Goal: Task Accomplishment & Management: Use online tool/utility

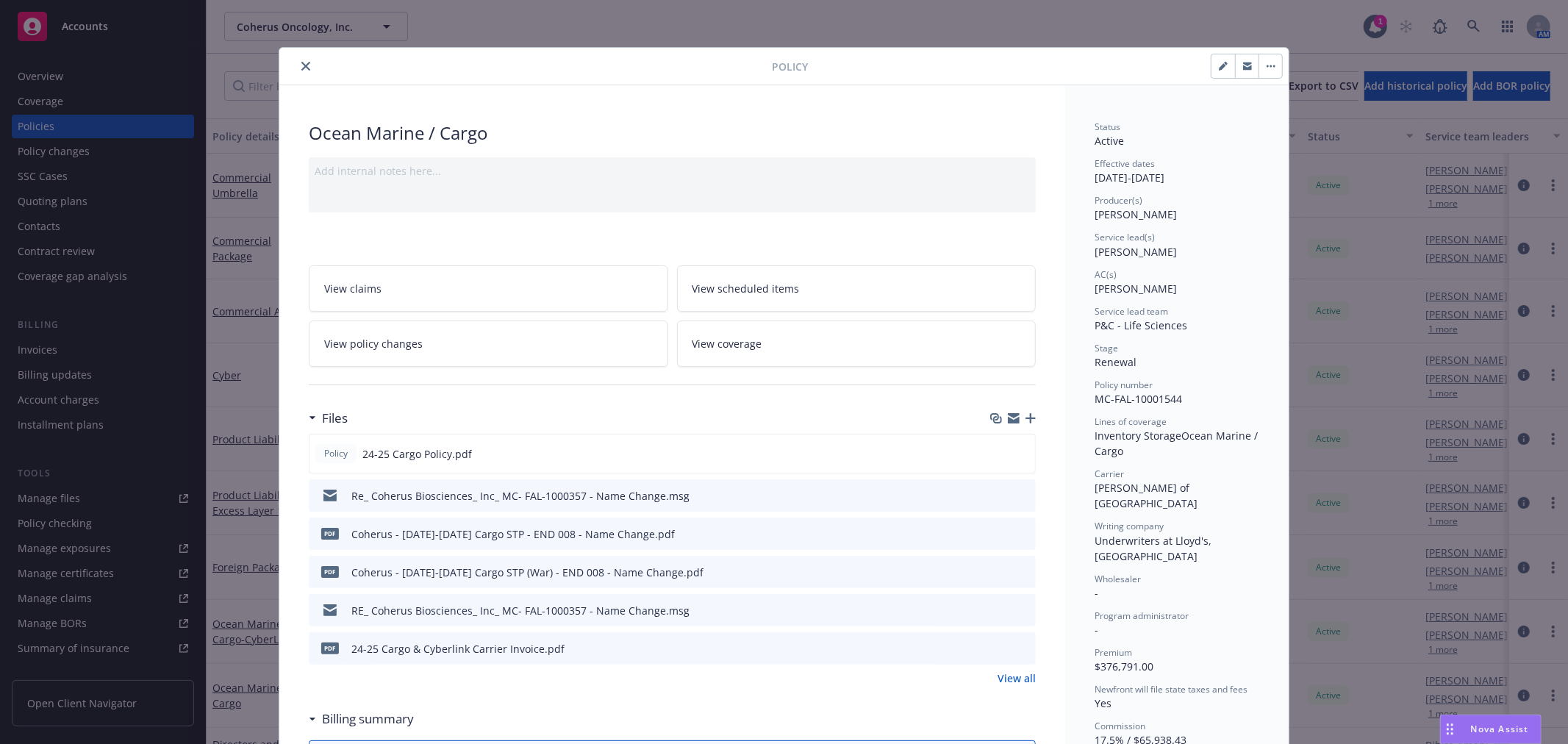
scroll to position [44, 0]
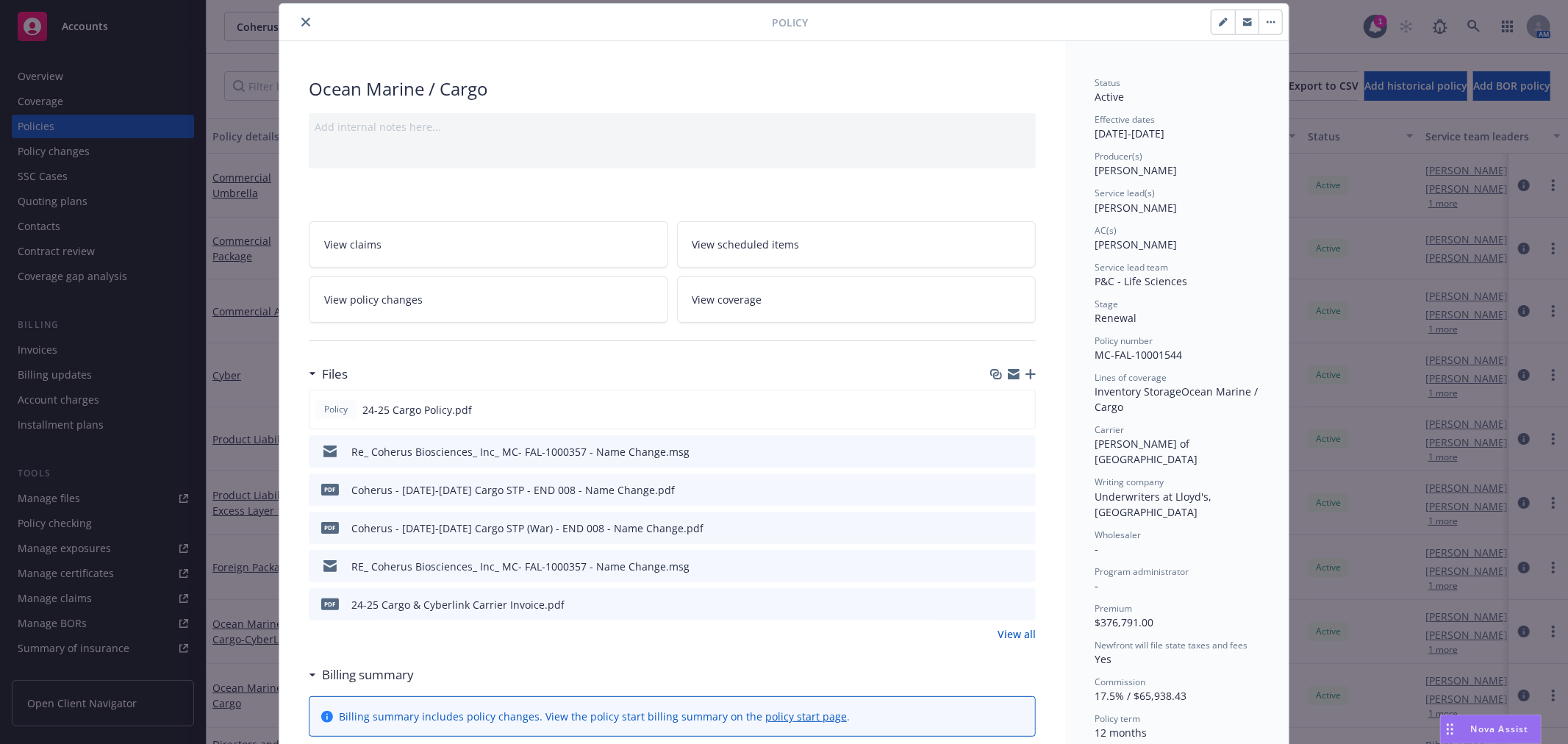
click at [305, 17] on button "close" at bounding box center [306, 23] width 18 height 18
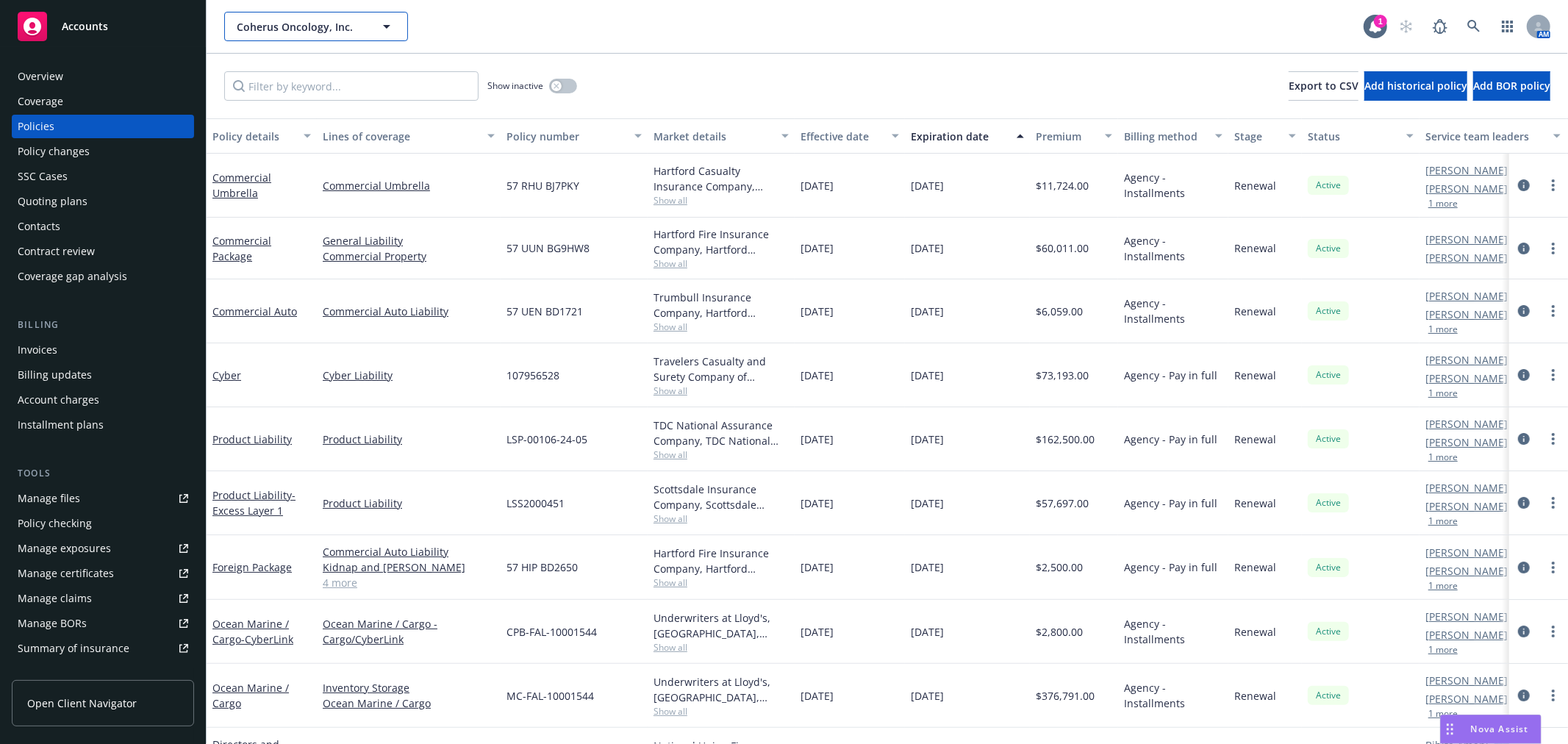
click at [282, 30] on span "Coherus Oncology, Inc." at bounding box center [300, 26] width 127 height 15
type input "cerus"
click at [339, 79] on div "Cerus Corporation Type Commercial" at bounding box center [315, 68] width 181 height 39
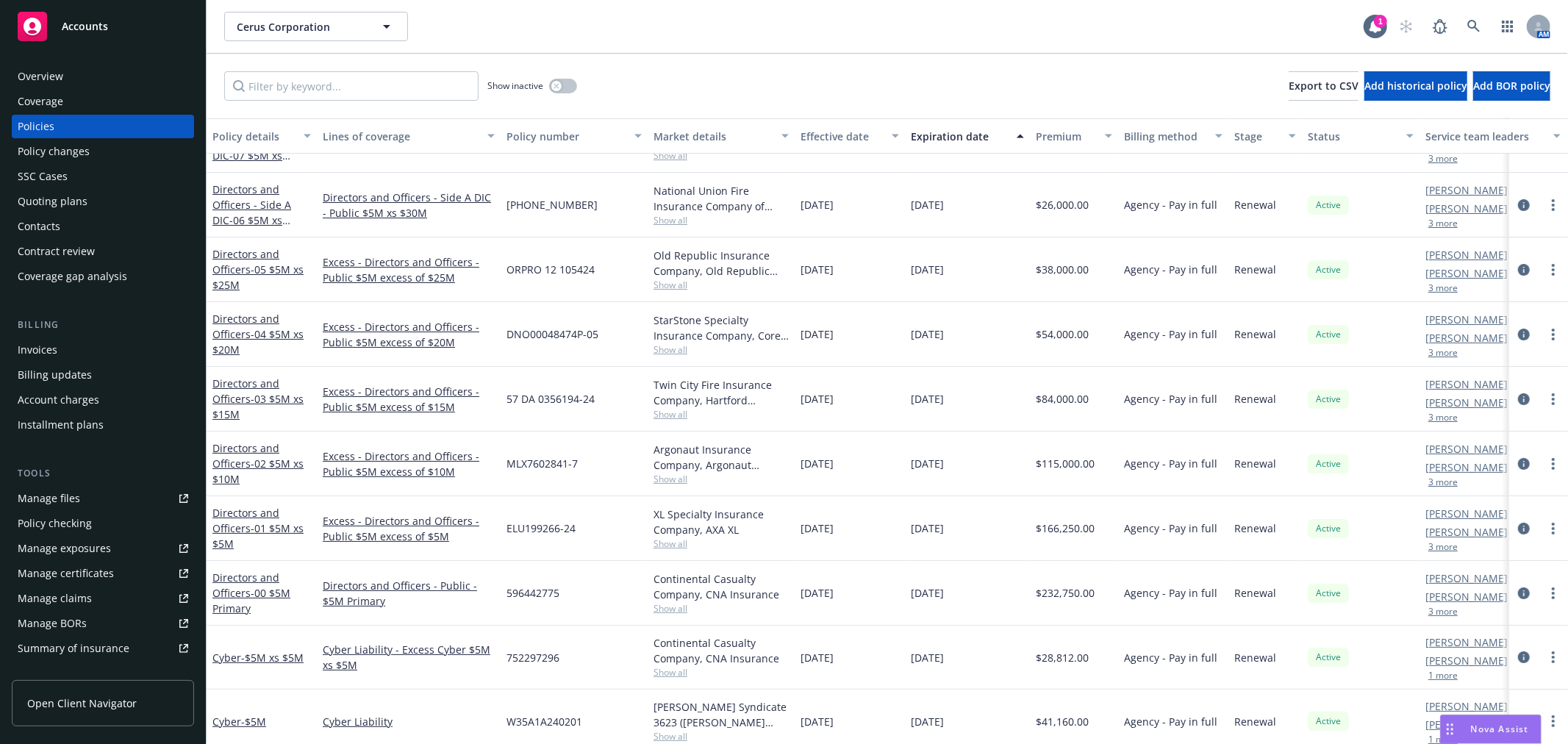
scroll to position [68, 0]
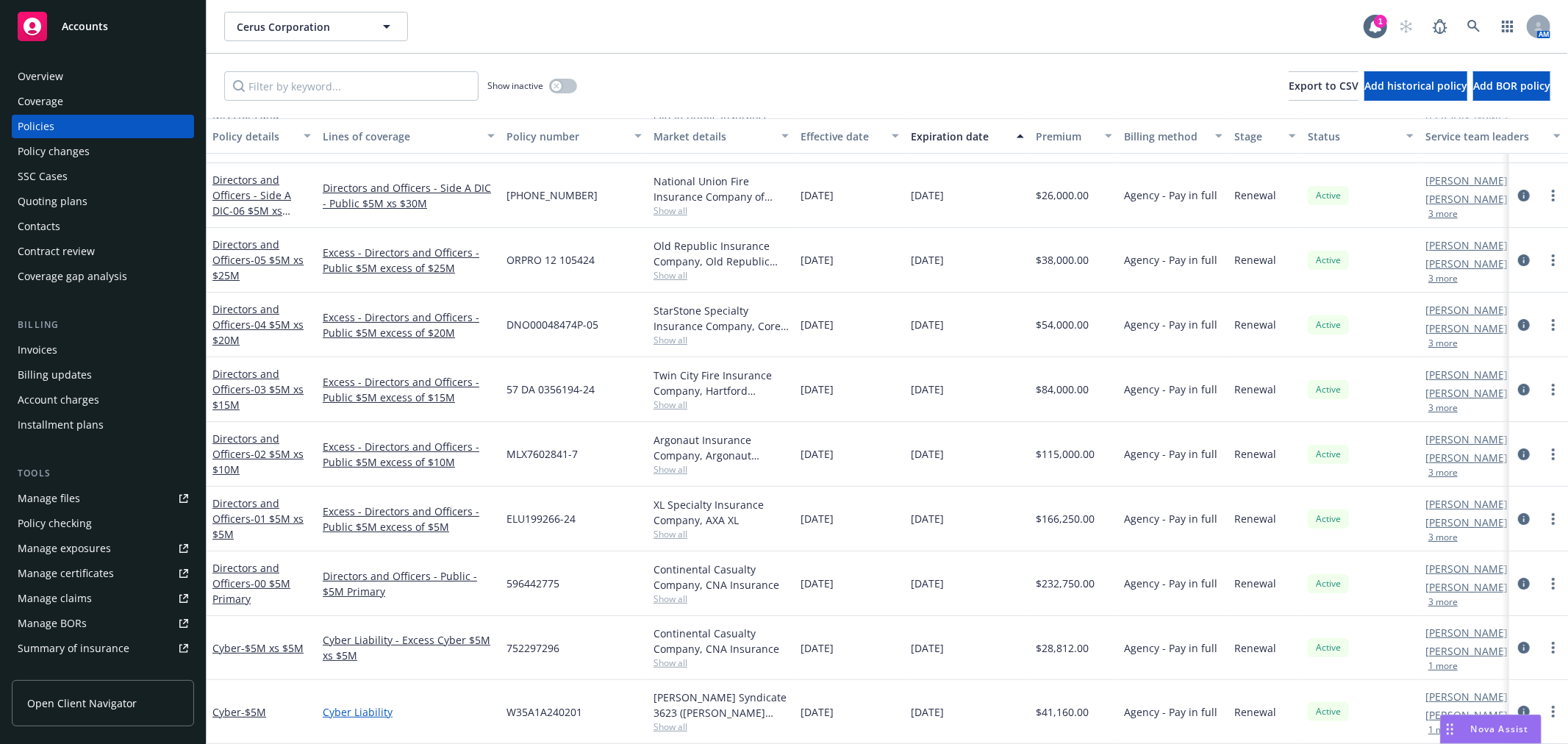
drag, startPoint x: 235, startPoint y: 694, endPoint x: 465, endPoint y: 699, distance: 230.1
click at [235, 704] on link "Cyber - $5M" at bounding box center [240, 712] width 54 height 14
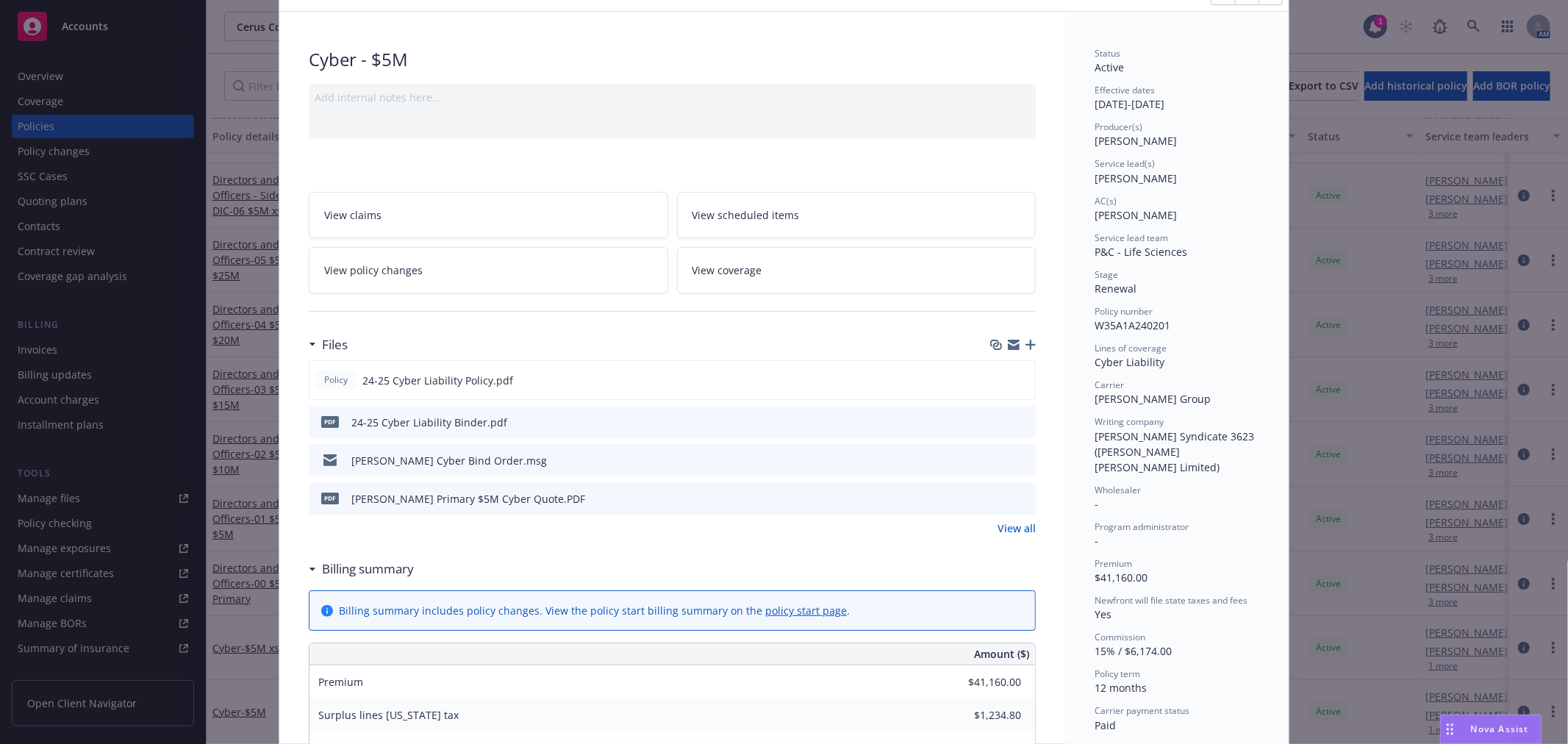
scroll to position [163, 0]
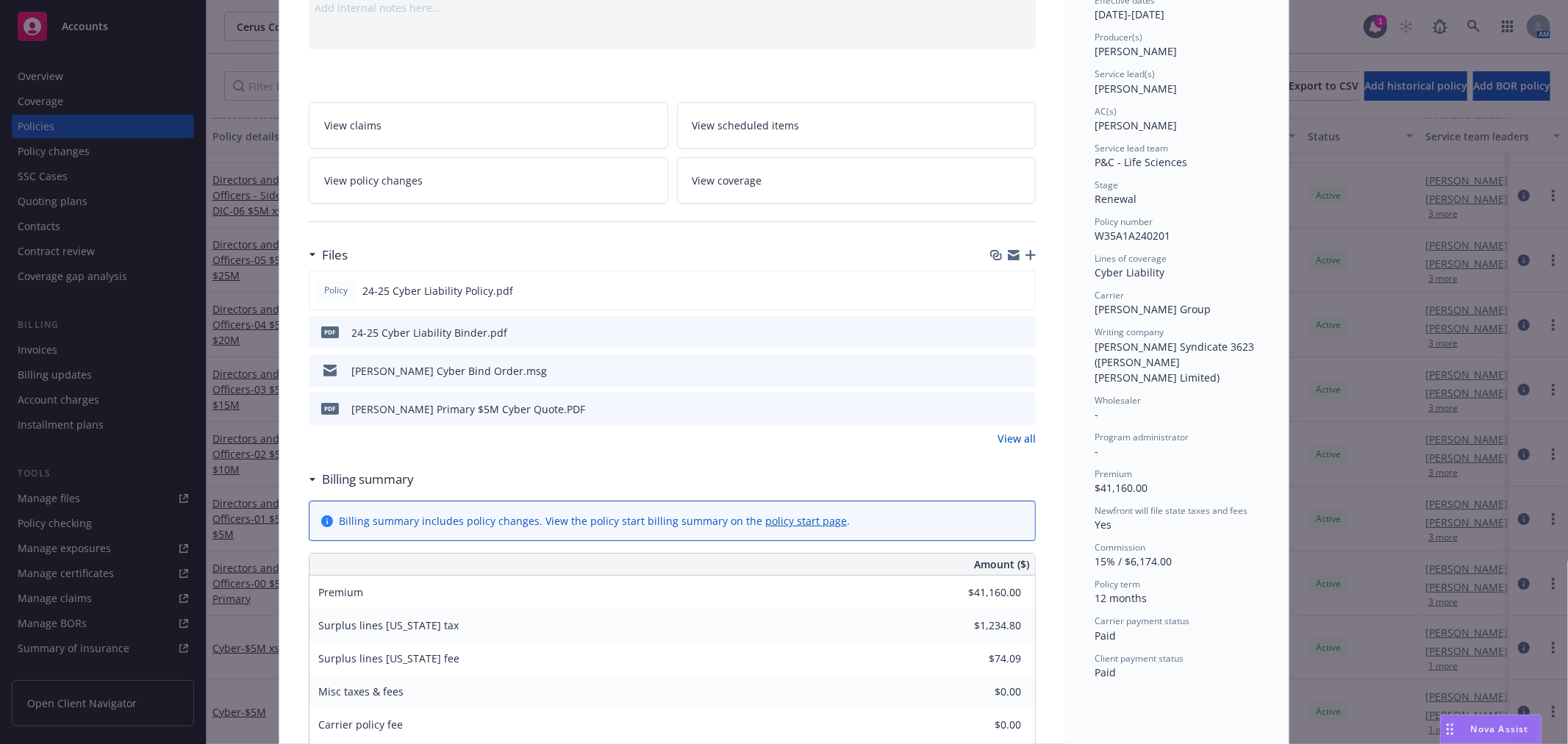
click at [1016, 369] on icon "preview file" at bounding box center [1022, 369] width 14 height 10
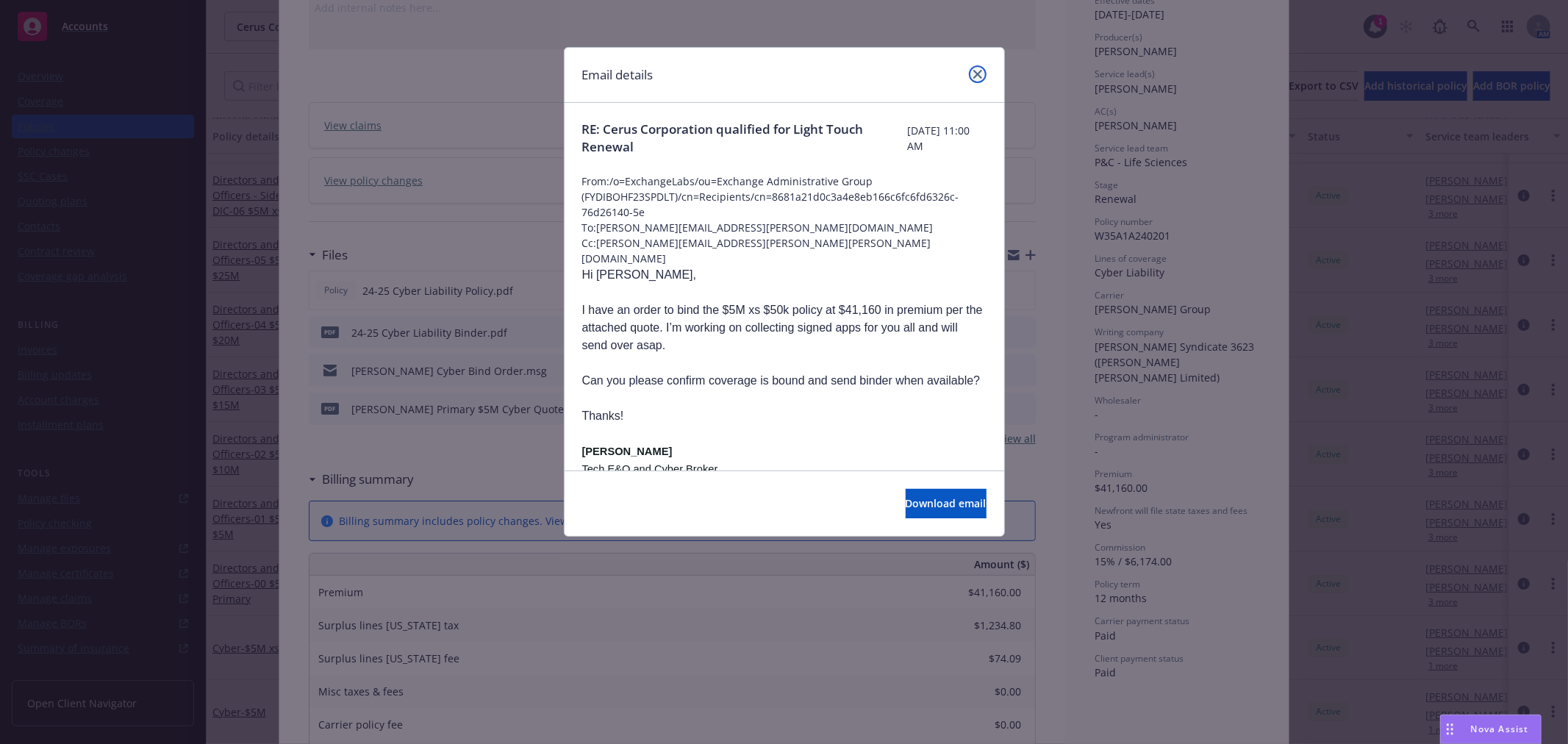
click at [969, 74] on link "close" at bounding box center [978, 75] width 18 height 18
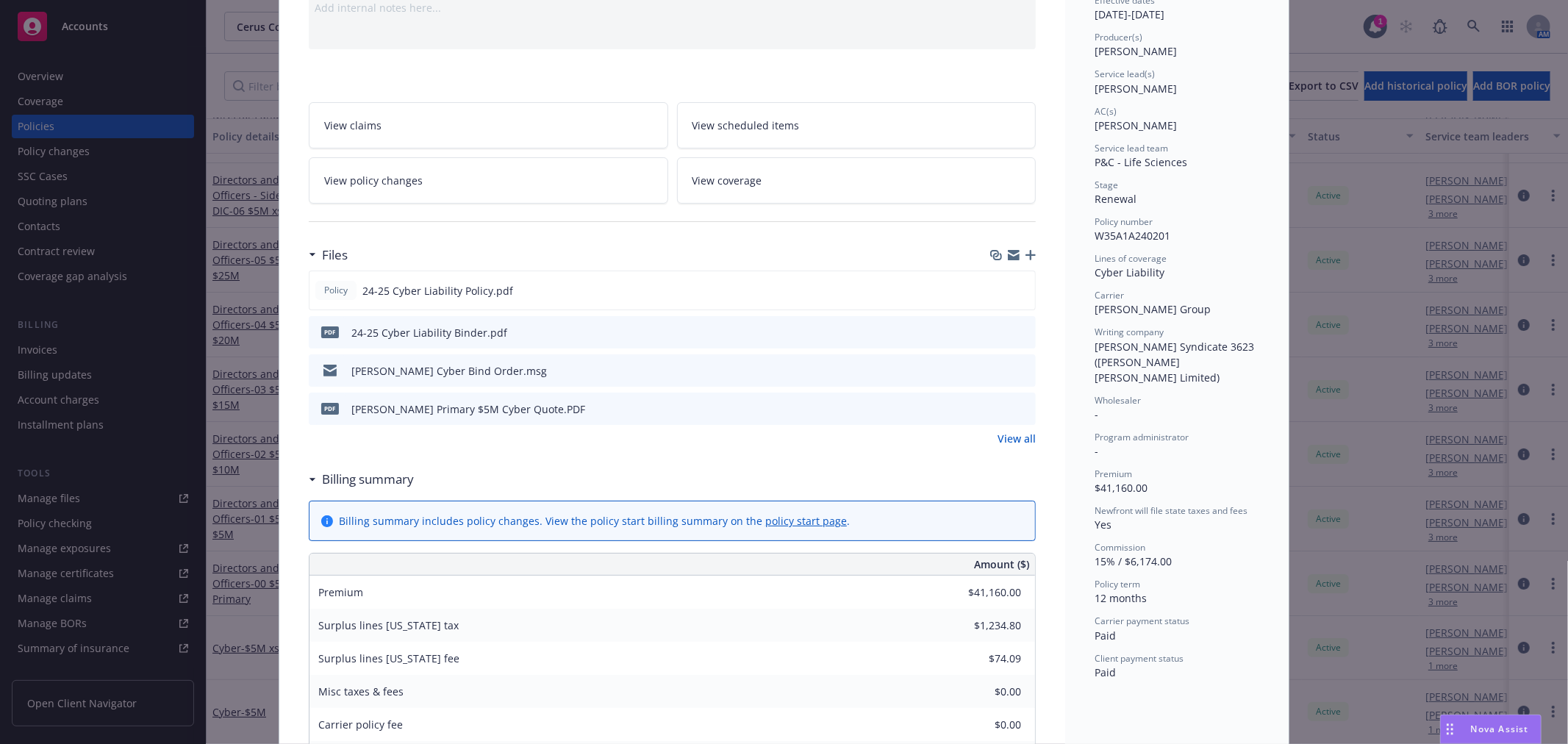
scroll to position [0, 0]
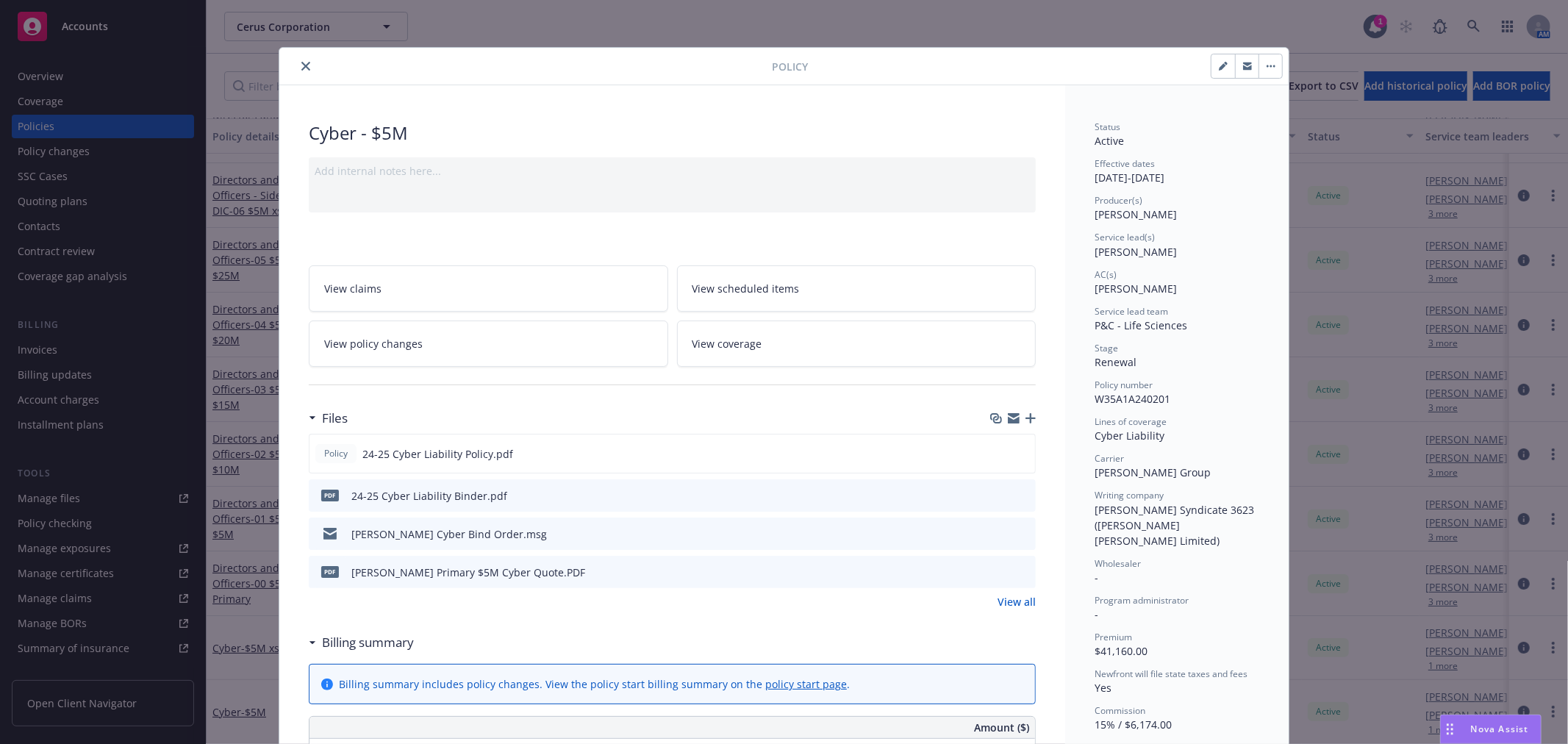
click at [301, 70] on icon "close" at bounding box center [305, 67] width 9 height 9
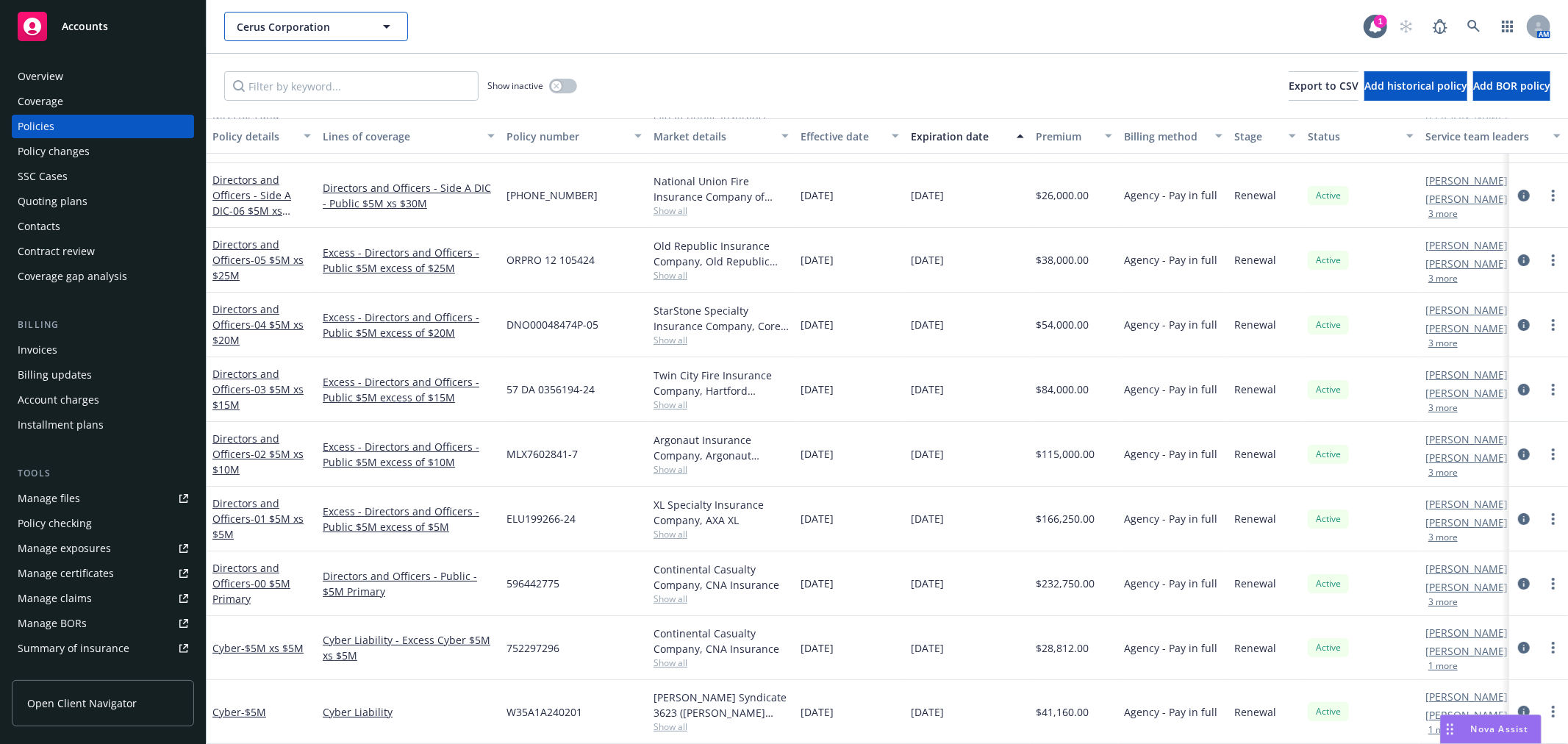
click at [296, 20] on span "Cerus Corporation" at bounding box center [300, 26] width 127 height 15
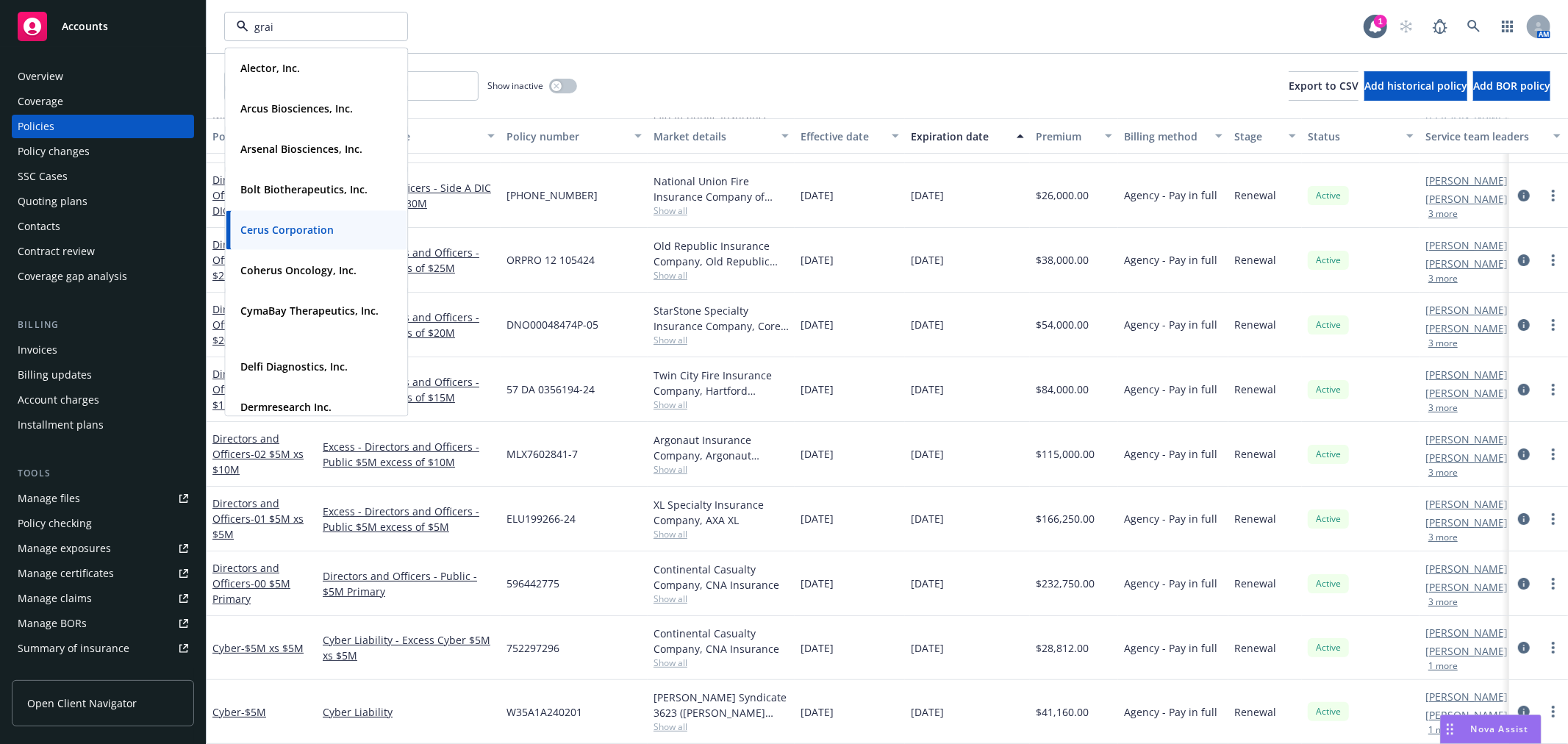
type input "grail"
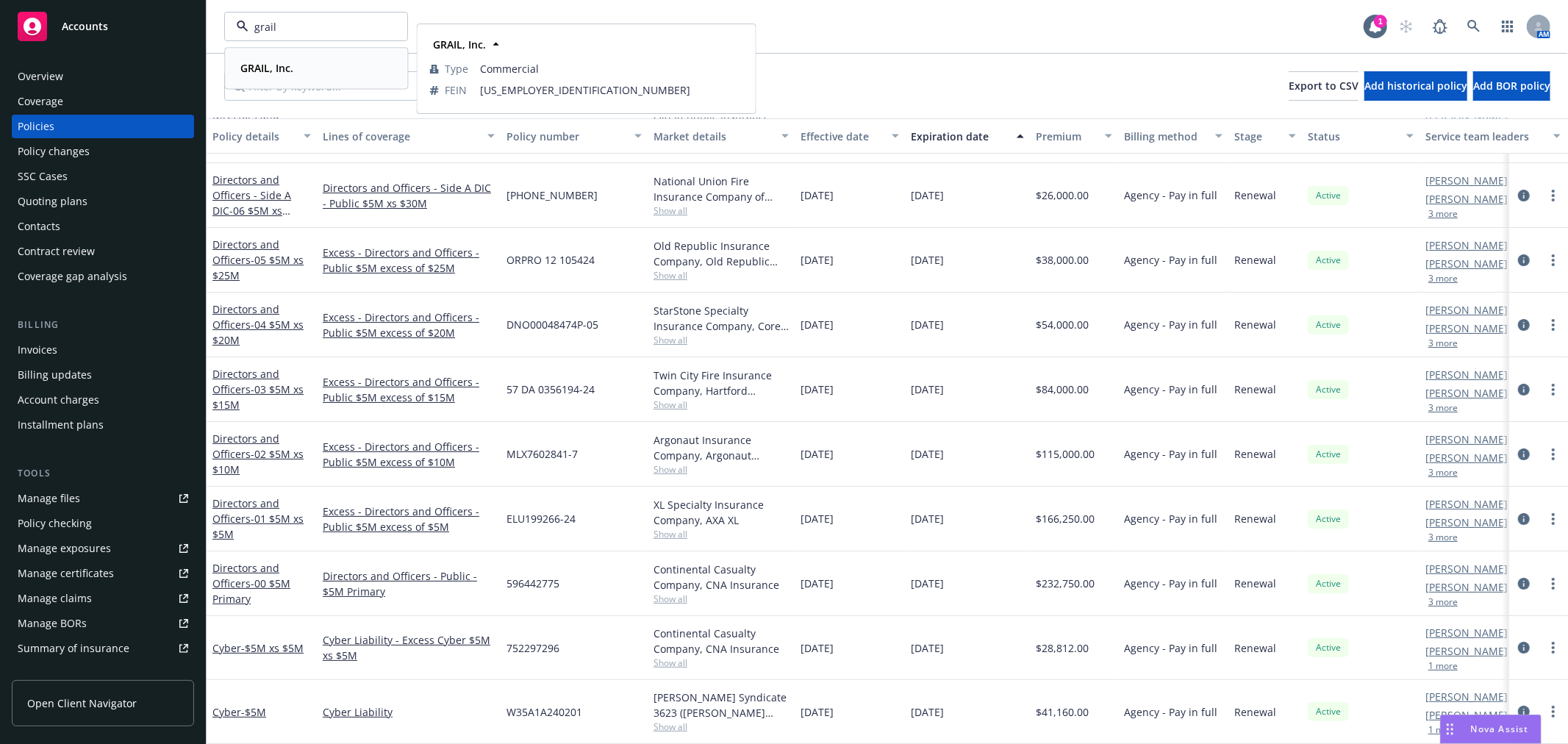
click at [289, 62] on strong "GRAIL, Inc." at bounding box center [267, 68] width 53 height 14
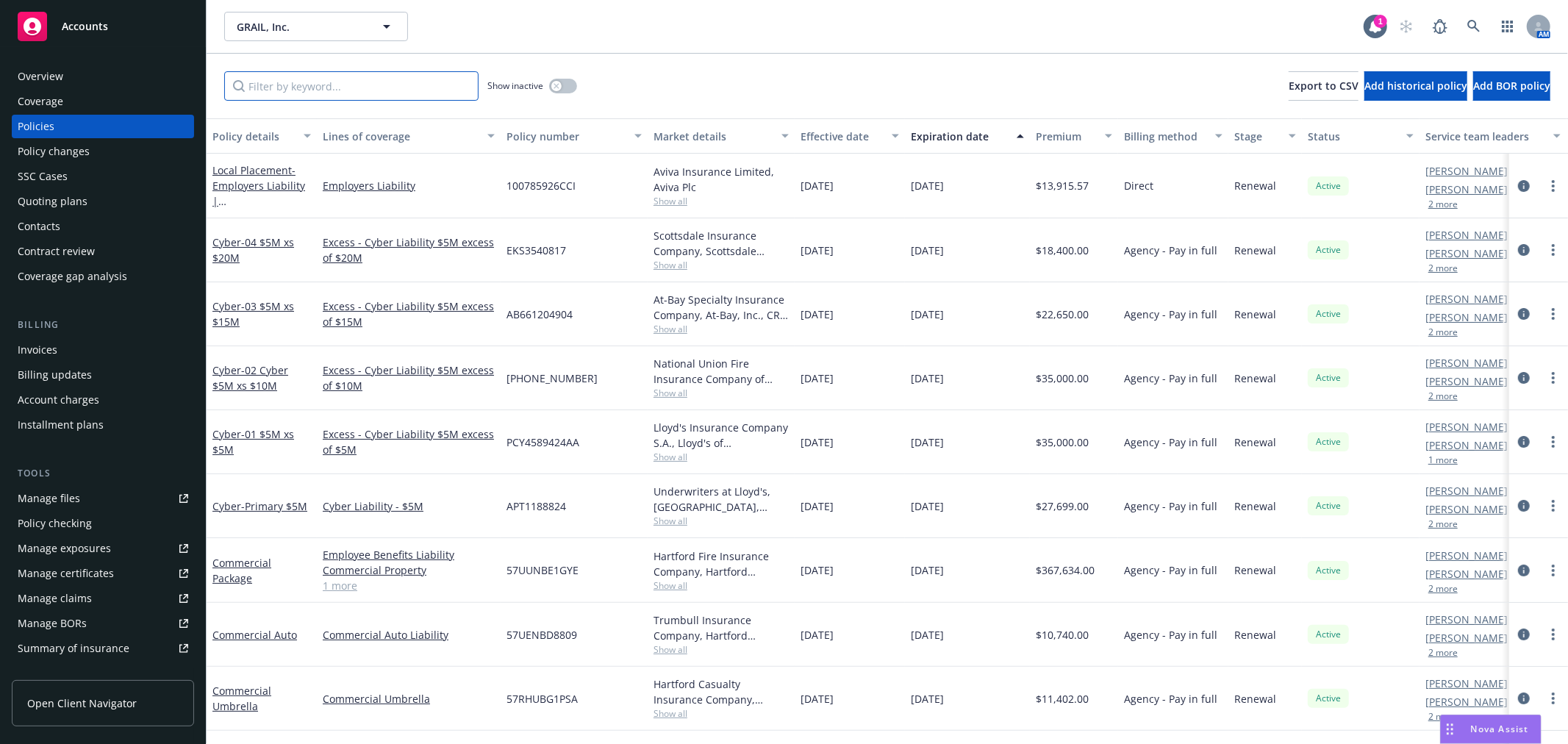
click at [290, 77] on input "Filter by keyword..." at bounding box center [351, 86] width 254 height 30
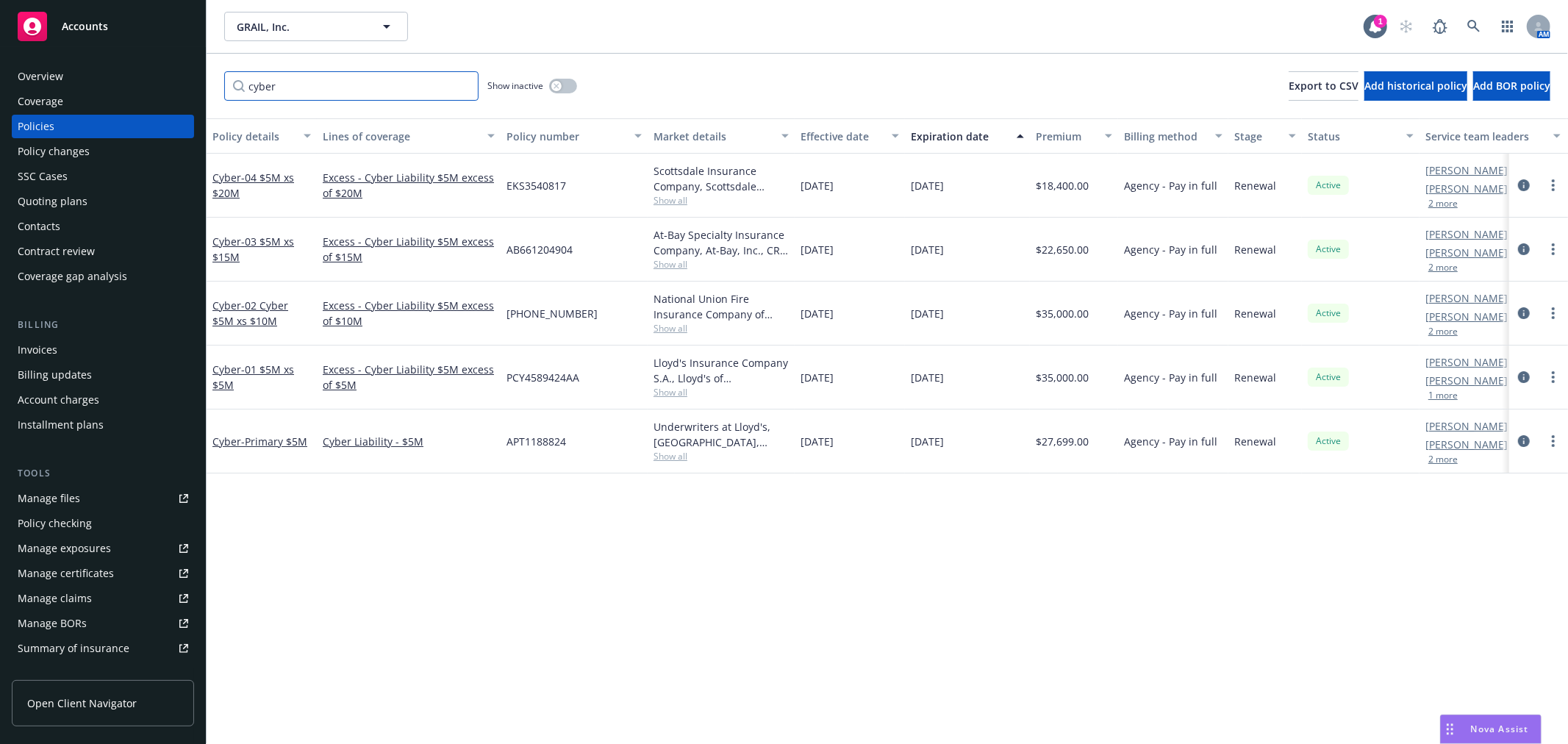
type input "cyber"
click at [269, 445] on span "- Primary $5M" at bounding box center [274, 441] width 66 height 14
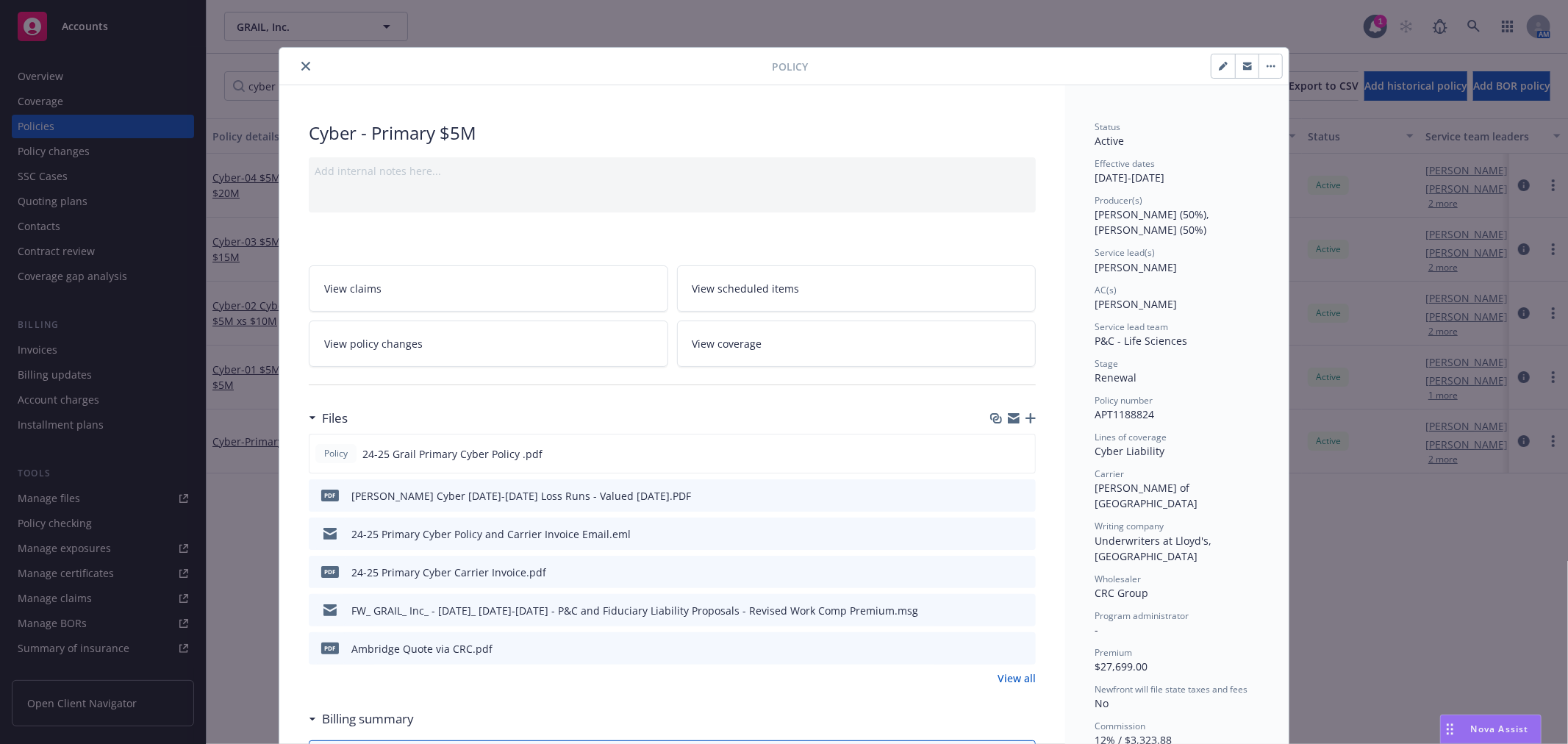
click at [301, 65] on icon "close" at bounding box center [305, 67] width 9 height 9
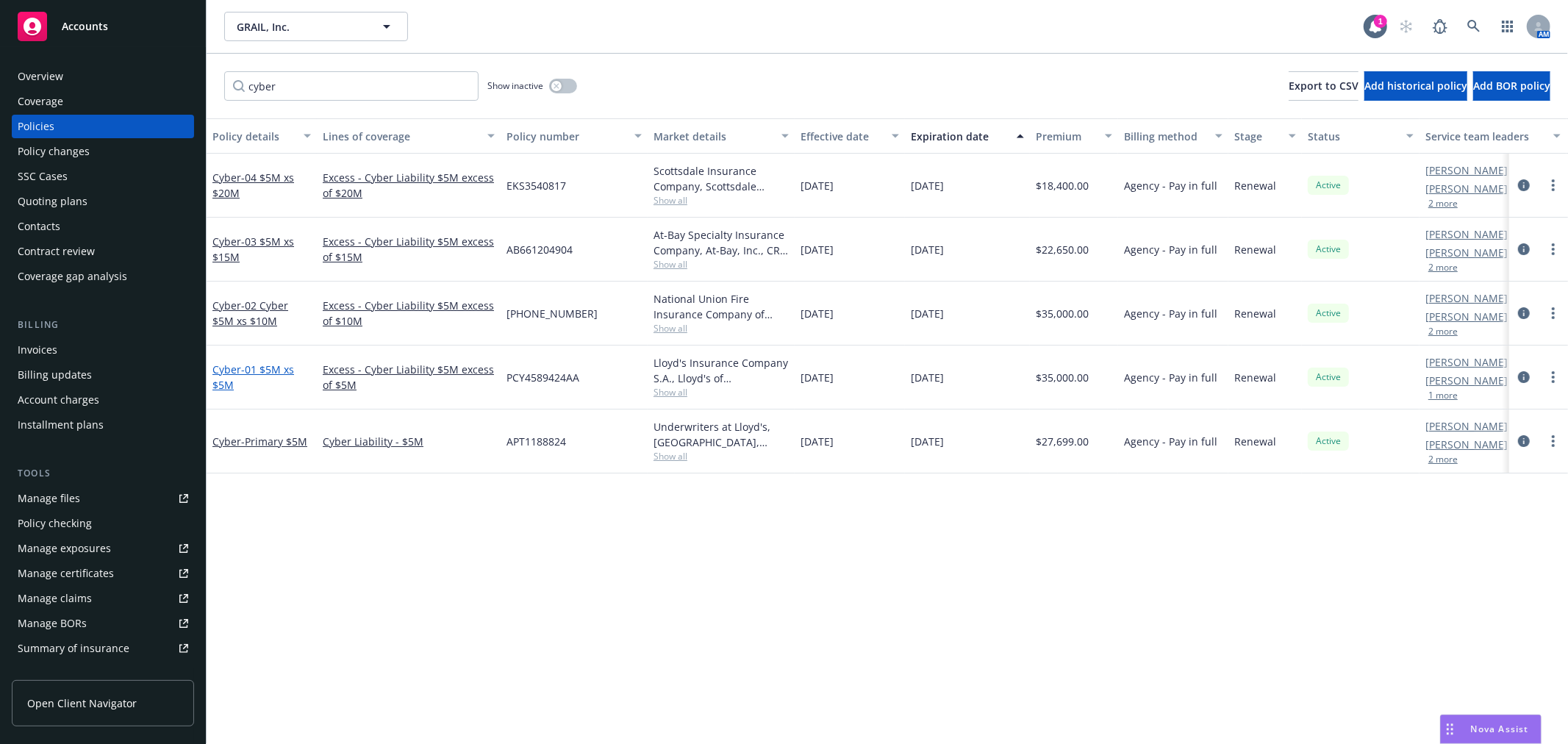
click at [247, 368] on span "- 01 $5M xs $5M" at bounding box center [253, 377] width 82 height 30
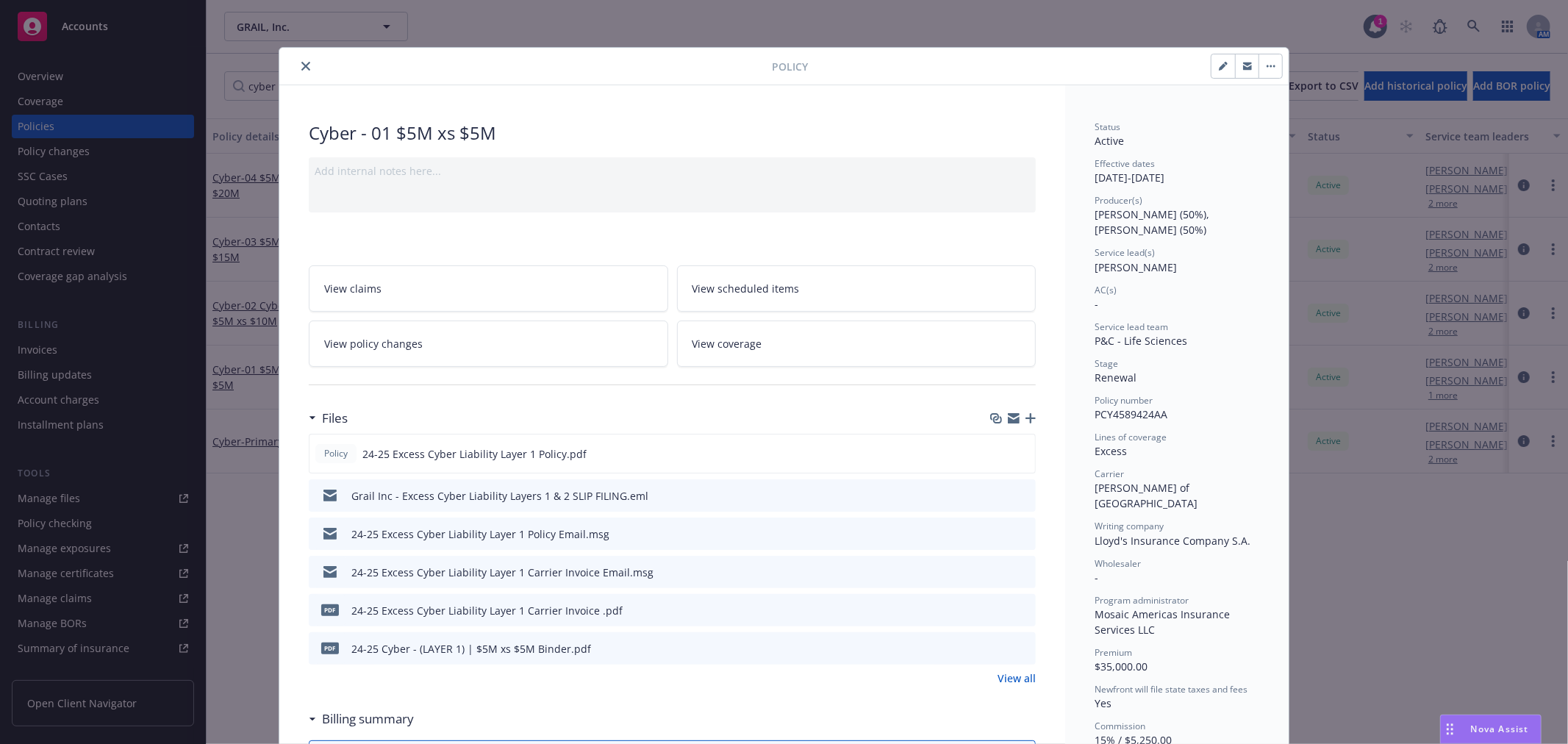
drag, startPoint x: 298, startPoint y: 68, endPoint x: 304, endPoint y: 107, distance: 39.5
click at [301, 68] on icon "close" at bounding box center [305, 67] width 9 height 9
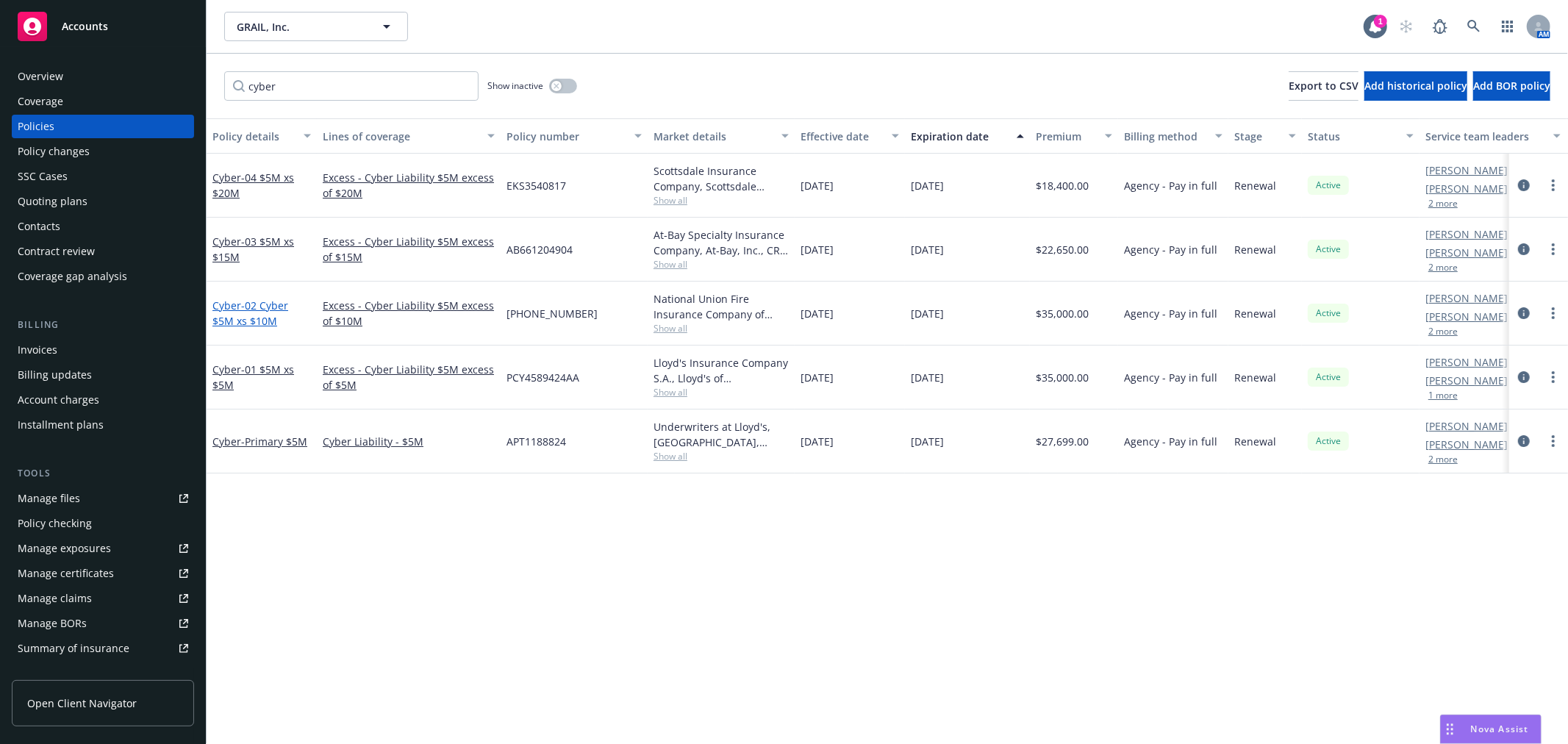
click at [246, 306] on span "- 02 Cyber $5M xs $10M" at bounding box center [251, 313] width 76 height 30
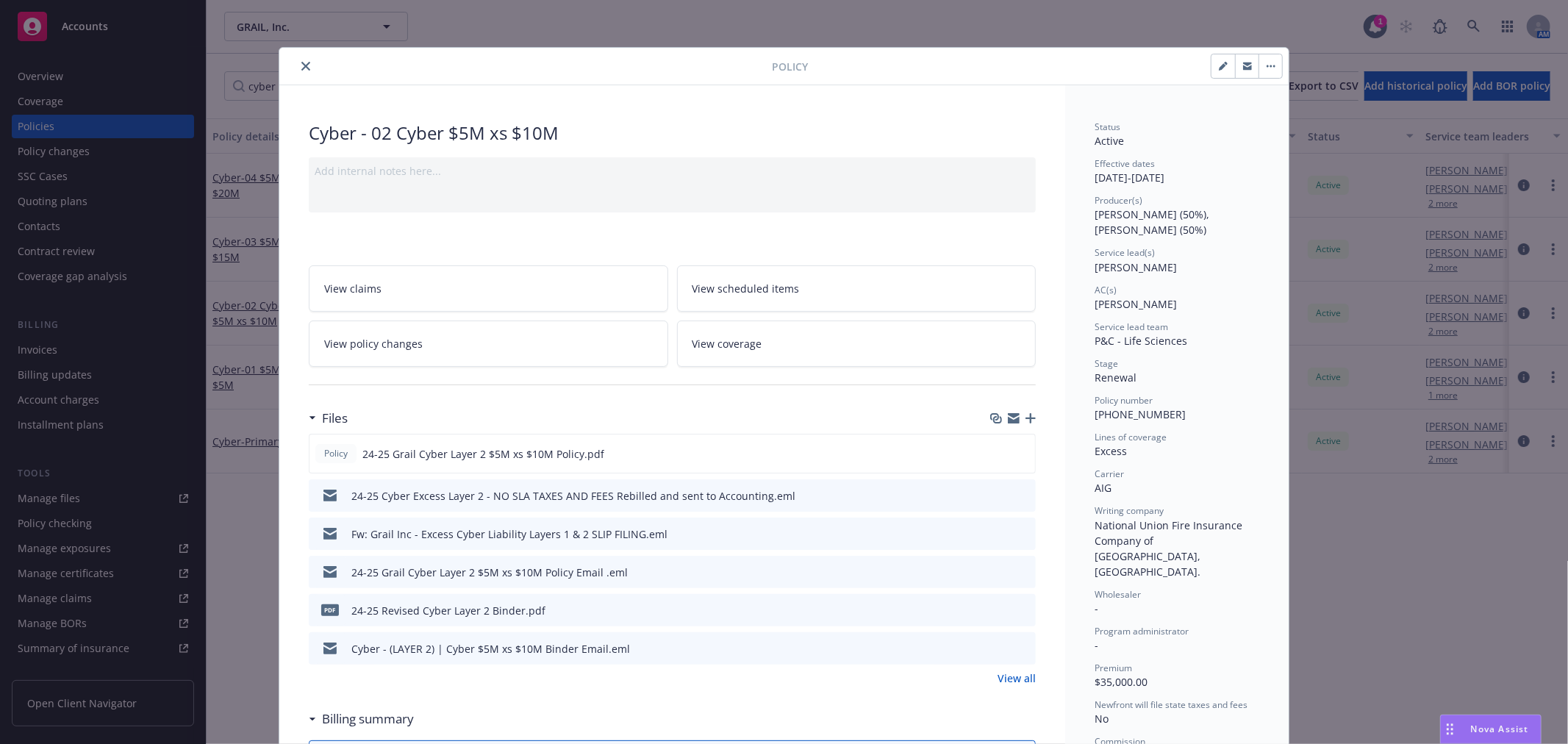
click at [306, 66] on button "close" at bounding box center [306, 67] width 18 height 18
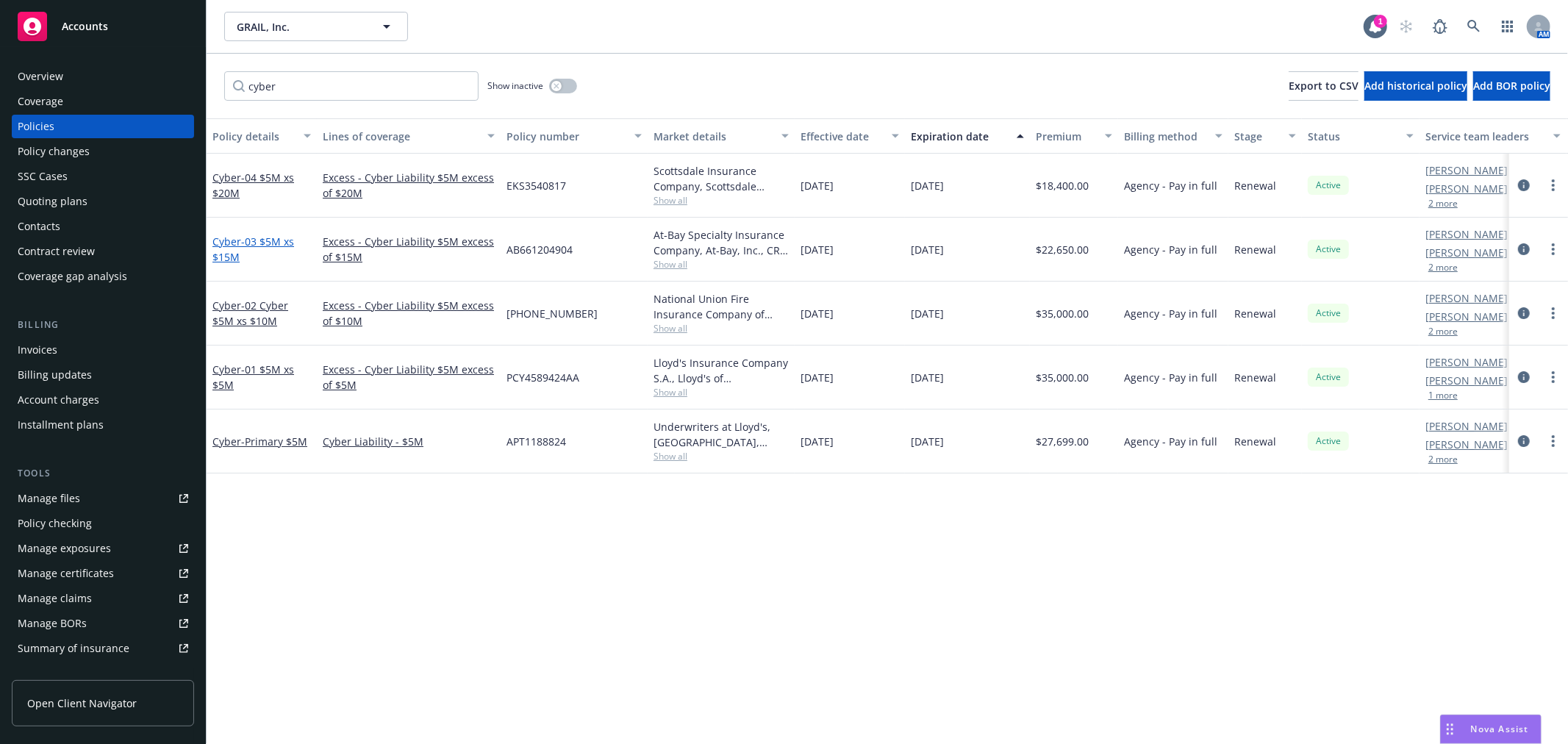
click at [236, 241] on link "Cyber - 03 $5M xs $15M" at bounding box center [253, 249] width 82 height 30
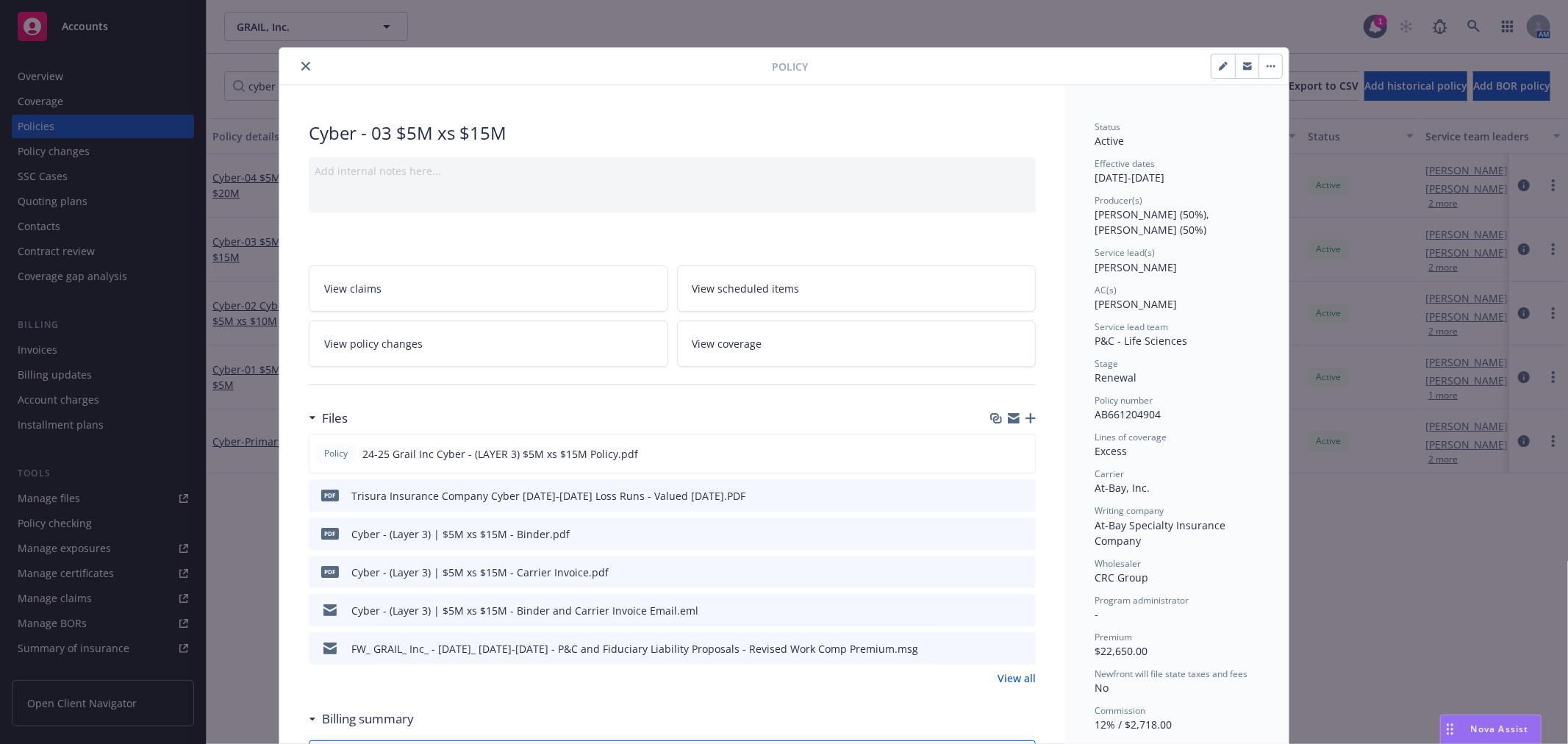
click at [1019, 611] on icon "preview file" at bounding box center [1022, 609] width 14 height 10
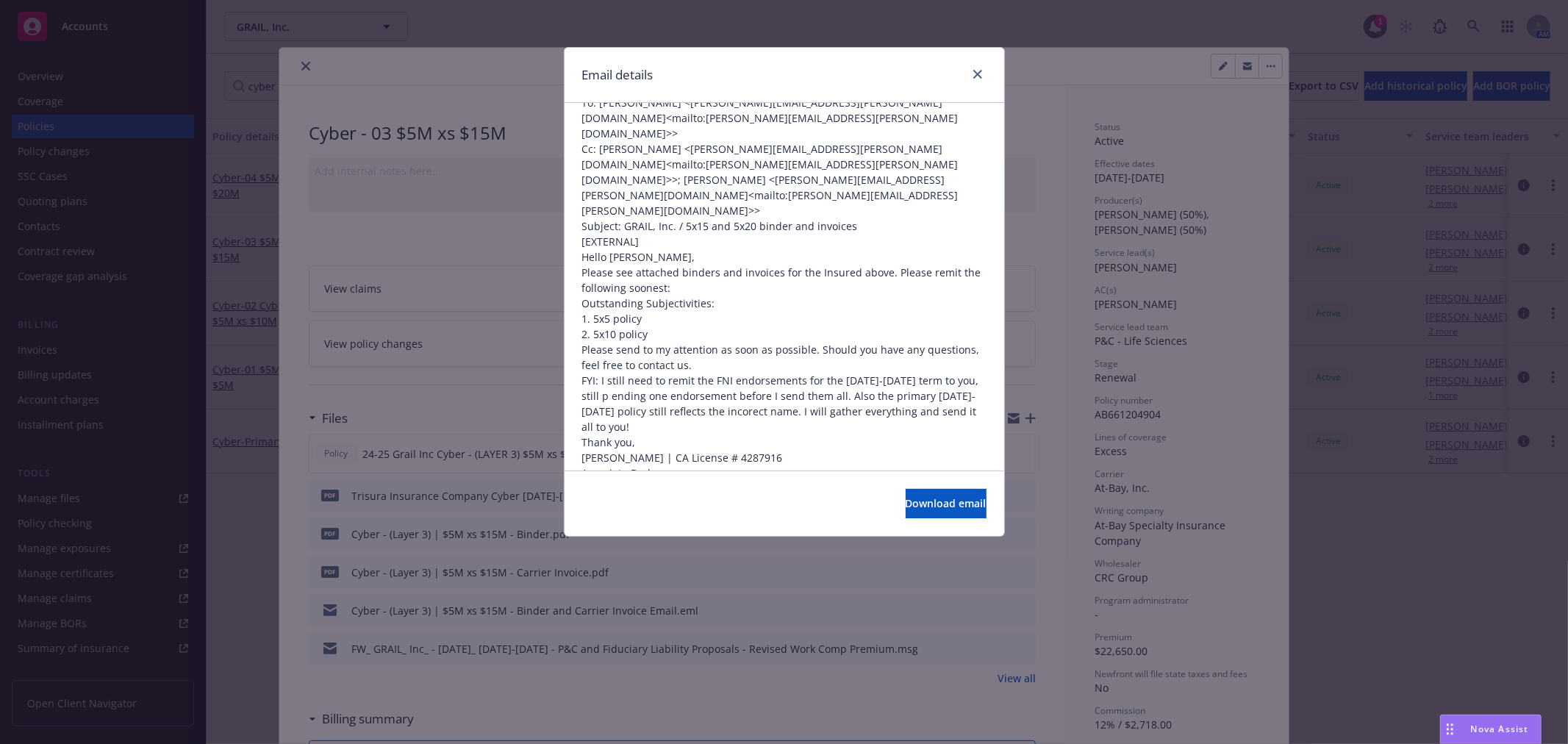
scroll to position [173, 0]
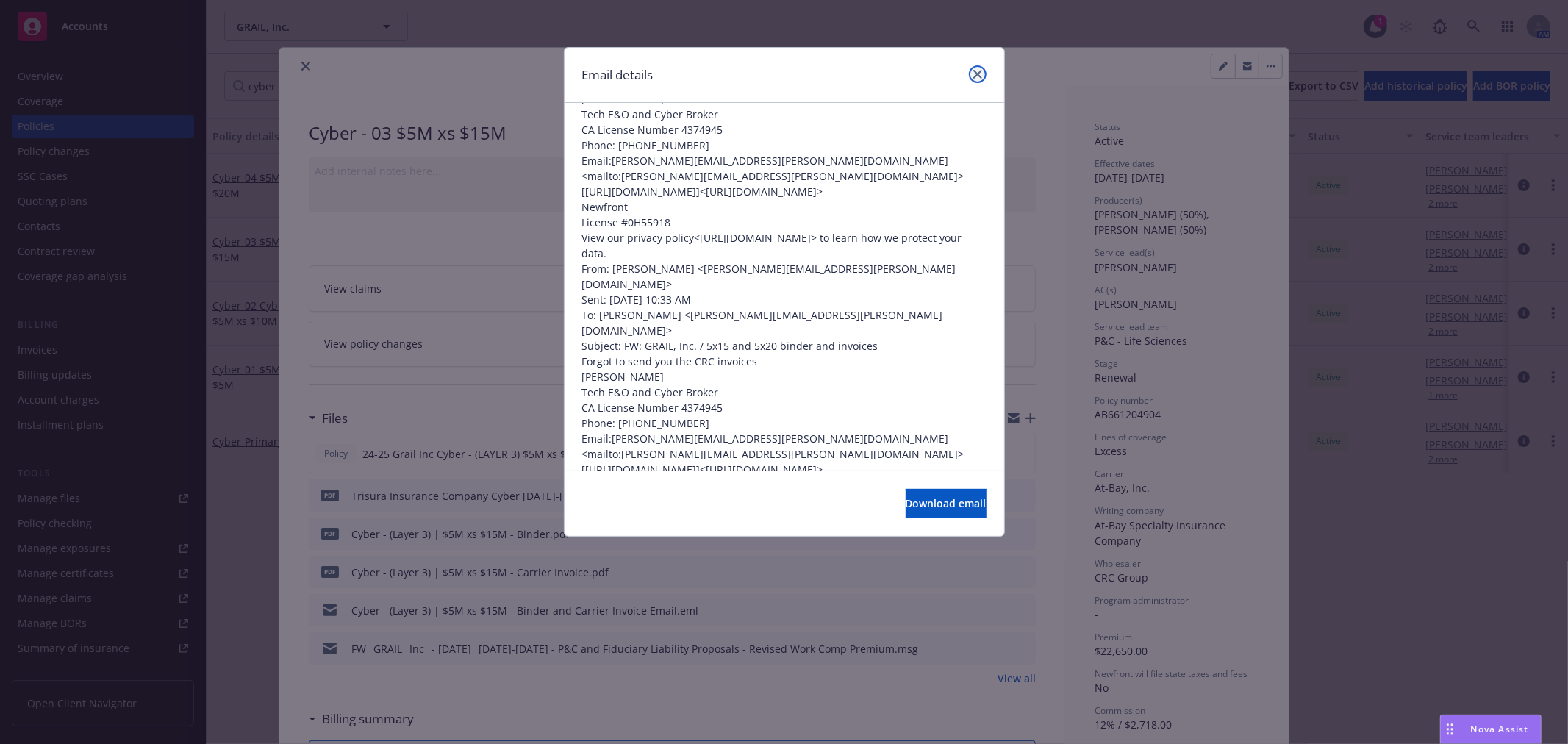
click at [976, 70] on icon "close" at bounding box center [978, 75] width 9 height 9
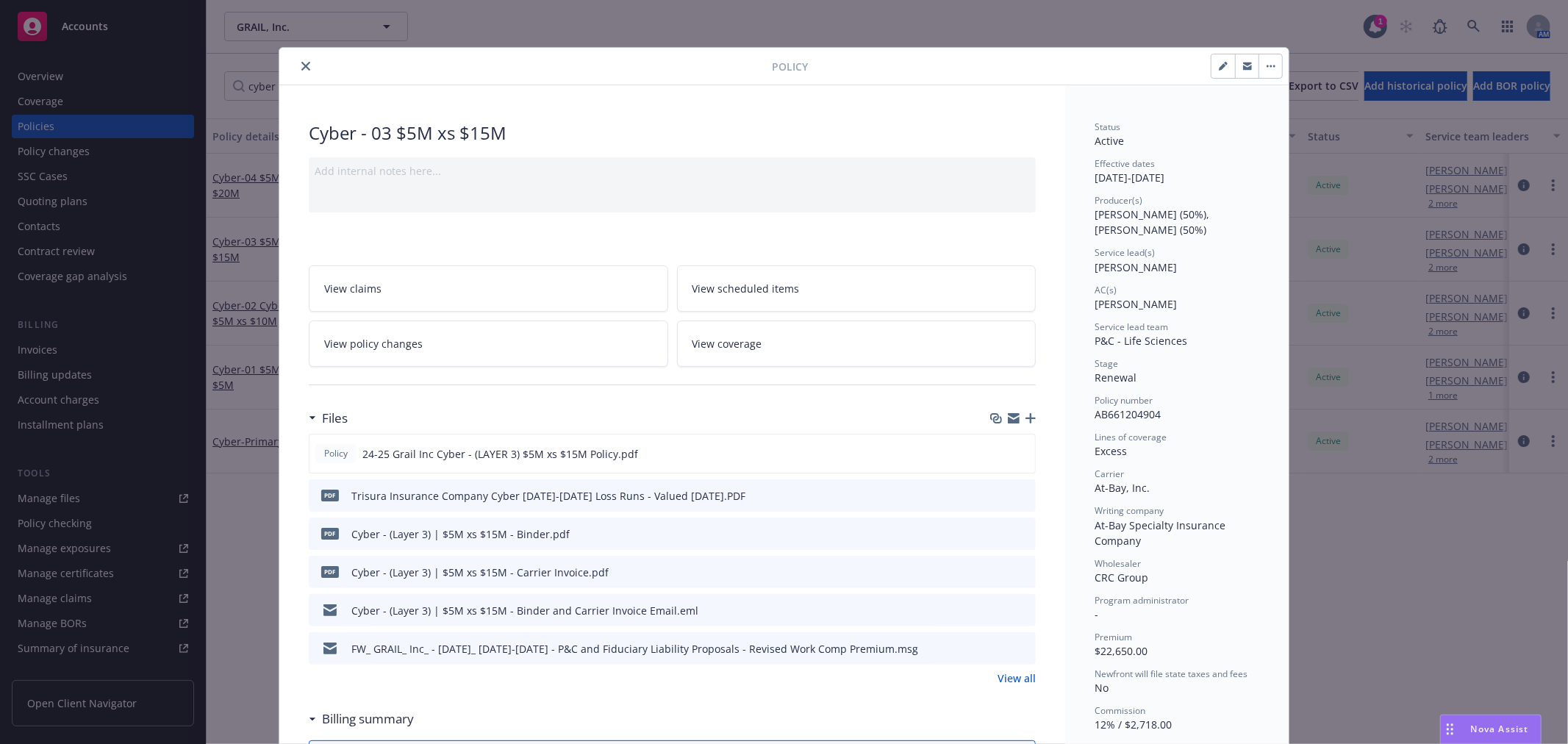
click at [301, 62] on icon "close" at bounding box center [305, 67] width 9 height 9
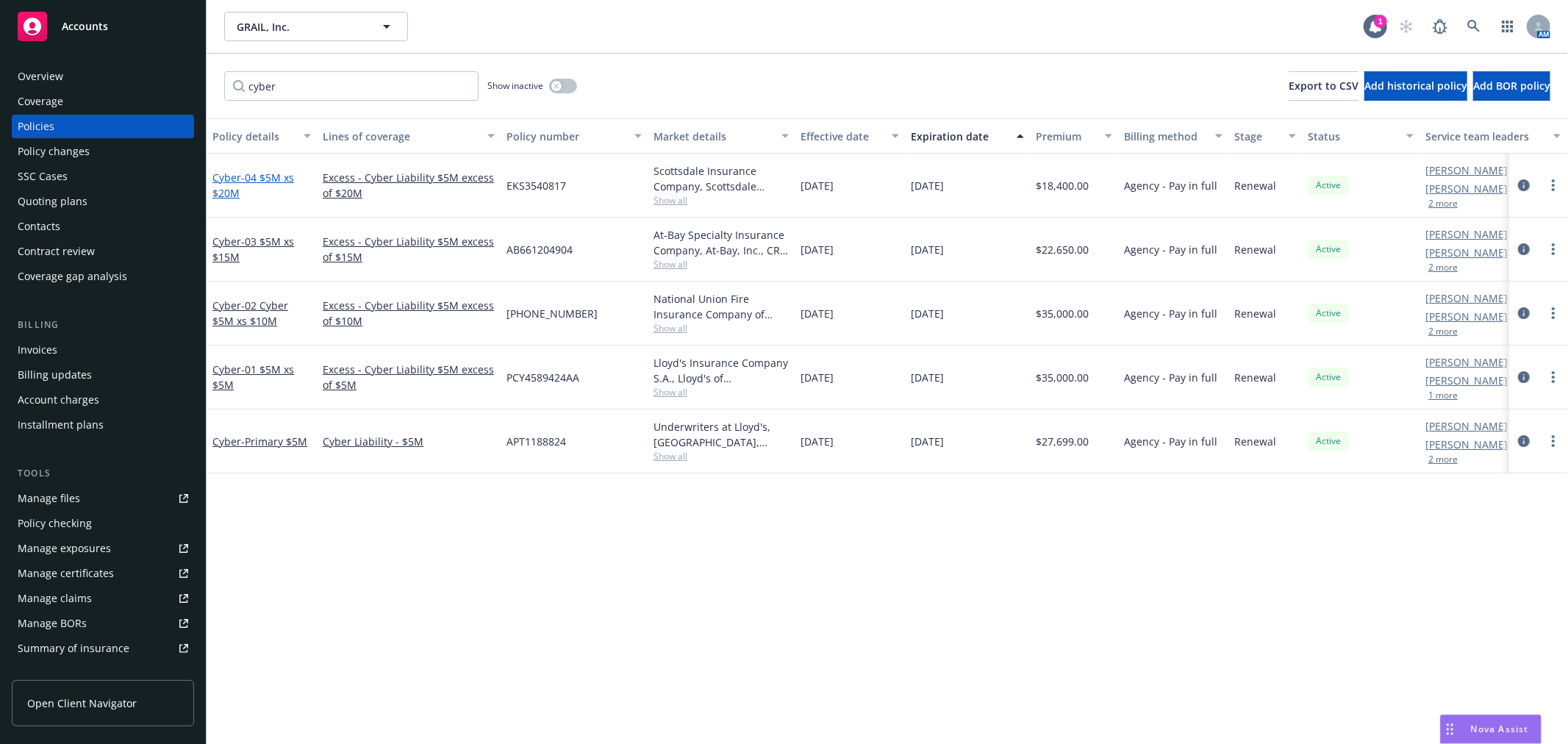
click at [258, 177] on span "- 04 $5M xs $20M" at bounding box center [253, 185] width 82 height 30
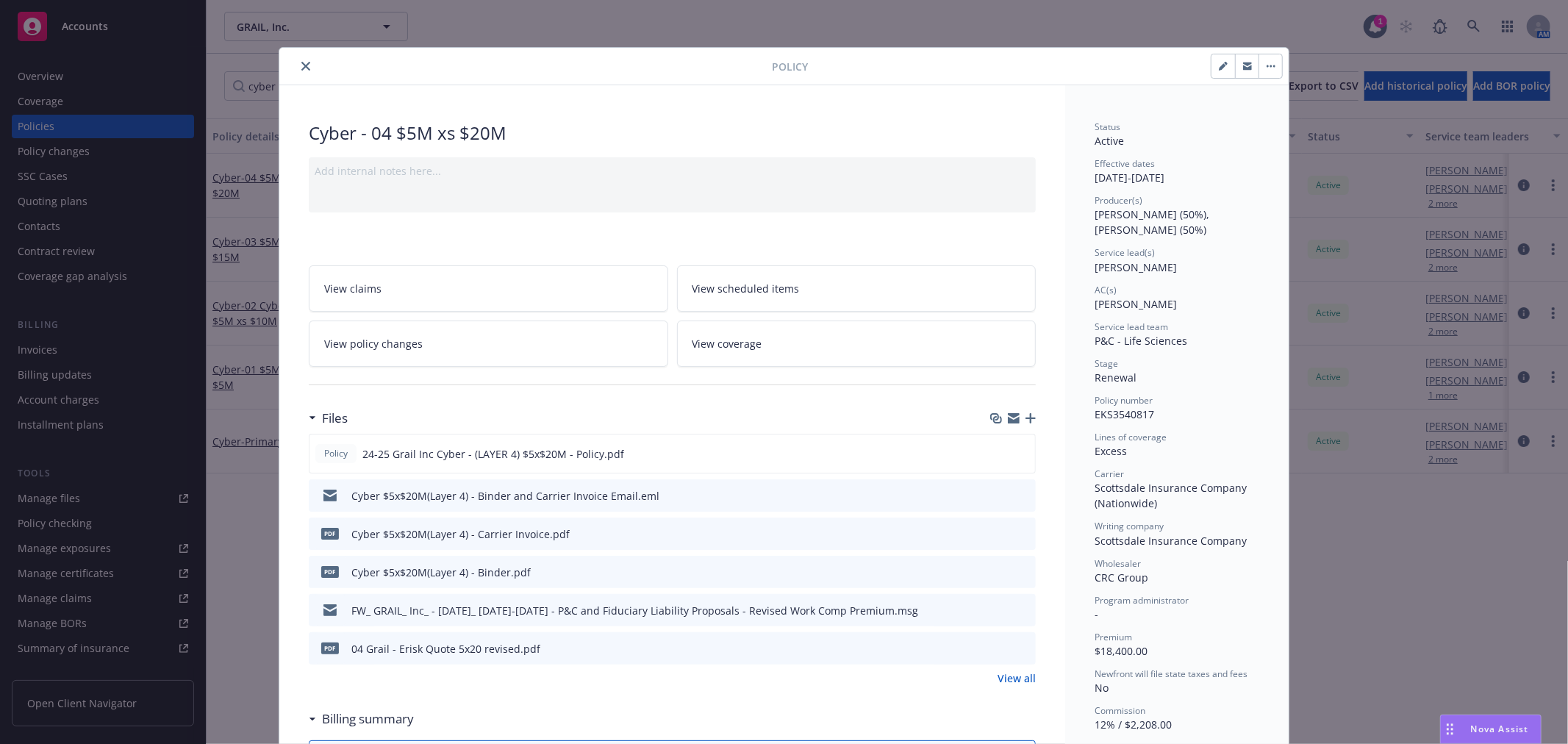
click at [301, 59] on button "close" at bounding box center [306, 67] width 18 height 18
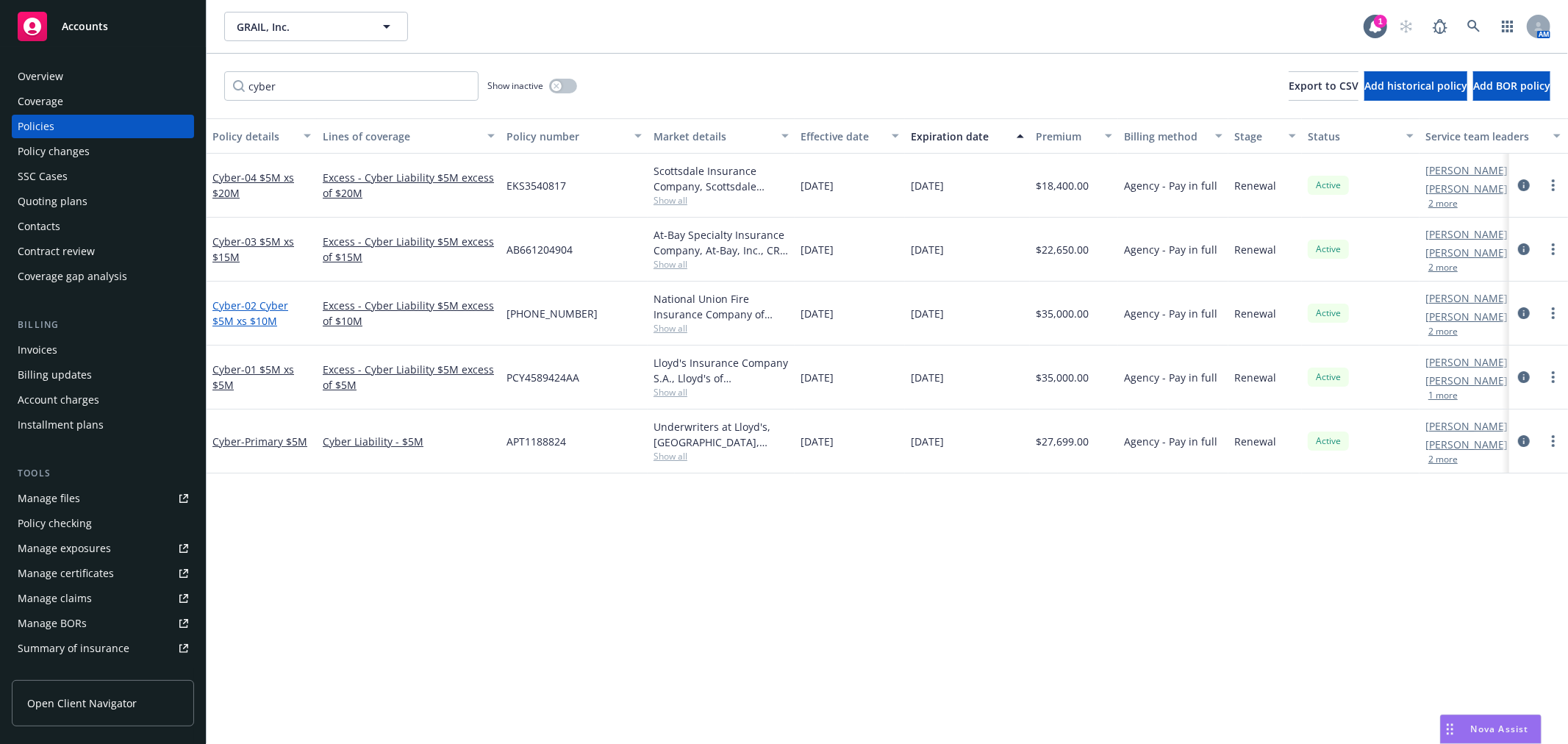
click at [258, 310] on span "- 02 Cyber $5M xs $10M" at bounding box center [251, 313] width 76 height 30
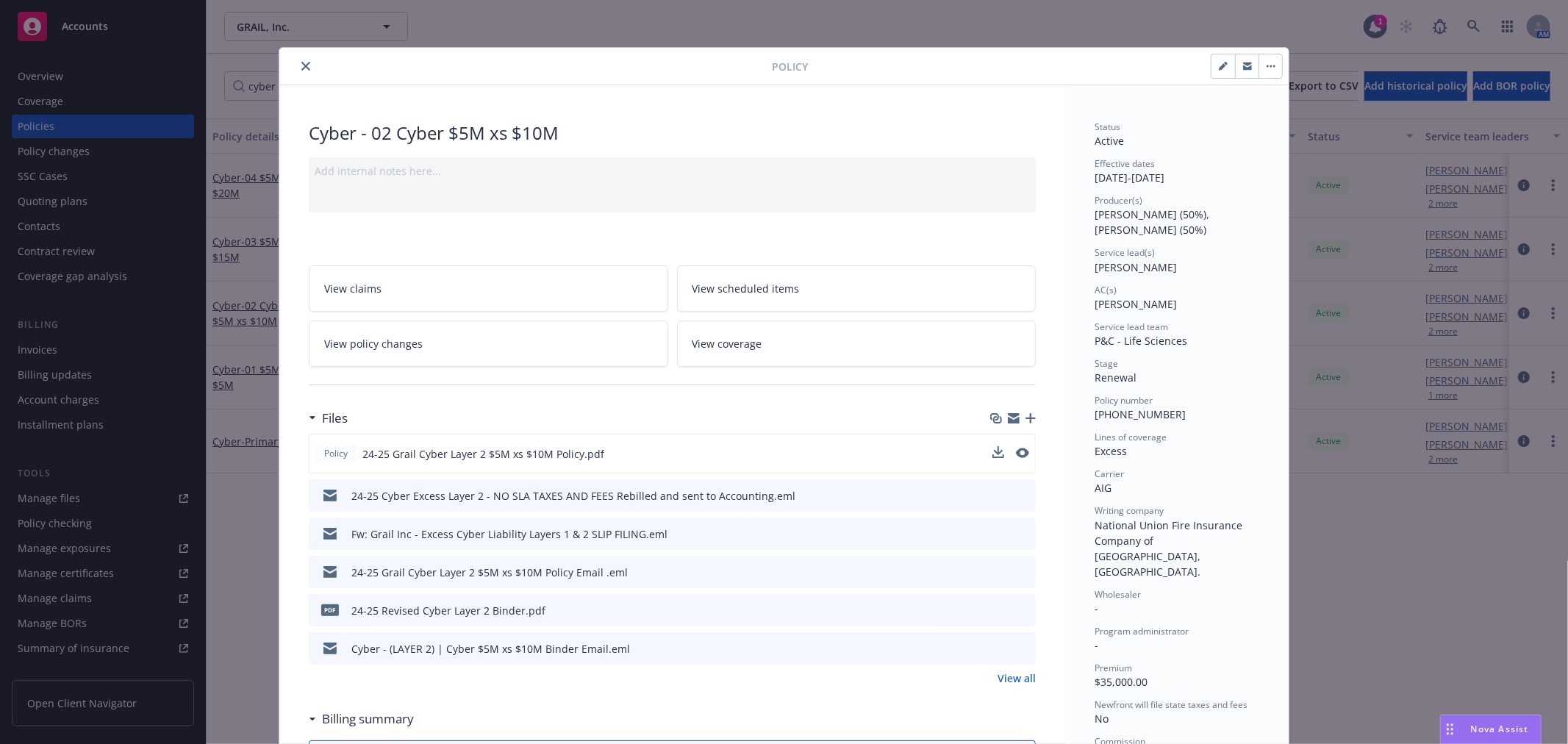
scroll to position [44, 0]
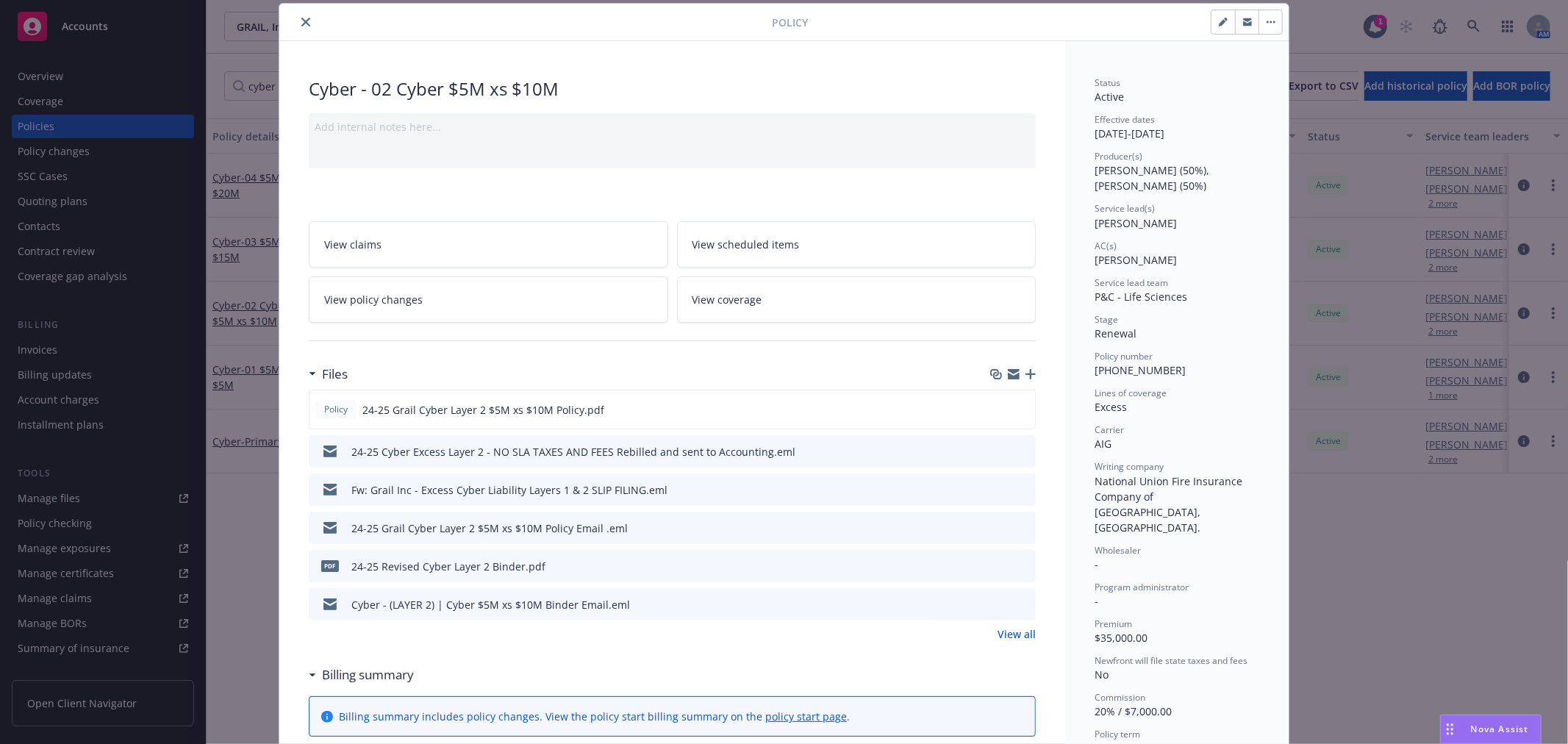
click at [1360, 555] on div "Policy Cyber - 02 Cyber $5M xs $10M Add internal notes here... View claims View…" at bounding box center [784, 372] width 1568 height 744
click at [301, 20] on icon "close" at bounding box center [305, 23] width 9 height 9
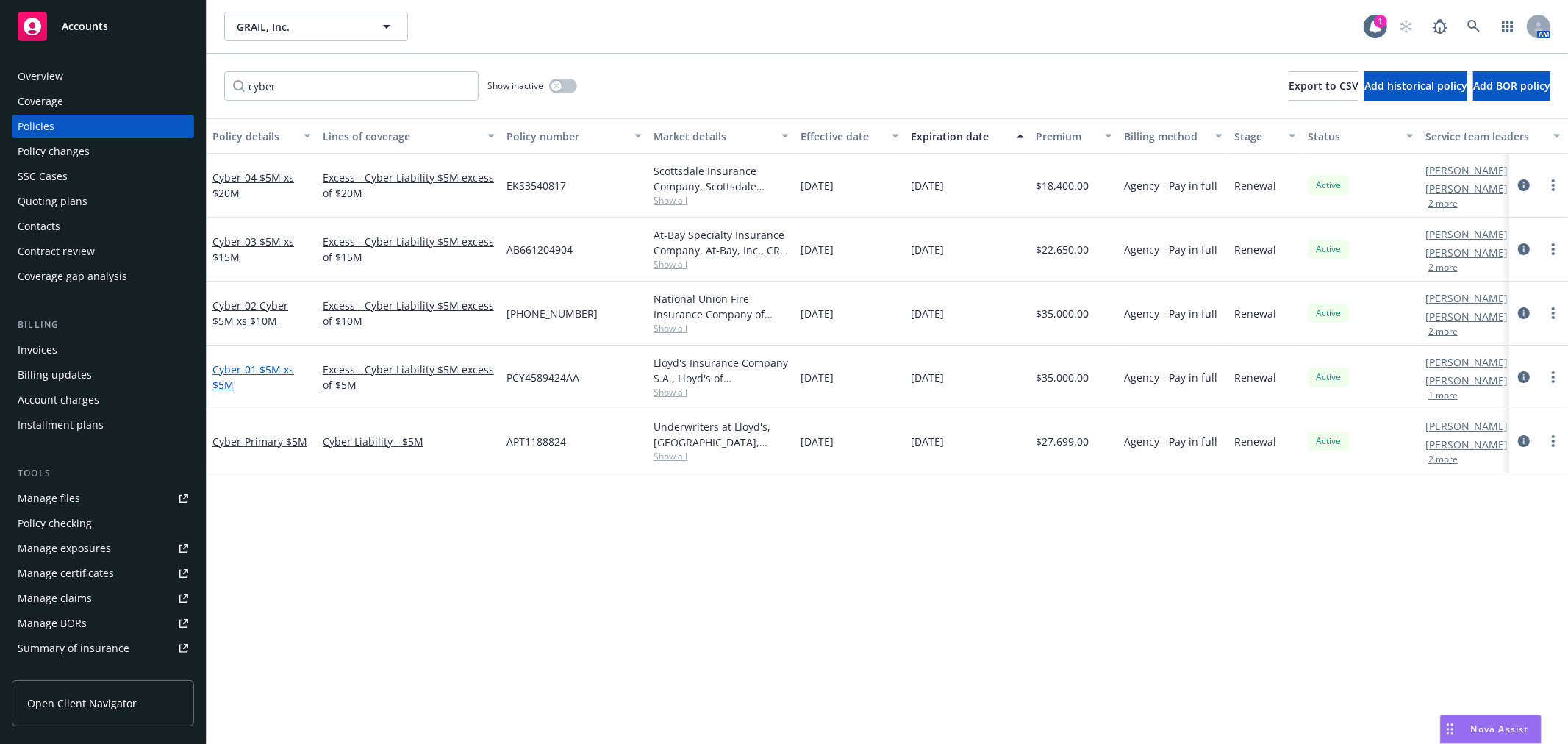
click at [252, 367] on span "- 01 $5M xs $5M" at bounding box center [253, 377] width 82 height 30
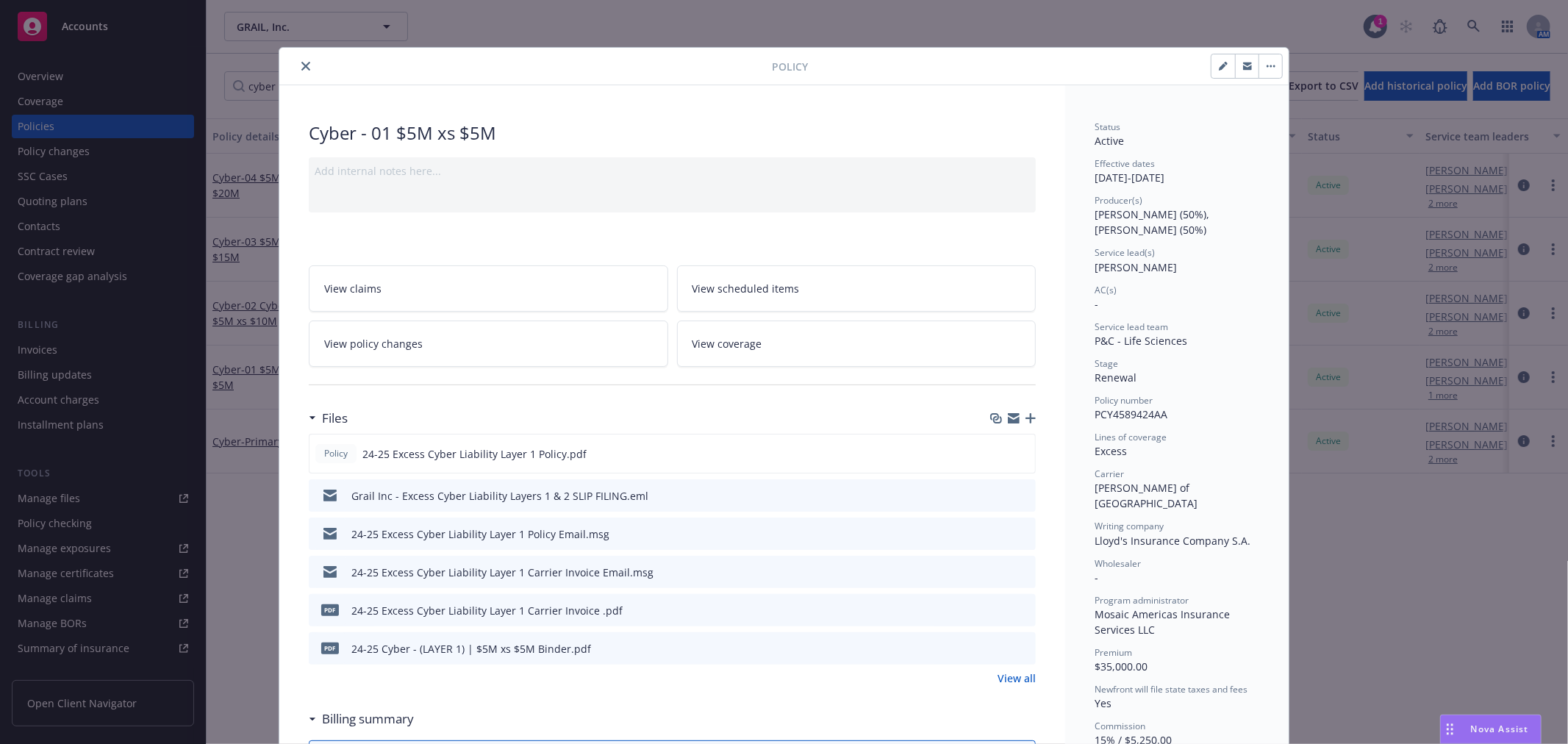
scroll to position [44, 0]
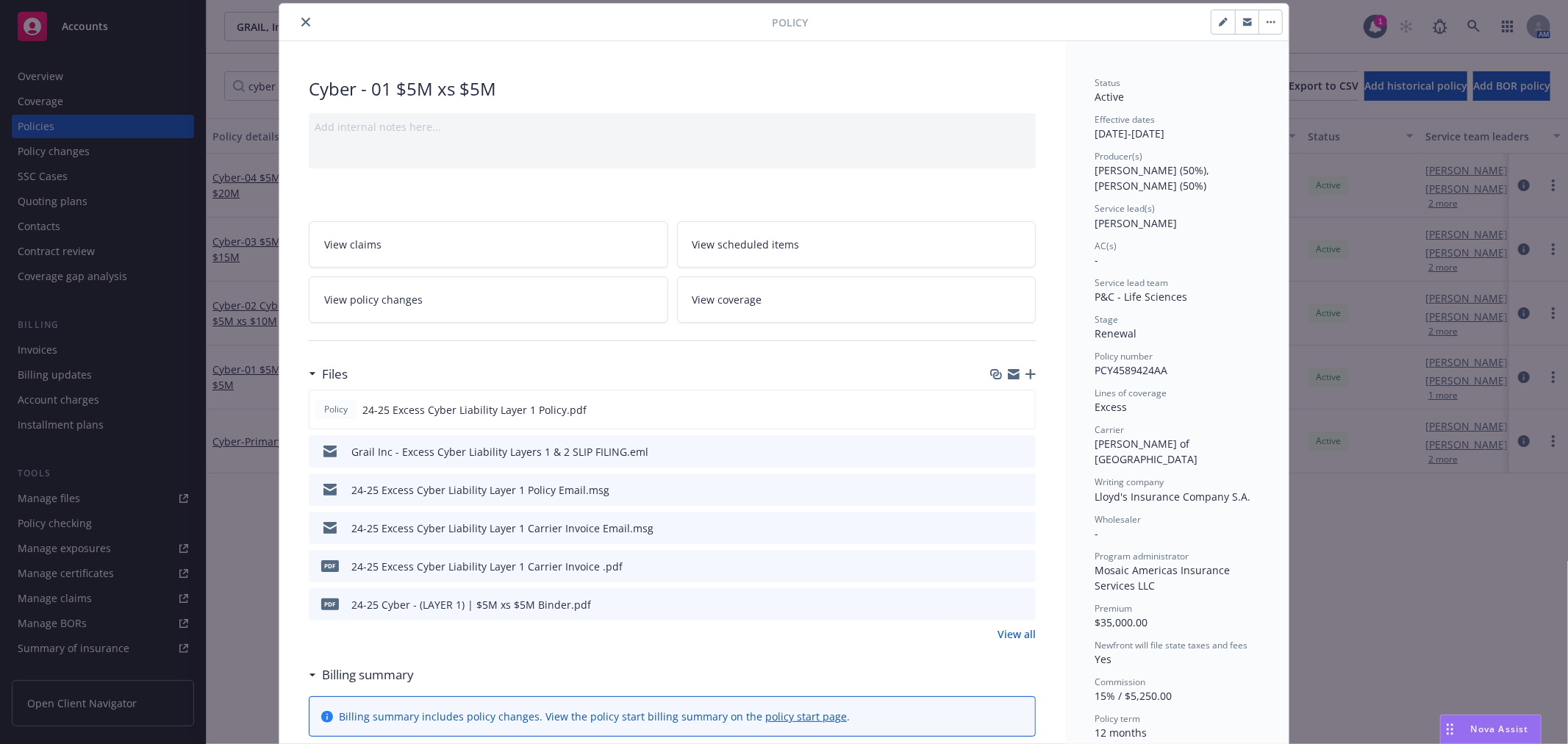
click at [1016, 569] on button at bounding box center [1023, 566] width 14 height 15
click at [1020, 562] on icon "preview file" at bounding box center [1022, 565] width 14 height 10
click at [1022, 632] on link "View all" at bounding box center [1016, 633] width 38 height 15
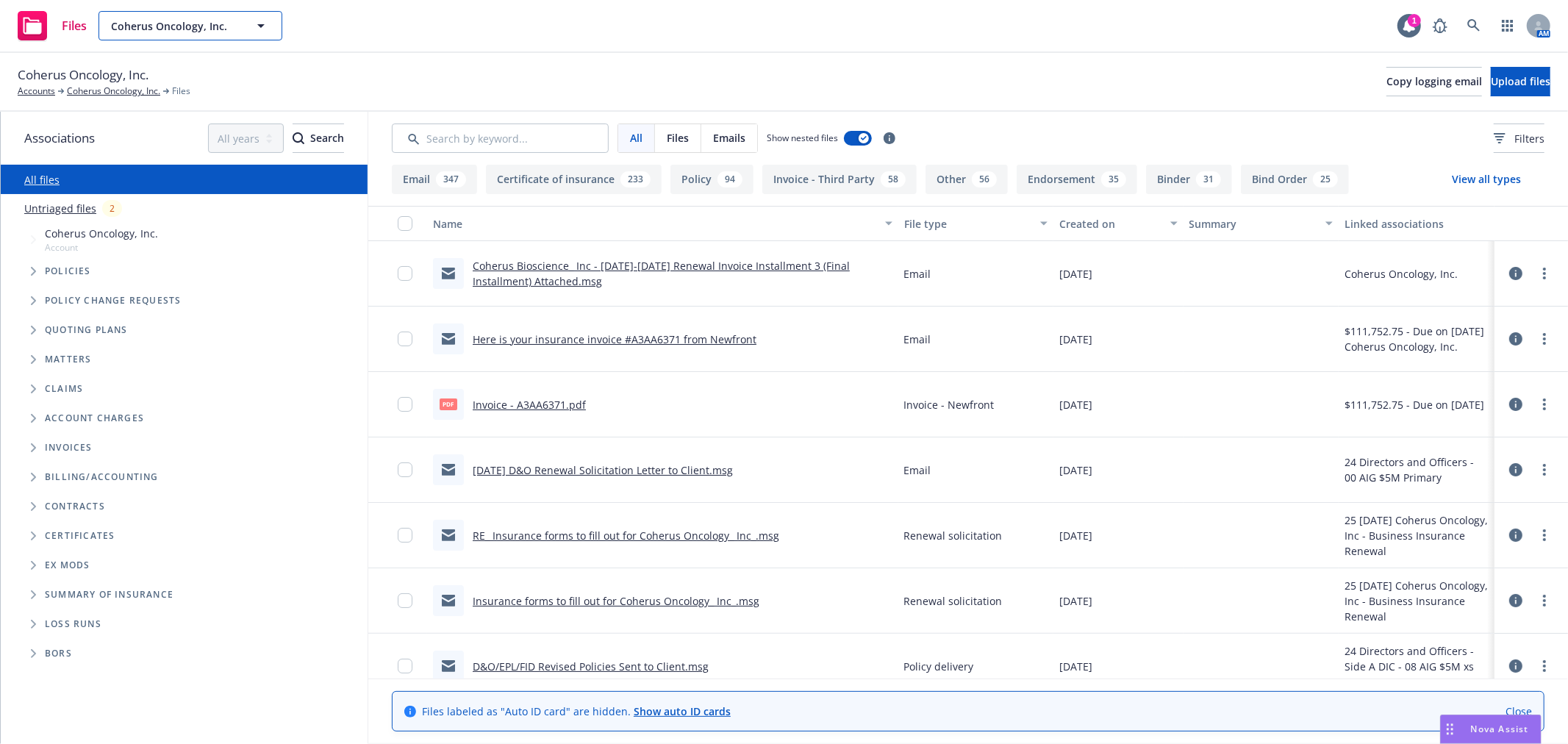
click at [189, 30] on span "Coherus Oncology, Inc." at bounding box center [174, 25] width 127 height 15
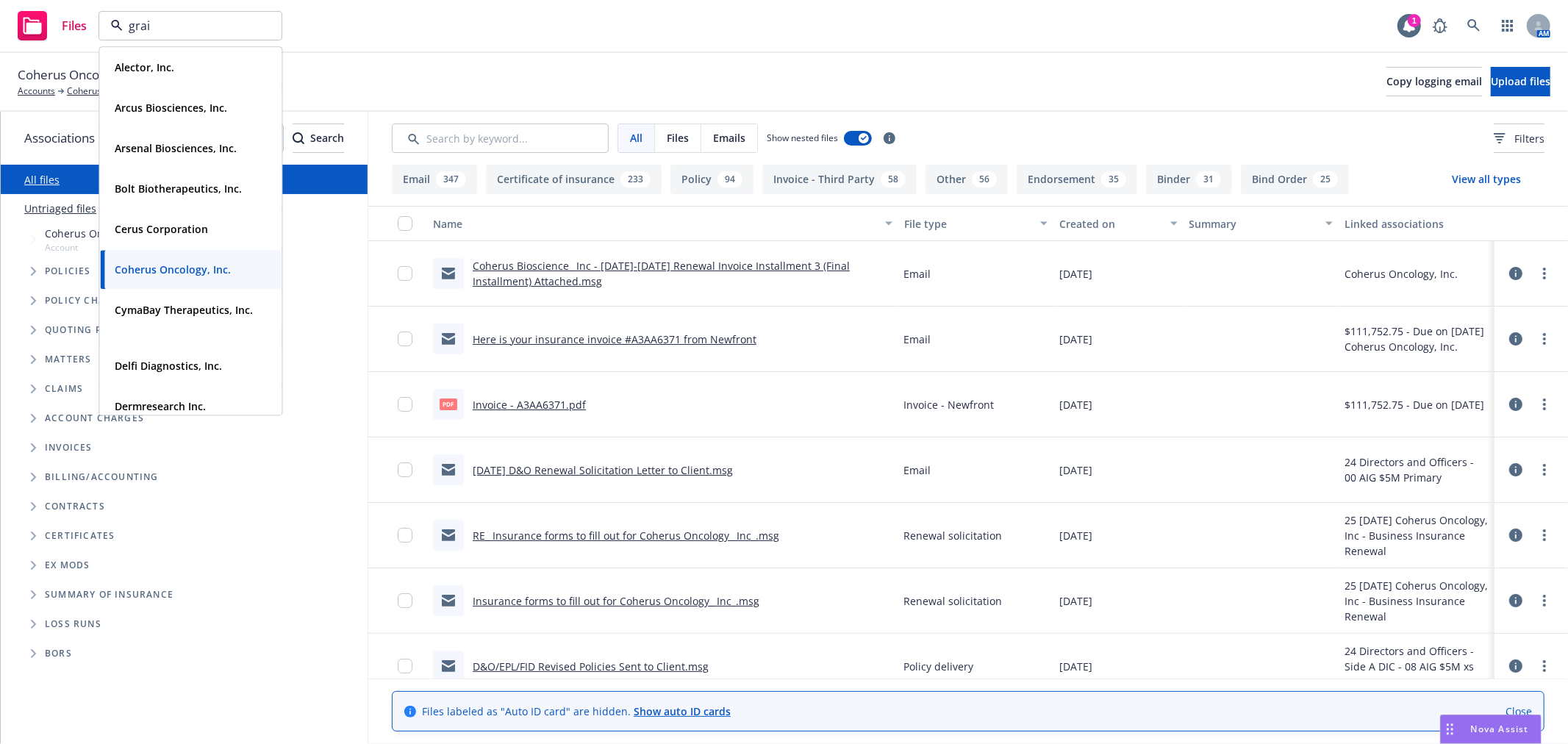
type input "grail"
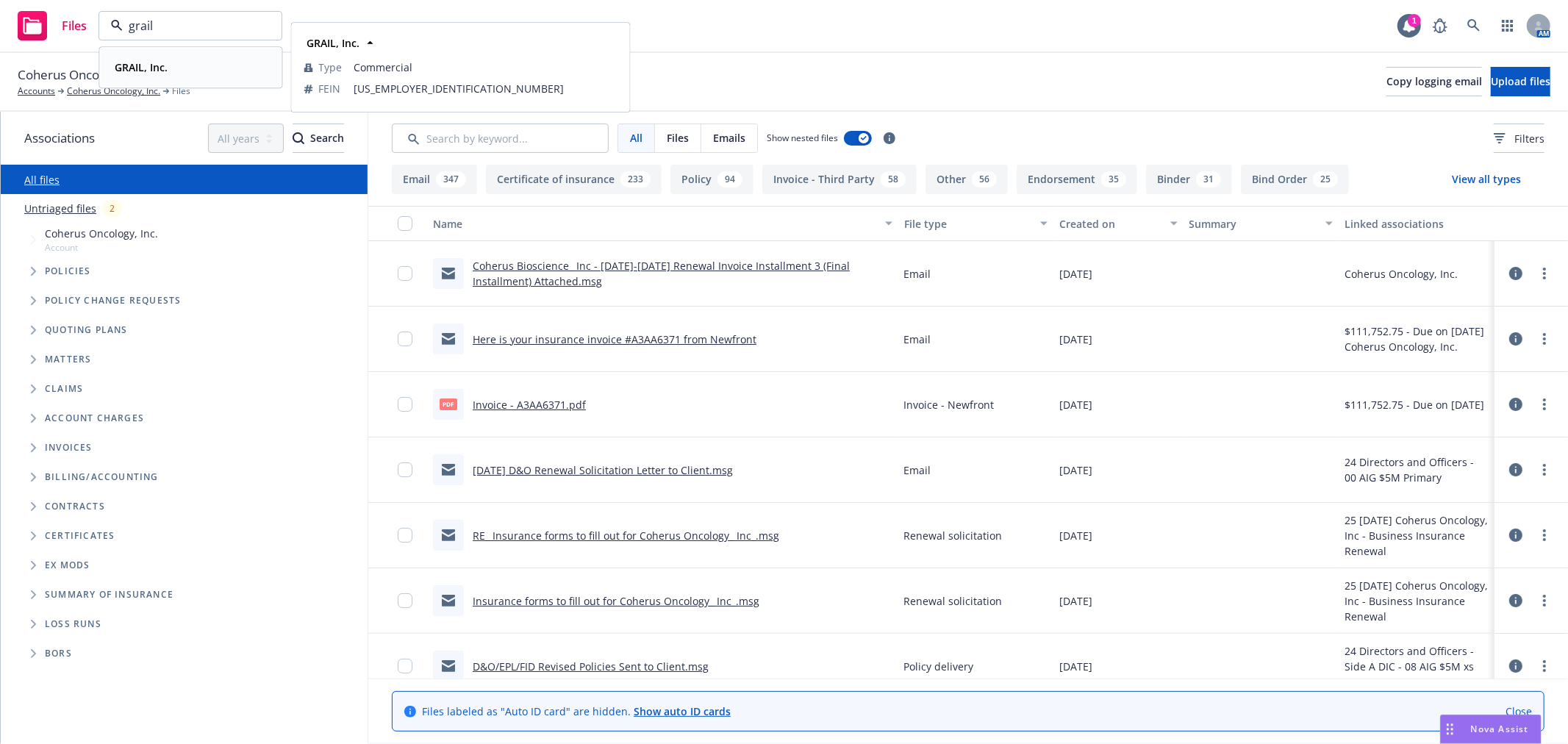
click at [200, 75] on div "GRAIL, Inc." at bounding box center [190, 68] width 163 height 22
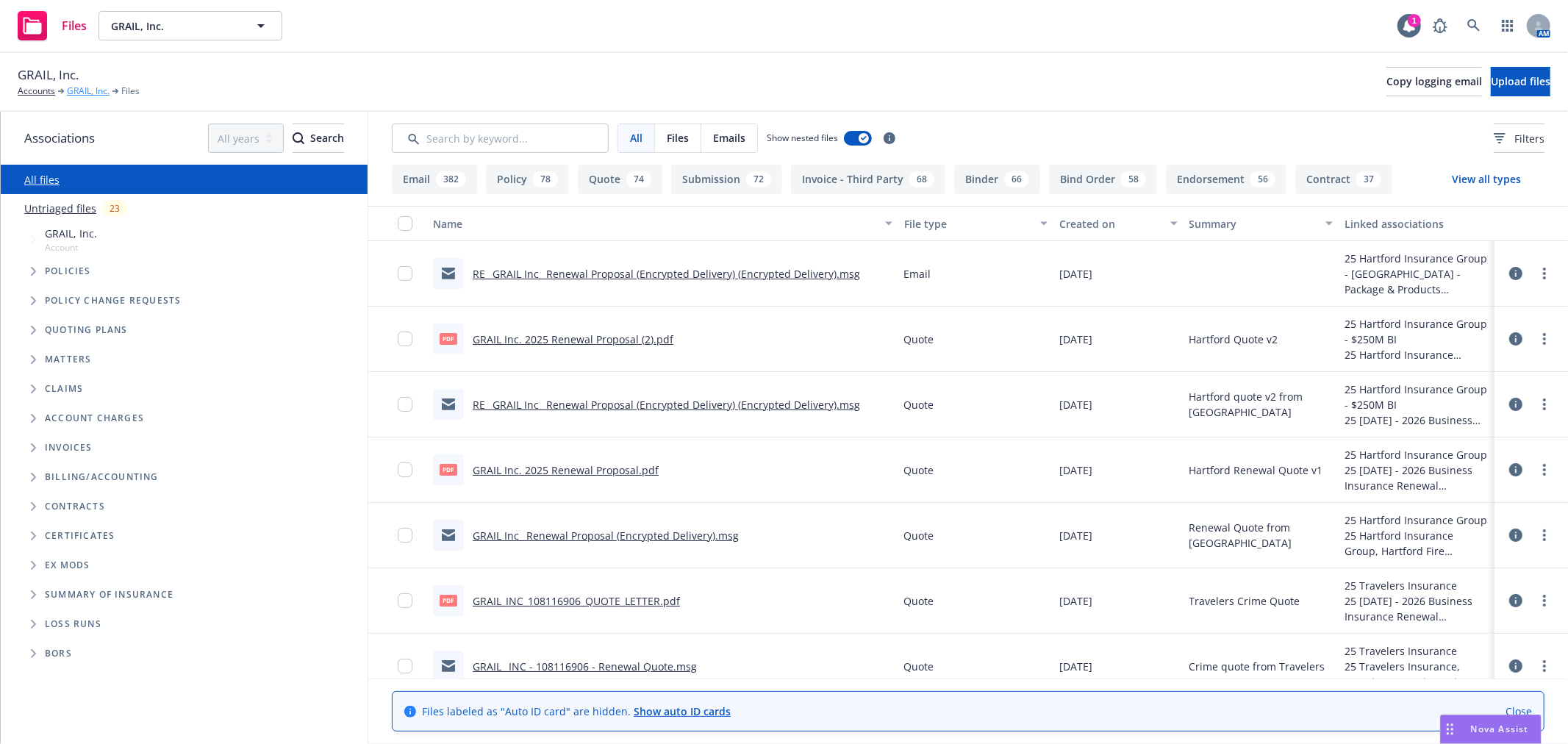
click at [89, 93] on link "GRAIL, Inc." at bounding box center [87, 91] width 42 height 14
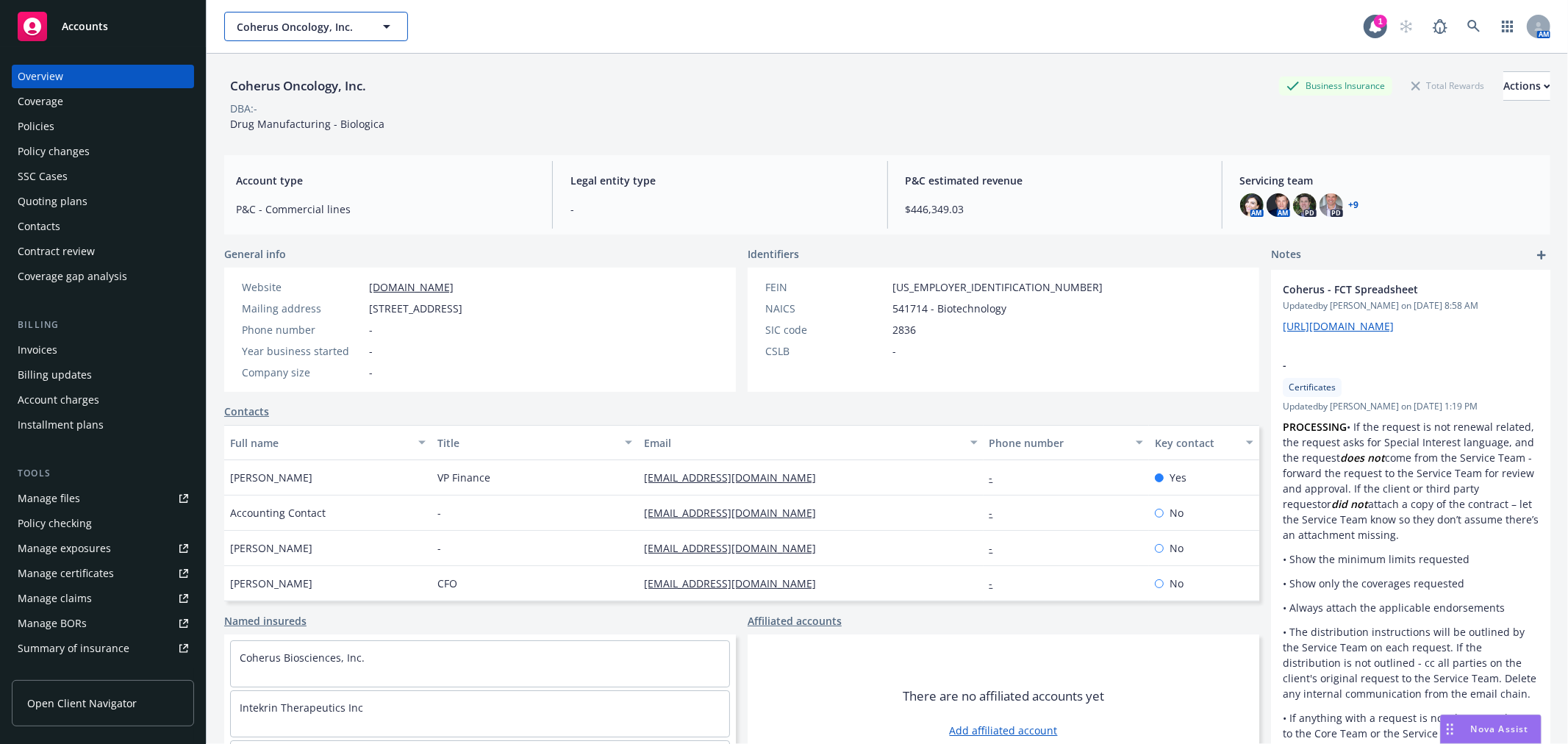
click at [313, 32] on span "Coherus Oncology, Inc." at bounding box center [300, 26] width 127 height 15
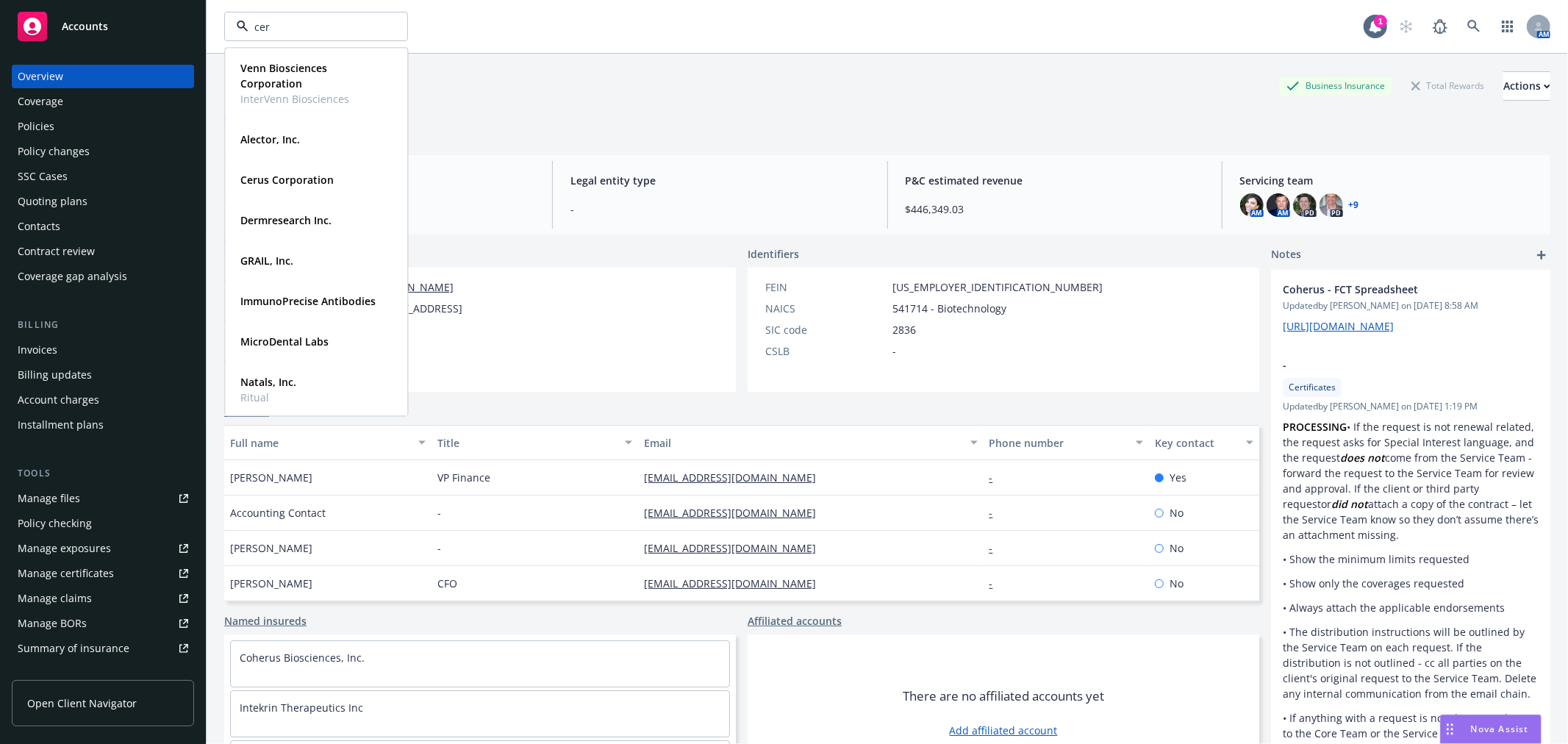
type input "ceru"
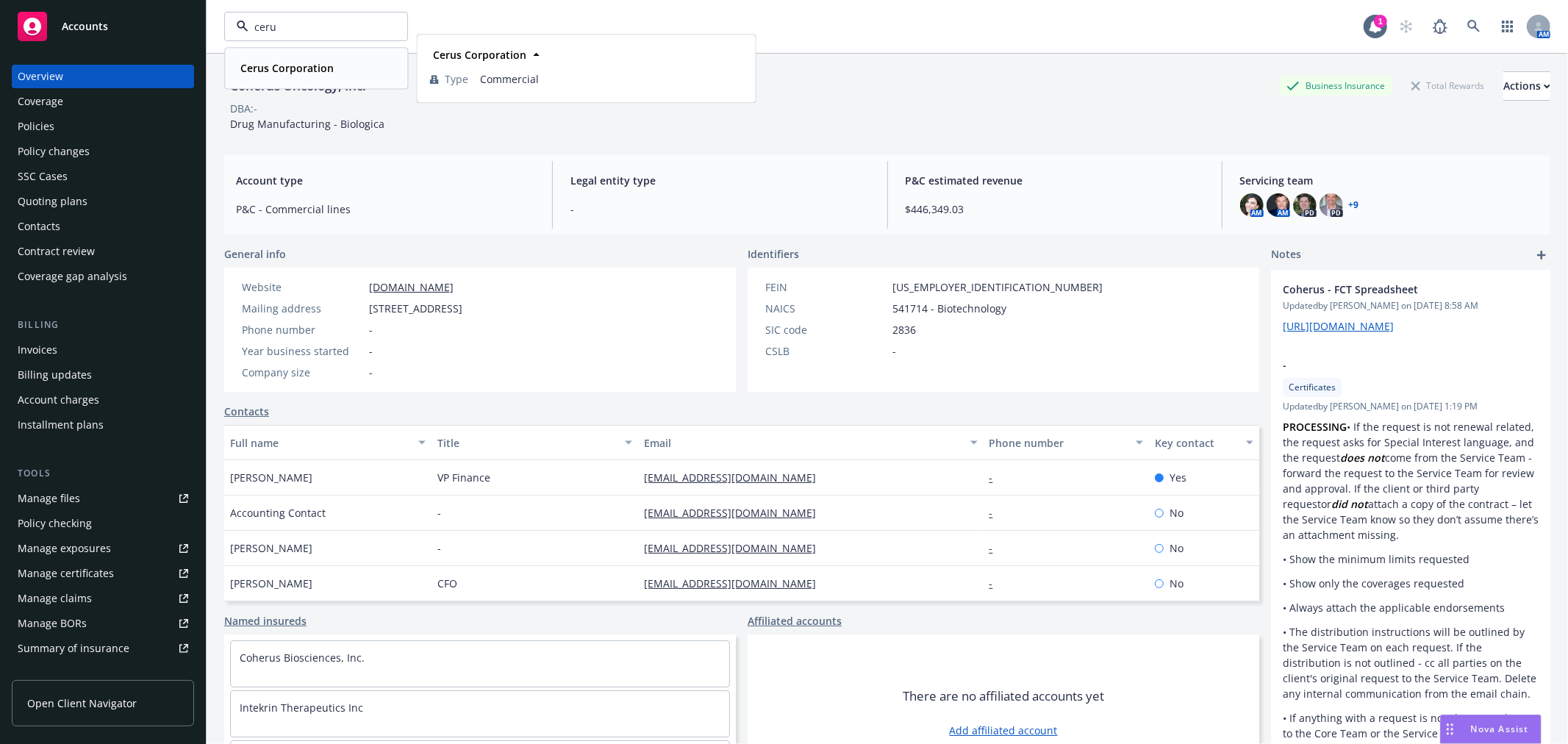
click at [307, 61] on strong "Cerus Corporation" at bounding box center [287, 68] width 94 height 14
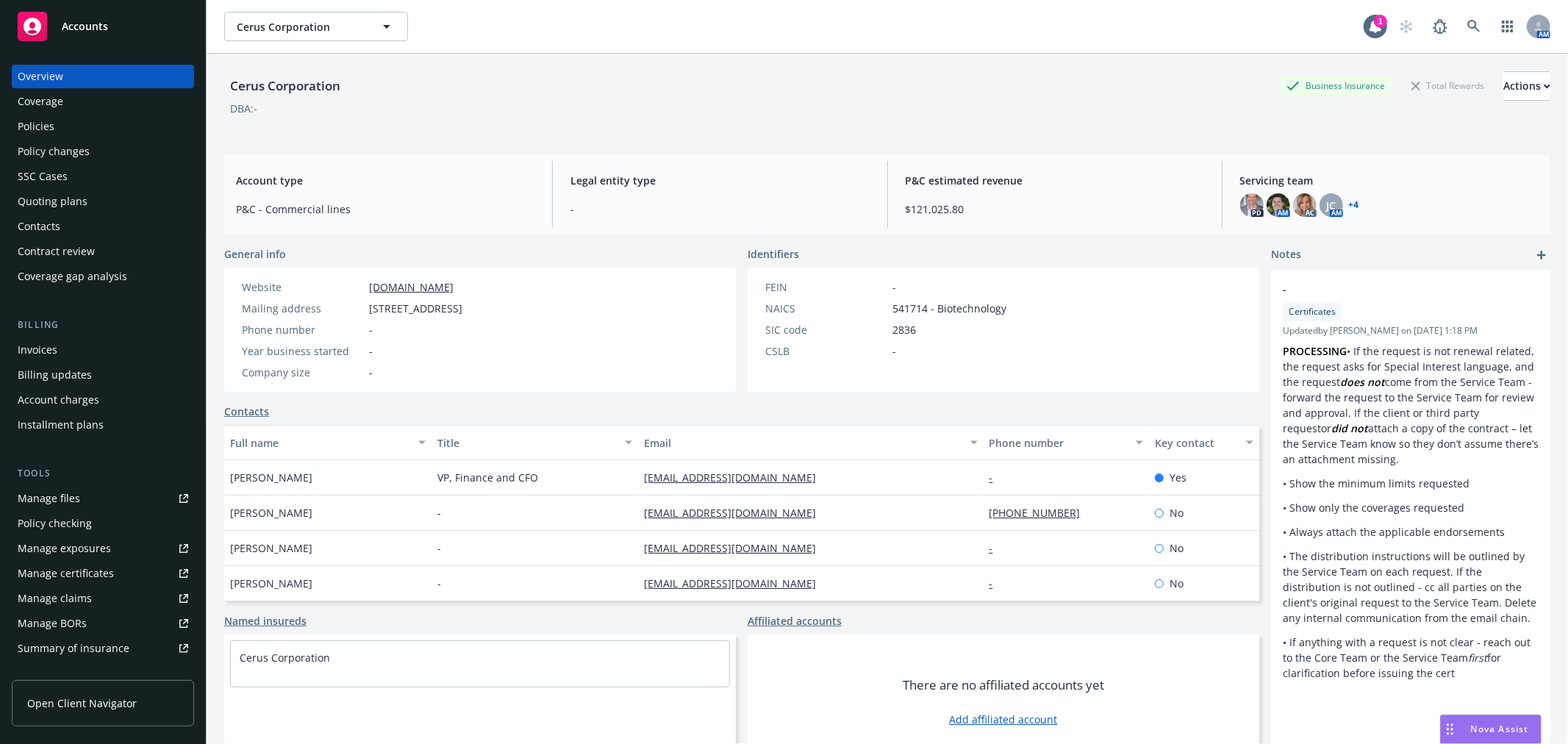
click at [61, 197] on div "Quoting plans" at bounding box center [53, 201] width 70 height 23
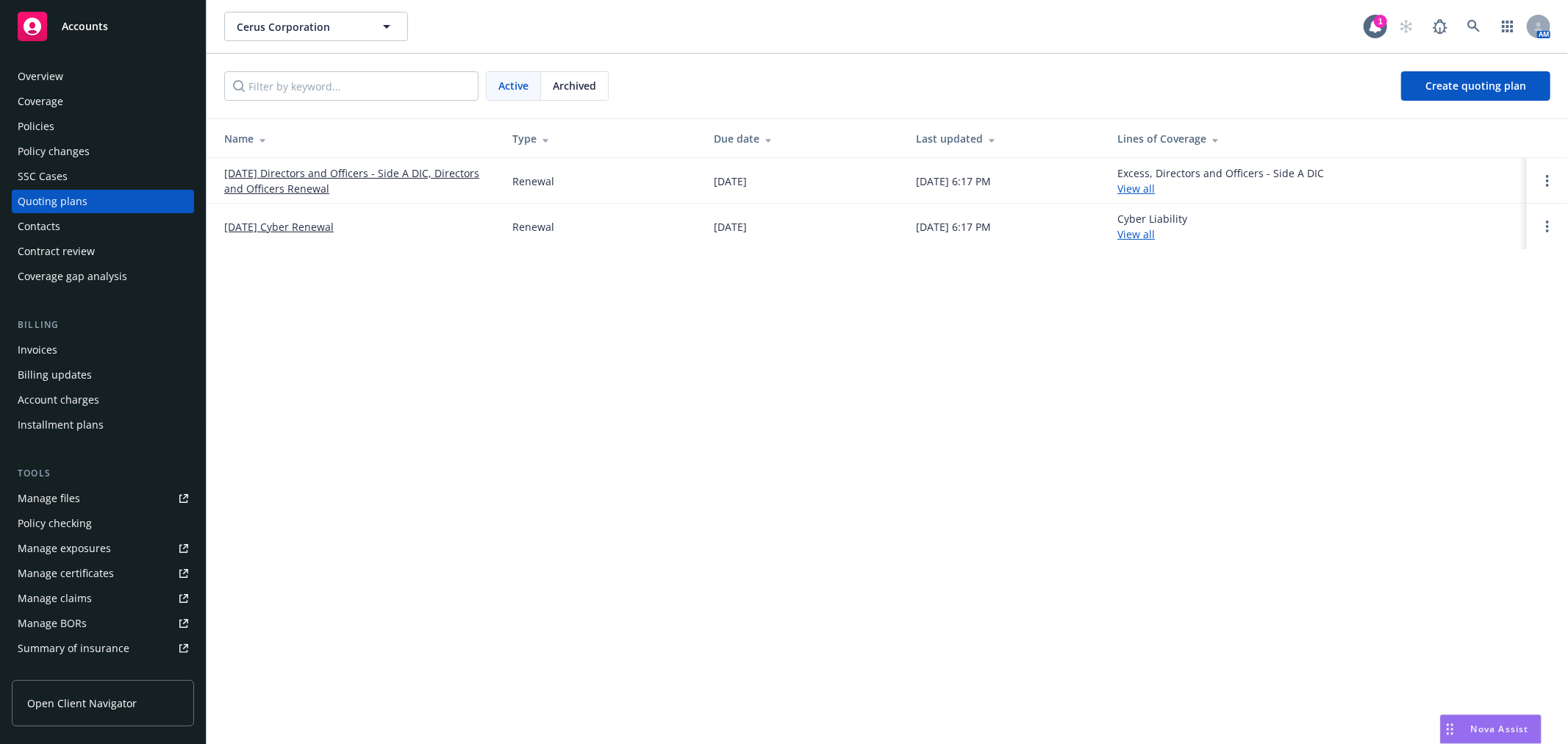
click at [286, 223] on link "09/01/25 Cyber Renewal" at bounding box center [279, 226] width 110 height 15
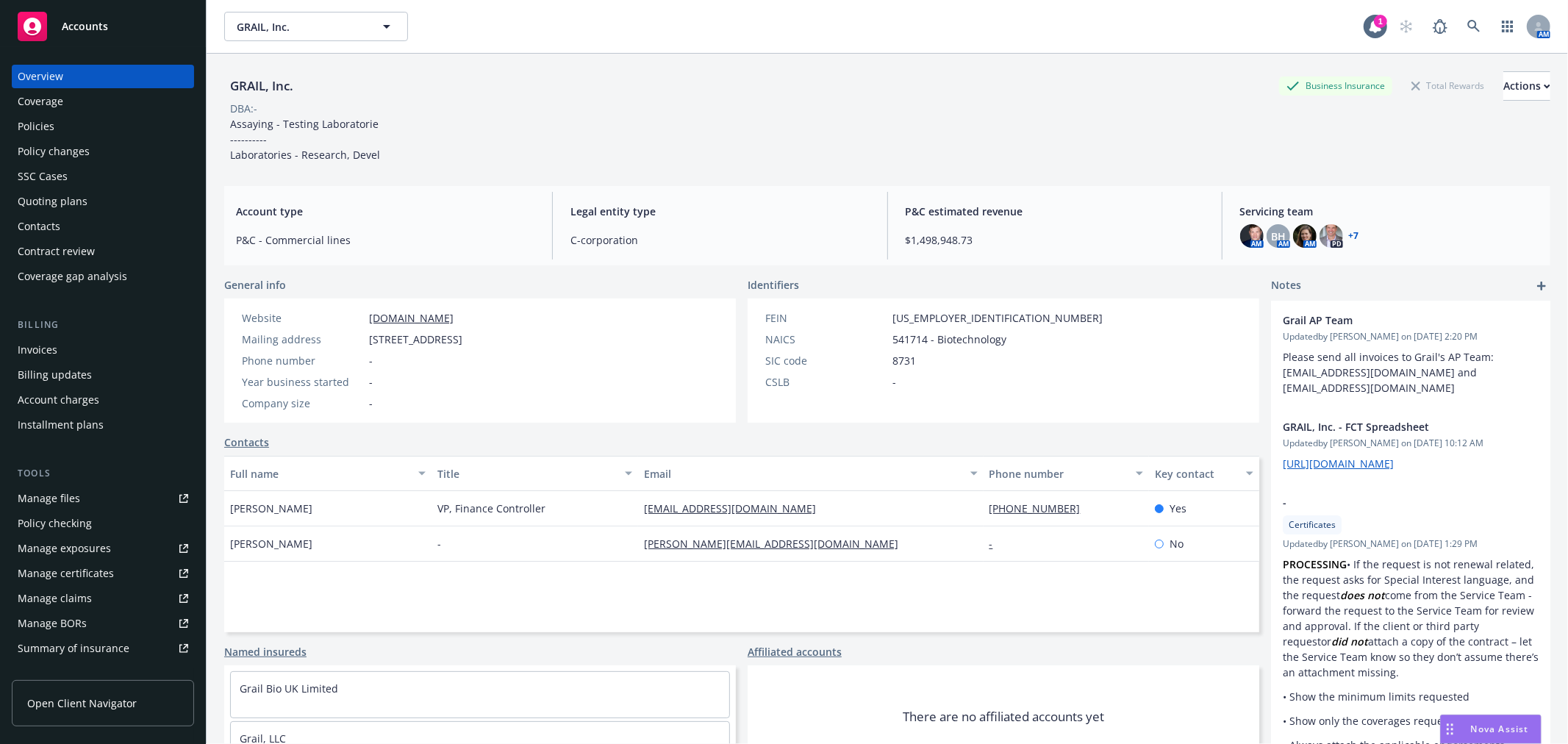
click at [106, 197] on div "Quoting plans" at bounding box center [103, 201] width 170 height 23
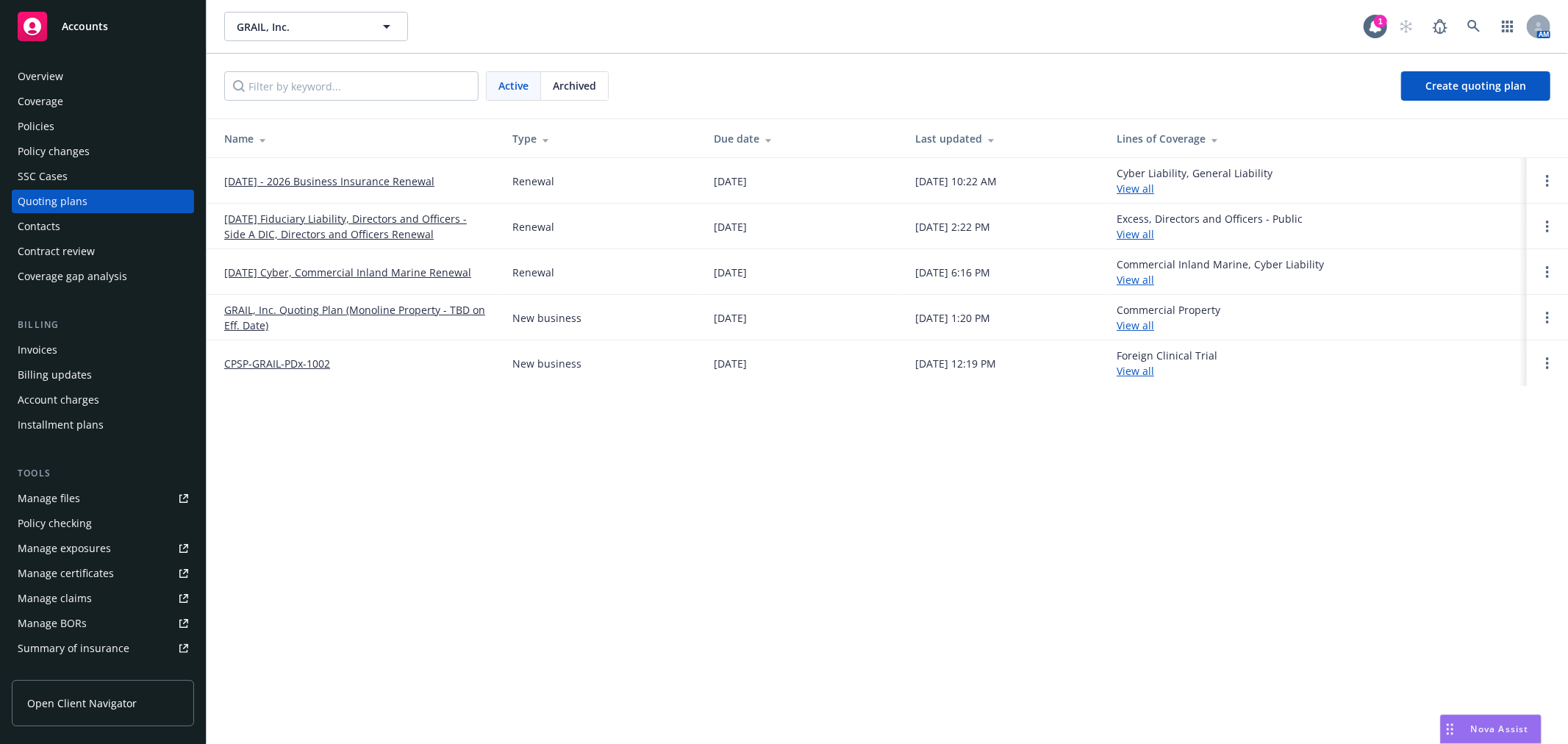
click at [354, 179] on link "09/01/2025 - 2026 Business Insurance Renewal" at bounding box center [329, 181] width 210 height 15
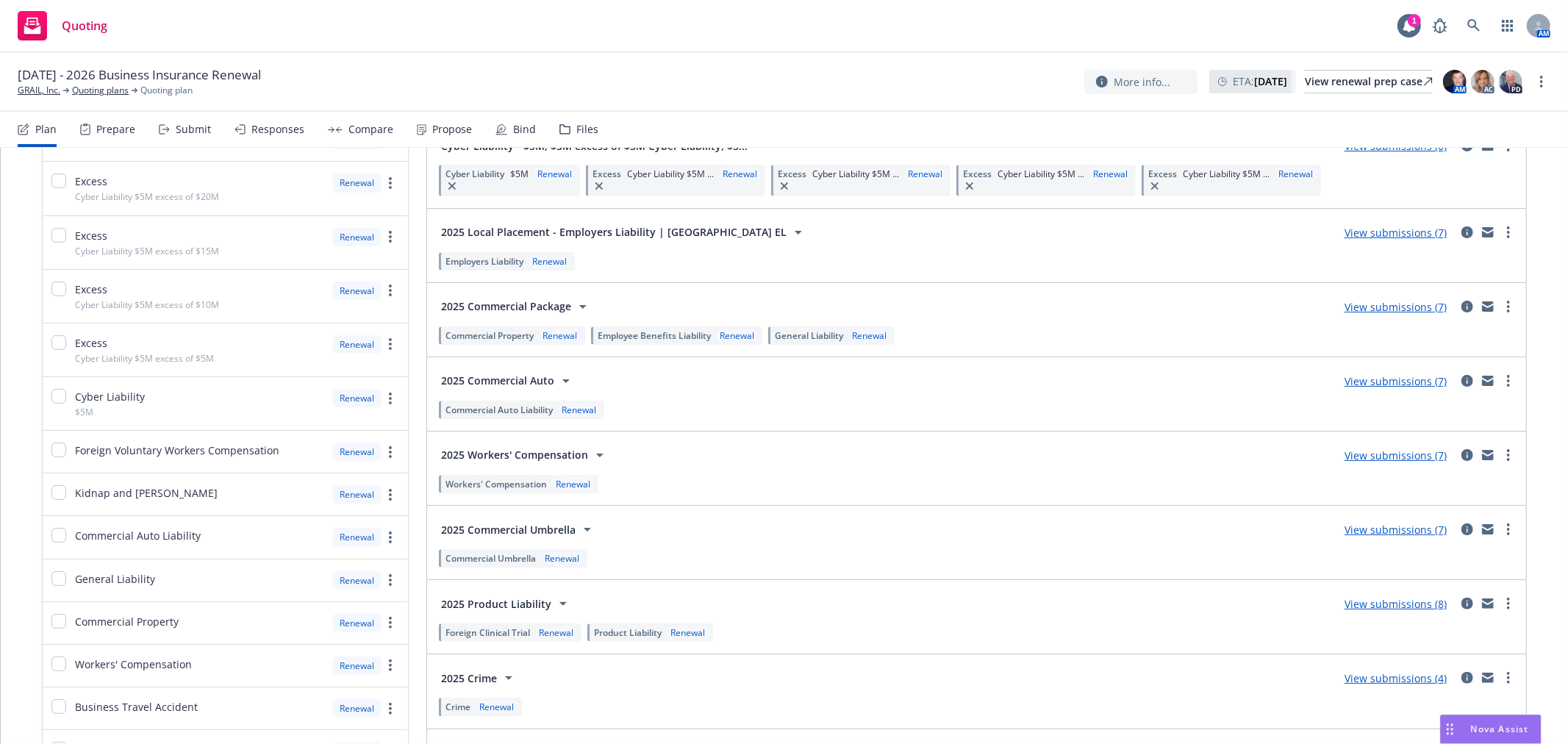
scroll to position [245, 0]
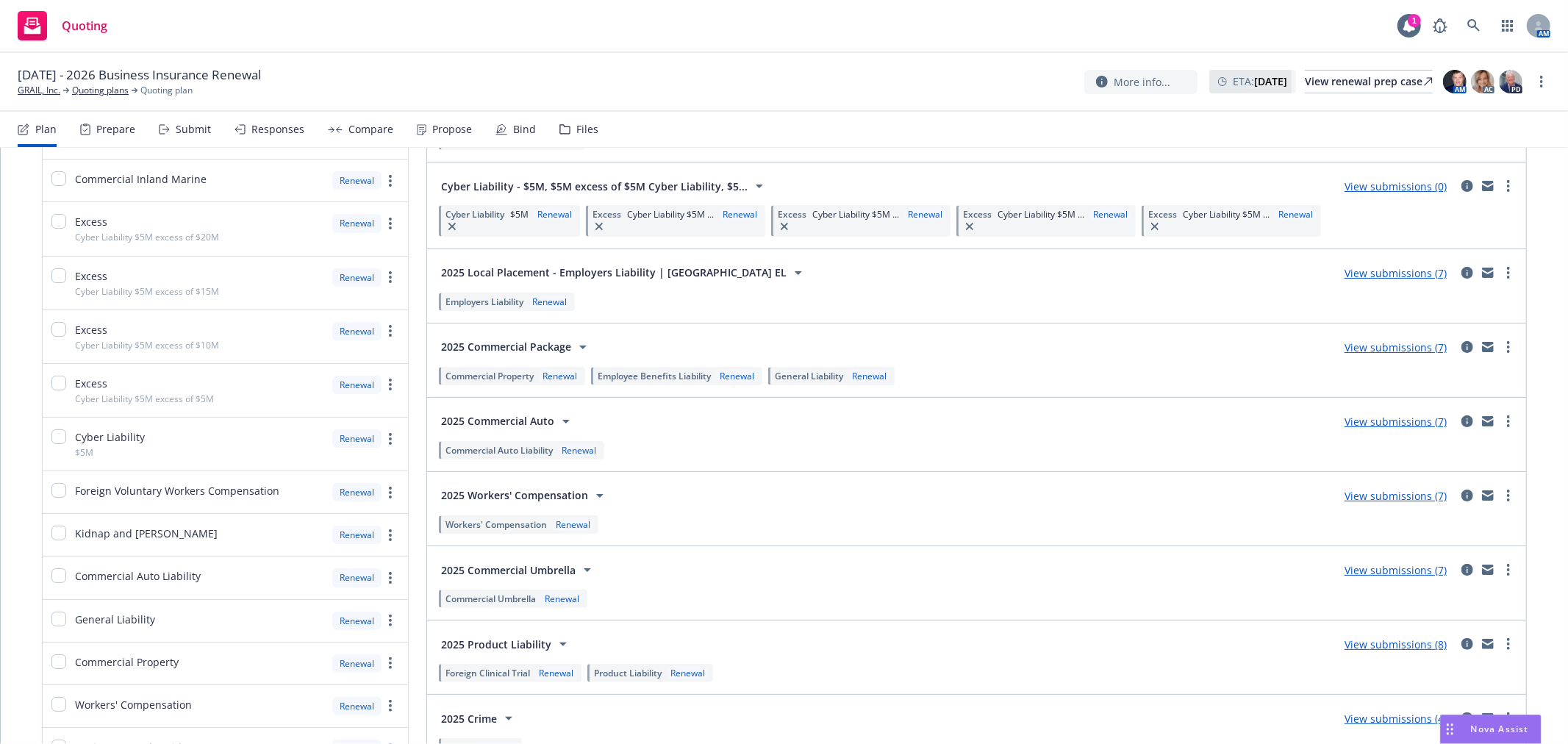
click at [198, 128] on div "Submit" at bounding box center [193, 129] width 35 height 12
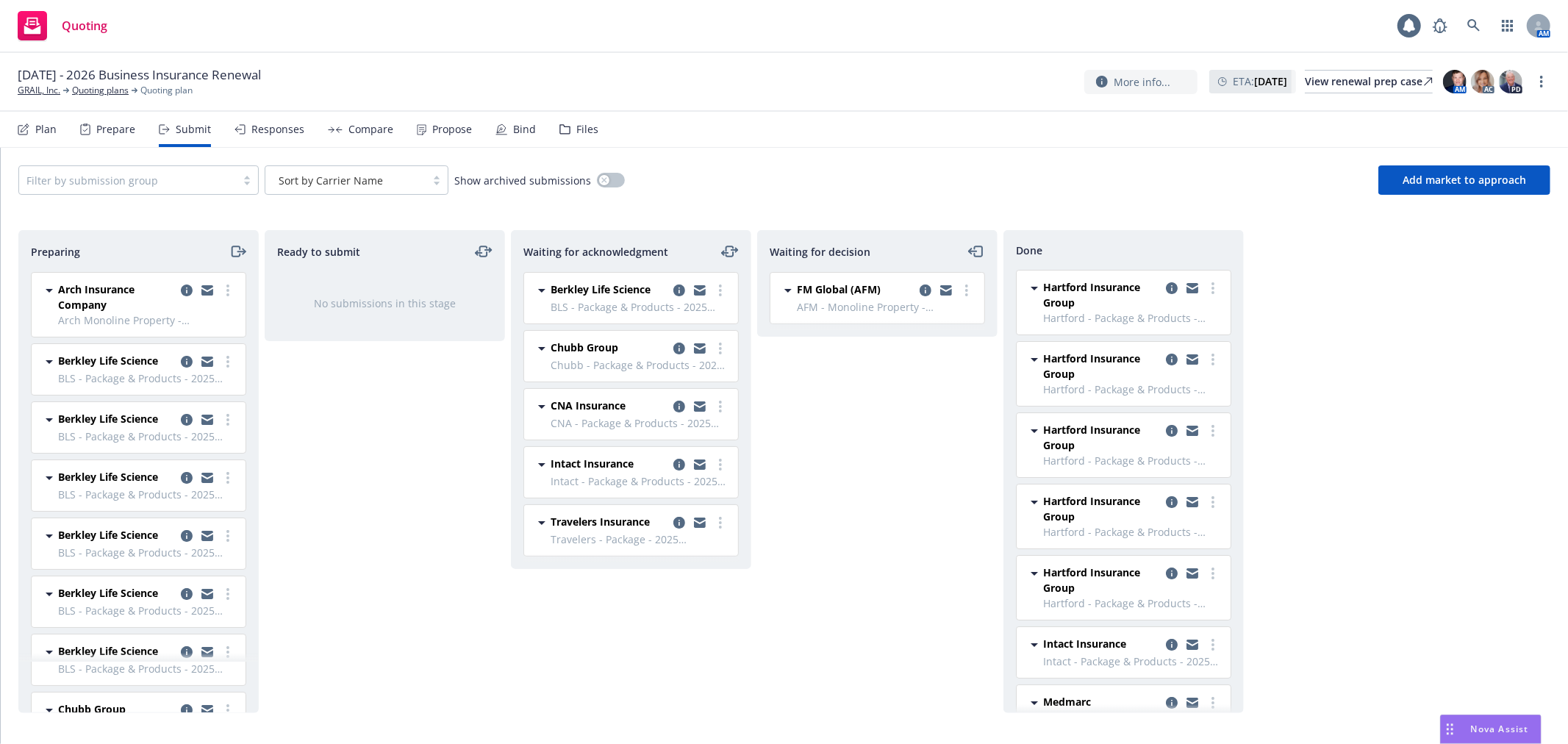
click at [269, 127] on div "Responses" at bounding box center [278, 129] width 53 height 12
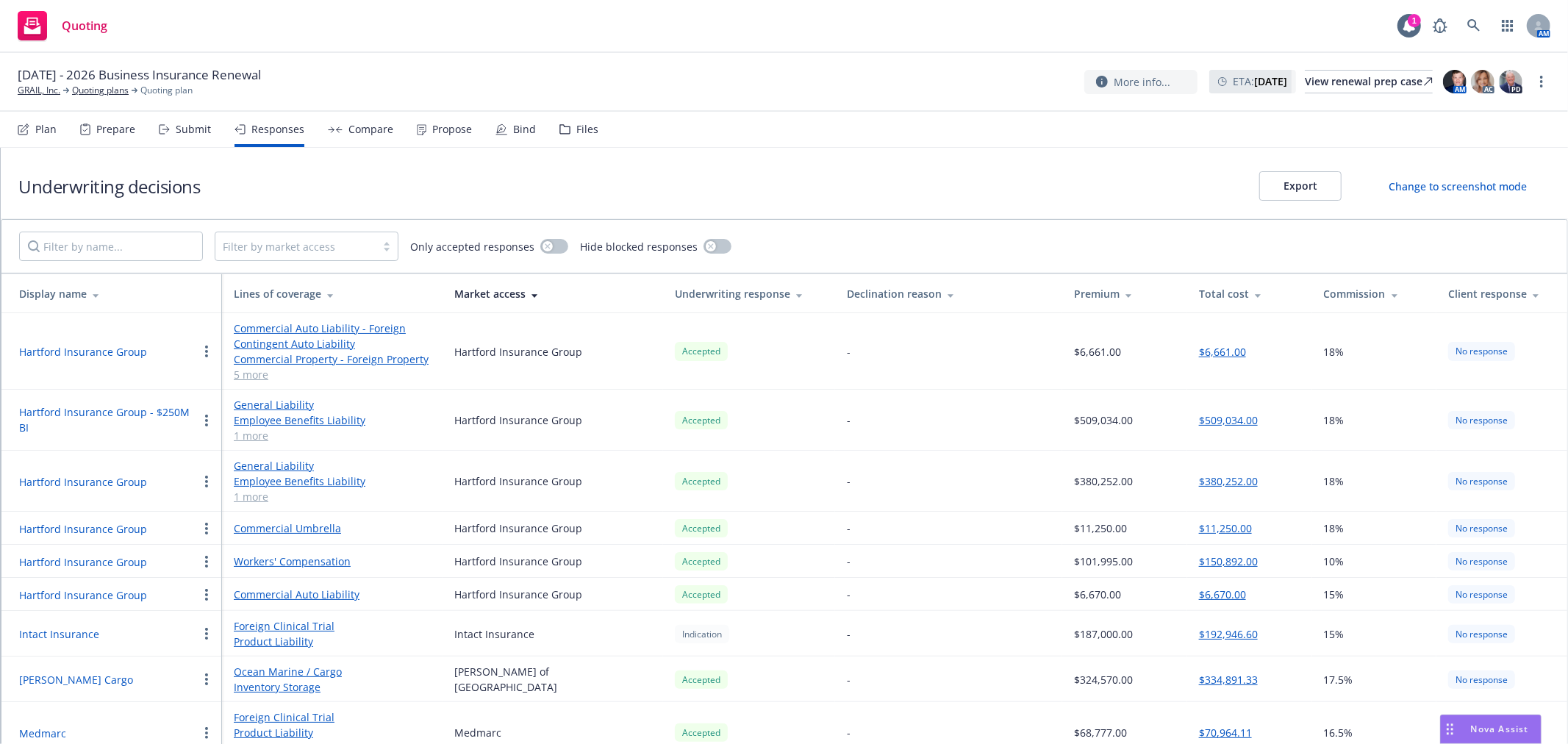
click at [369, 129] on div "Compare" at bounding box center [371, 129] width 45 height 12
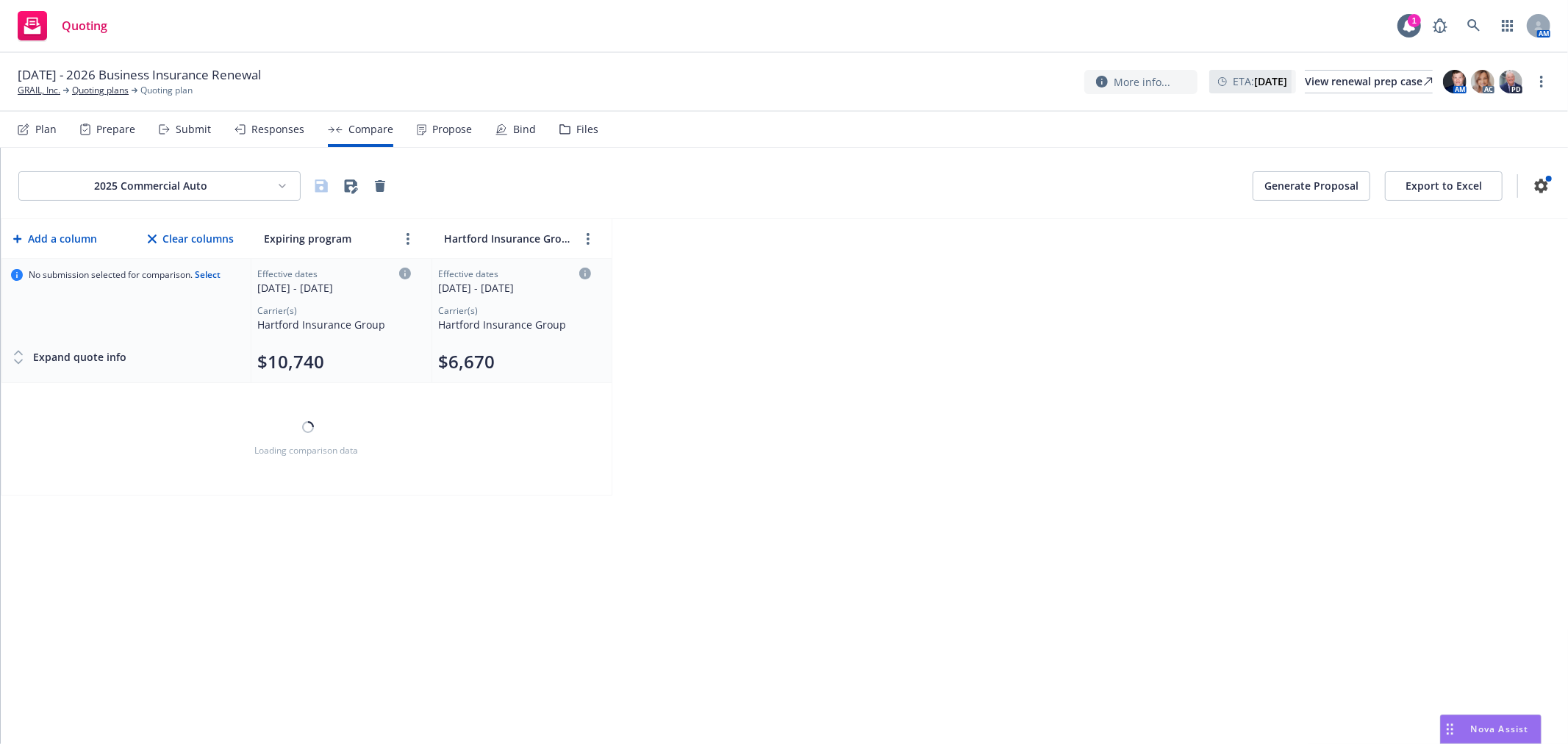
click at [453, 125] on div "Propose" at bounding box center [452, 129] width 40 height 12
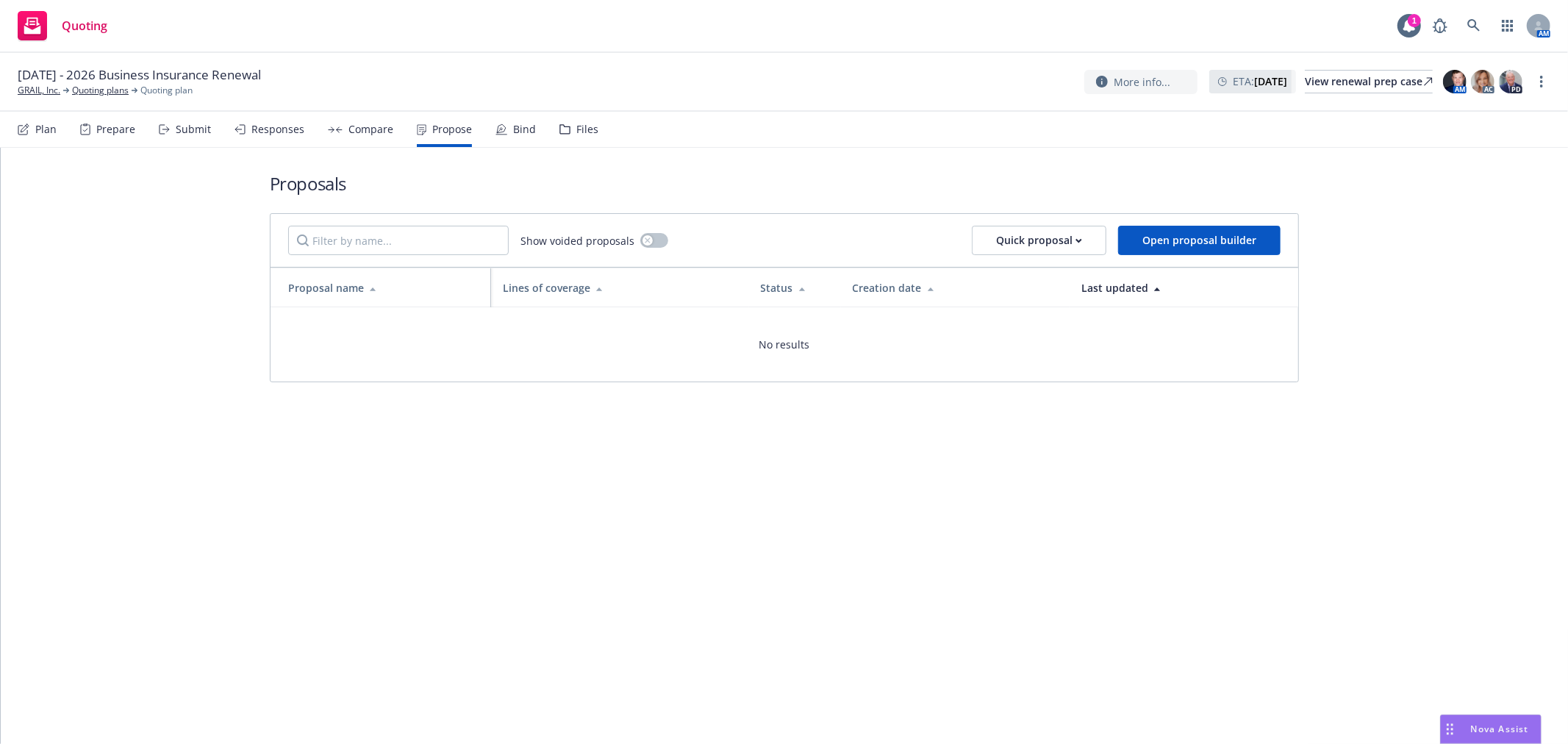
click at [496, 126] on icon at bounding box center [501, 129] width 12 height 12
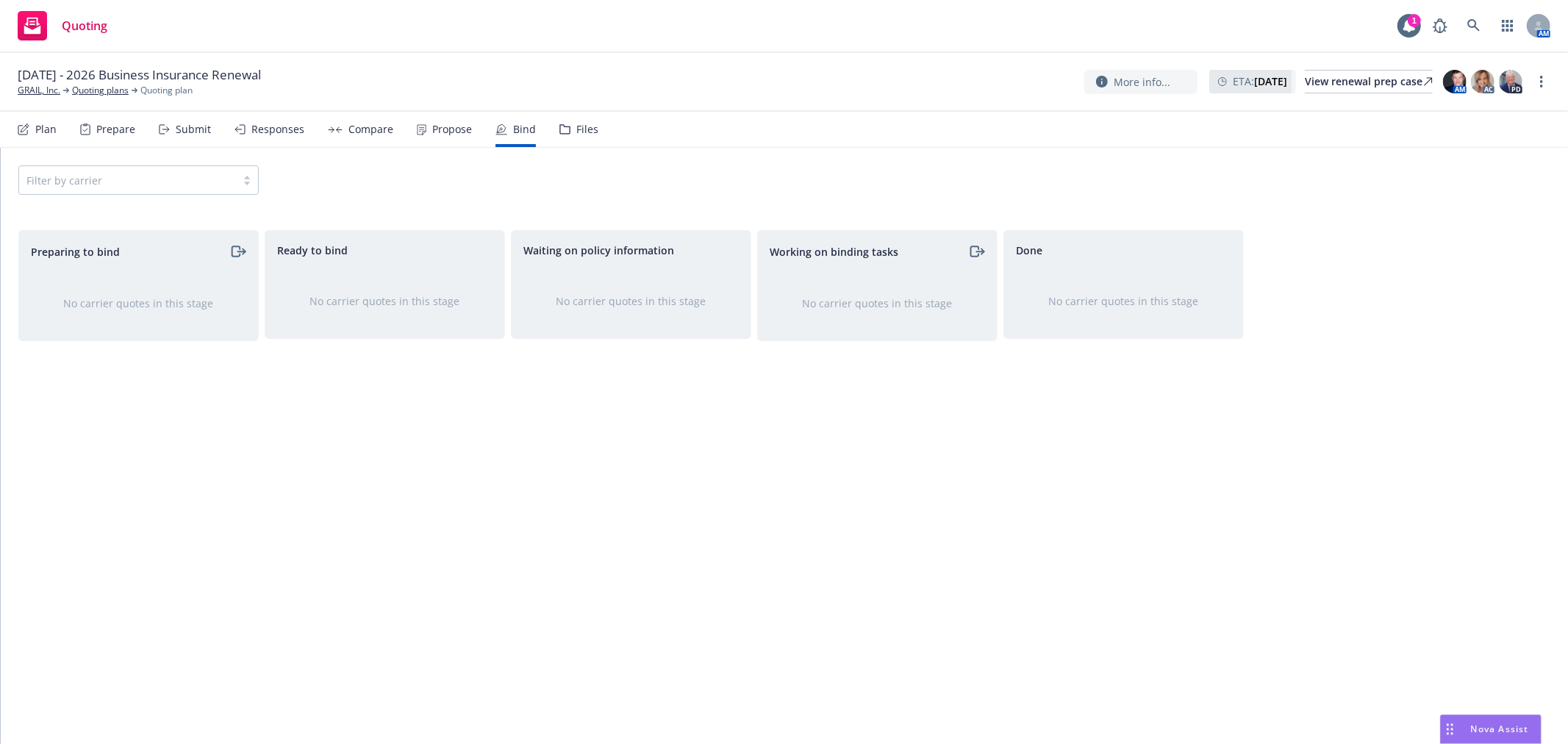
click at [437, 126] on div "Propose" at bounding box center [452, 129] width 40 height 12
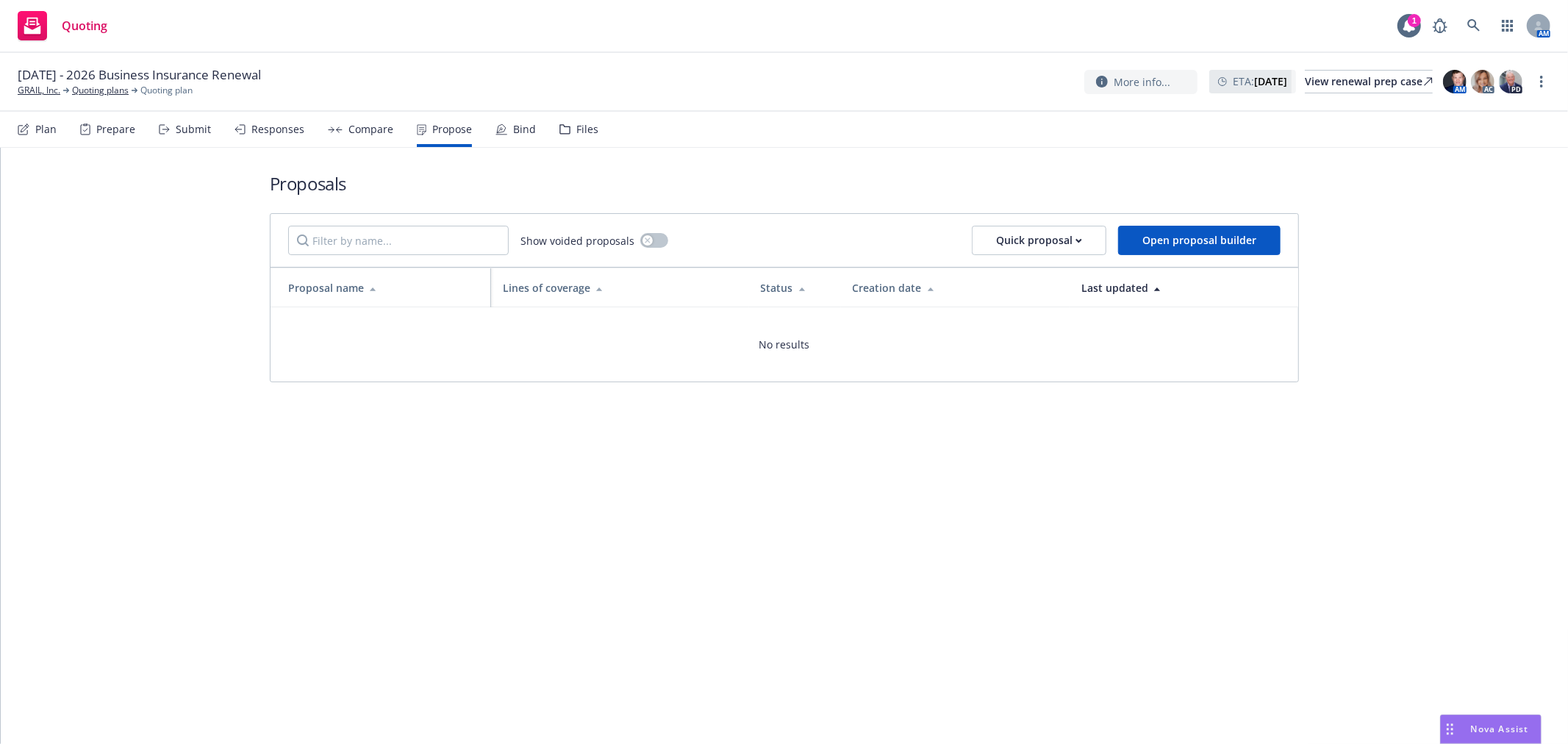
click at [379, 126] on div "Compare" at bounding box center [371, 129] width 45 height 12
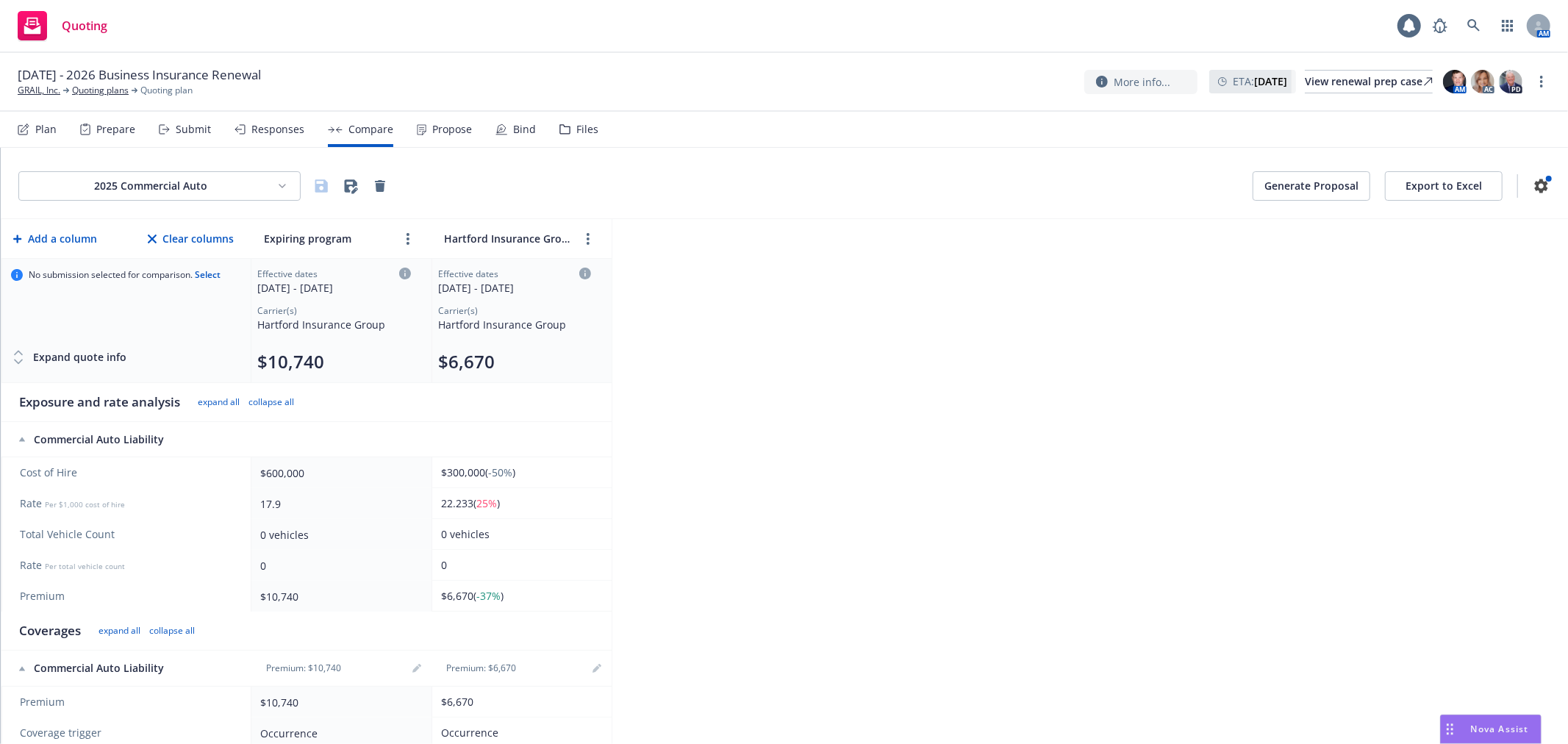
click at [281, 129] on div "Responses" at bounding box center [278, 129] width 53 height 12
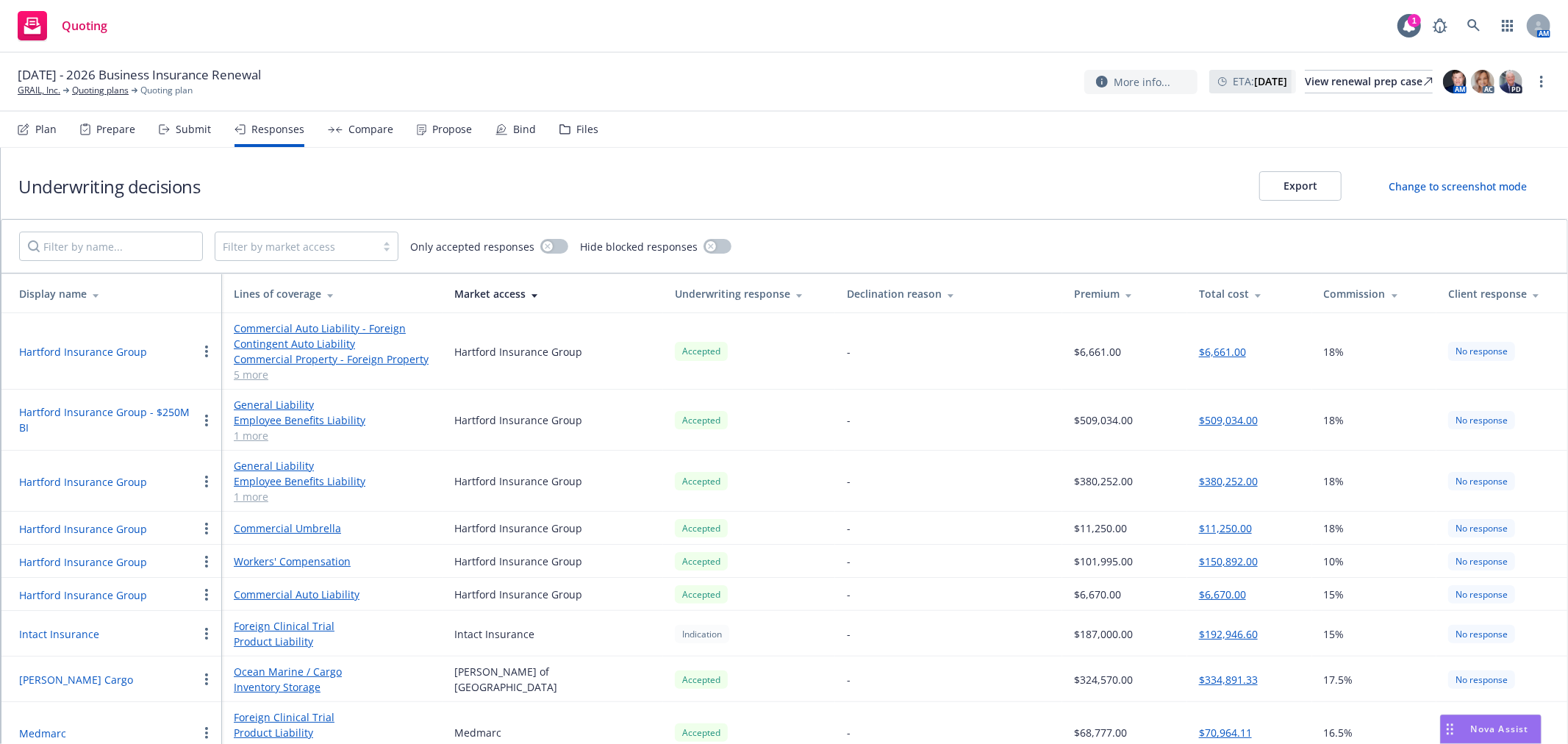
click at [186, 121] on div "Submit" at bounding box center [185, 129] width 52 height 35
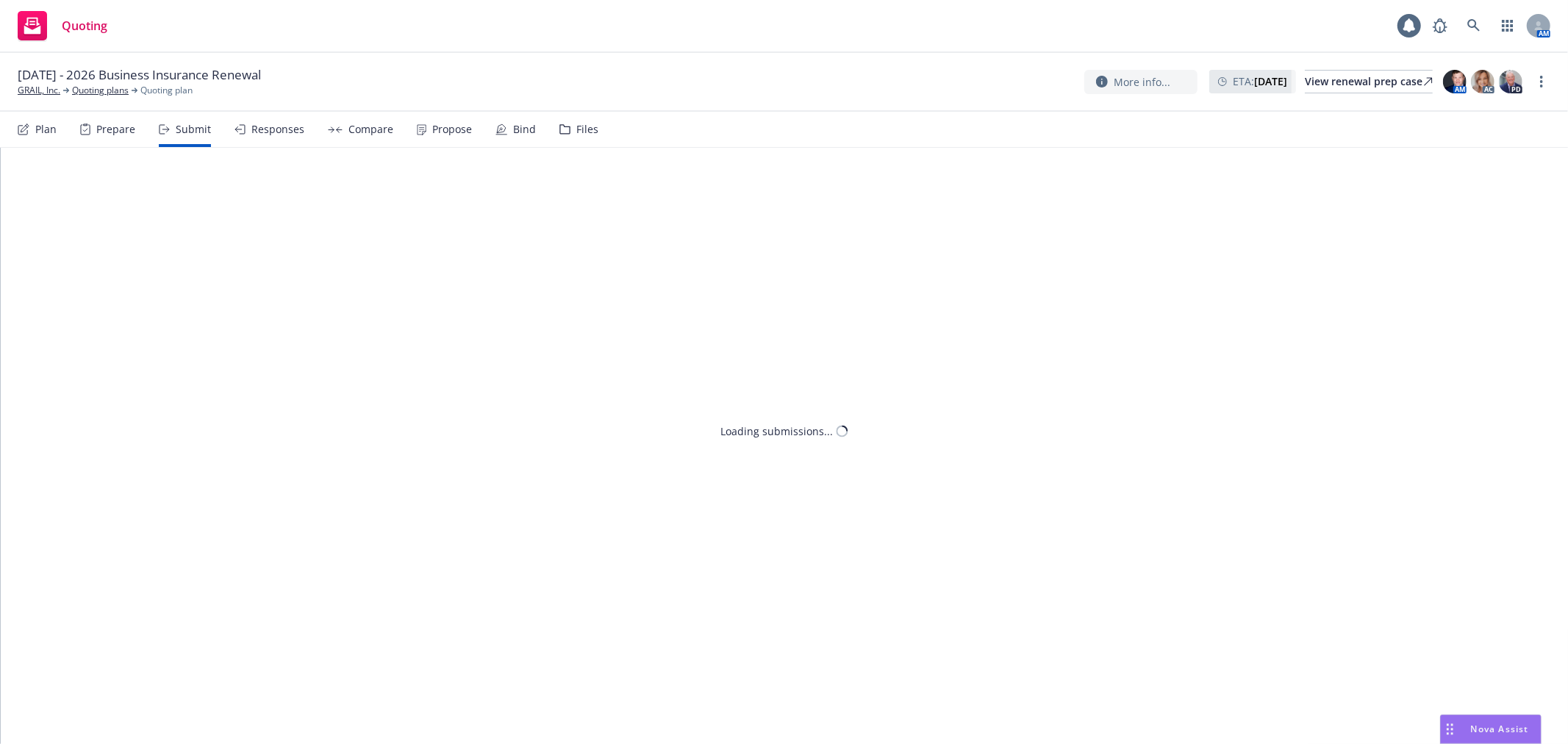
click at [96, 126] on div "Prepare" at bounding box center [115, 129] width 39 height 12
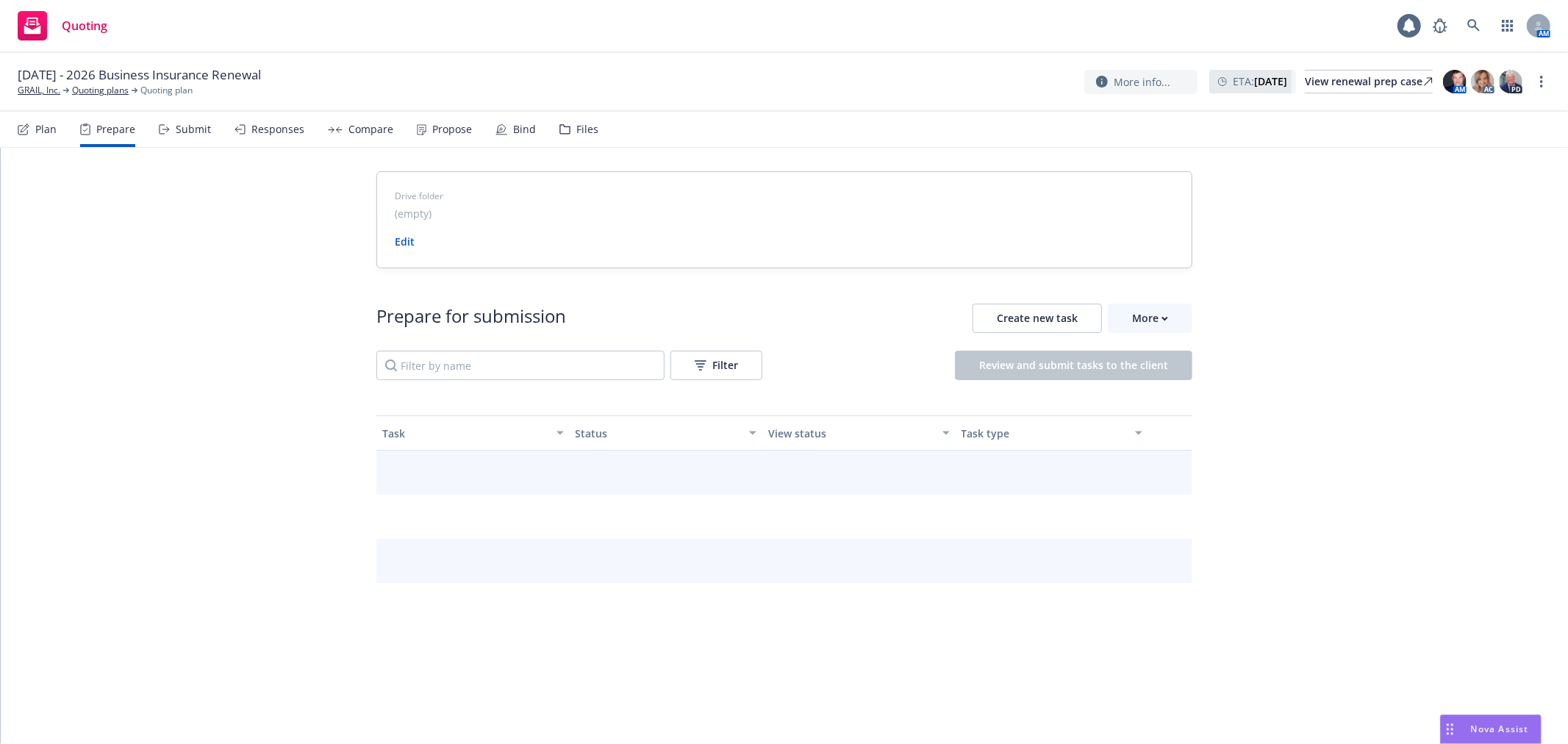
click at [30, 126] on div "Plan" at bounding box center [37, 129] width 39 height 35
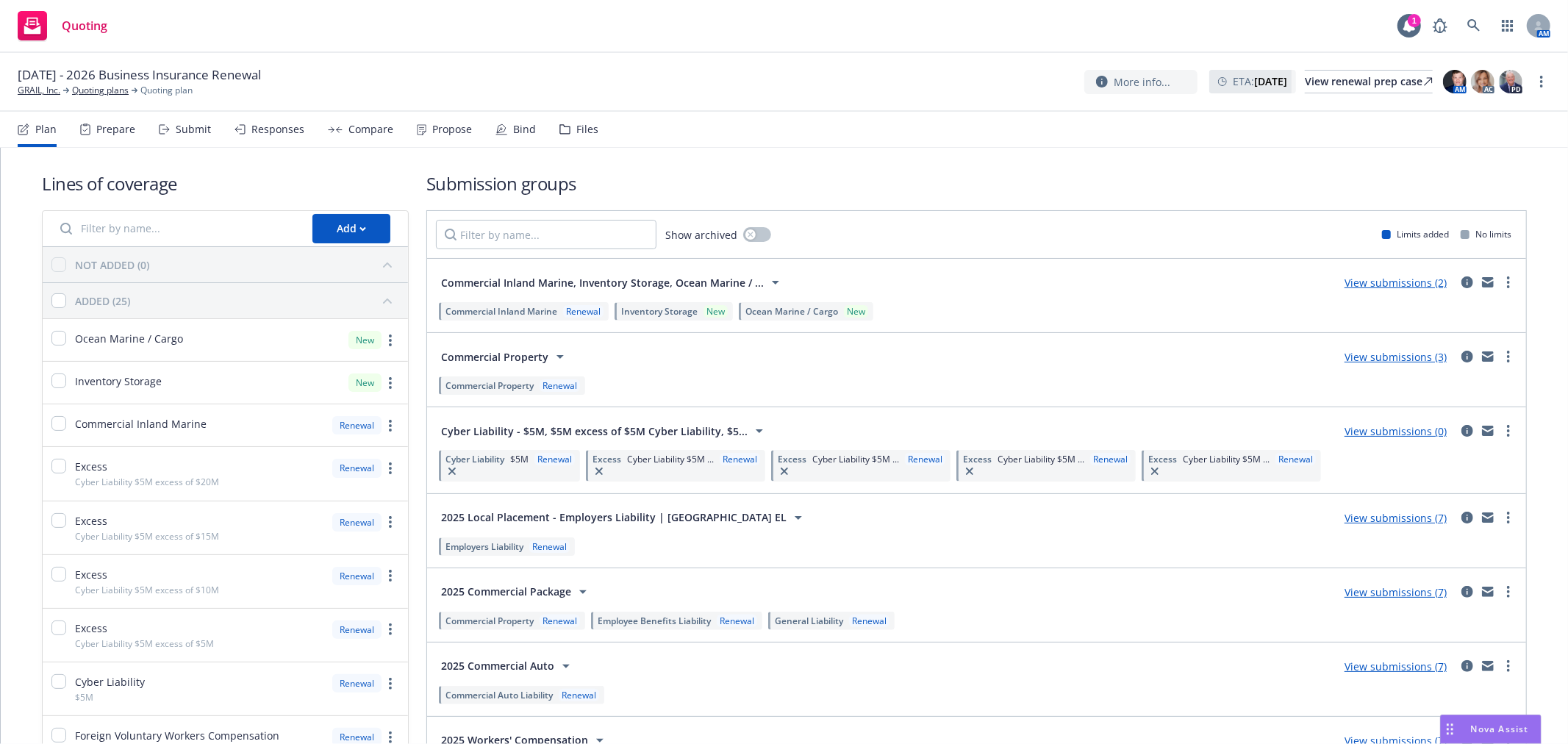
click at [420, 114] on div "Propose" at bounding box center [444, 129] width 55 height 35
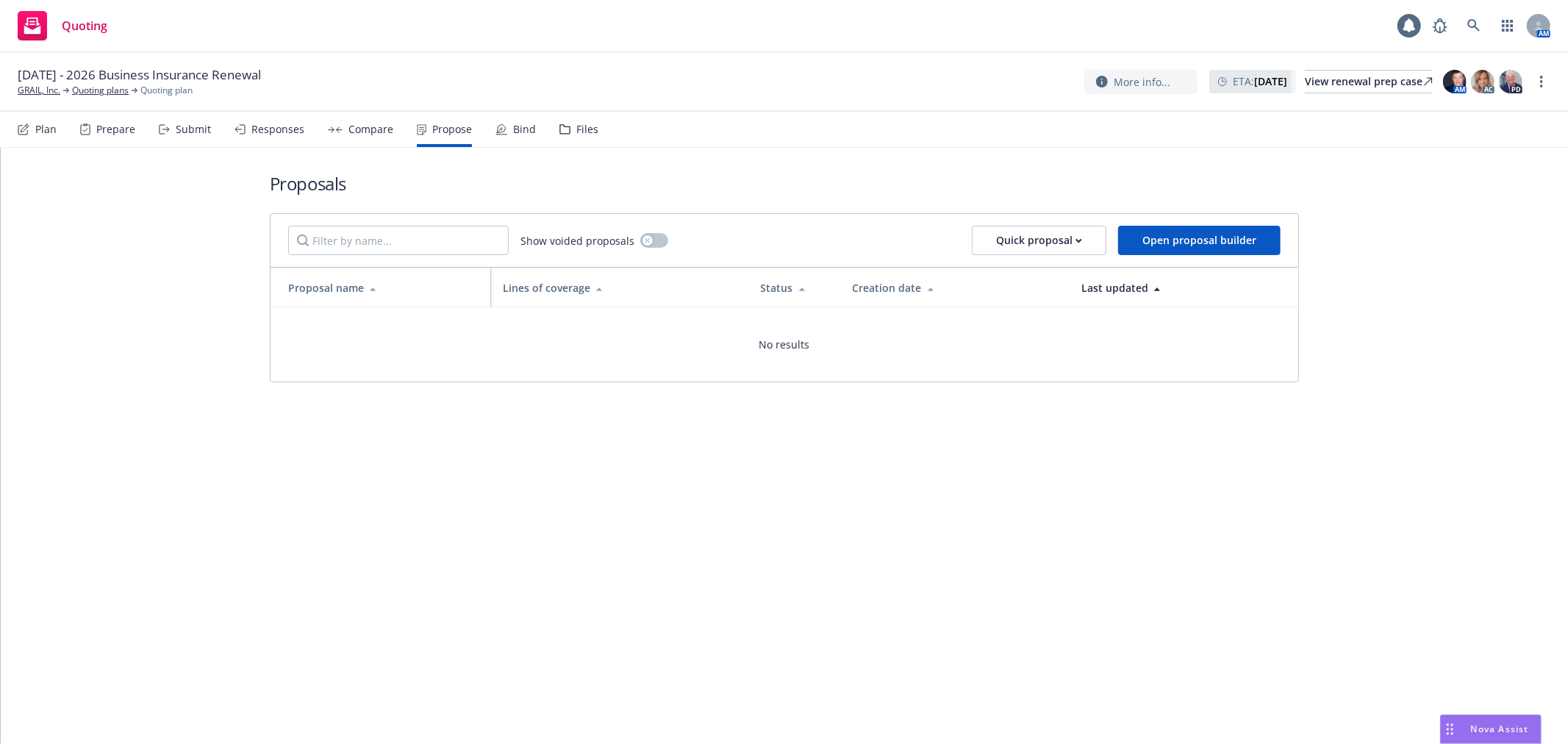
click at [503, 125] on div "Bind" at bounding box center [515, 129] width 41 height 35
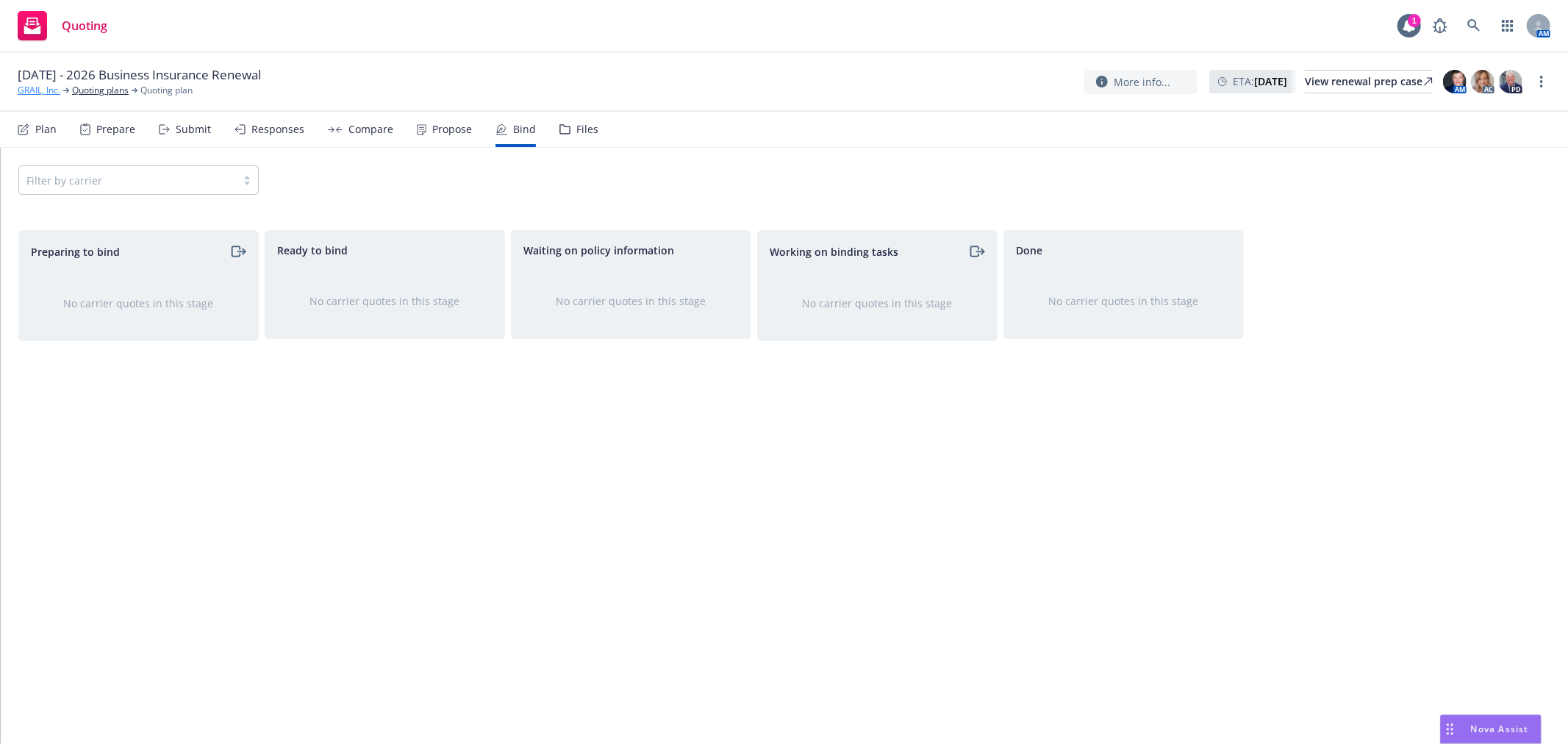
click at [25, 91] on link "GRAIL, Inc." at bounding box center [39, 90] width 42 height 14
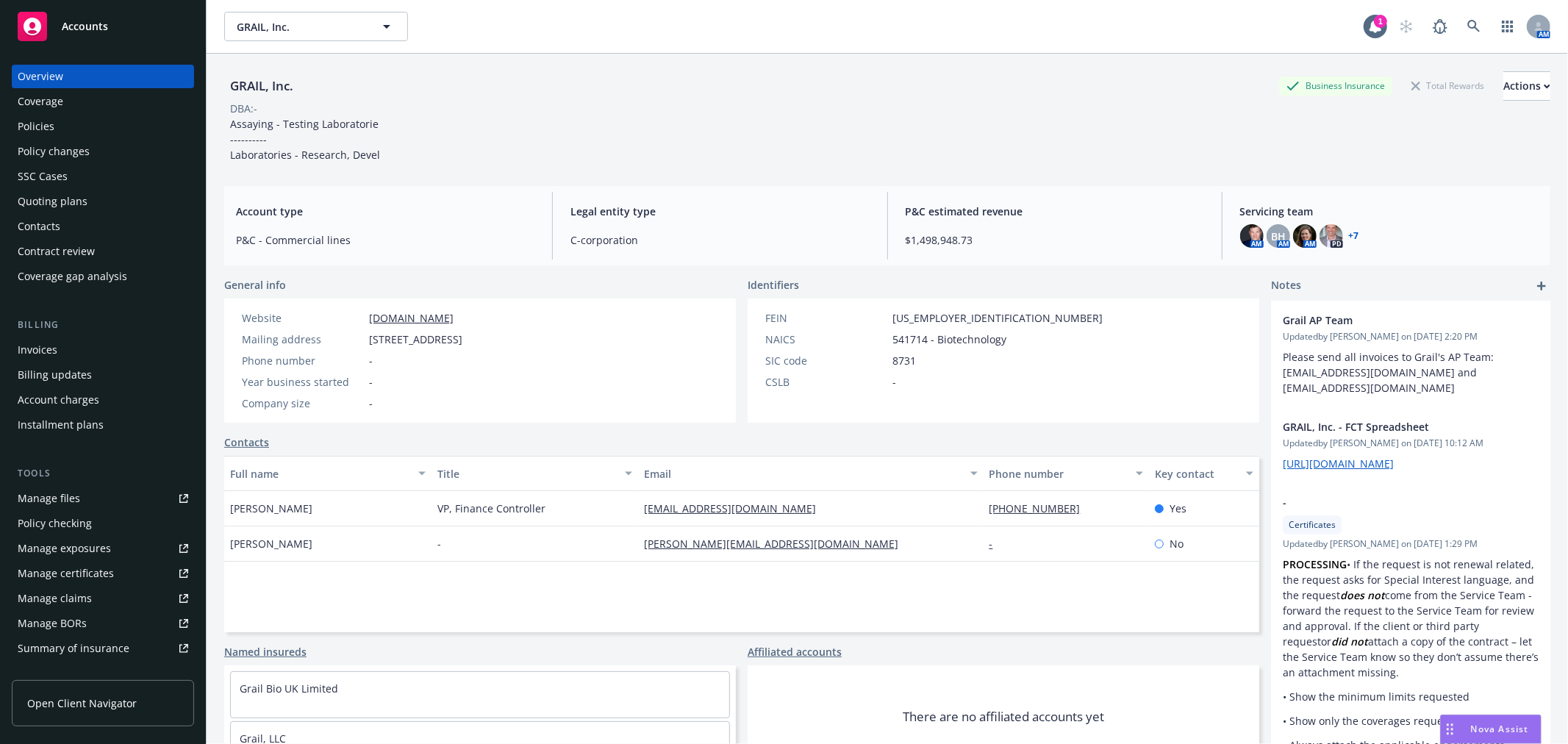
click at [76, 114] on div "Policies" at bounding box center [103, 126] width 170 height 23
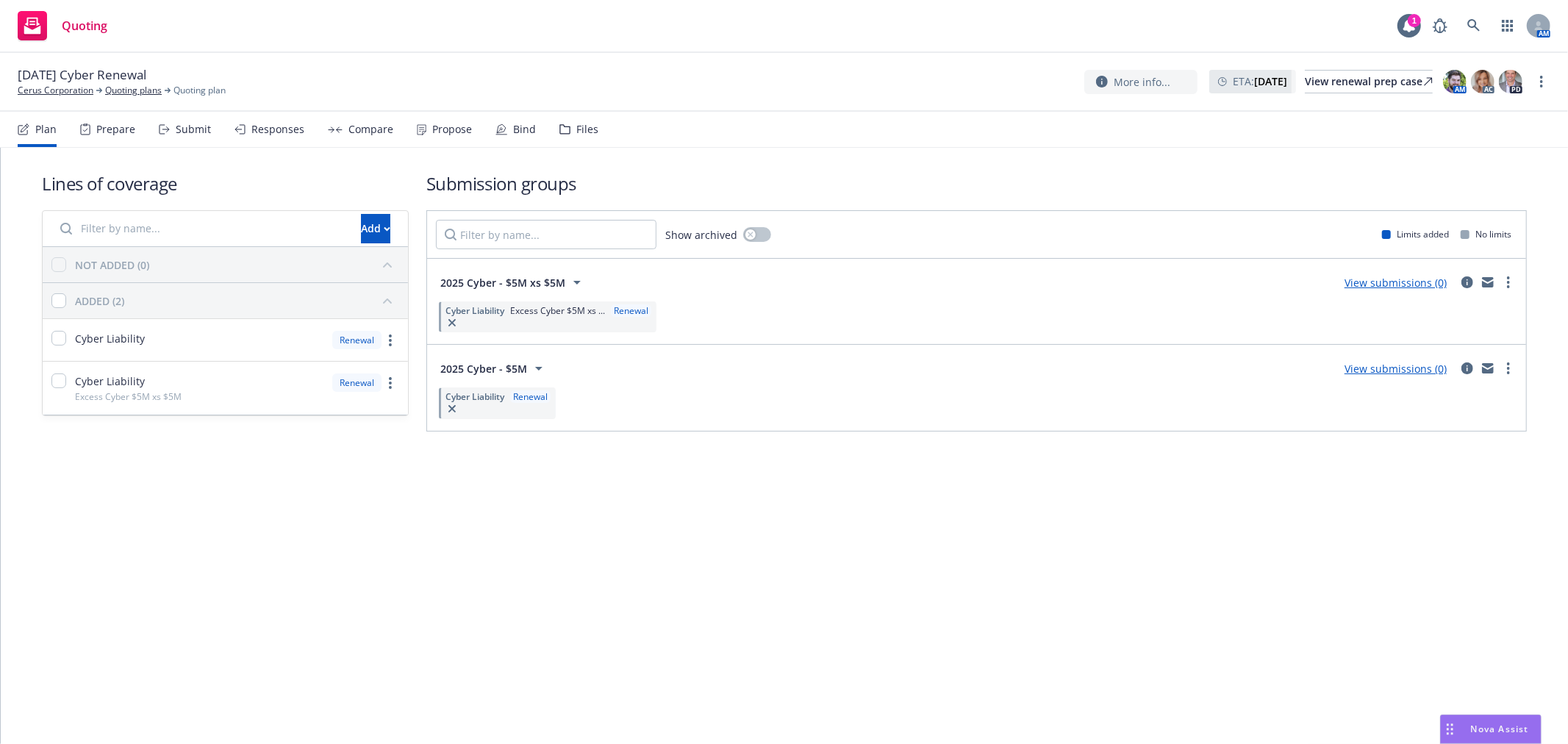
click at [1421, 283] on link "View submissions (0)" at bounding box center [1395, 283] width 102 height 14
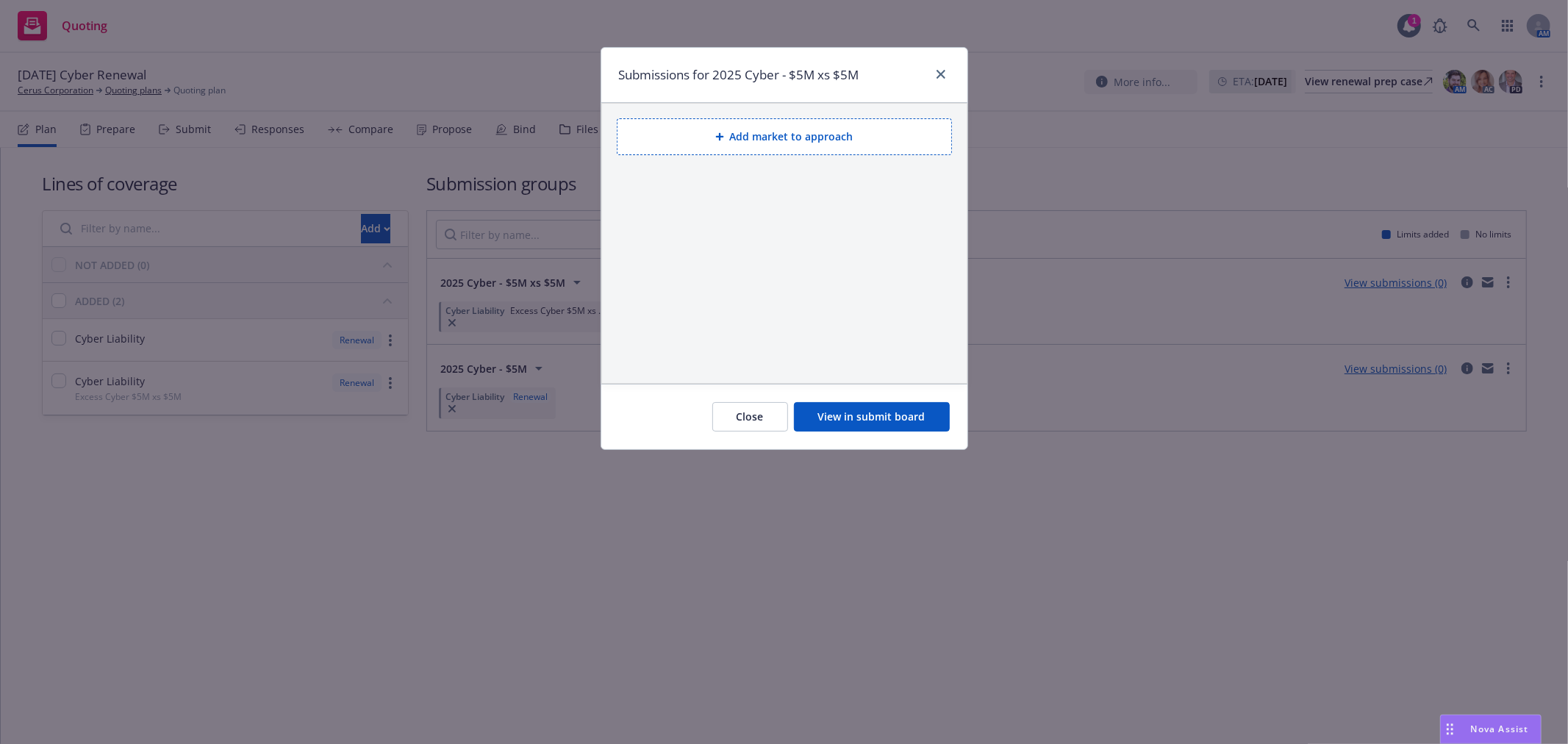
click at [788, 141] on button "Add market to approach" at bounding box center [784, 136] width 335 height 37
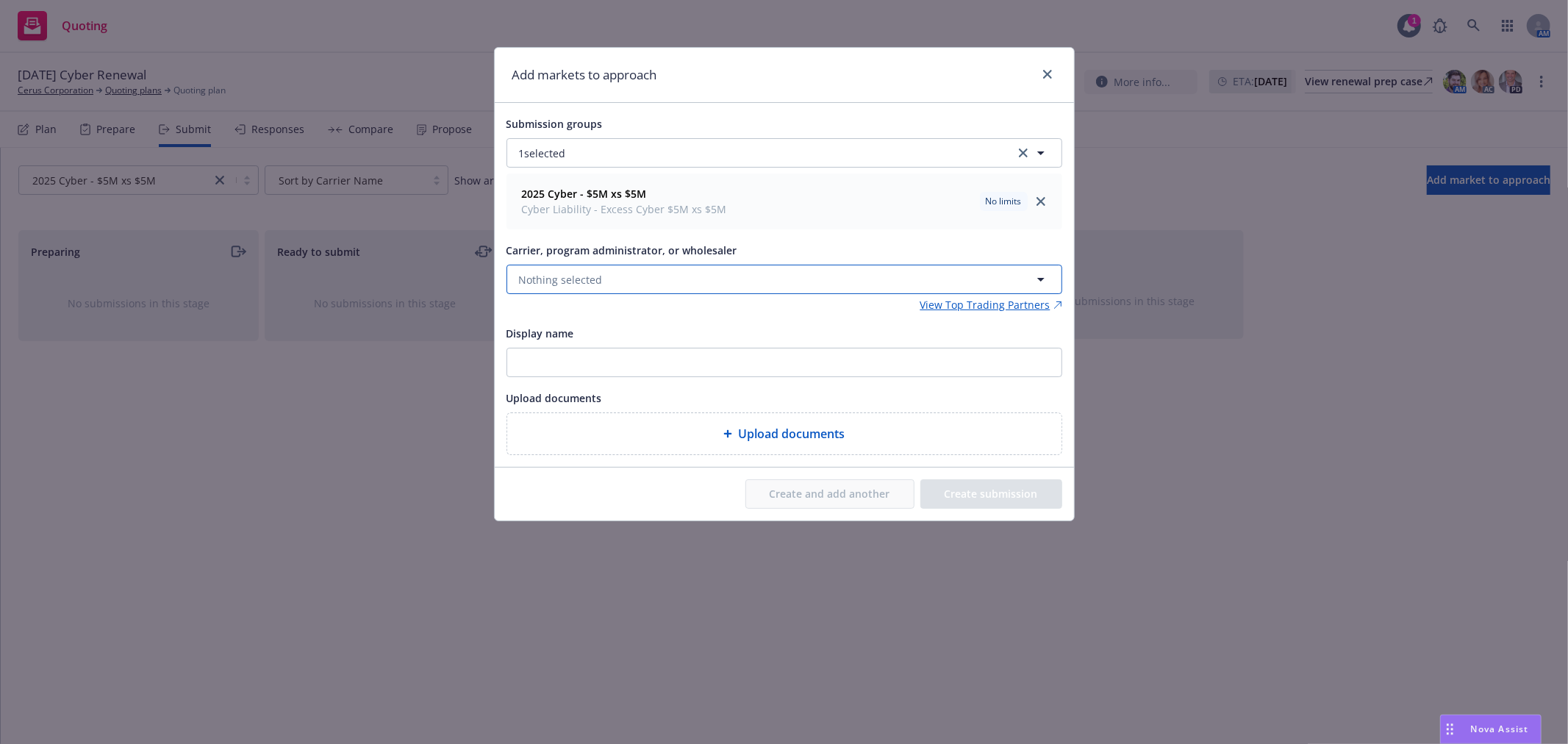
click at [660, 280] on button "Nothing selected" at bounding box center [784, 279] width 556 height 30
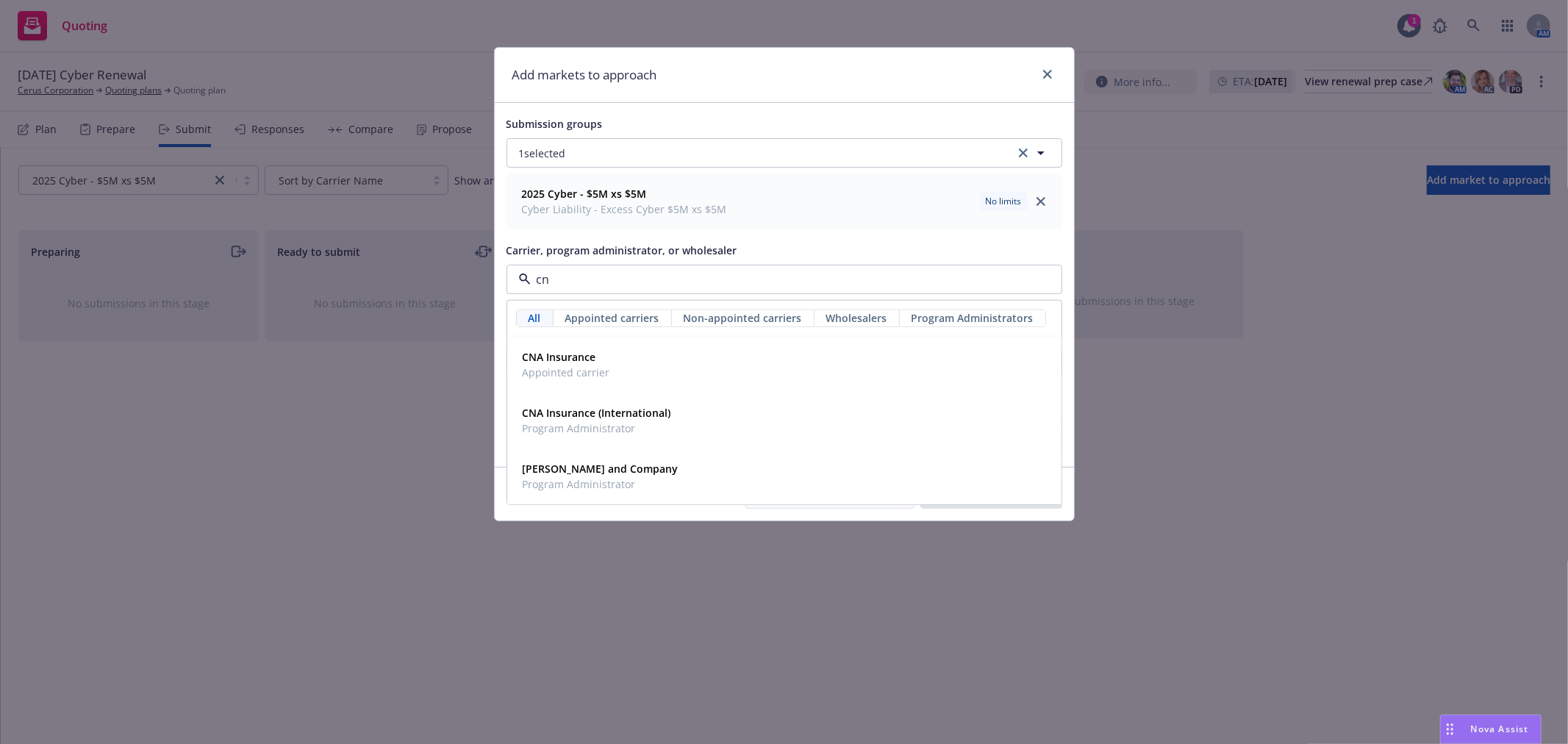
type input "cna"
click at [560, 376] on span "Appointed carrier" at bounding box center [566, 372] width 87 height 15
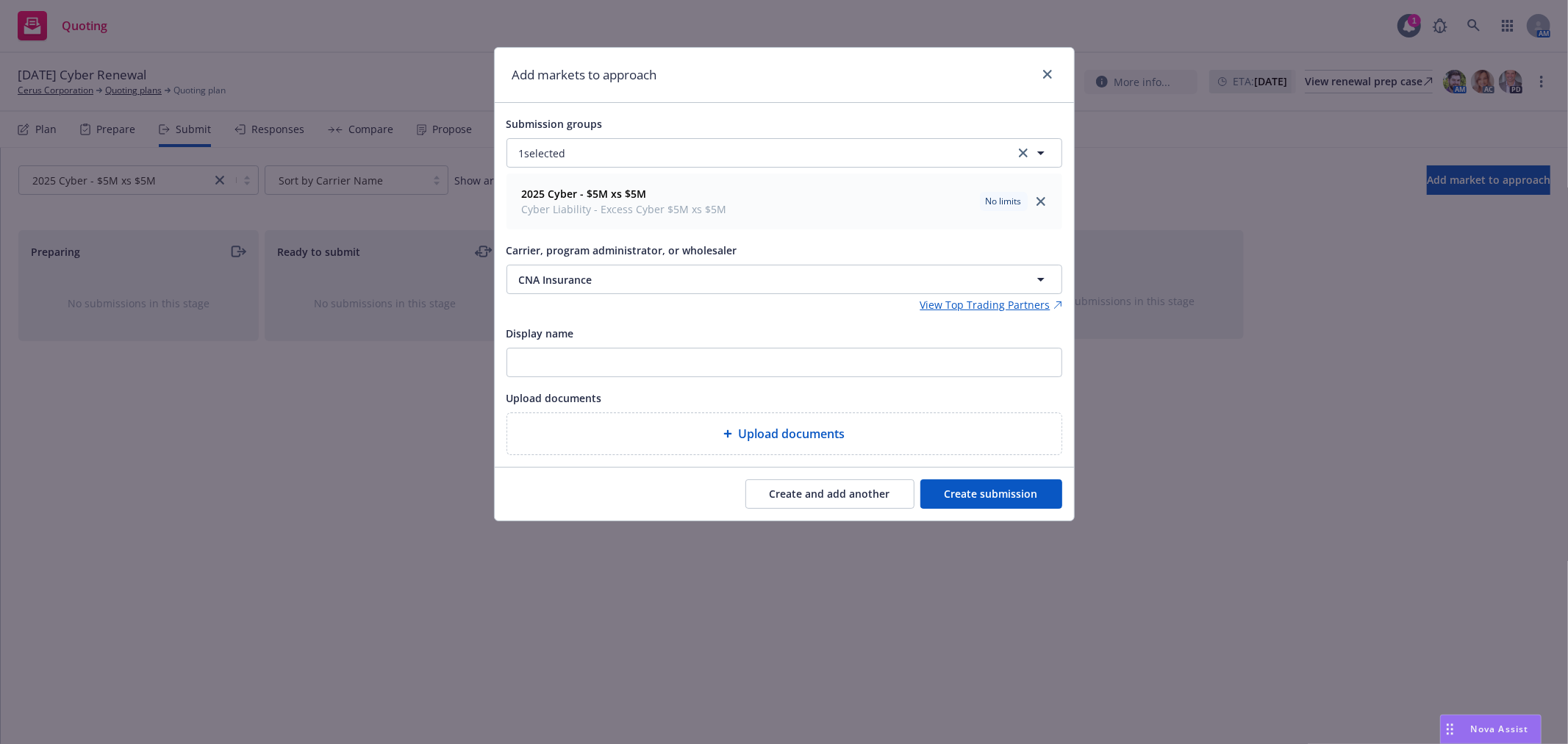
click at [986, 489] on button "Create submission" at bounding box center [990, 494] width 141 height 30
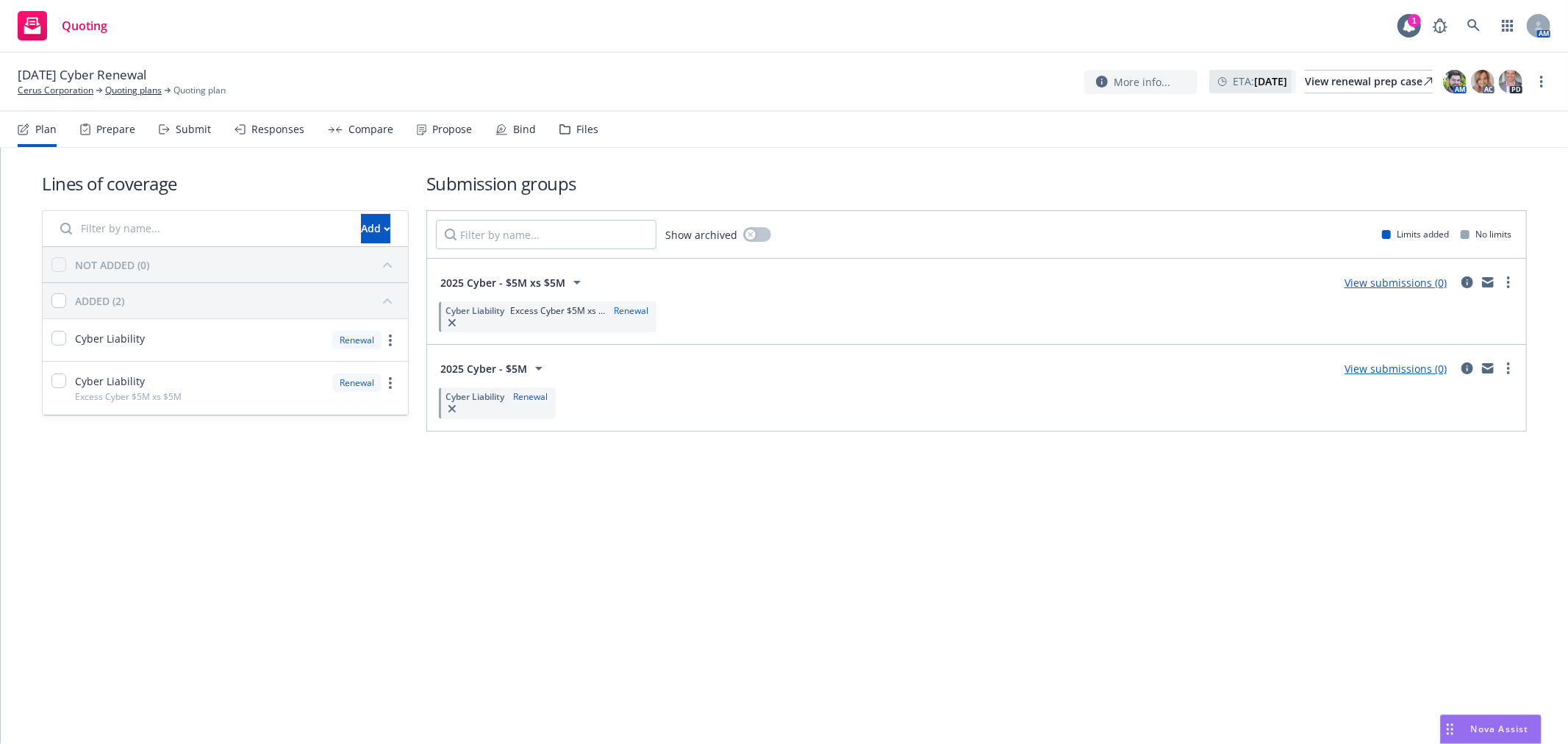
click at [1407, 373] on link "View submissions (0)" at bounding box center [1395, 368] width 102 height 14
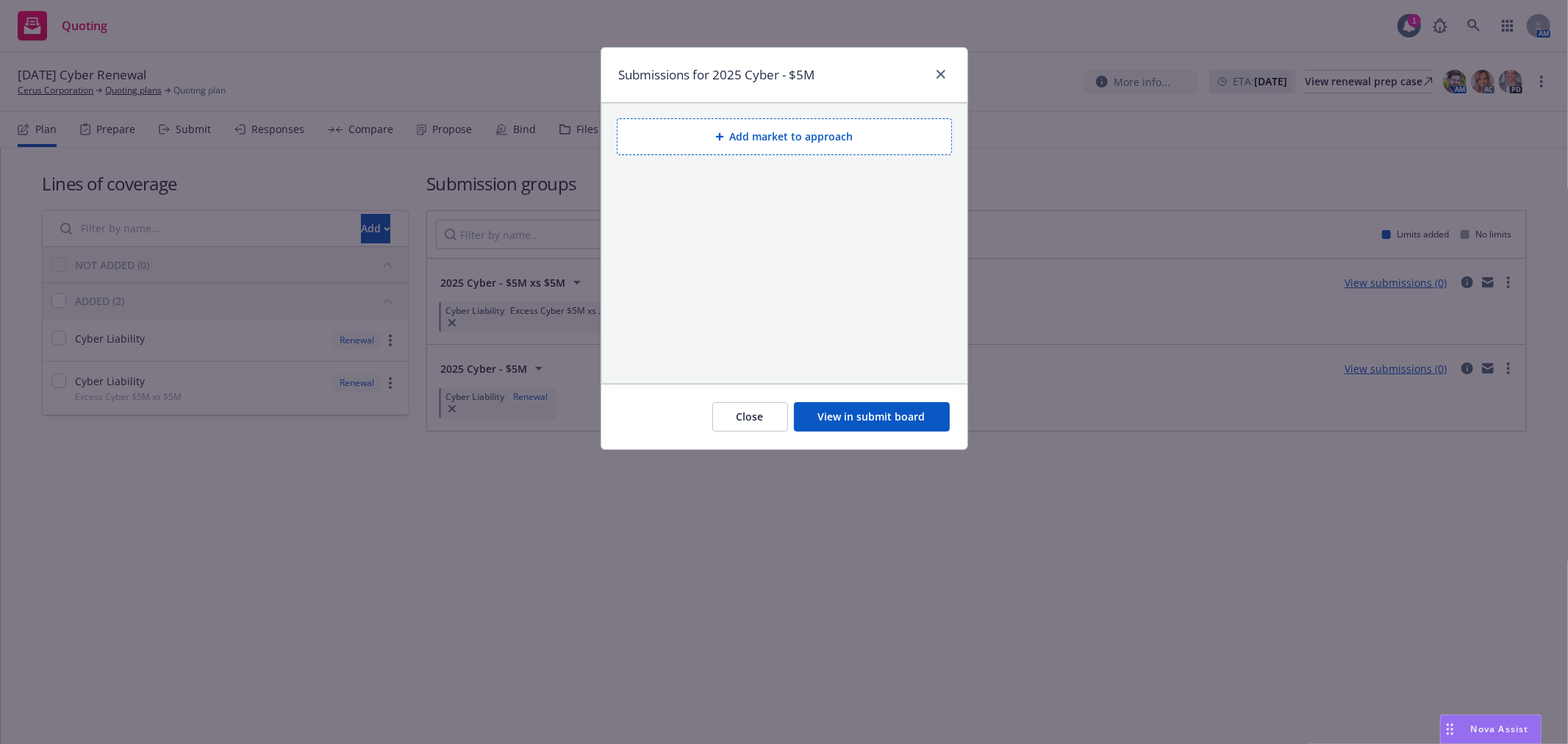
click at [801, 132] on button "Add market to approach" at bounding box center [784, 136] width 335 height 37
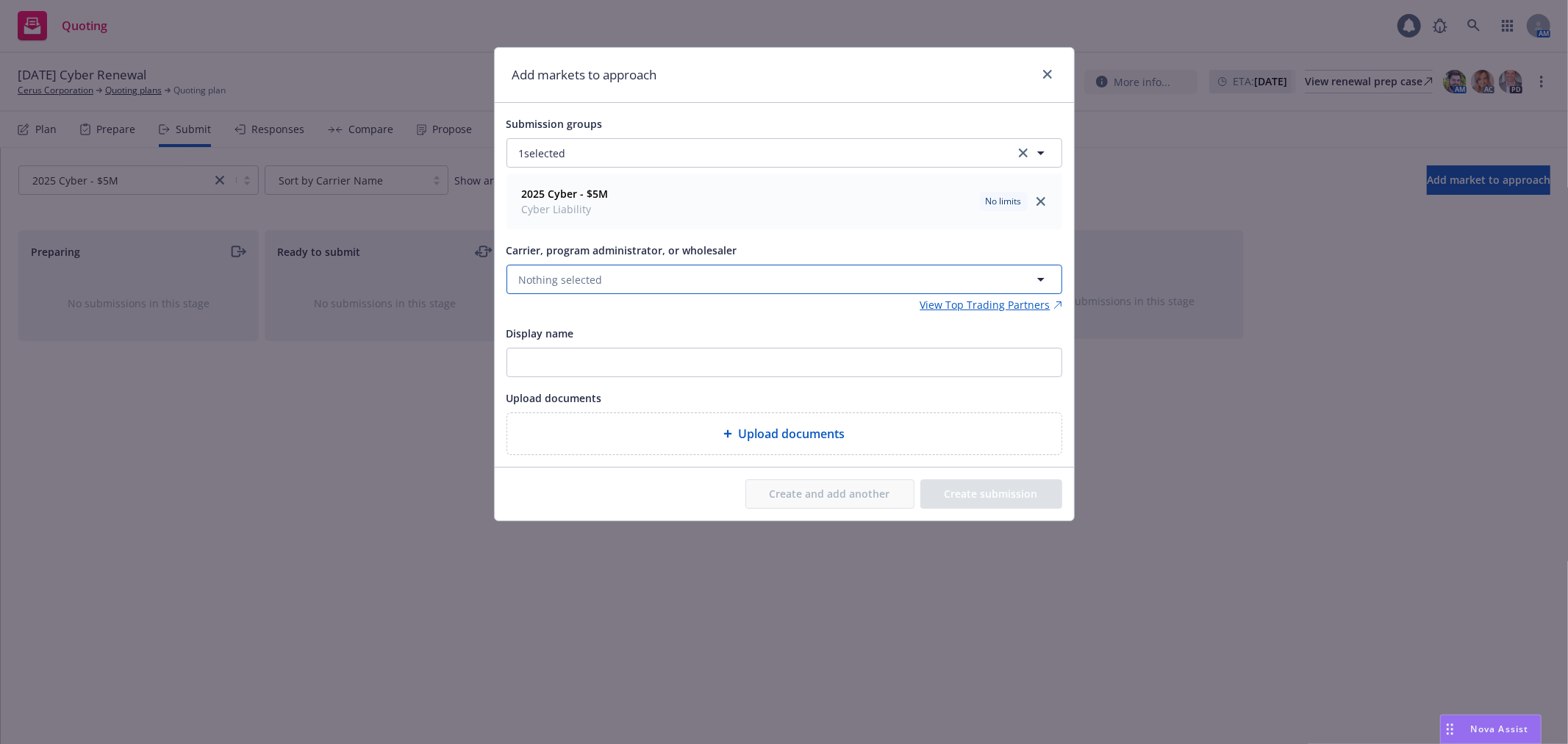
click at [601, 269] on button "Nothing selected" at bounding box center [784, 279] width 556 height 30
type input "Bea"
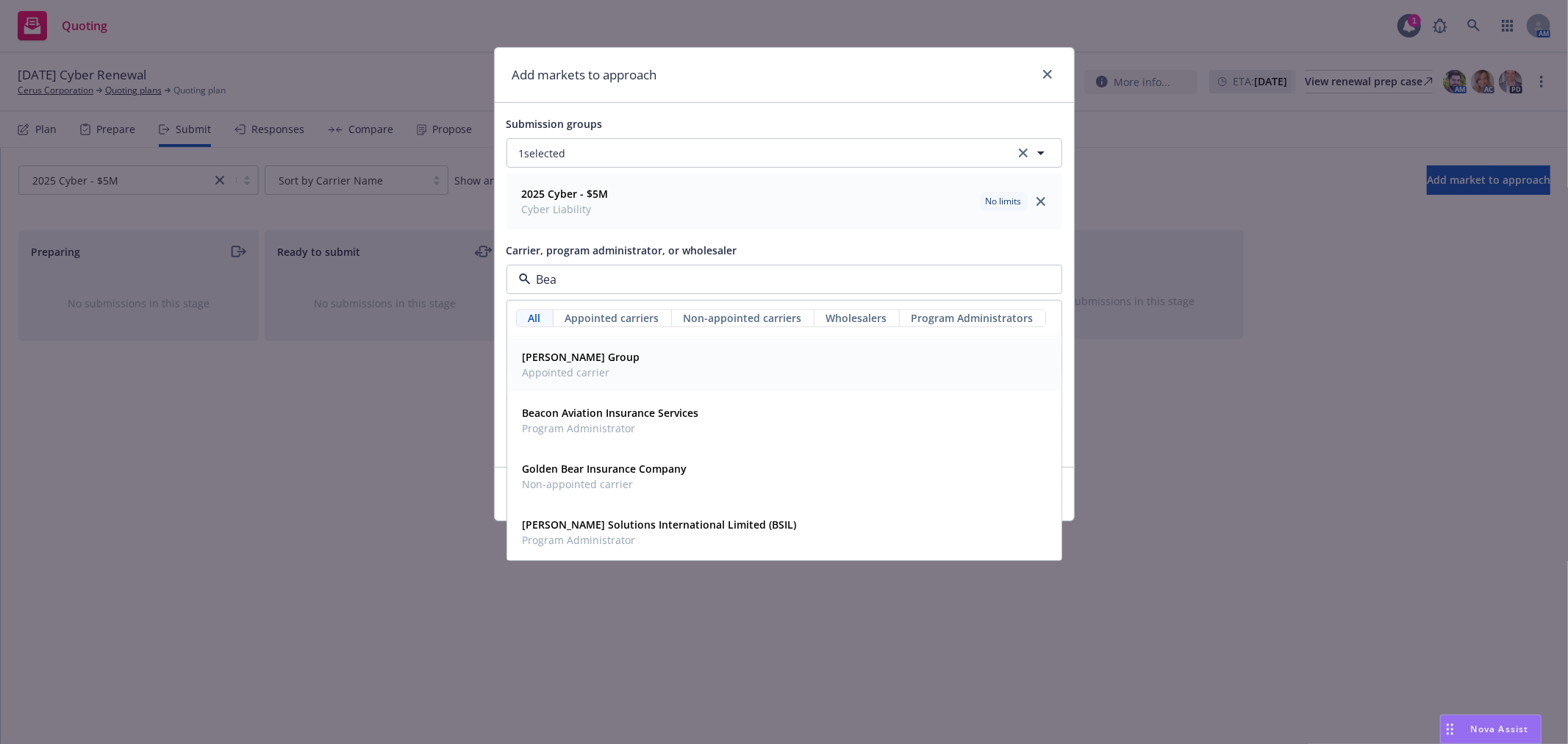
click at [597, 365] on span "[PERSON_NAME] Group" at bounding box center [581, 357] width 118 height 15
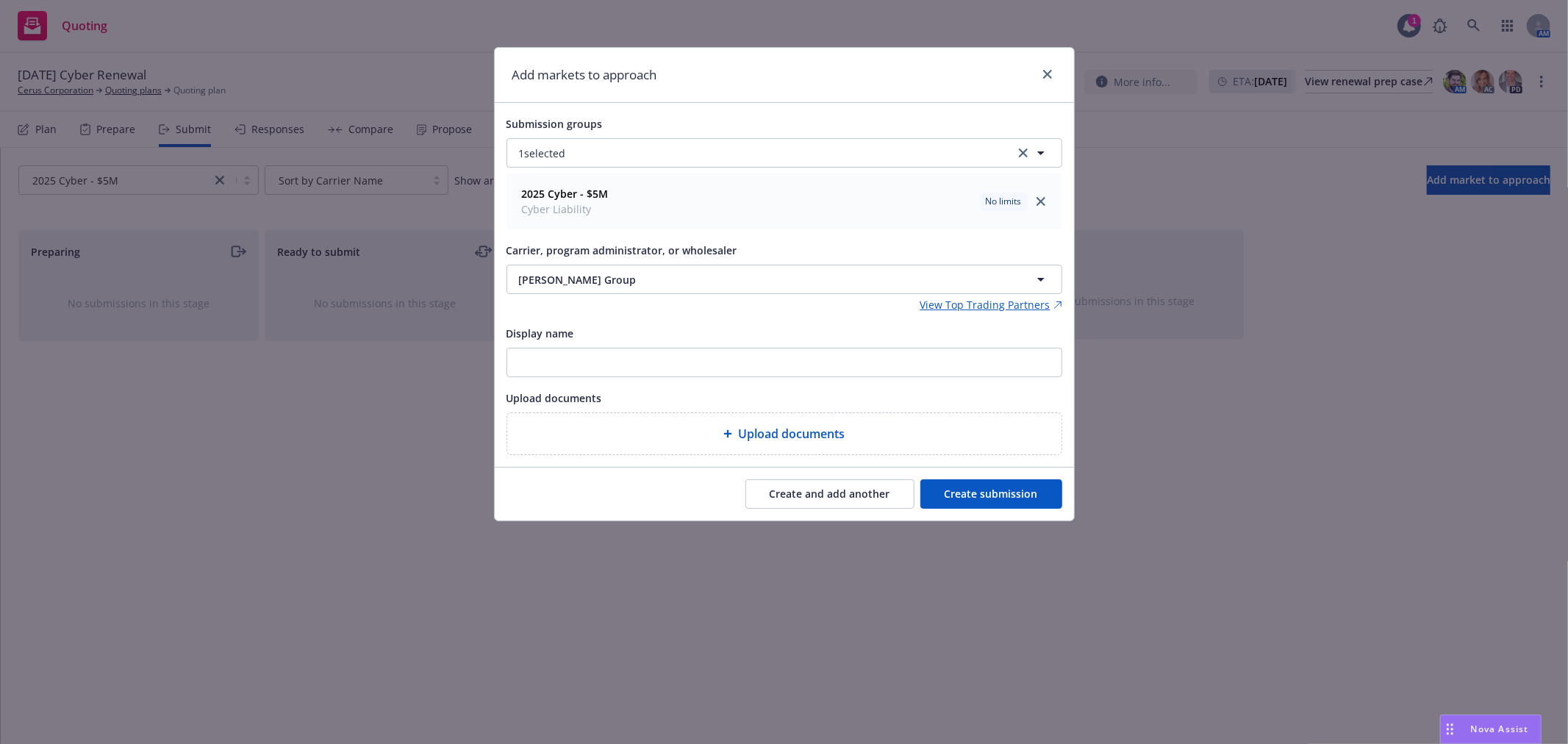
click at [1000, 491] on button "Create submission" at bounding box center [990, 494] width 141 height 30
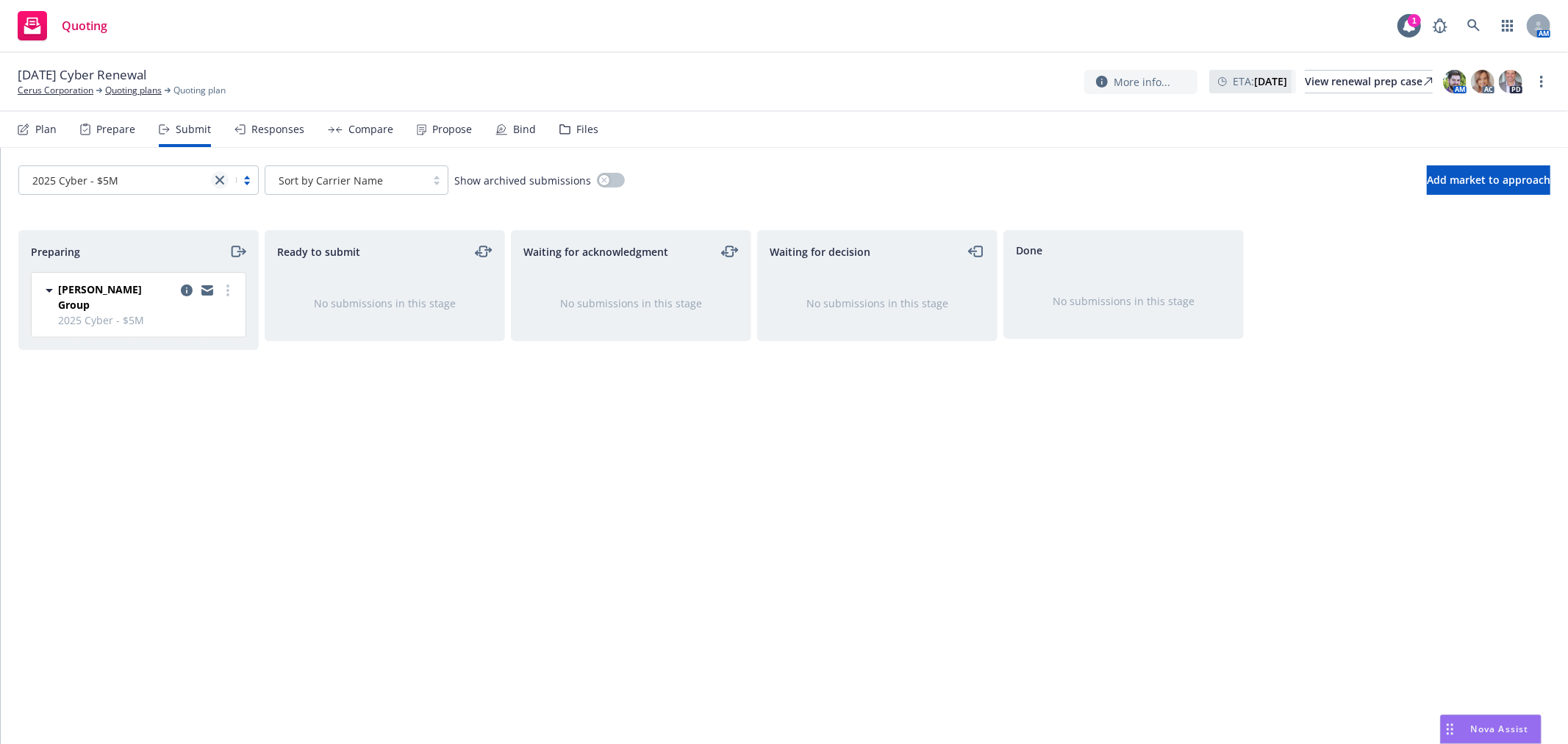
click at [217, 182] on icon "close" at bounding box center [220, 180] width 9 height 9
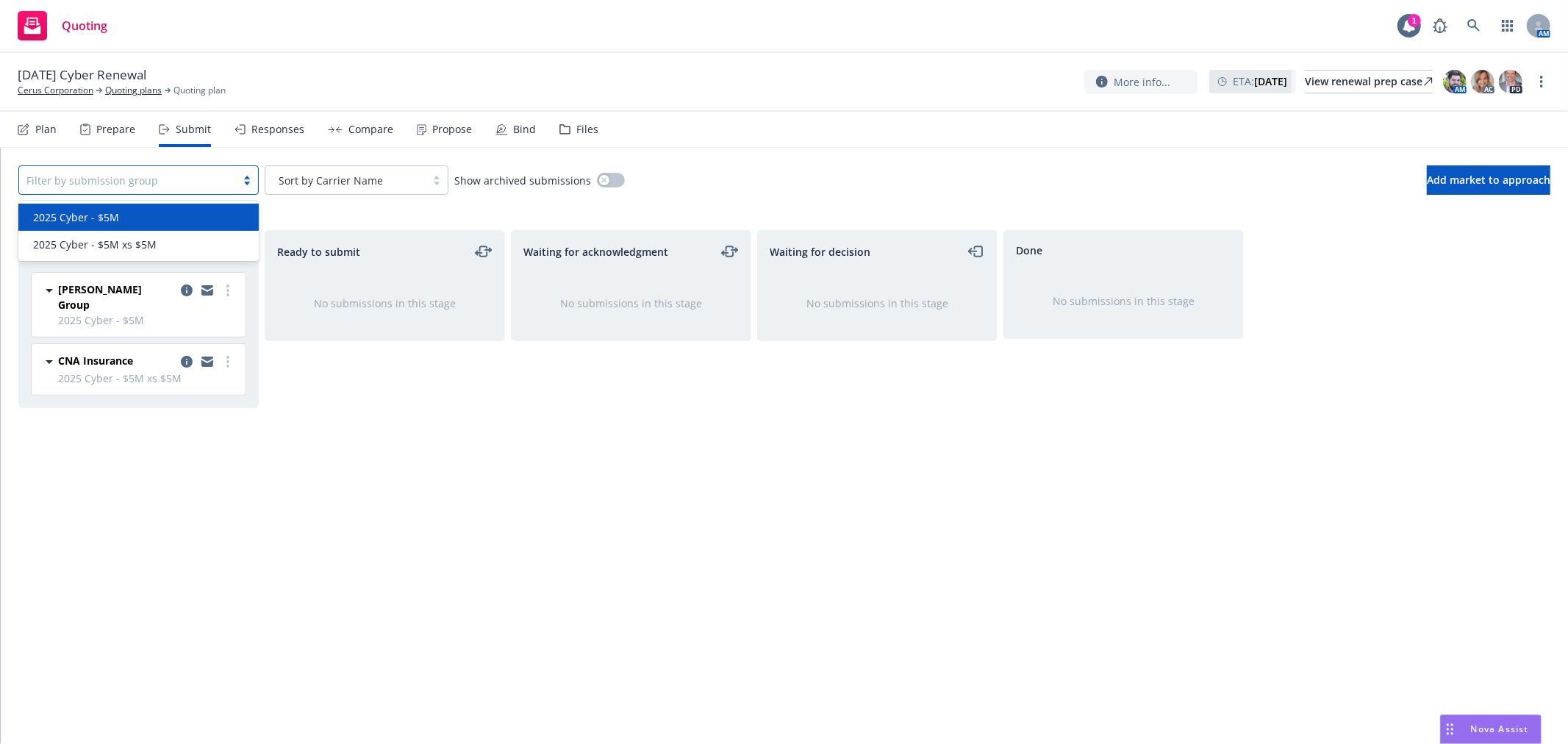
click at [48, 133] on div "Plan" at bounding box center [46, 129] width 22 height 12
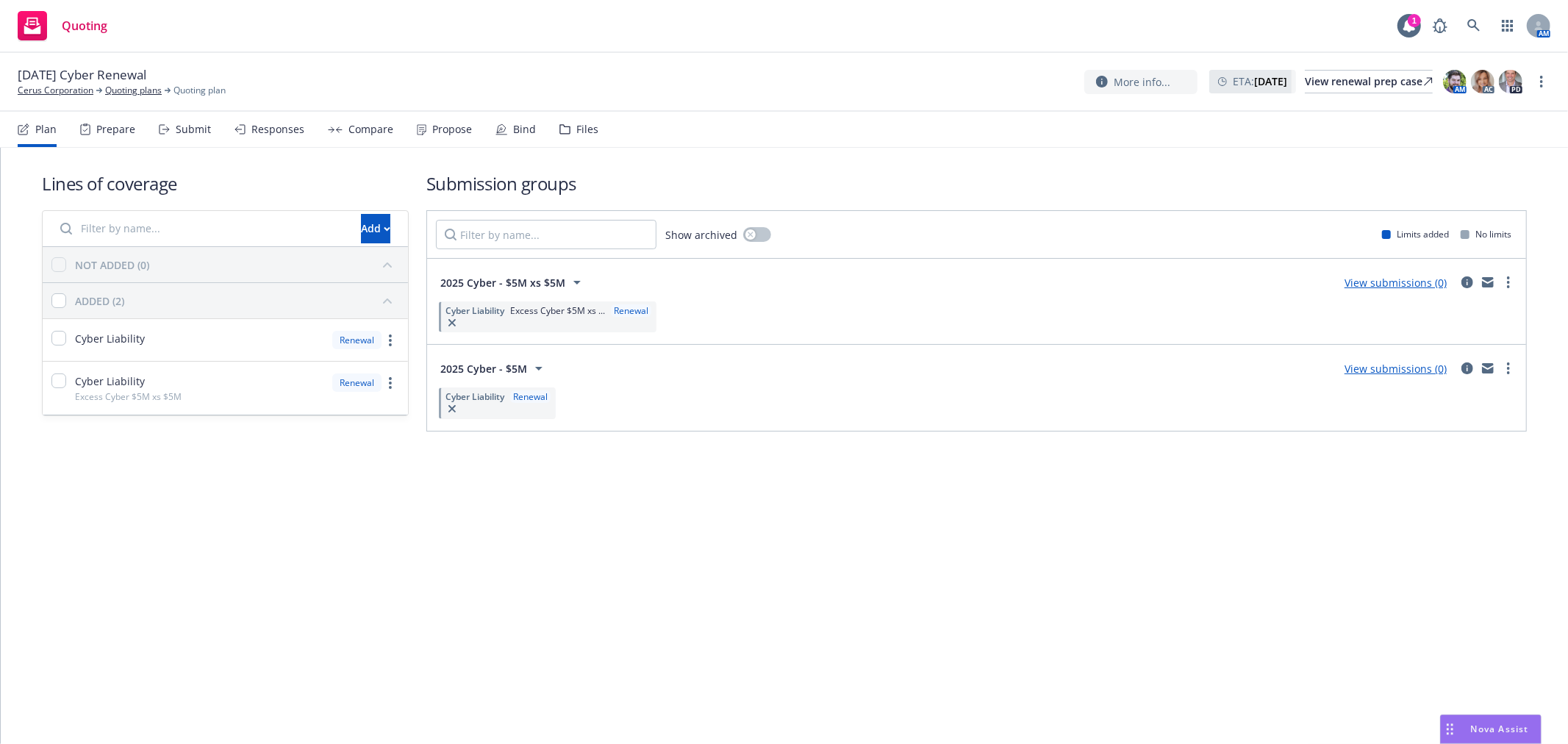
click at [103, 123] on div "Prepare" at bounding box center [115, 129] width 39 height 12
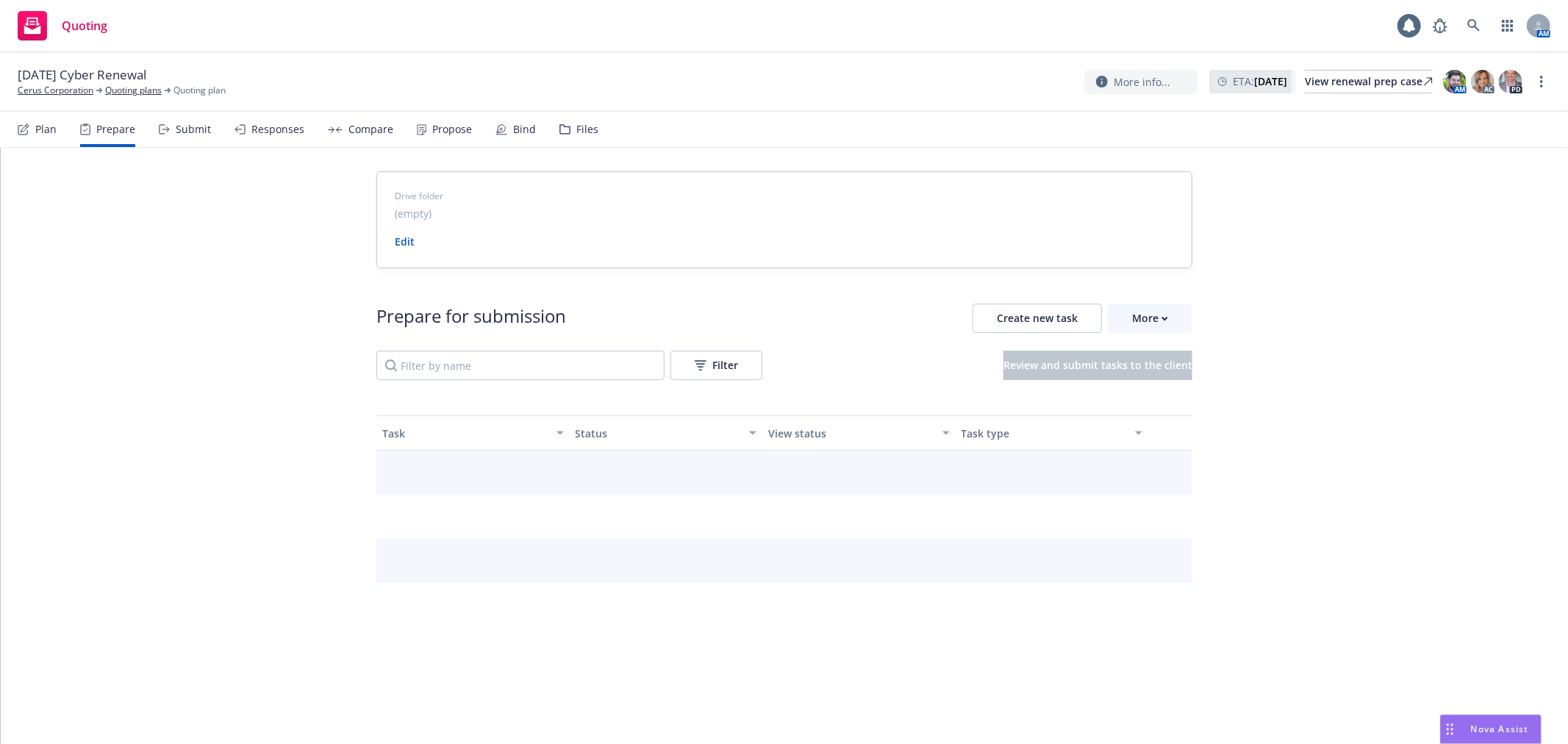
click at [181, 123] on div "Submit" at bounding box center [193, 129] width 35 height 12
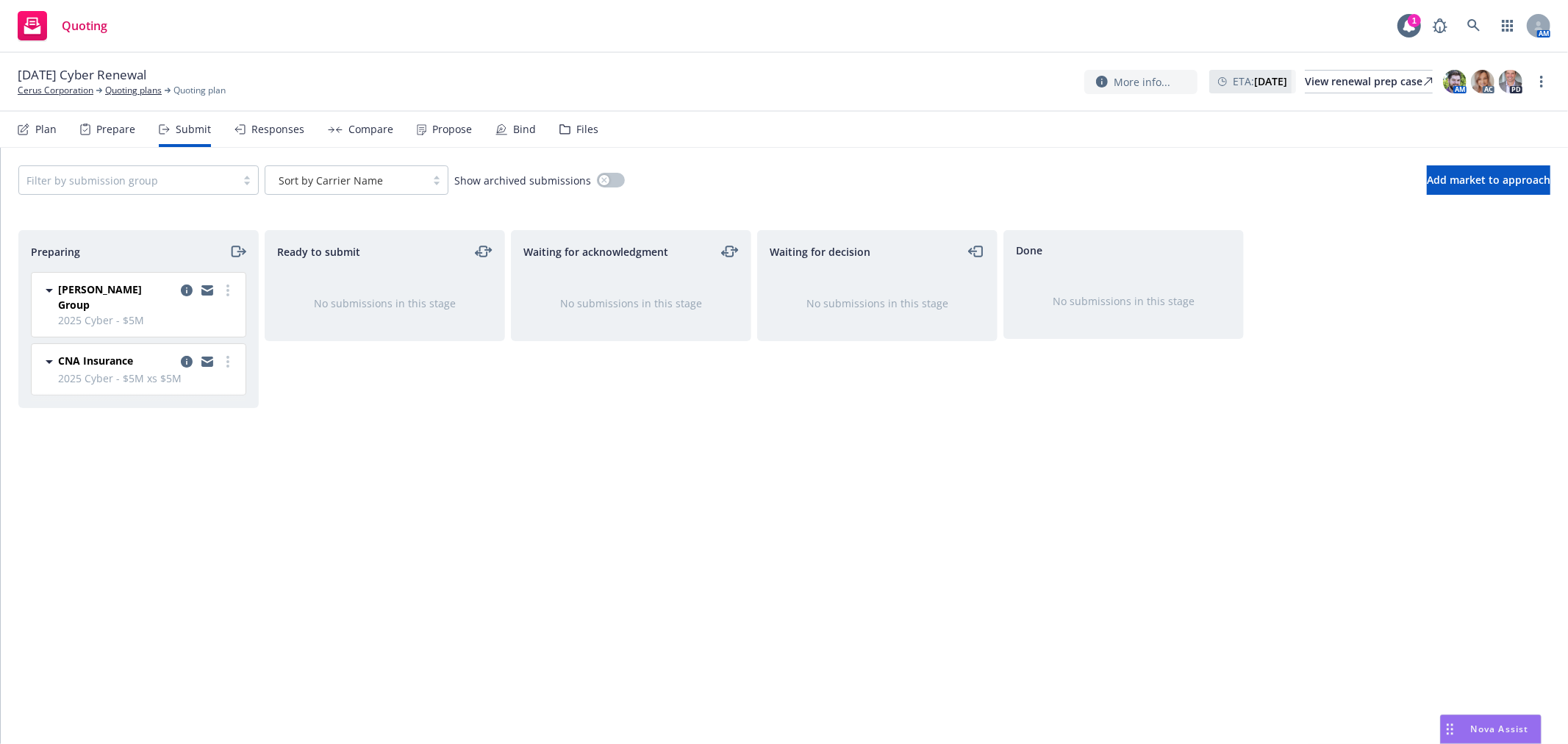
click at [277, 125] on div "Responses" at bounding box center [278, 129] width 53 height 12
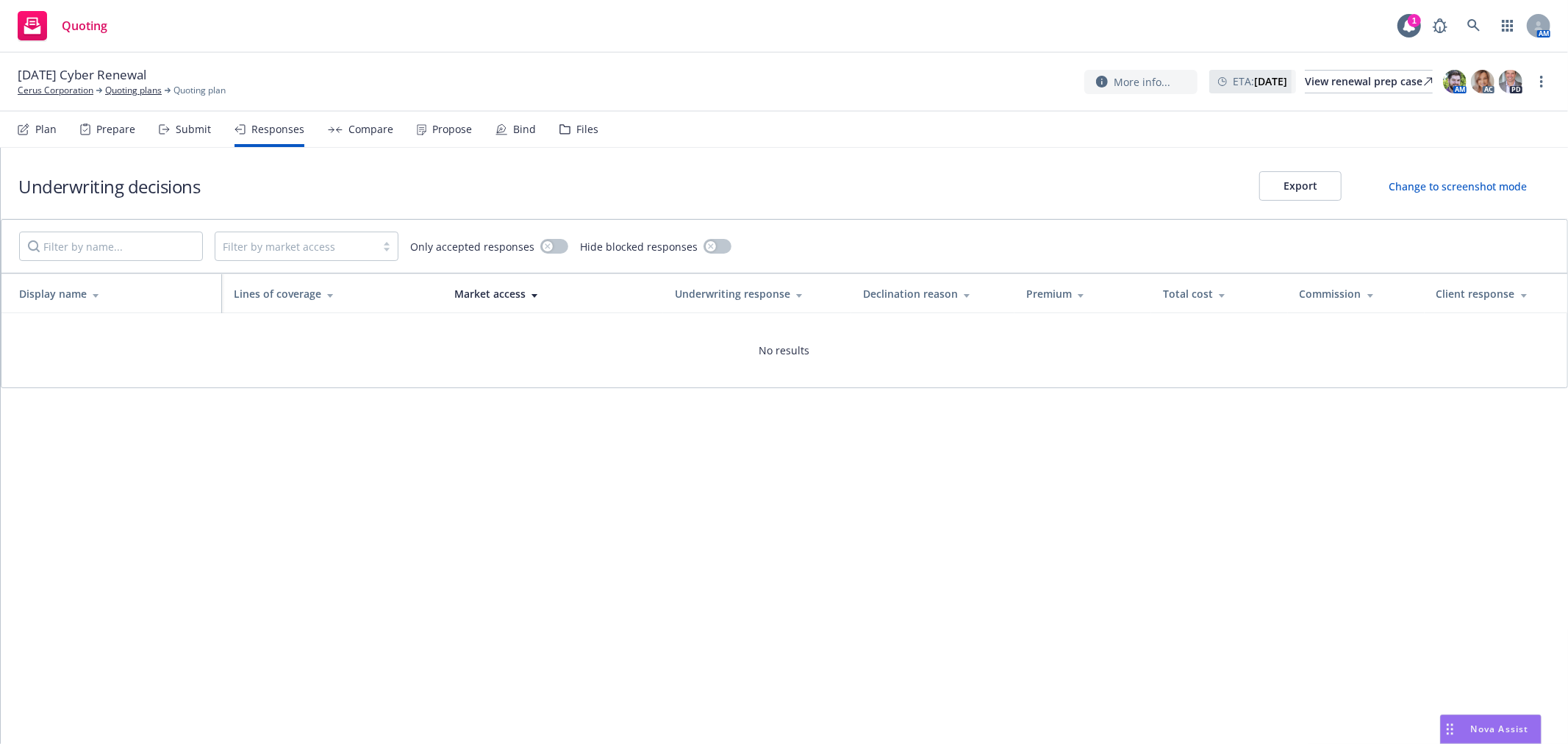
click at [371, 126] on div "Compare" at bounding box center [371, 129] width 45 height 12
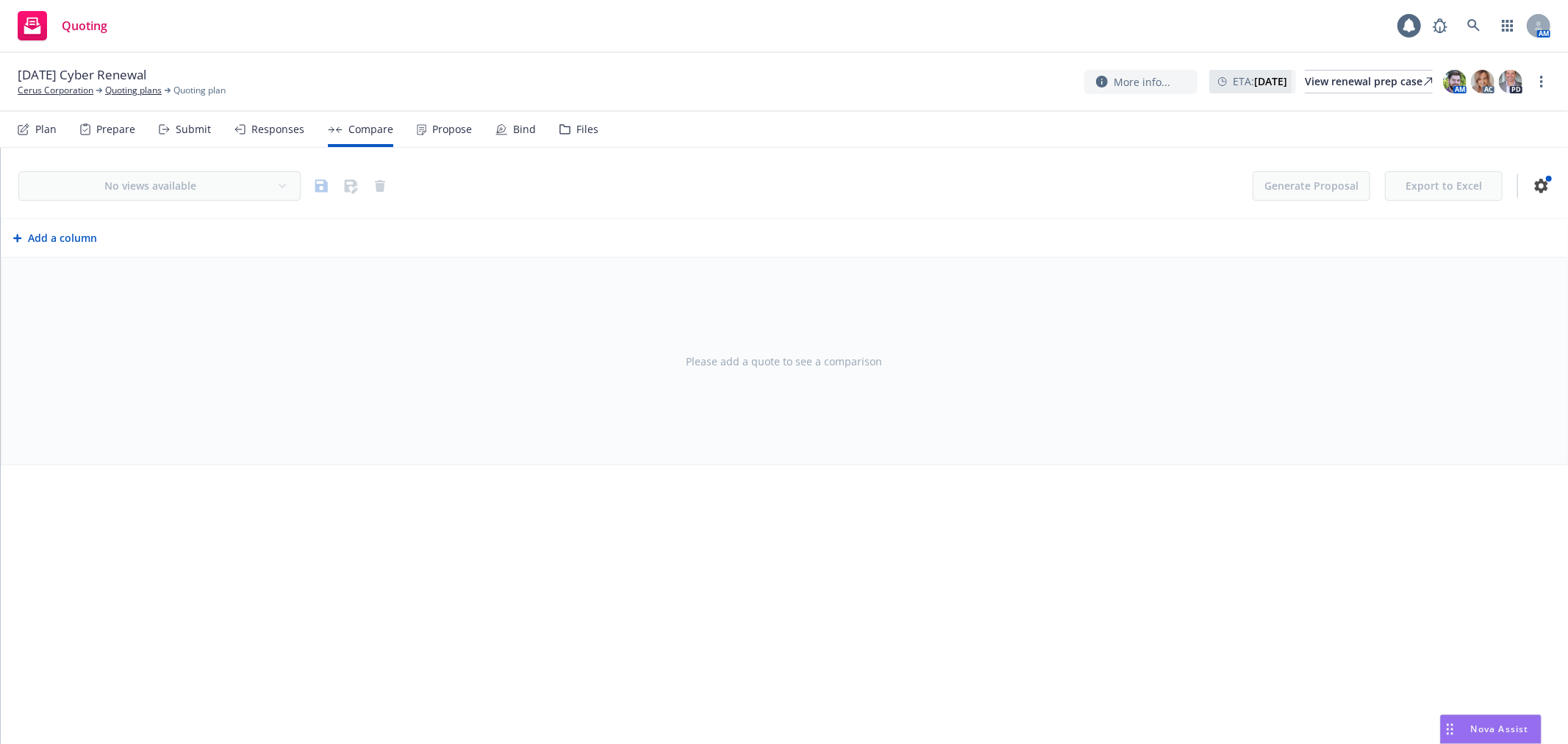
click at [451, 128] on div "Propose" at bounding box center [452, 129] width 40 height 12
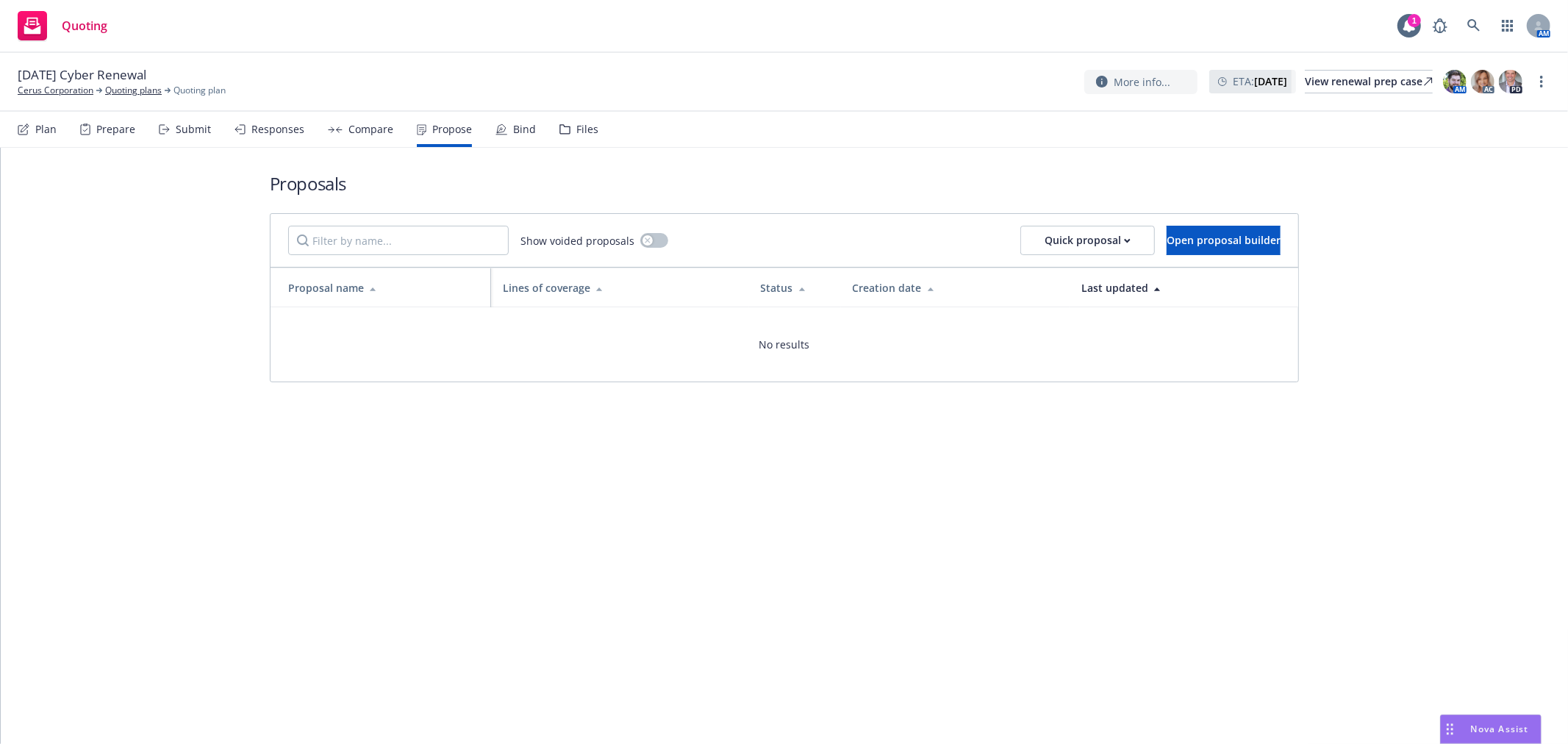
click at [513, 127] on div "Bind" at bounding box center [524, 129] width 23 height 12
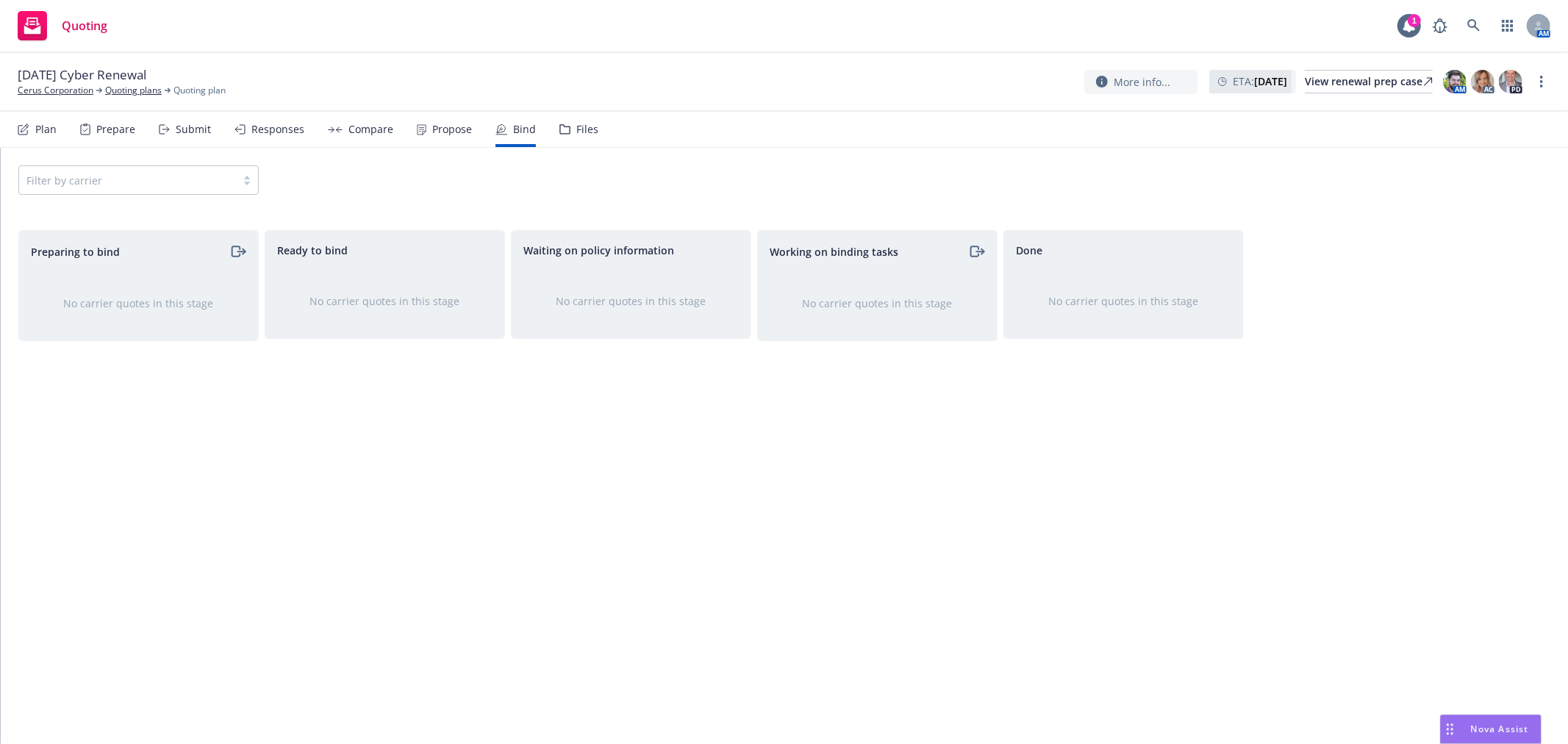
click at [585, 127] on div "Files" at bounding box center [588, 129] width 22 height 12
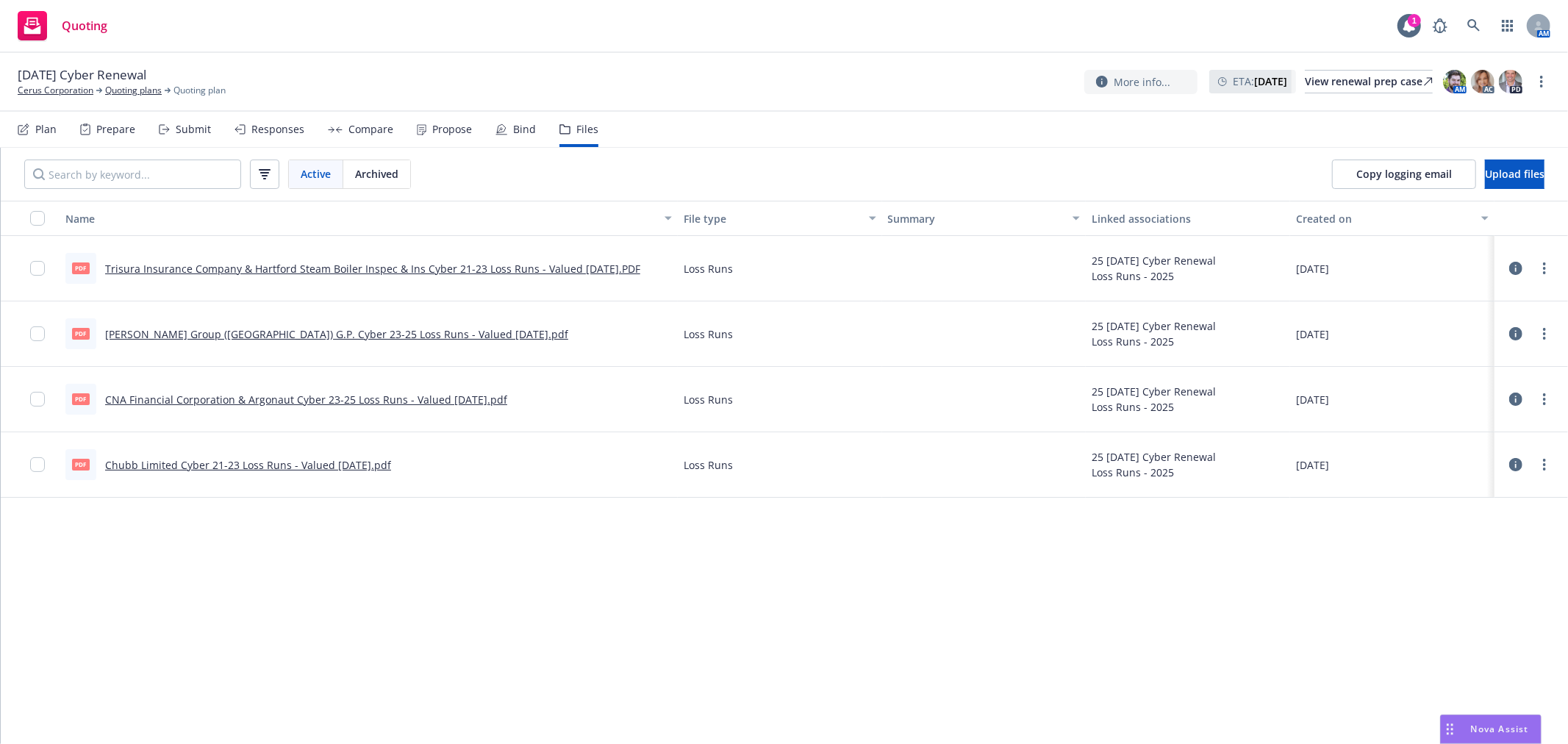
click at [118, 125] on div "Prepare" at bounding box center [115, 129] width 39 height 12
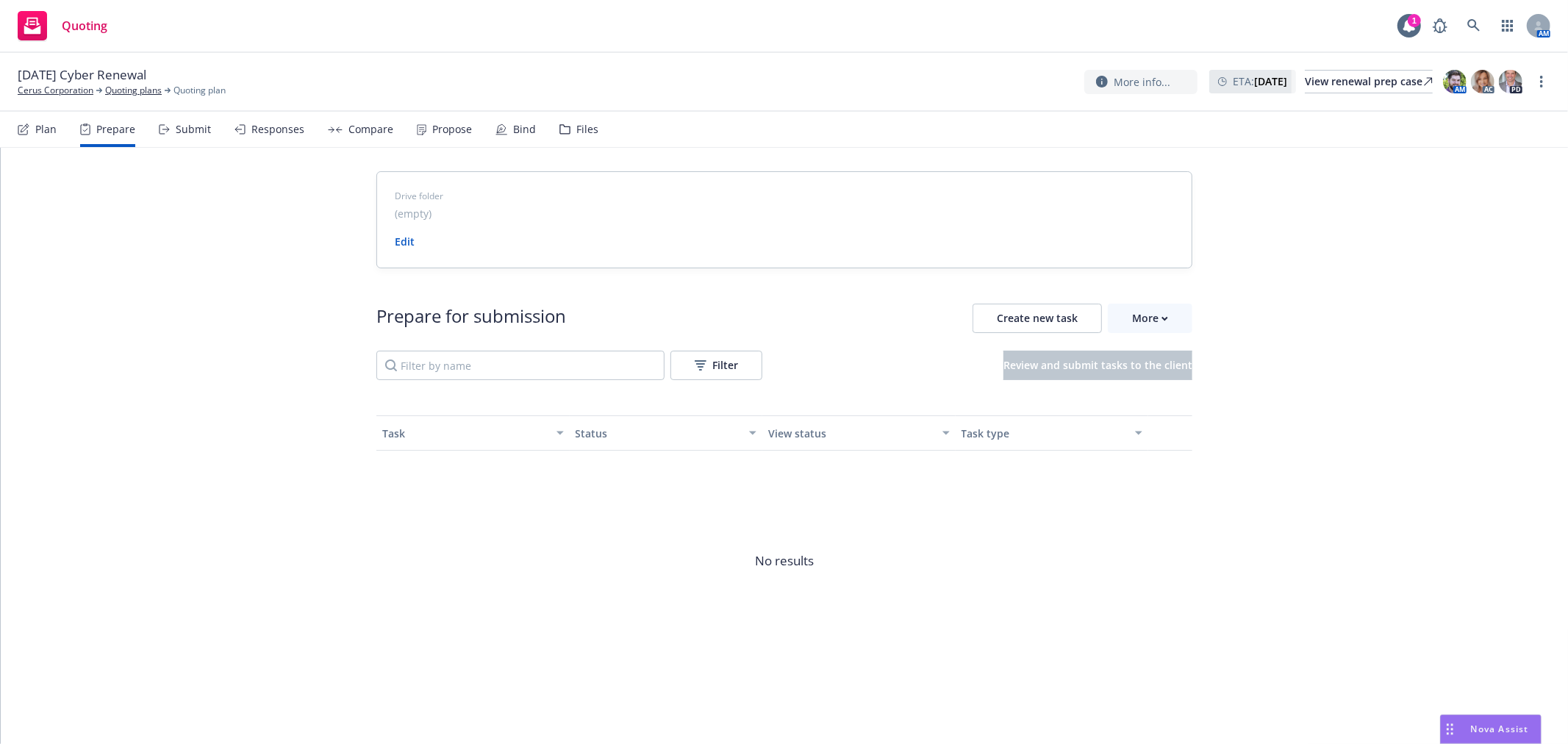
drag, startPoint x: 46, startPoint y: 109, endPoint x: 46, endPoint y: 122, distance: 13.0
click at [46, 110] on div "09/01/25 Cyber Renewal Cerus Corporation Quoting plans Quoting plan More info..…" at bounding box center [784, 82] width 1568 height 59
click at [46, 135] on div "Plan" at bounding box center [37, 129] width 39 height 35
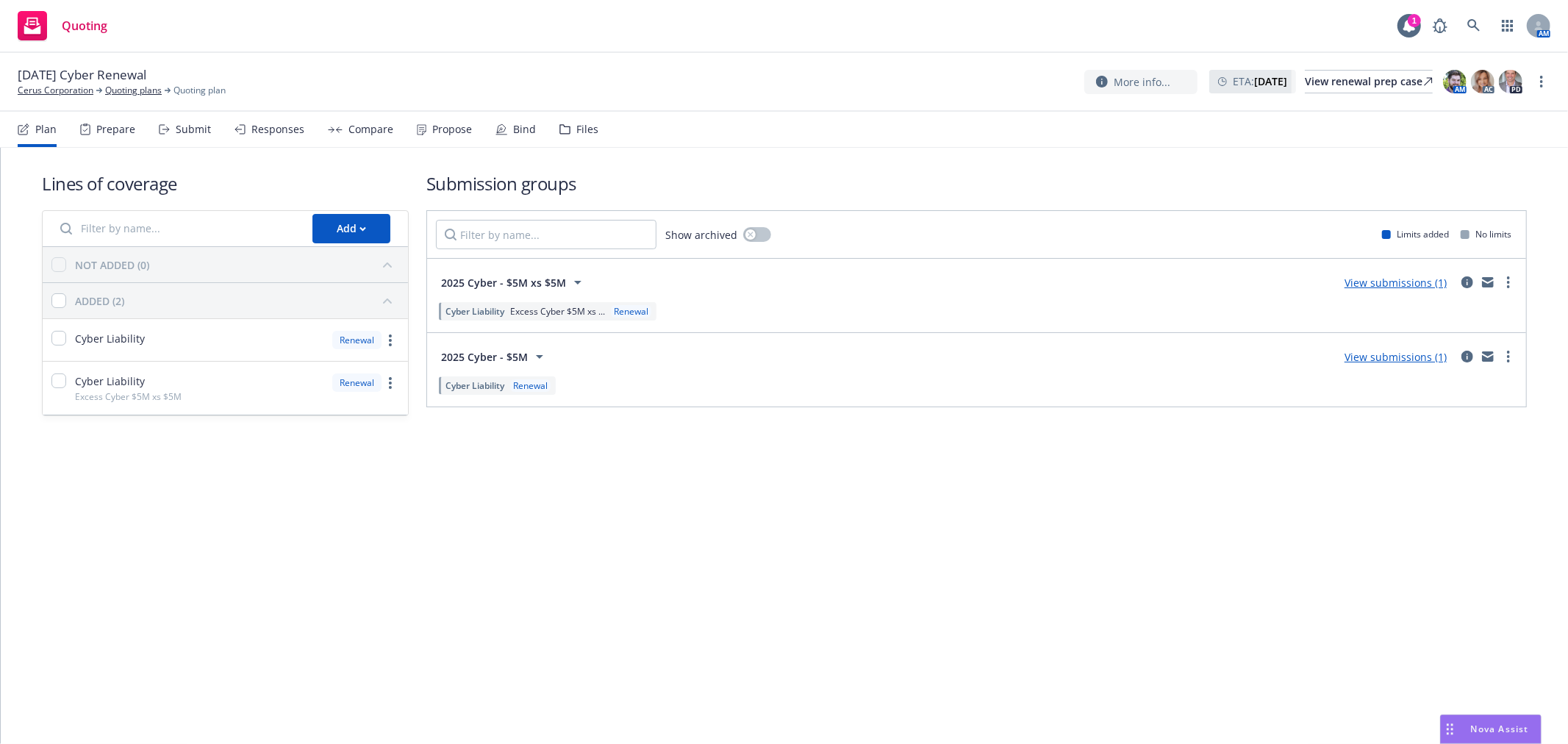
click at [102, 126] on div "Prepare" at bounding box center [115, 129] width 39 height 12
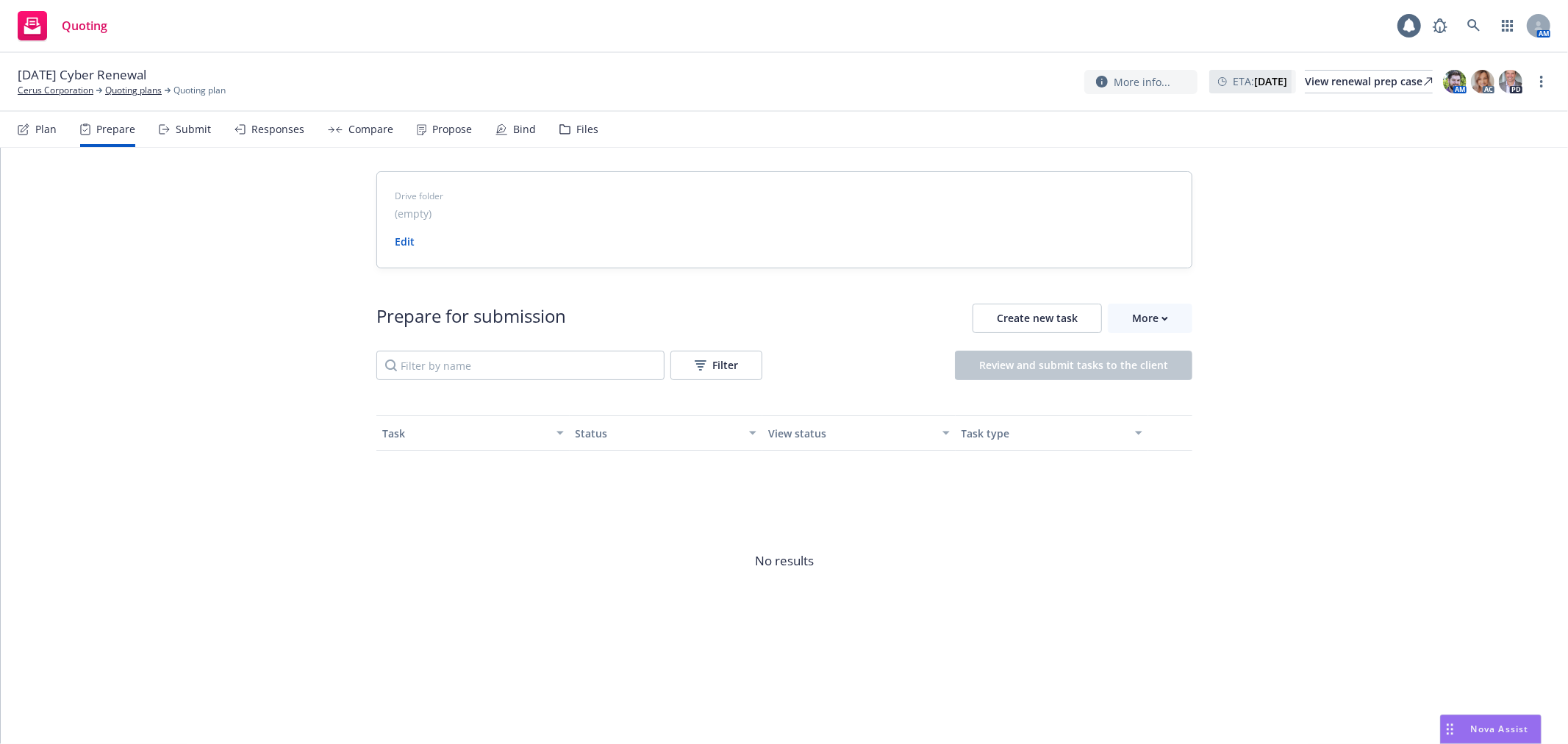
click at [191, 126] on div "Submit" at bounding box center [193, 129] width 35 height 12
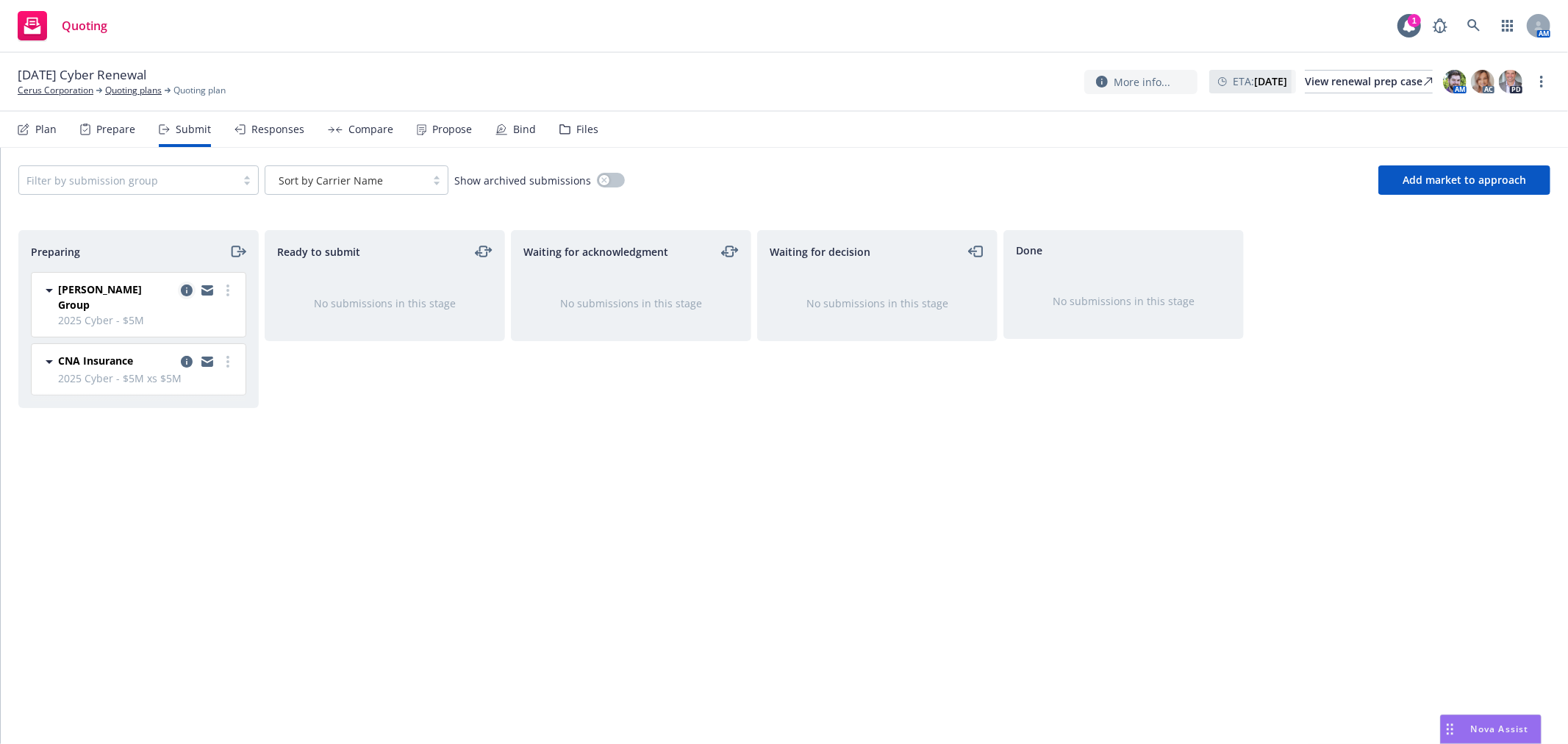
click at [187, 291] on icon "copy logging email" at bounding box center [187, 290] width 12 height 12
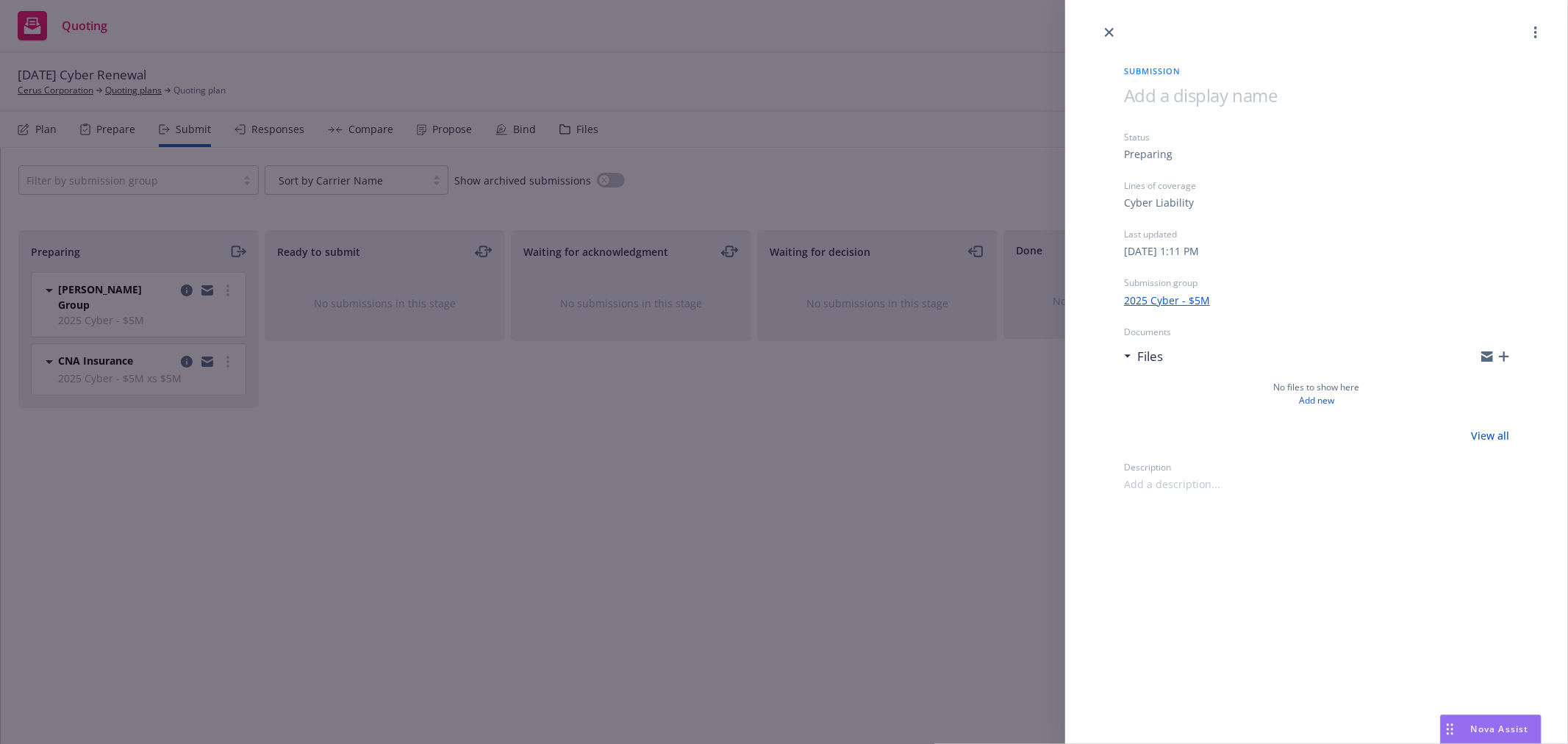
click at [1502, 360] on icon "button" at bounding box center [1503, 356] width 10 height 10
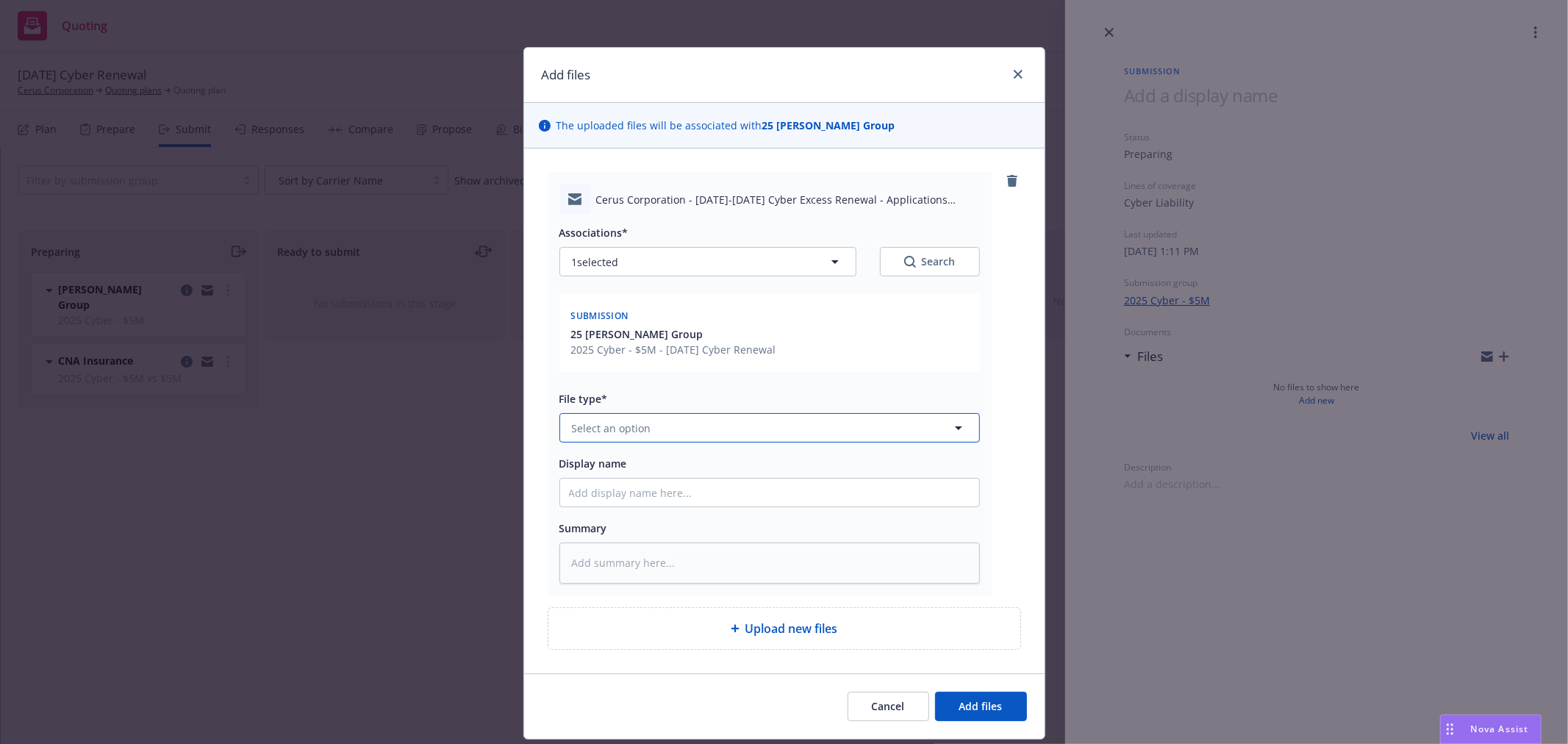
click at [709, 422] on button "Select an option" at bounding box center [770, 427] width 421 height 30
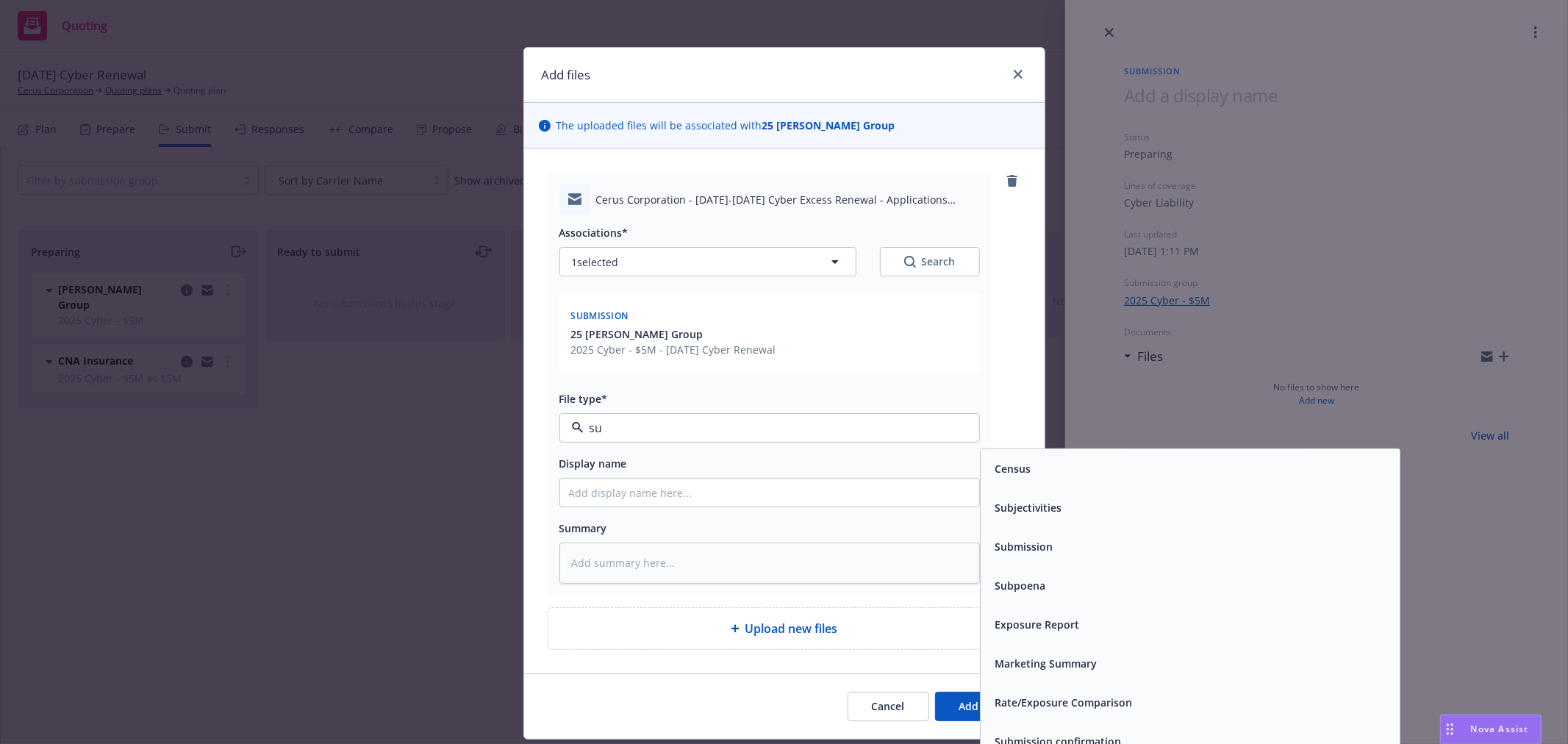
type input "sub"
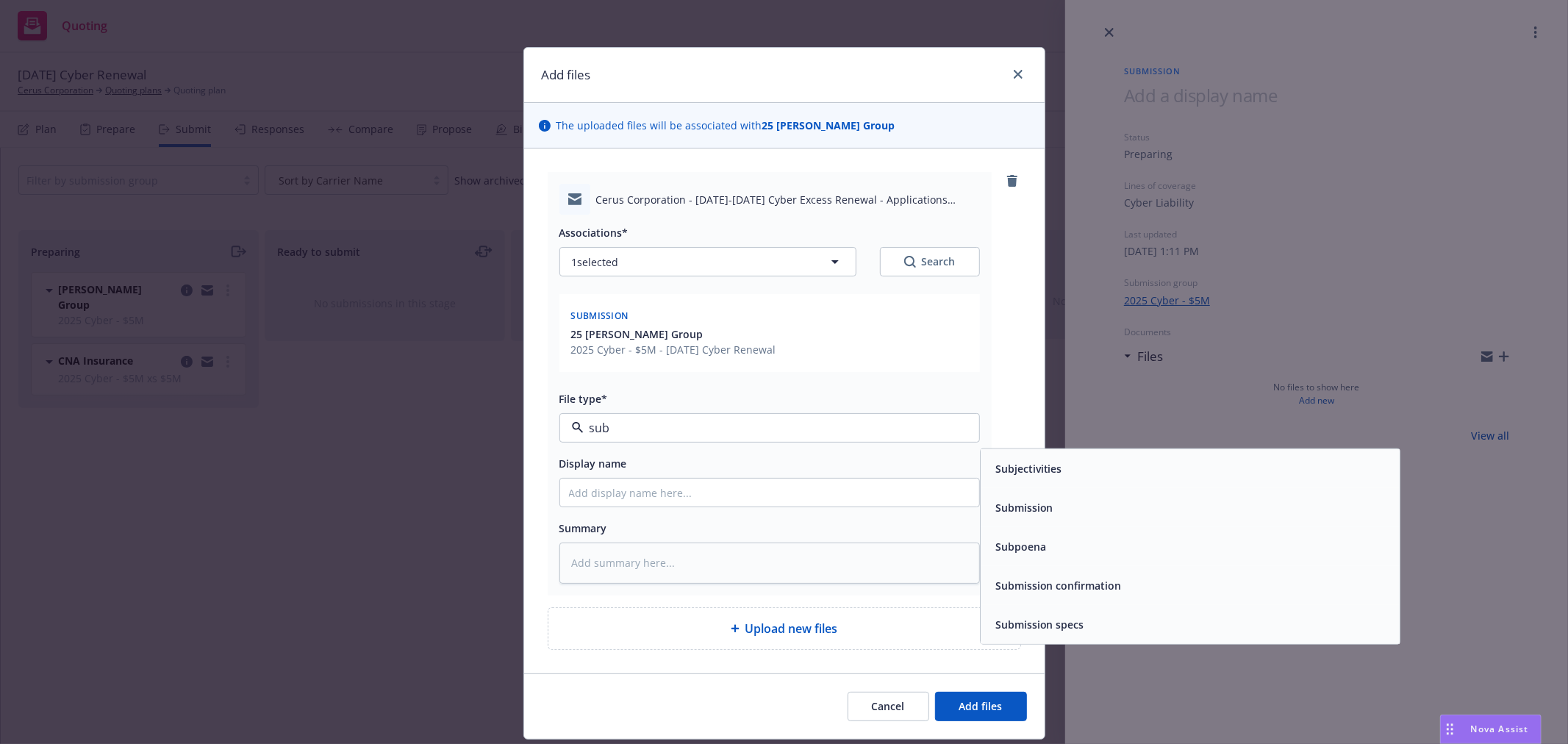
click at [1020, 501] on span "Submission" at bounding box center [1025, 507] width 58 height 15
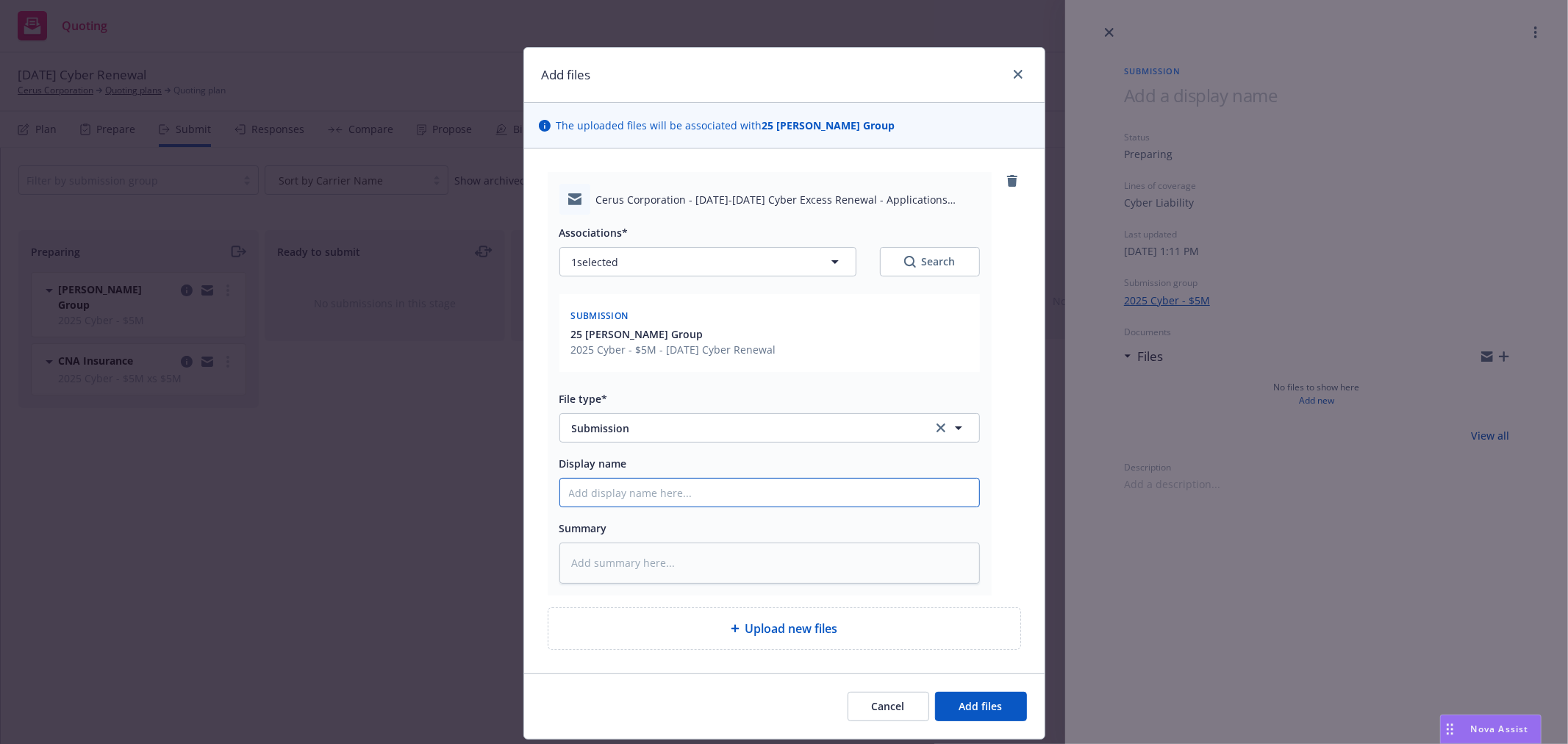
click at [856, 497] on input "Display name" at bounding box center [770, 492] width 419 height 28
paste input "Cerus Corporation - [DATE]-[DATE] Cyber Excess Renewal - Applications Attached …"
type textarea "x"
type input "Cerus Corporation - September 1, 2025-2026 Cyber Excess Renewal - Applications …"
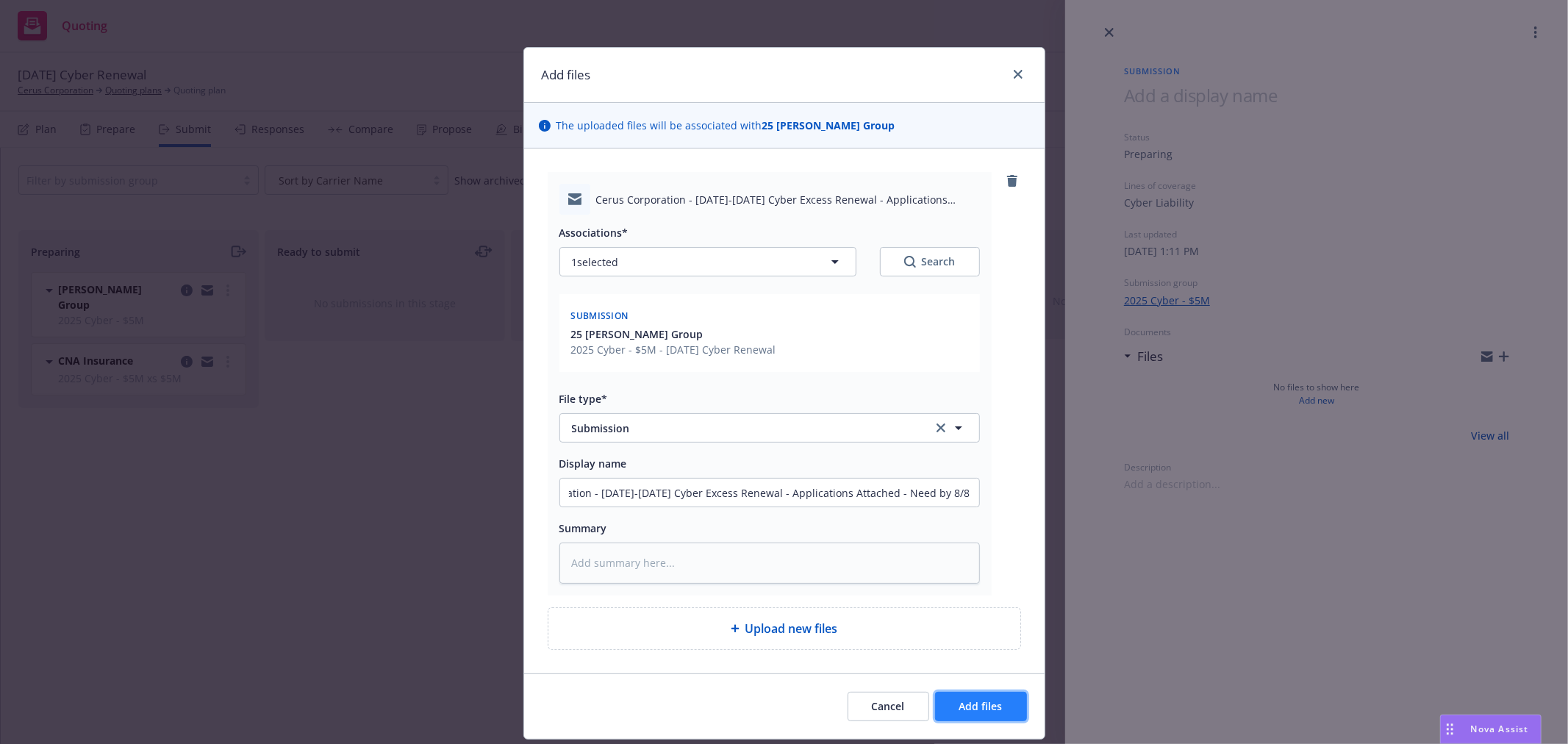
click at [985, 710] on span "Add files" at bounding box center [981, 706] width 43 height 14
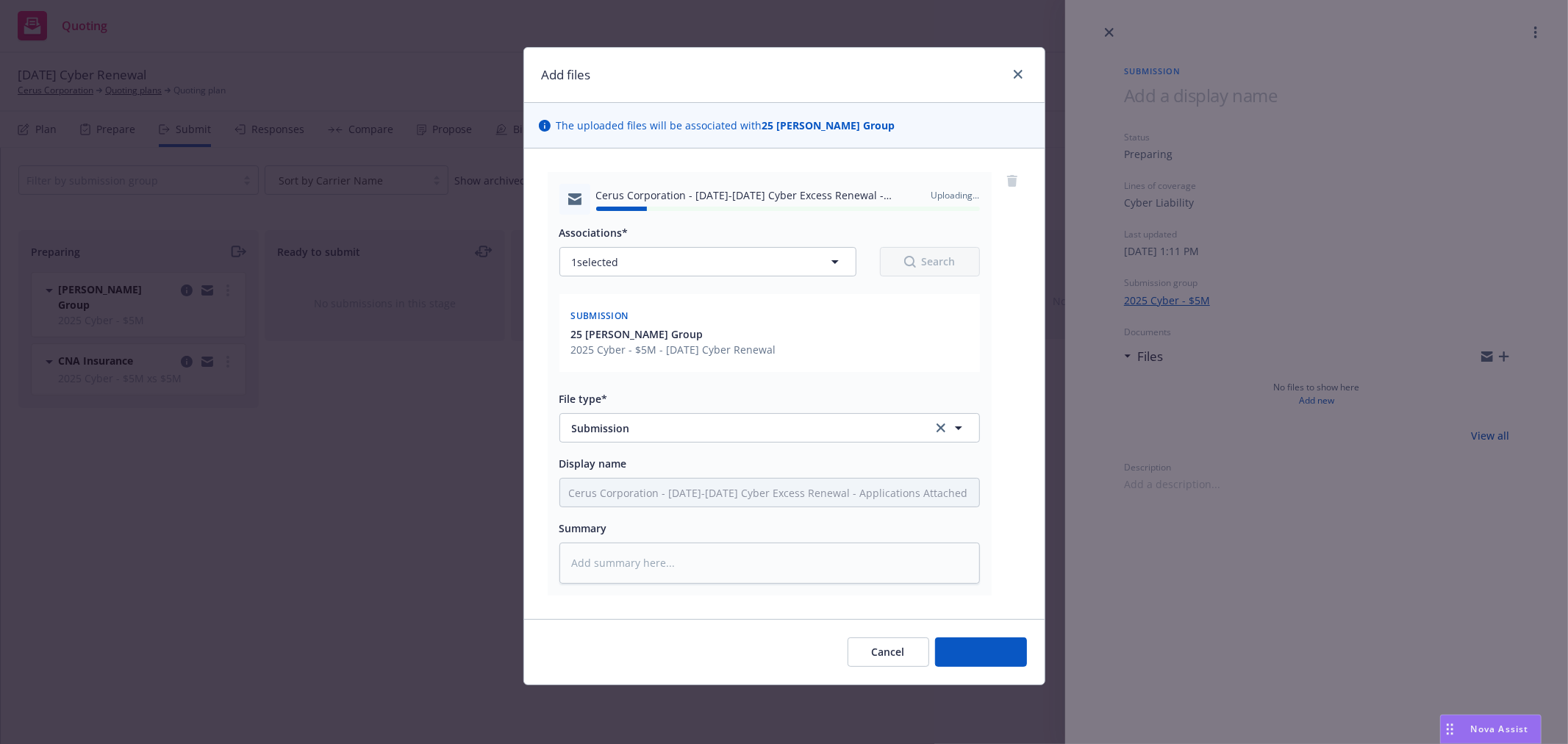
type textarea "x"
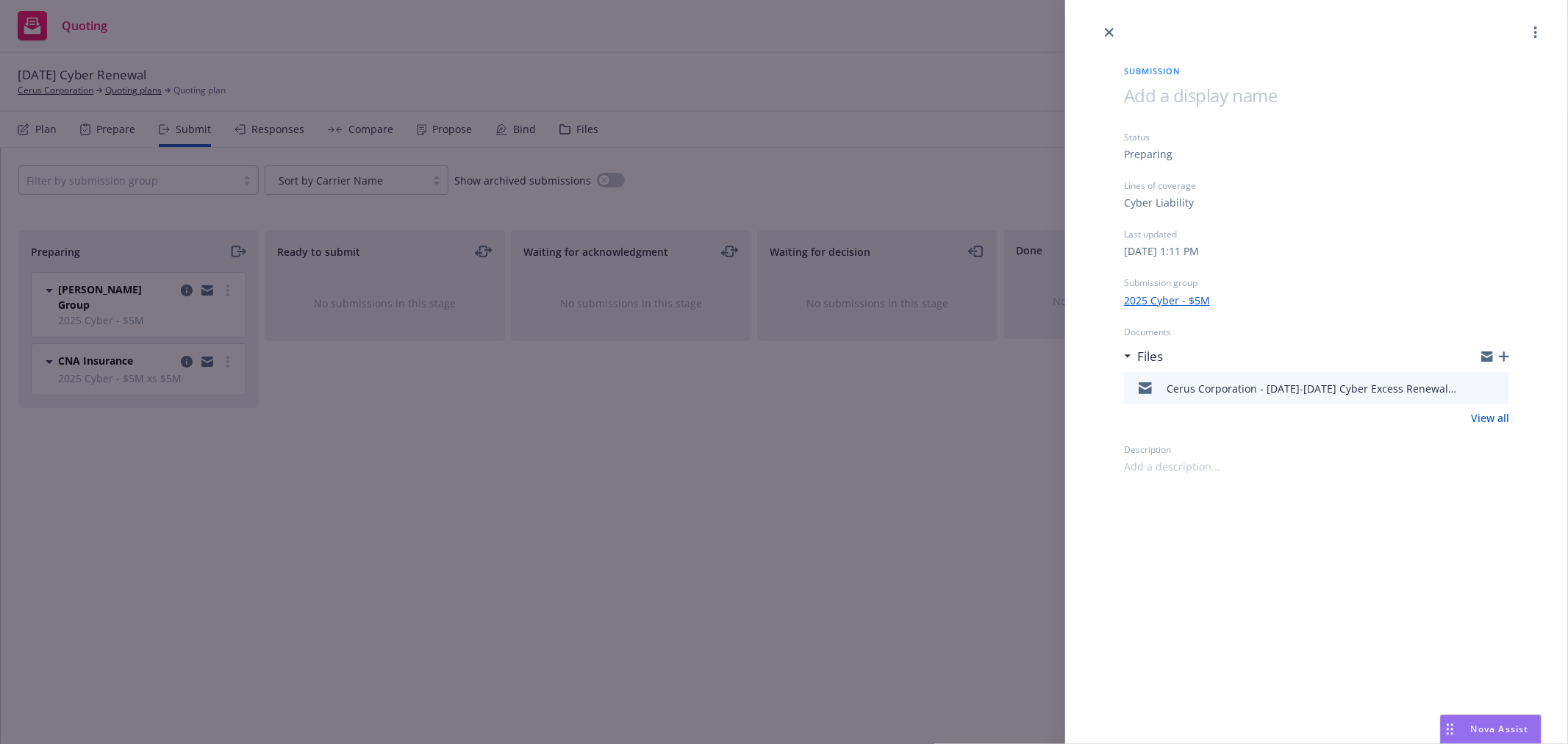
click at [1490, 386] on icon "preview file" at bounding box center [1495, 386] width 14 height 10
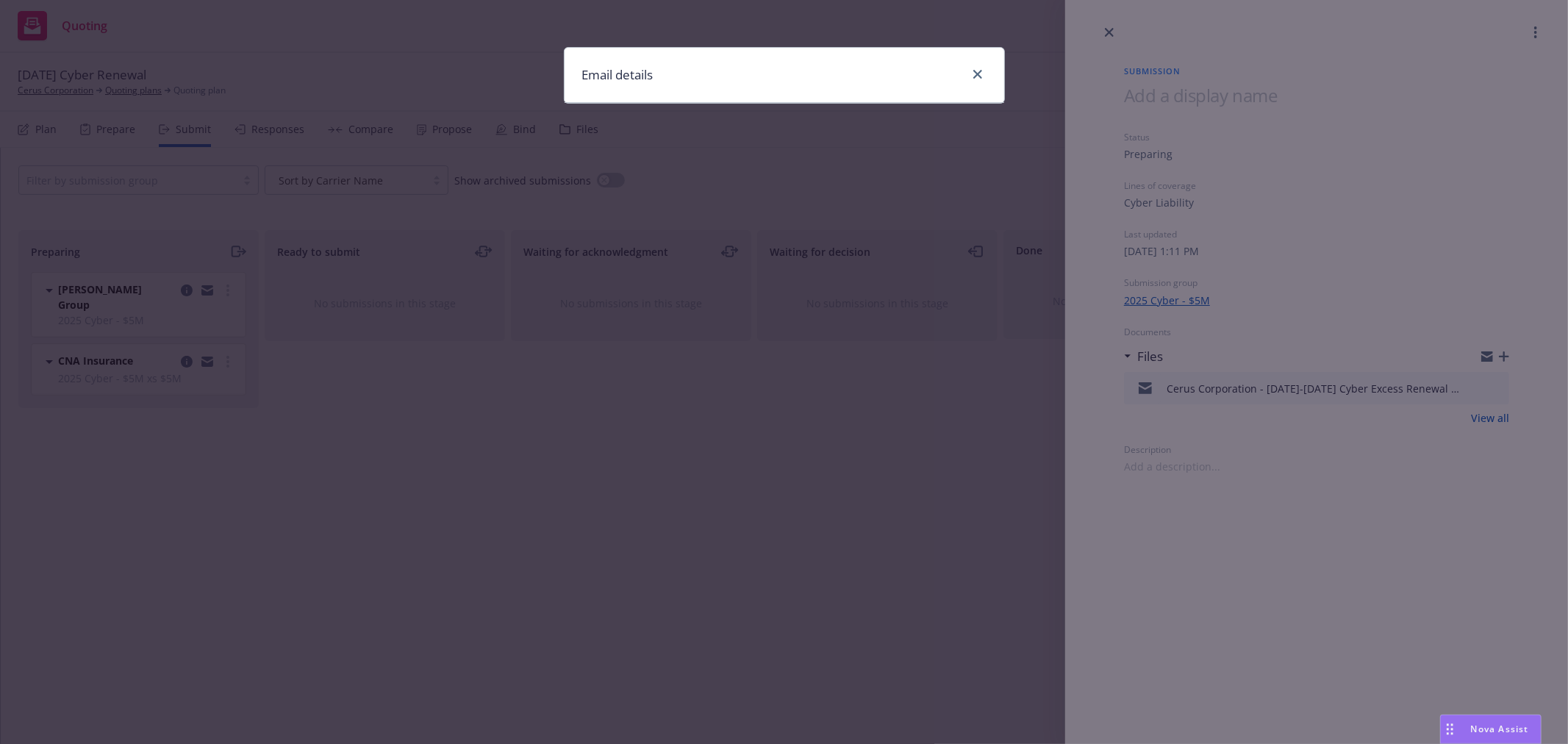
click at [984, 66] on div at bounding box center [975, 75] width 23 height 19
click at [971, 75] on link "close" at bounding box center [978, 75] width 18 height 18
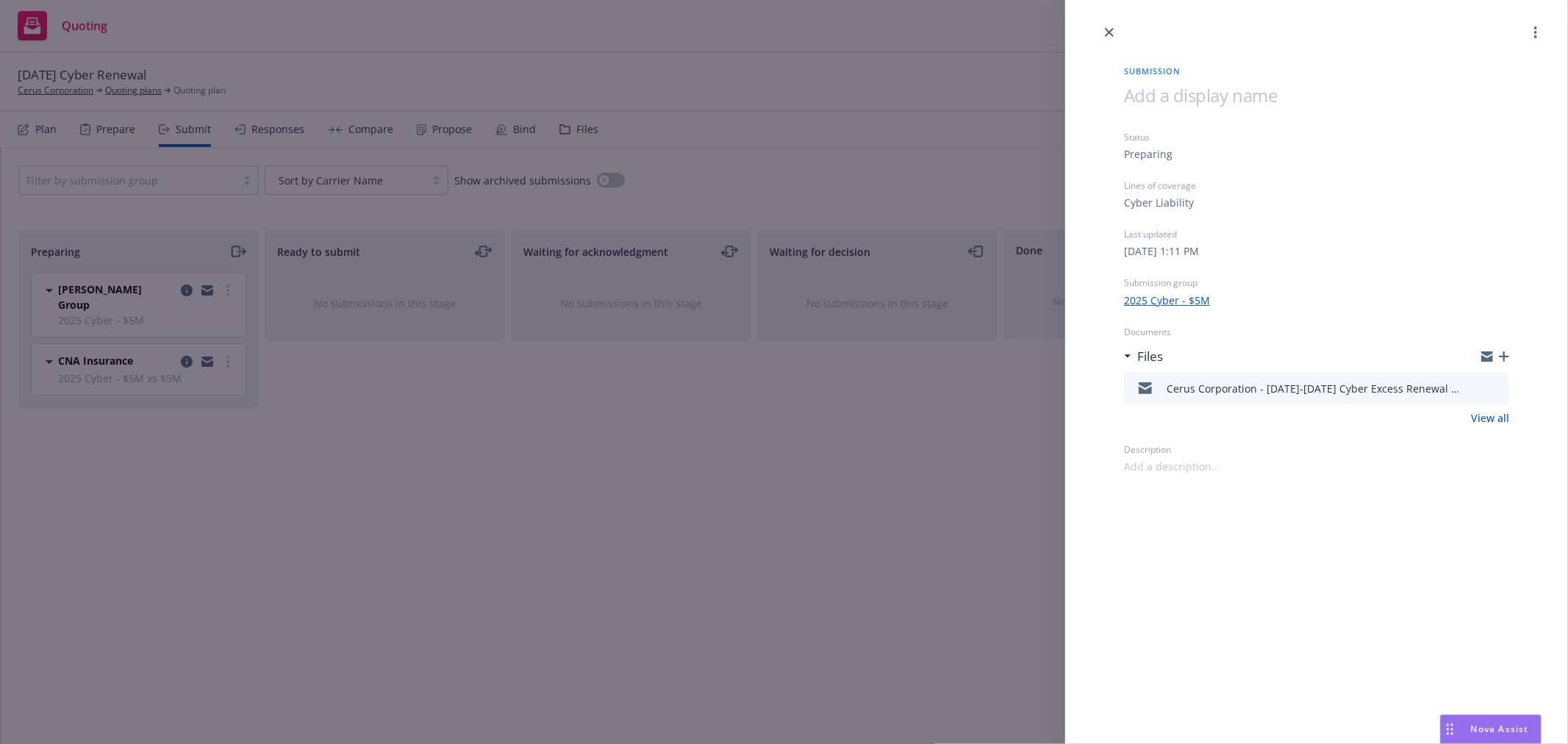
click at [1489, 419] on link "View all" at bounding box center [1490, 417] width 38 height 15
click at [1105, 28] on icon "close" at bounding box center [1109, 32] width 9 height 9
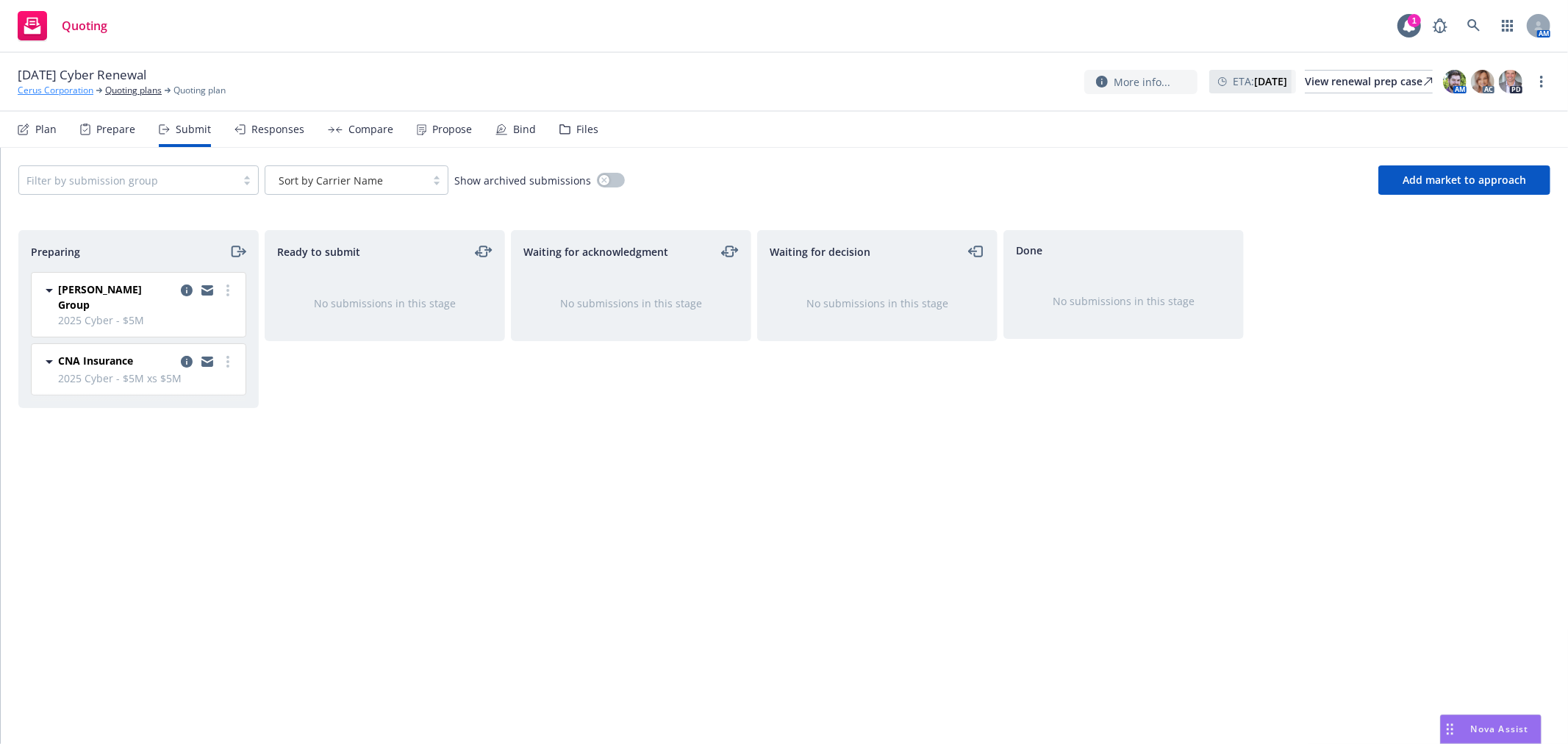
click at [76, 91] on link "Cerus Corporation" at bounding box center [56, 90] width 76 height 14
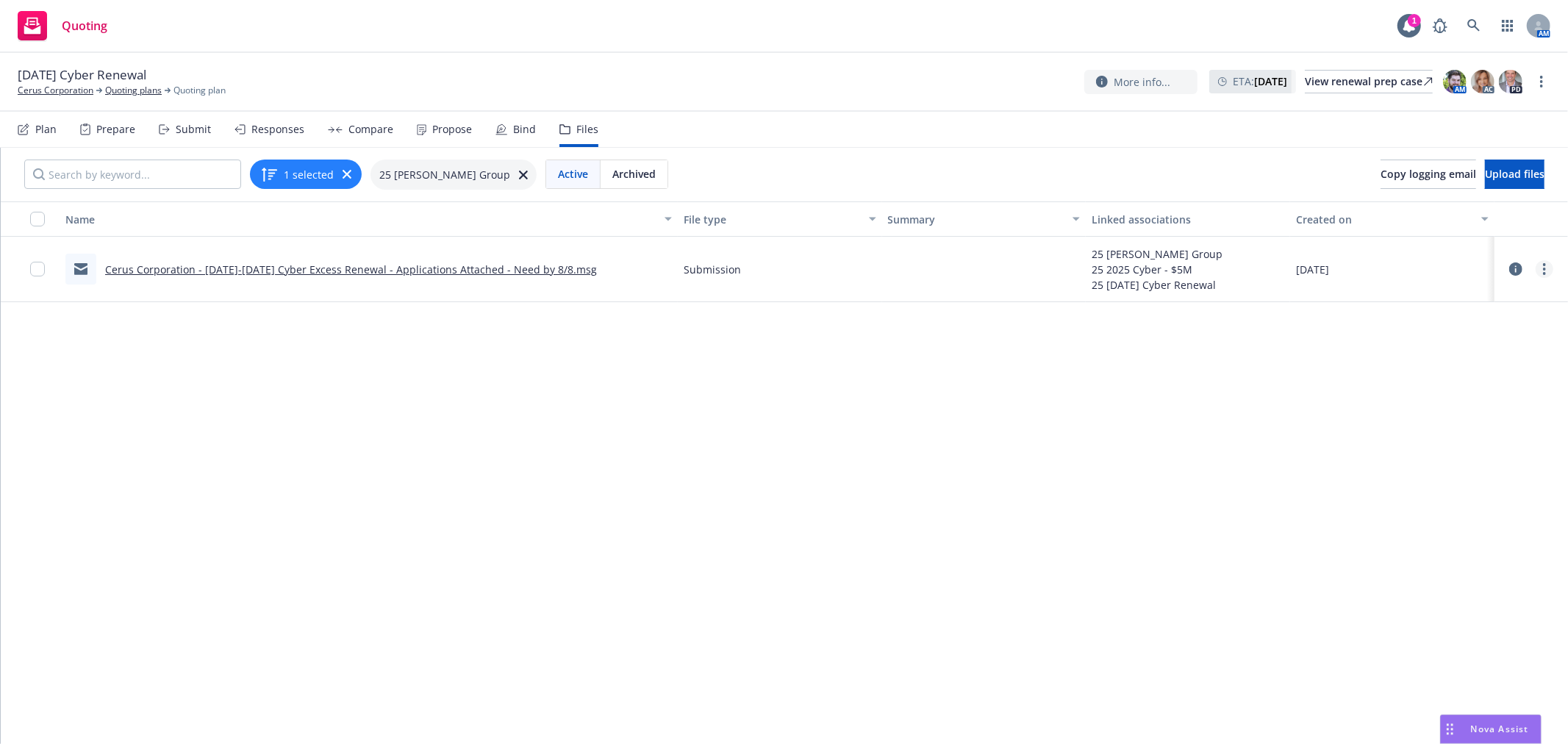
click at [1543, 270] on icon "more" at bounding box center [1544, 268] width 3 height 12
click at [1462, 357] on link "Edit" at bounding box center [1467, 358] width 146 height 30
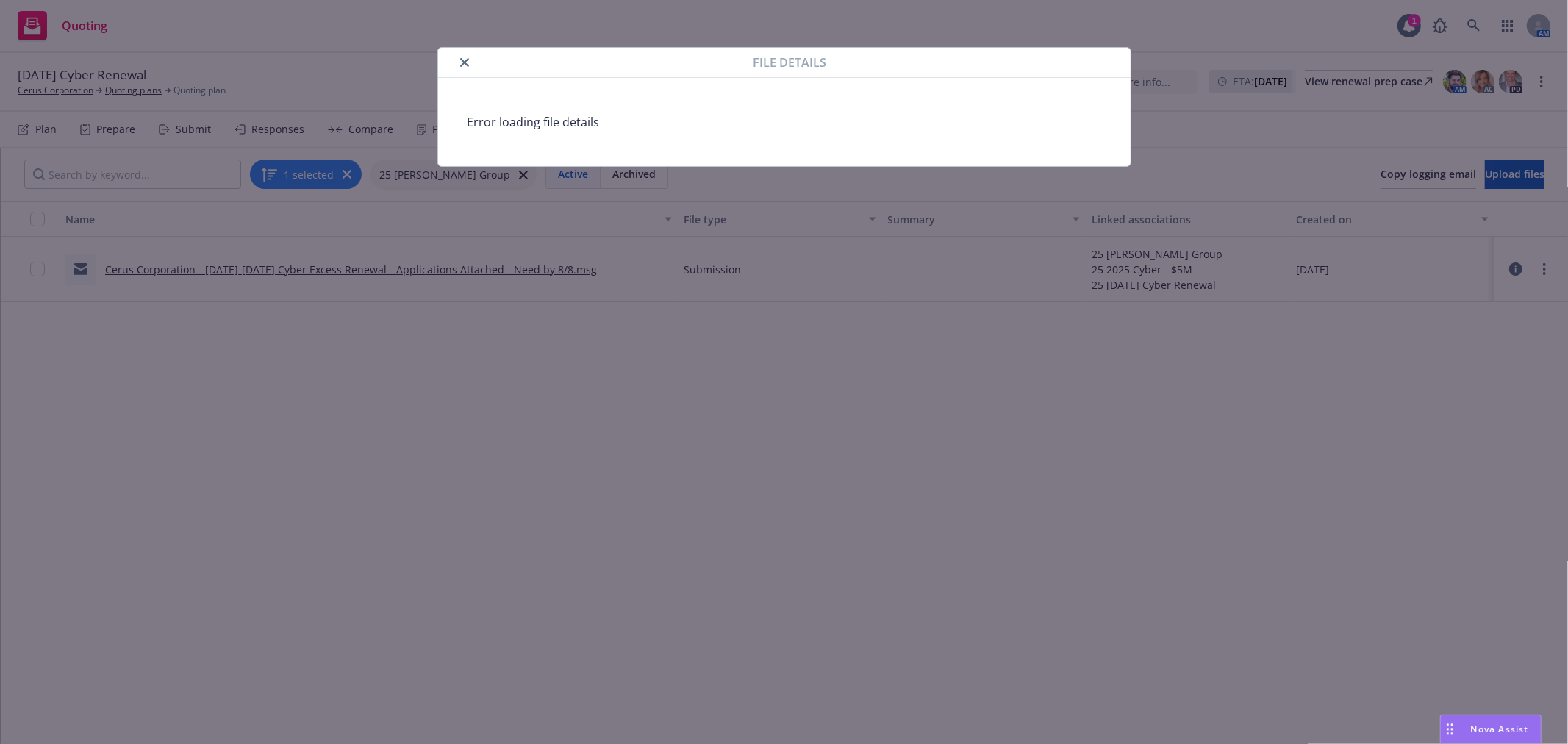
click at [472, 64] on button "close" at bounding box center [465, 63] width 18 height 18
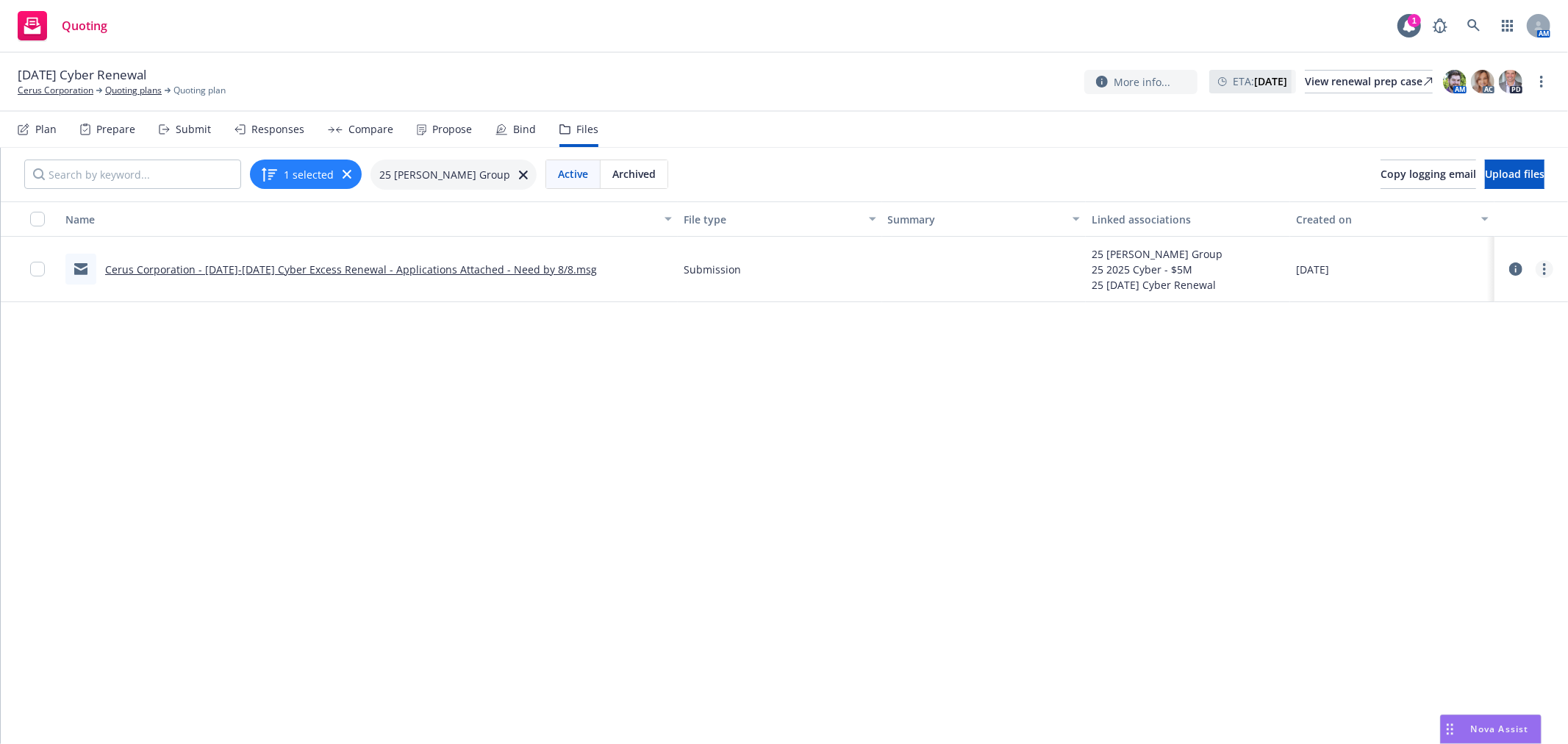
click at [1536, 266] on link "more" at bounding box center [1545, 269] width 18 height 18
click at [1467, 392] on link "Update associations" at bounding box center [1467, 387] width 146 height 30
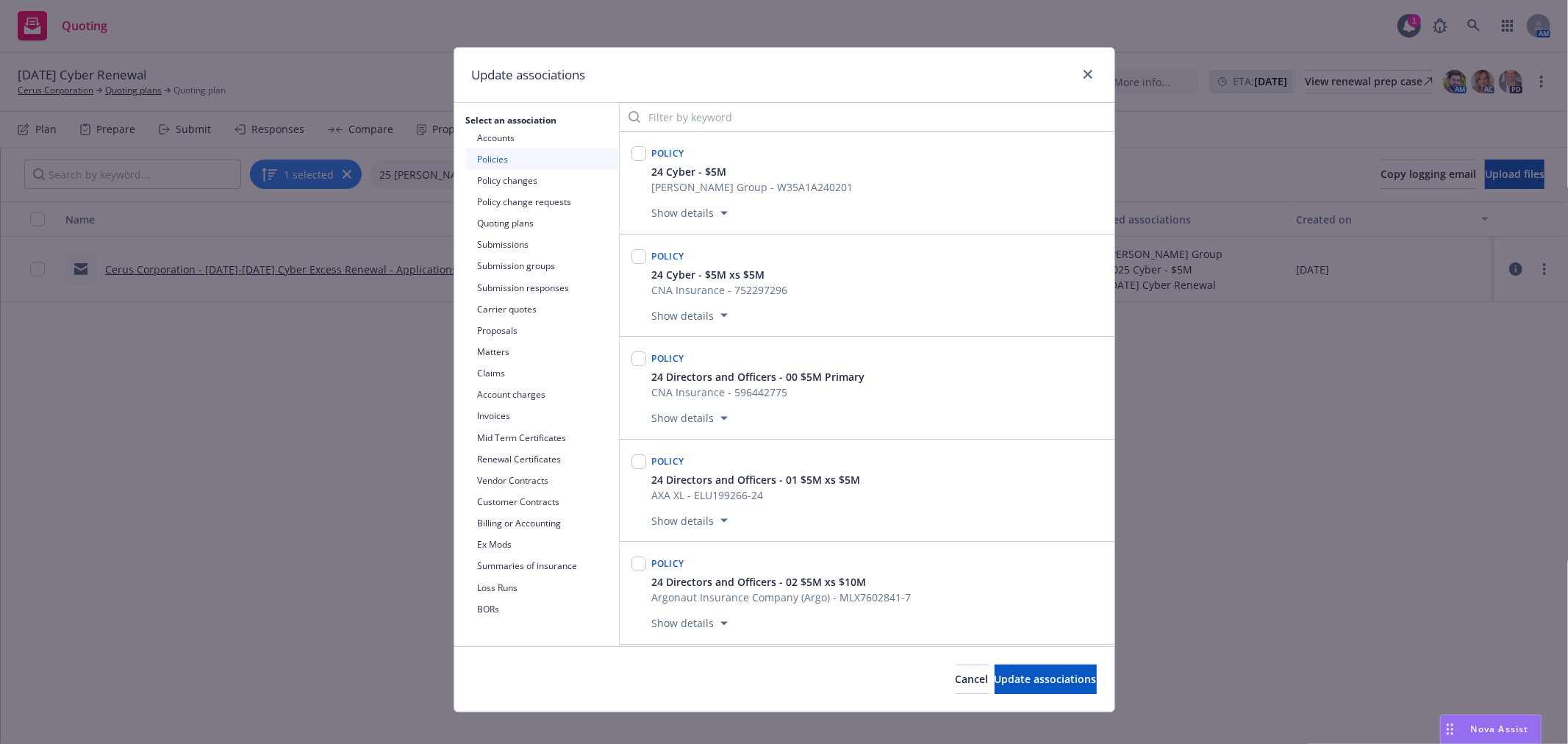
click at [524, 159] on button "Policies" at bounding box center [542, 159] width 153 height 22
click at [670, 120] on input "Filter by keyword" at bounding box center [867, 116] width 495 height 30
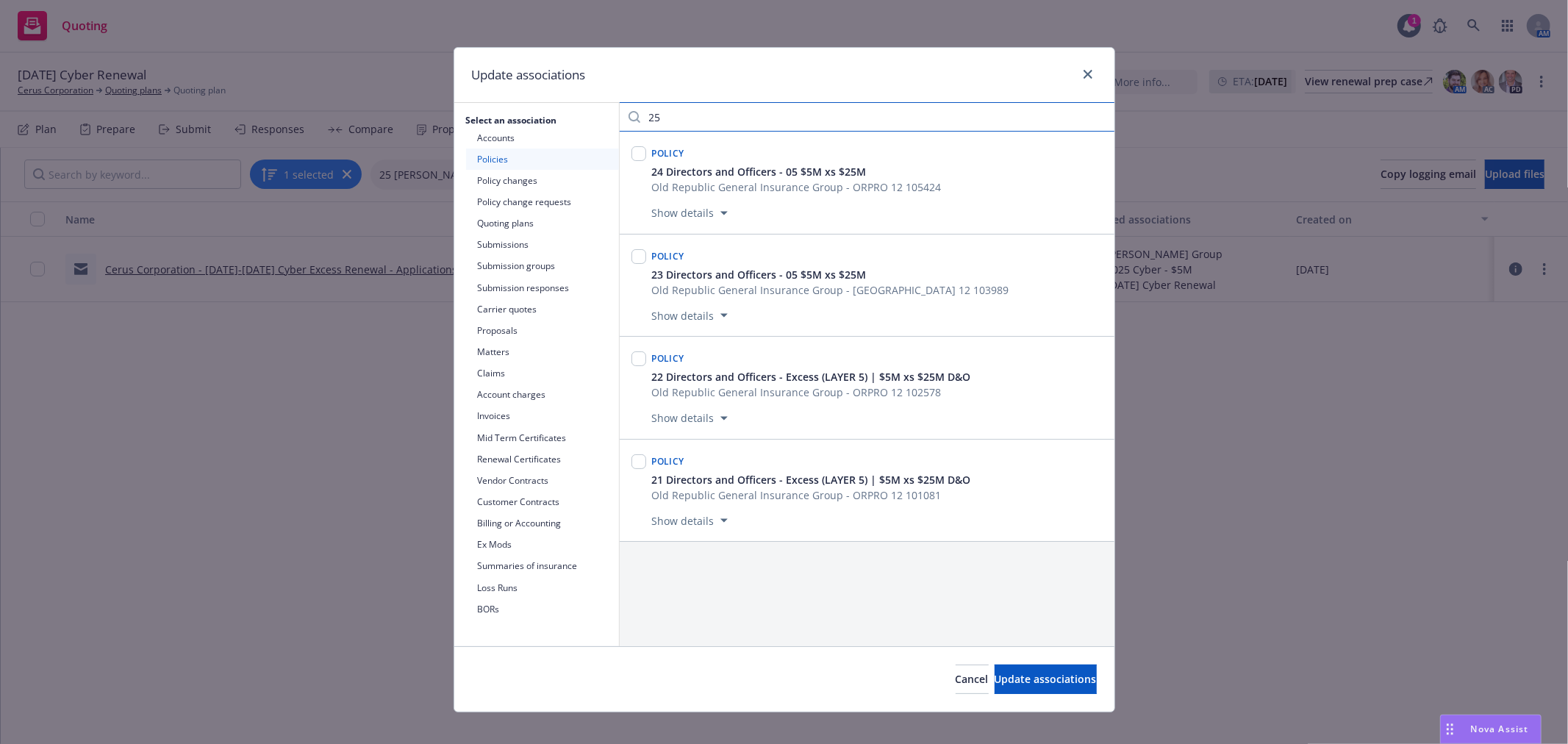
type input "2"
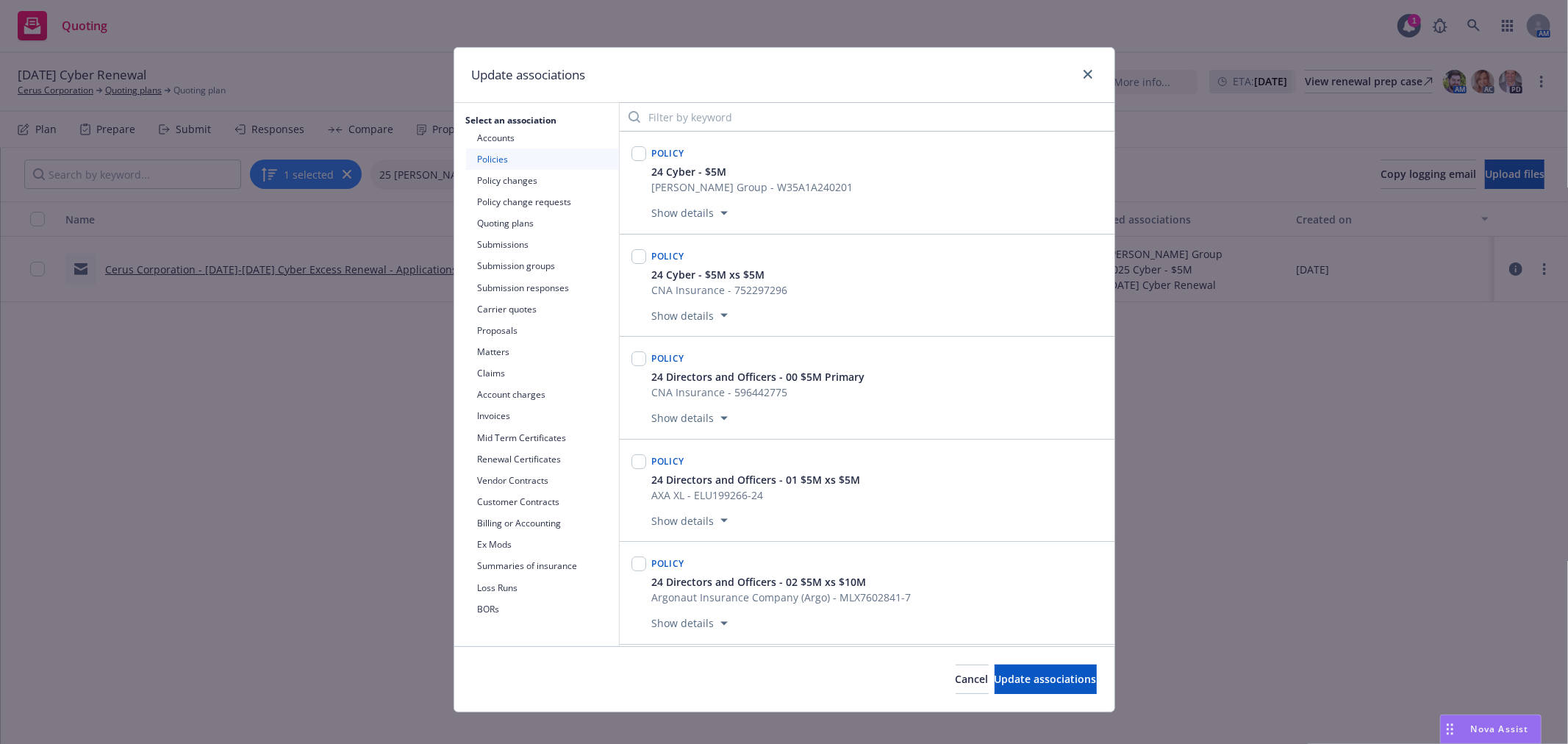
click at [494, 138] on button "Accounts" at bounding box center [542, 138] width 153 height 22
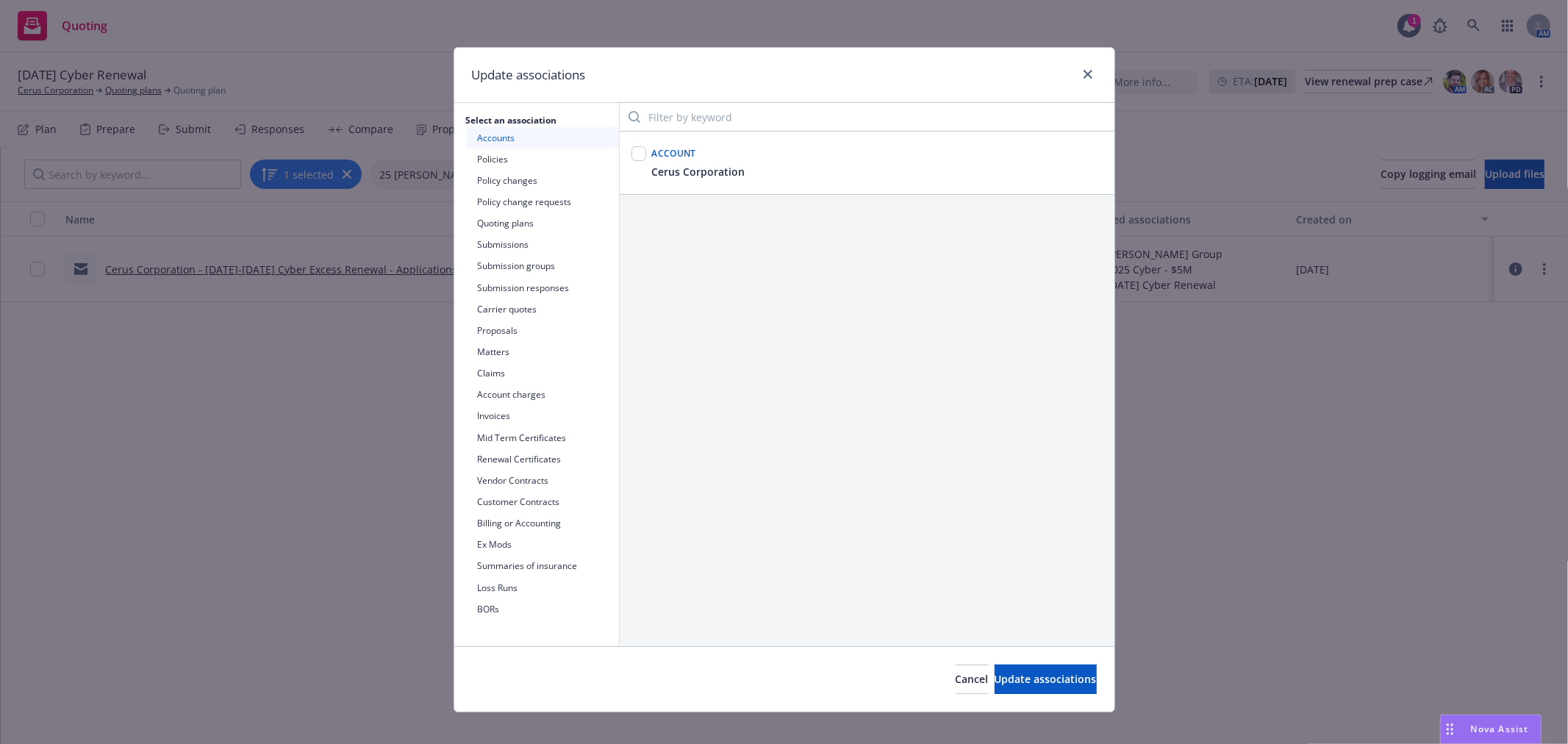
click at [497, 174] on button "Policy changes" at bounding box center [542, 180] width 153 height 22
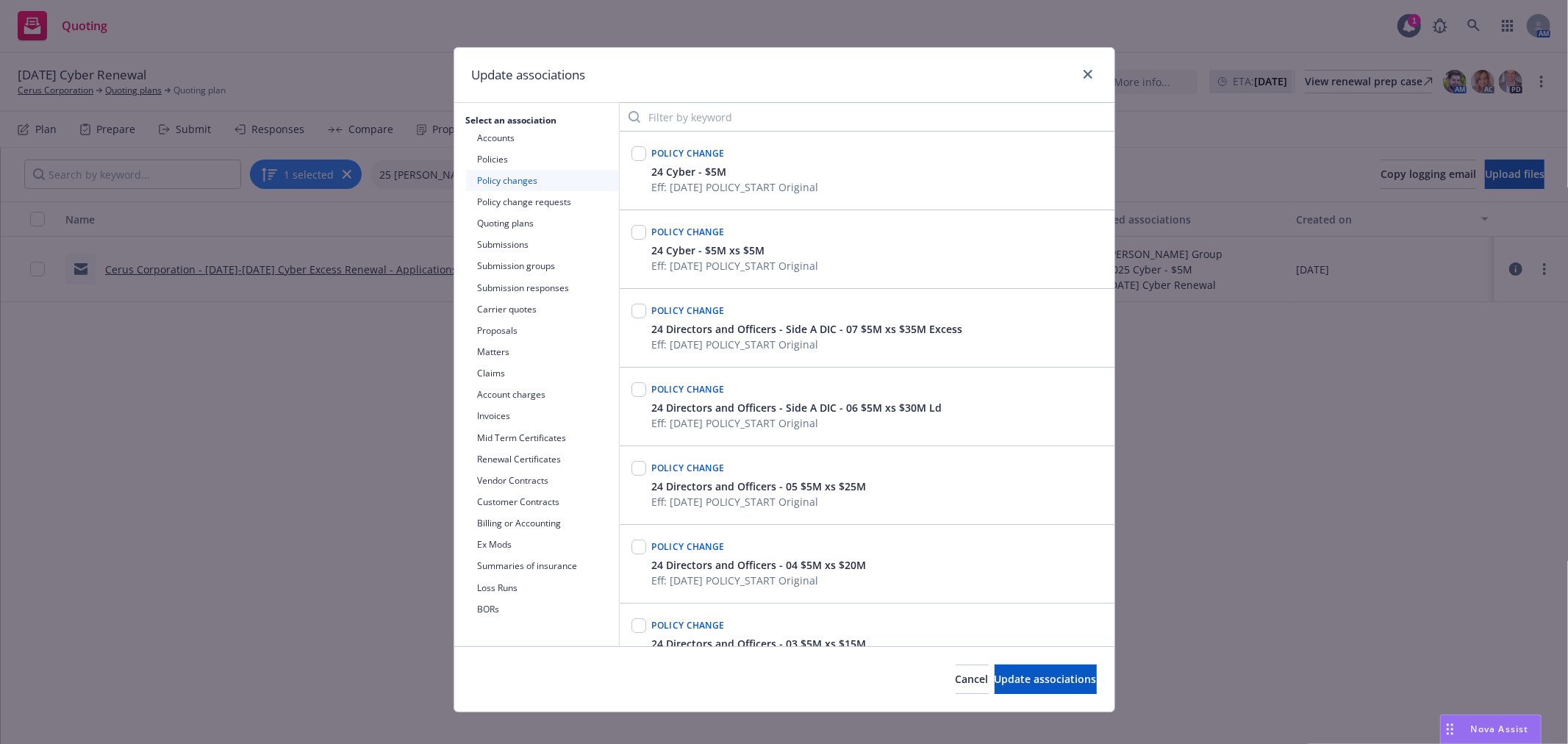
click at [522, 230] on button "Quoting plans" at bounding box center [542, 223] width 153 height 22
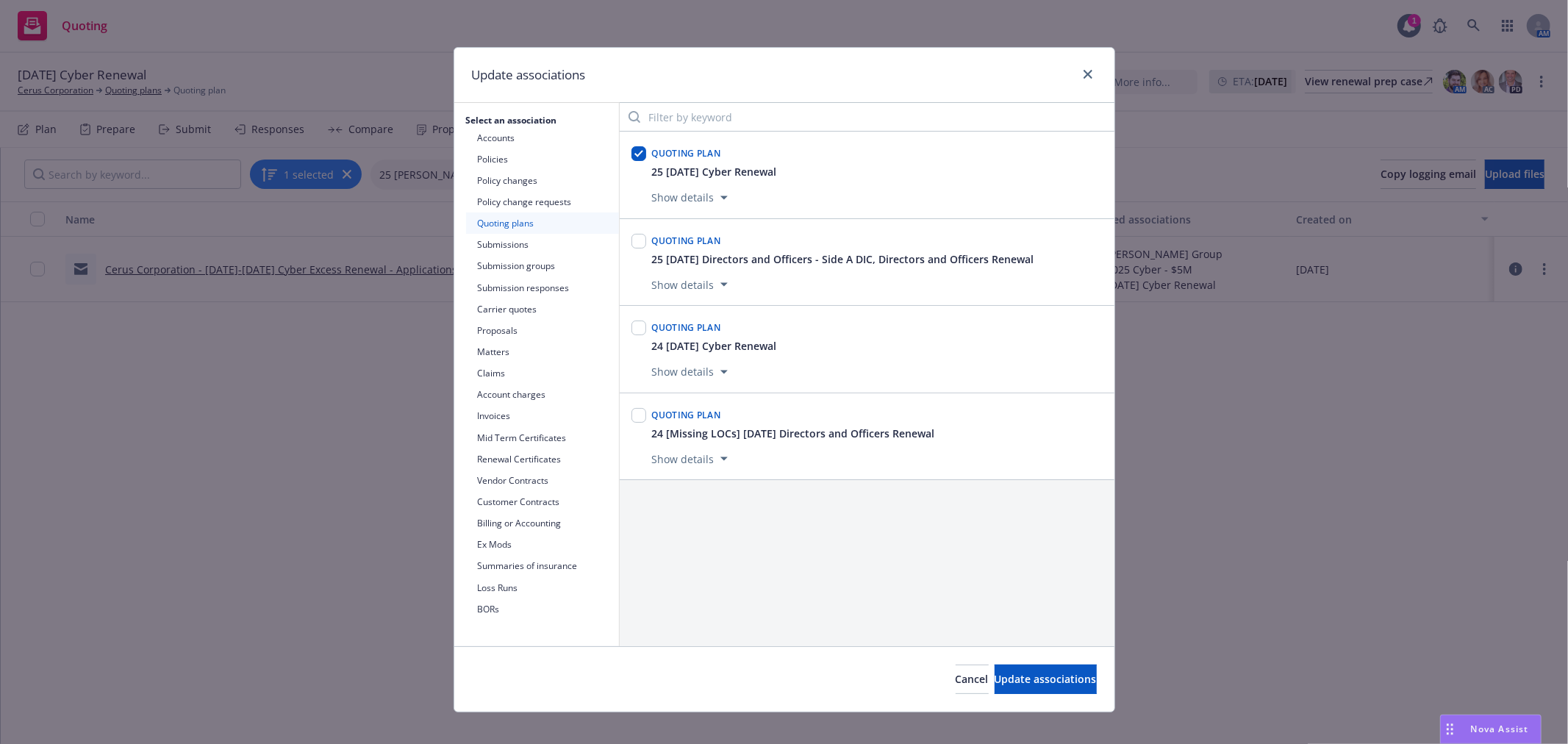
click at [700, 198] on button "Show details" at bounding box center [689, 198] width 87 height 18
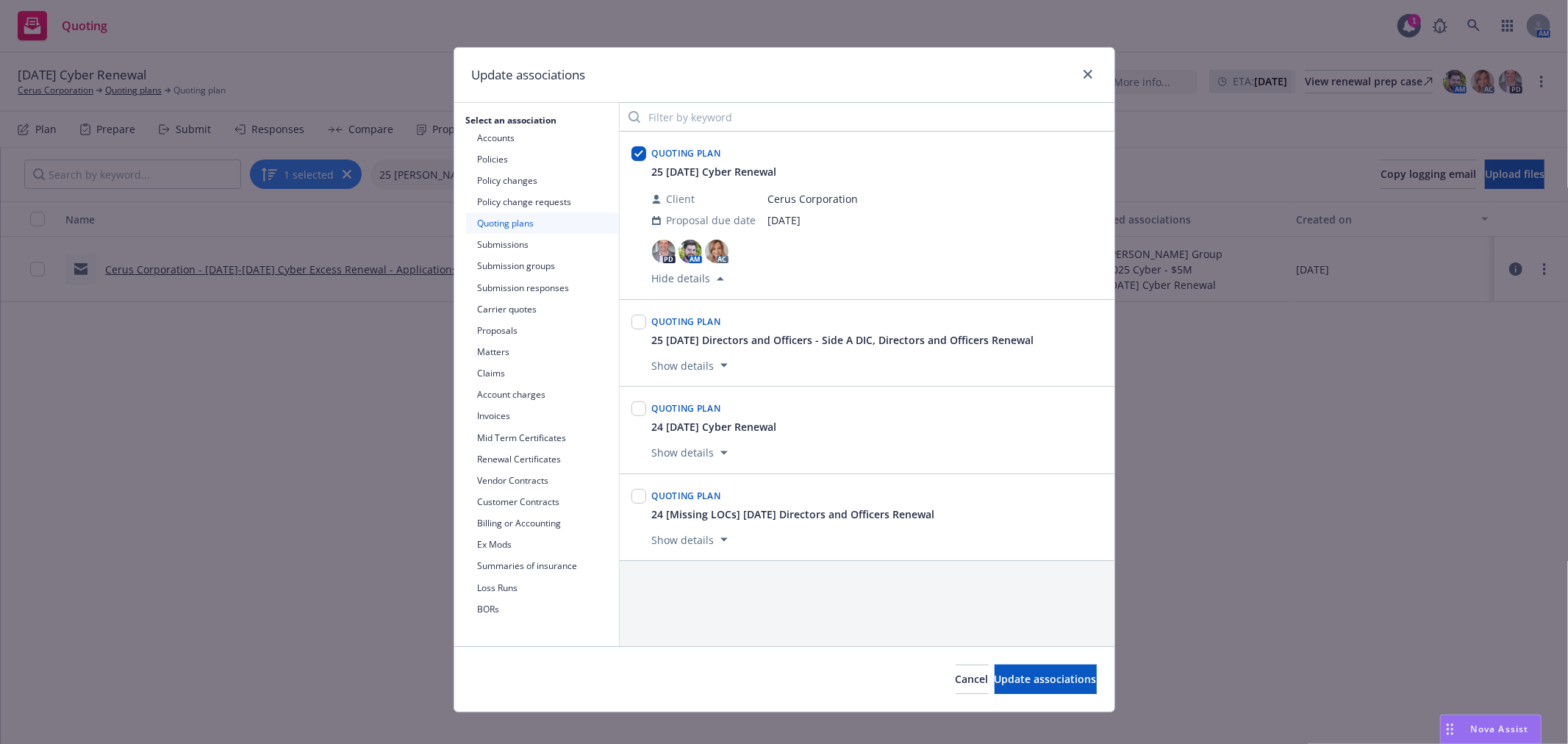
click at [539, 241] on button "Submissions" at bounding box center [542, 244] width 153 height 22
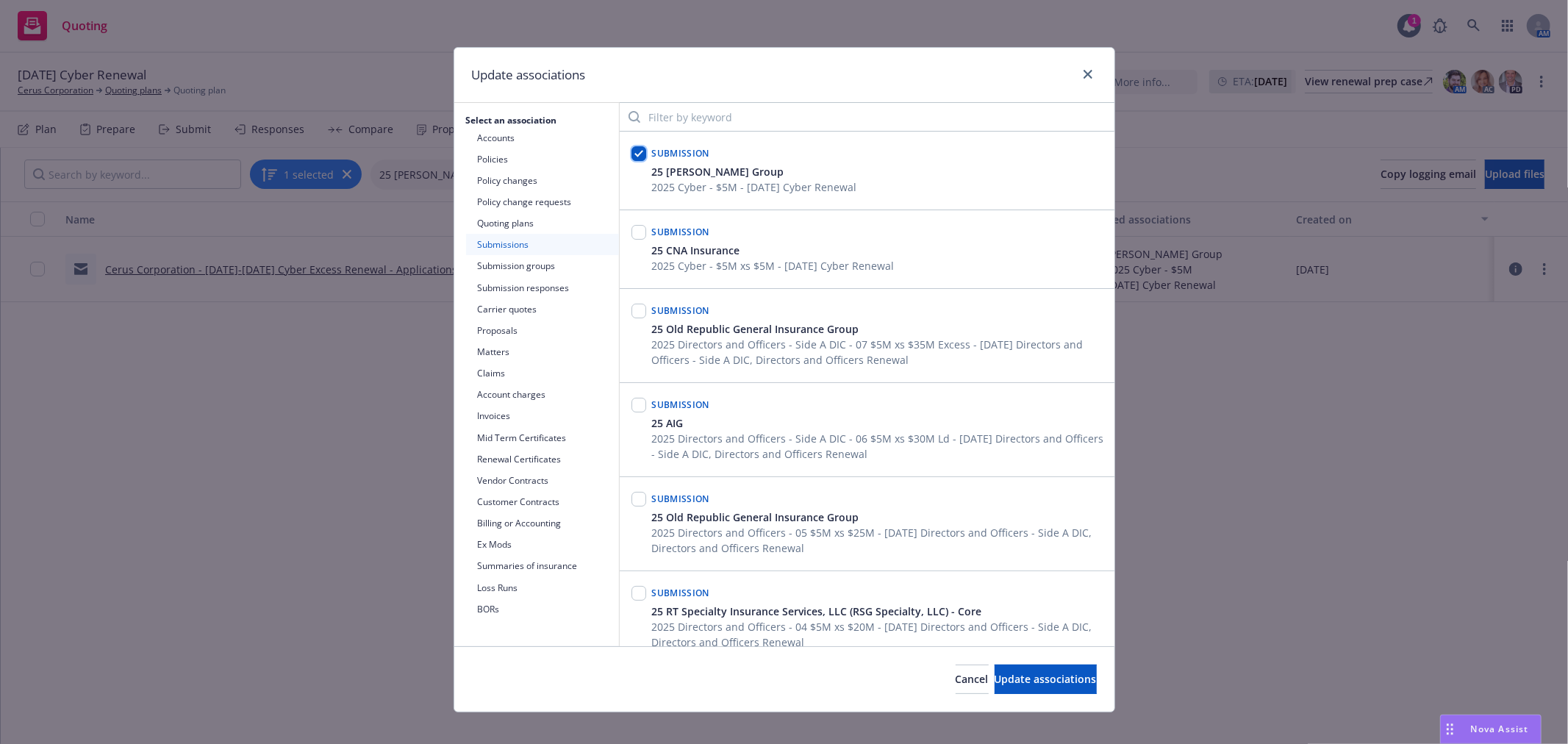
click at [633, 152] on input "checkbox" at bounding box center [639, 153] width 14 height 14
checkbox input "false"
click at [632, 236] on input "checkbox" at bounding box center [639, 232] width 14 height 14
checkbox input "true"
click at [1048, 679] on span "Update associations" at bounding box center [1045, 679] width 102 height 14
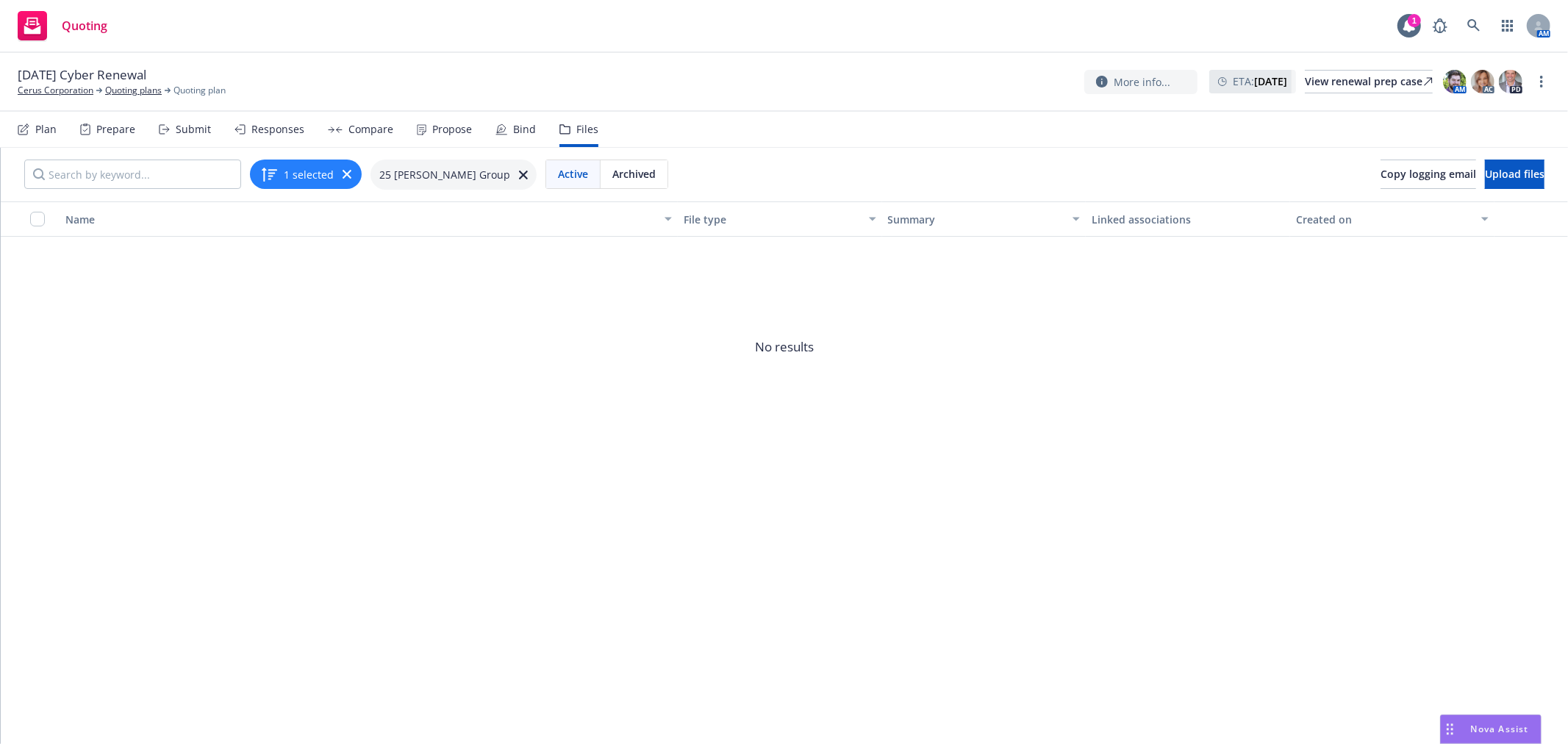
drag, startPoint x: 38, startPoint y: 122, endPoint x: 169, endPoint y: 148, distance: 133.6
click at [38, 123] on div "Plan" at bounding box center [46, 129] width 22 height 12
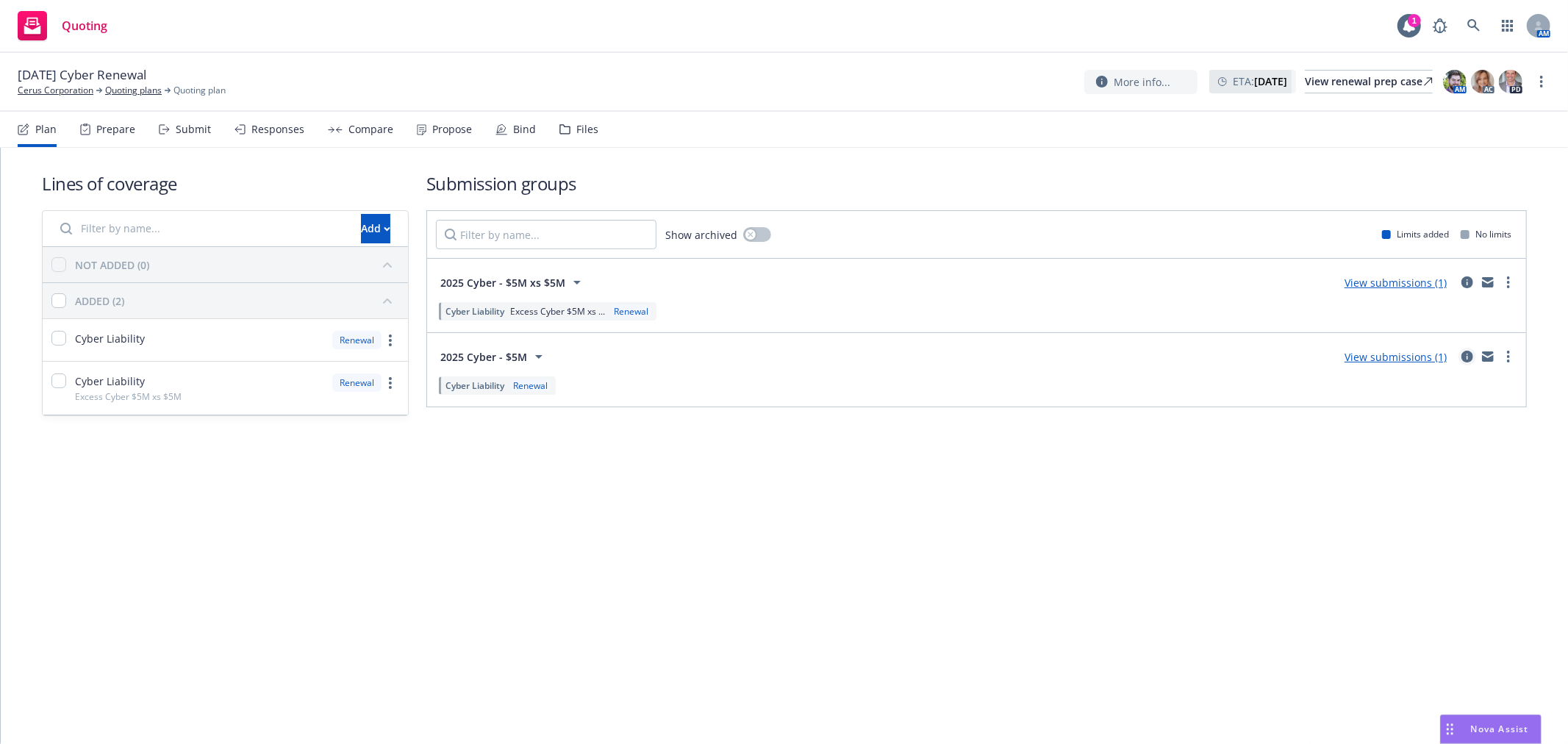
click at [1468, 357] on icon "circleInformation" at bounding box center [1467, 356] width 12 height 12
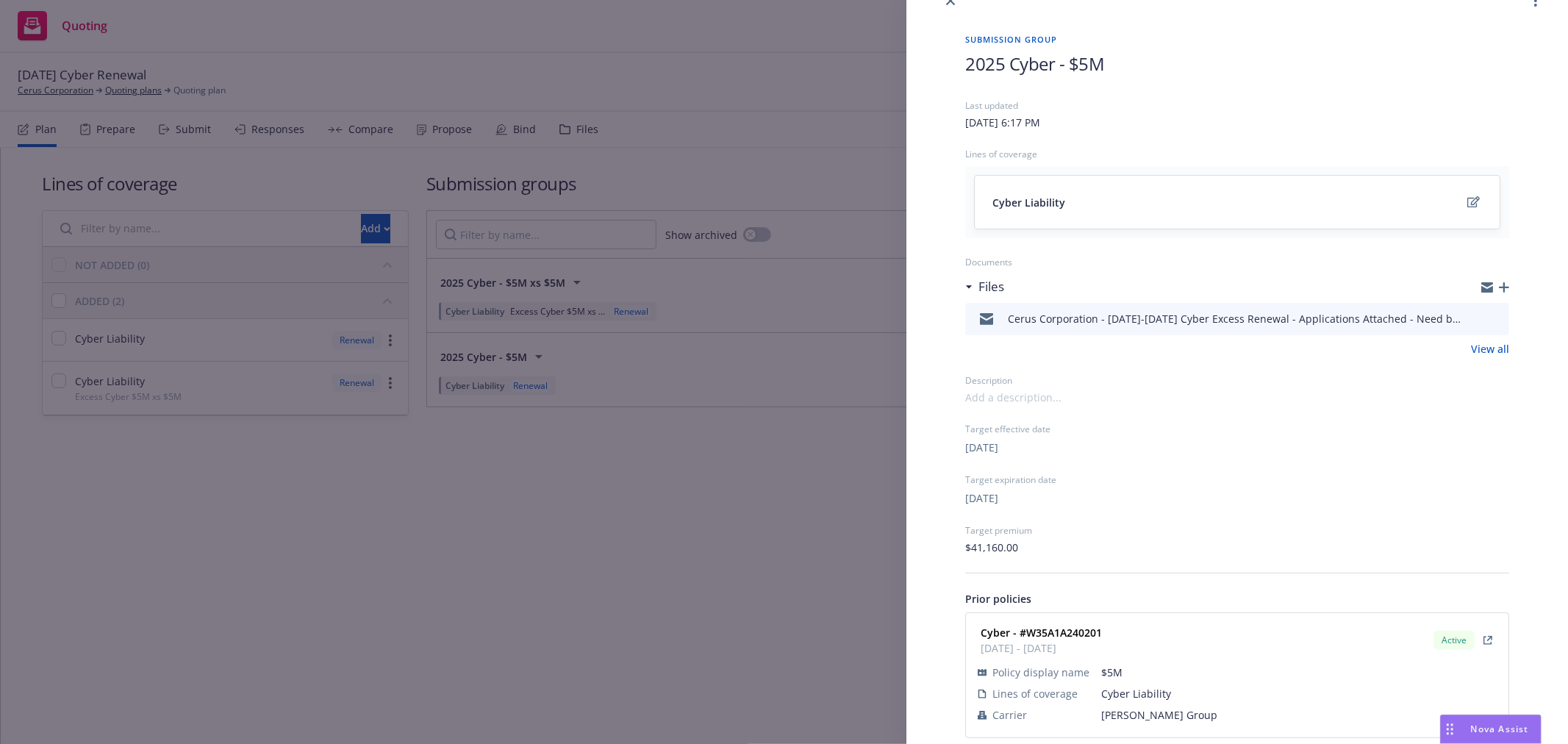
scroll to position [50, 0]
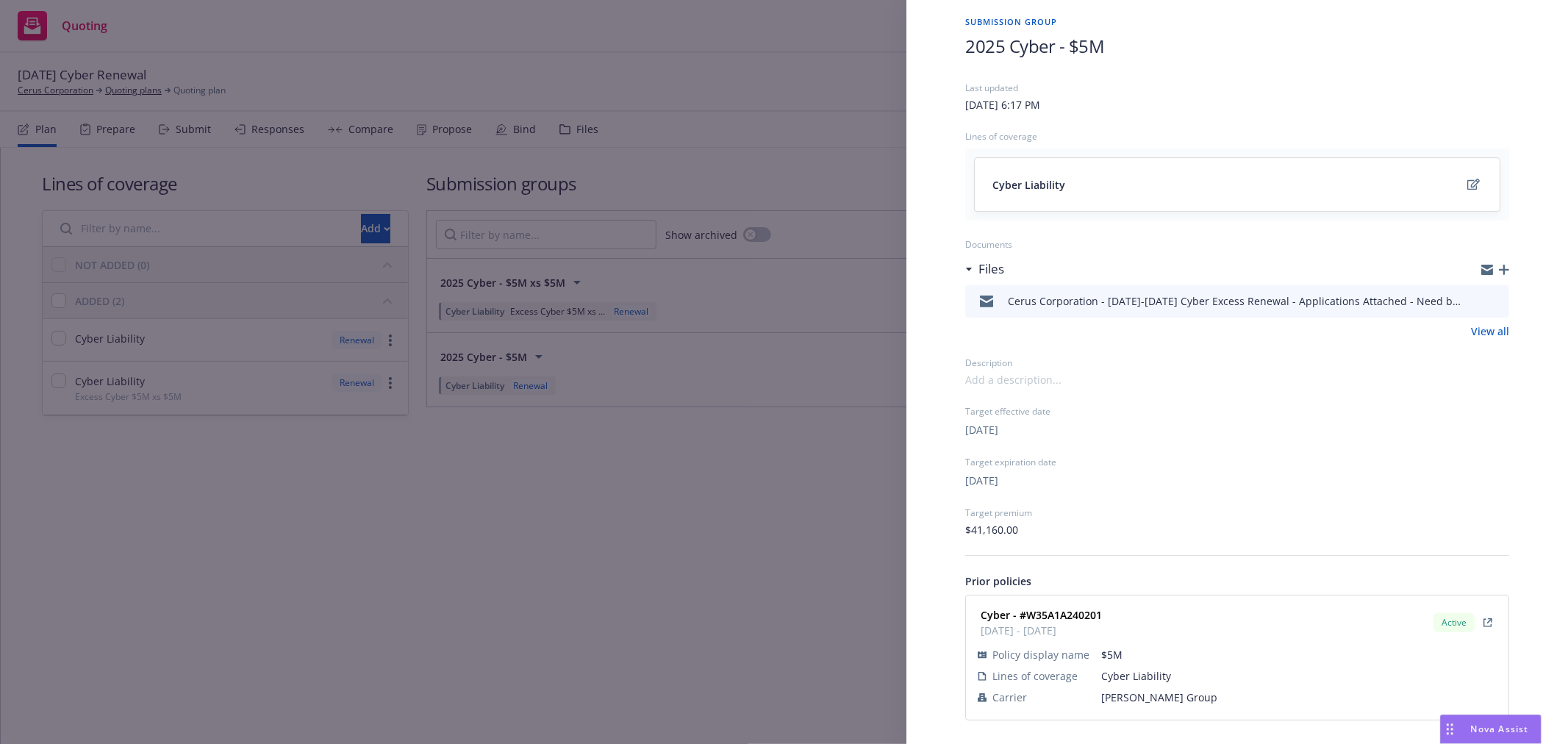
click at [824, 534] on div "Submission group 2025 Cyber - $5M Last updated [DATE] 6:17 PM Lines of coverage…" at bounding box center [784, 372] width 1568 height 744
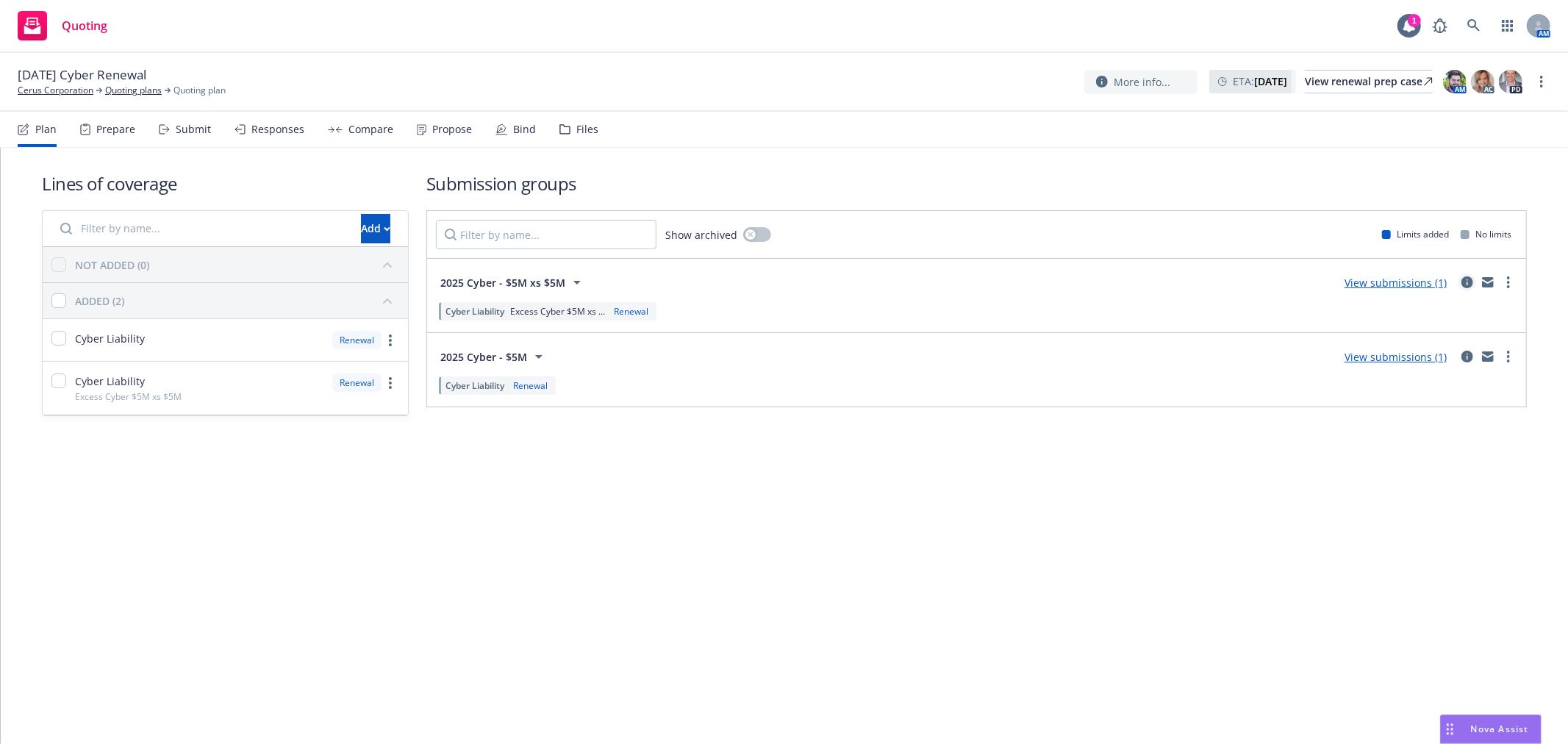
click at [1469, 283] on icon "circleInformation" at bounding box center [1467, 282] width 12 height 12
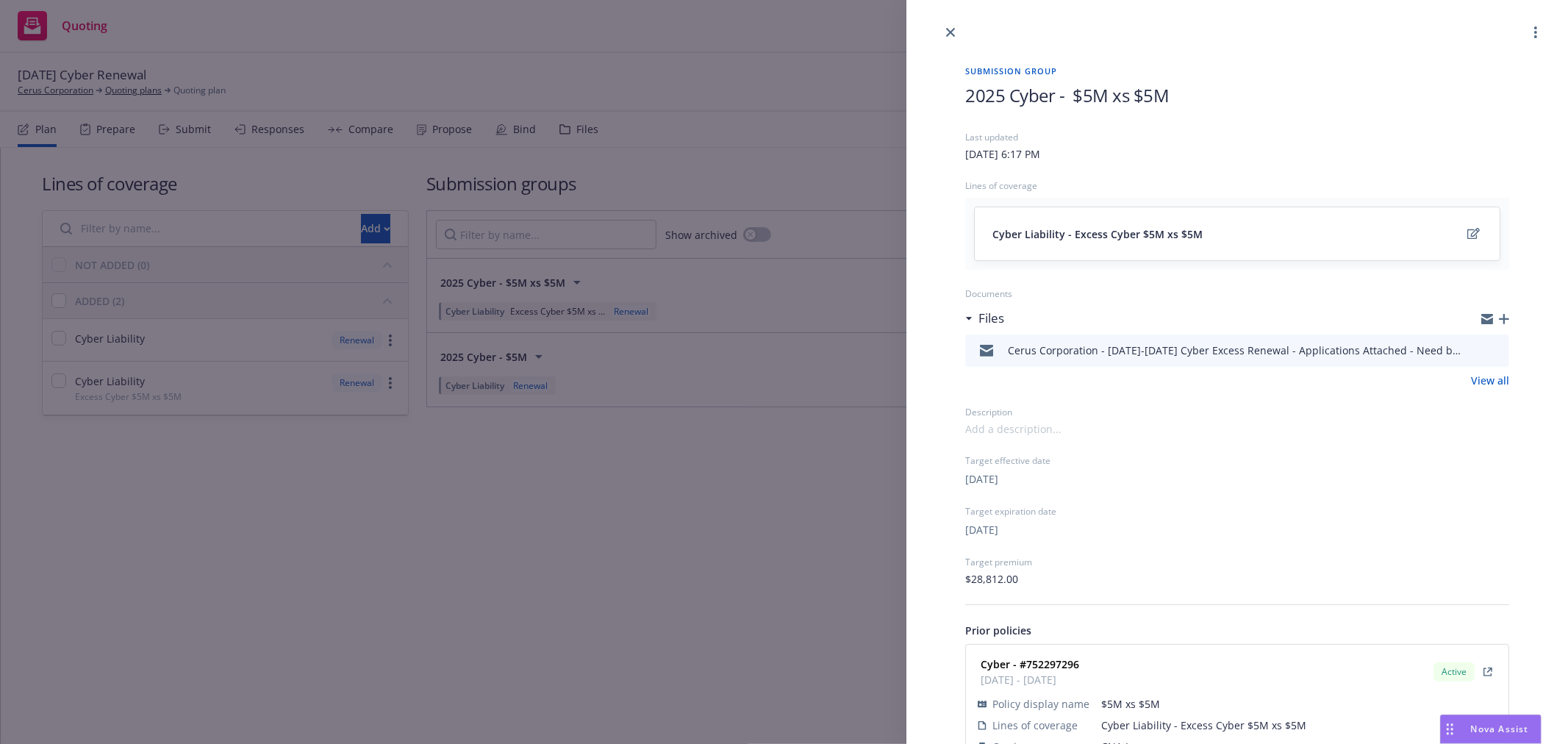
click at [789, 513] on div "Submission group 2025 Cyber - $5M xs $5M Last updated [DATE] 6:17 PM Lines of c…" at bounding box center [784, 372] width 1568 height 744
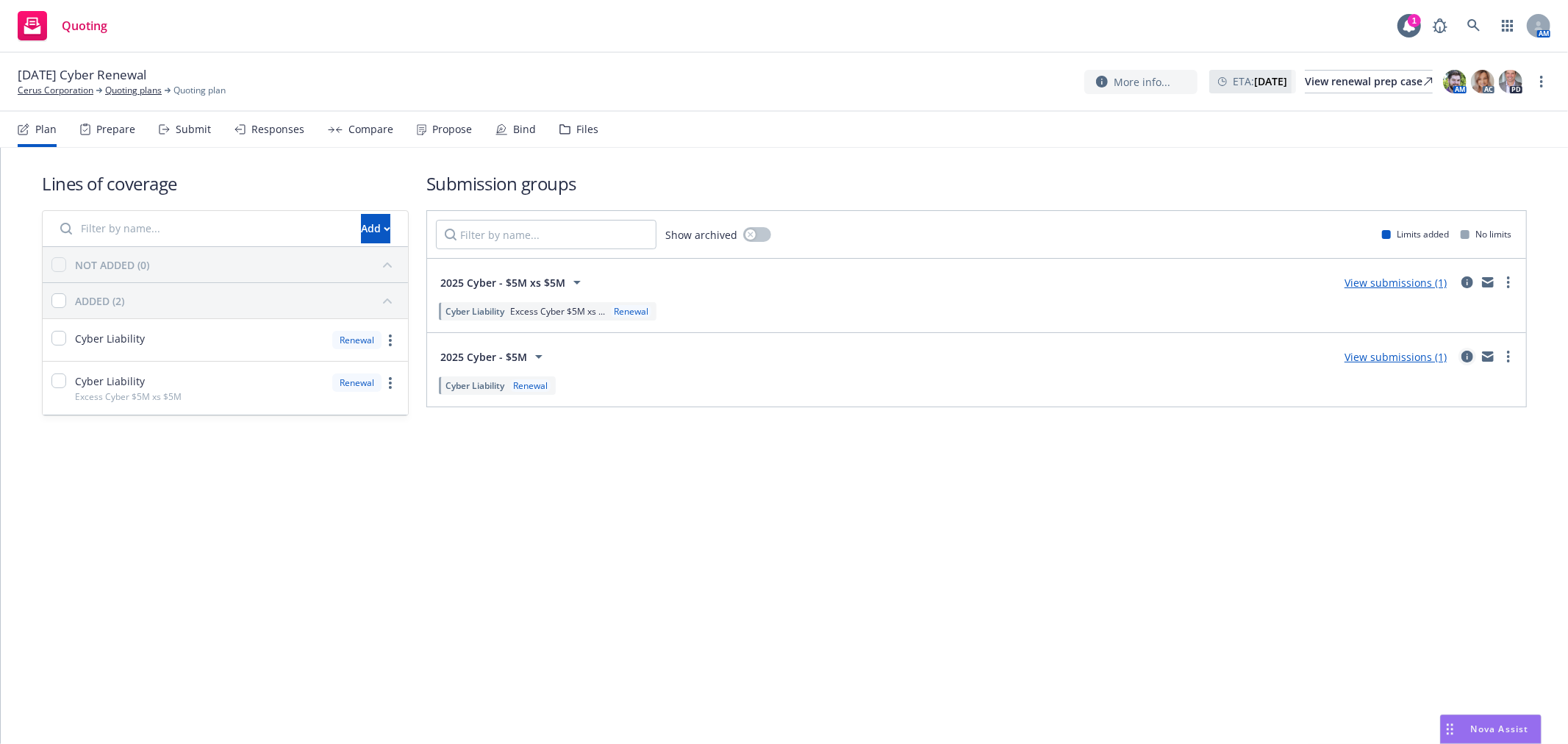
click at [1463, 358] on icon "circleInformation" at bounding box center [1467, 356] width 12 height 12
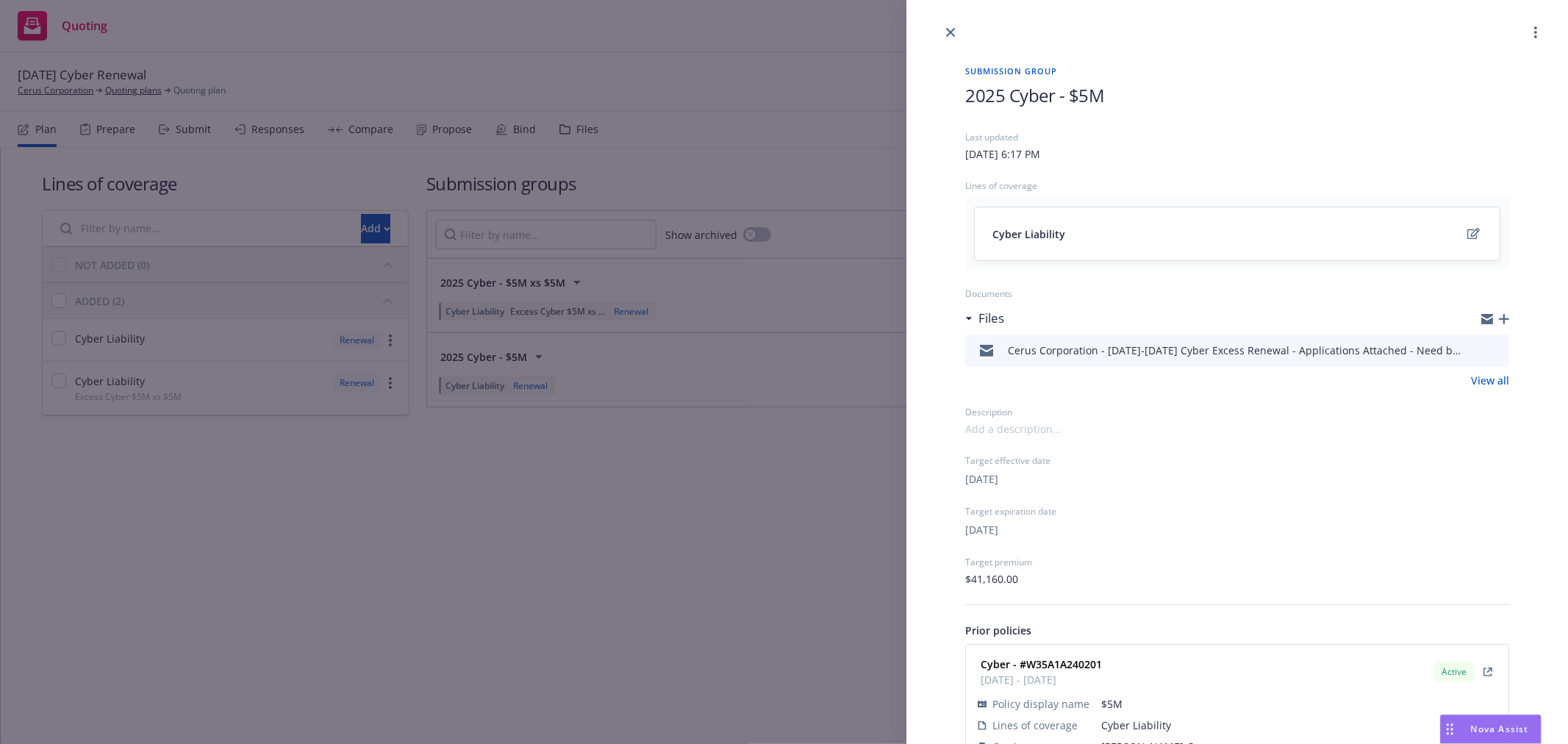
click at [1490, 377] on link "View all" at bounding box center [1490, 380] width 38 height 15
click at [952, 34] on icon "close" at bounding box center [951, 32] width 9 height 9
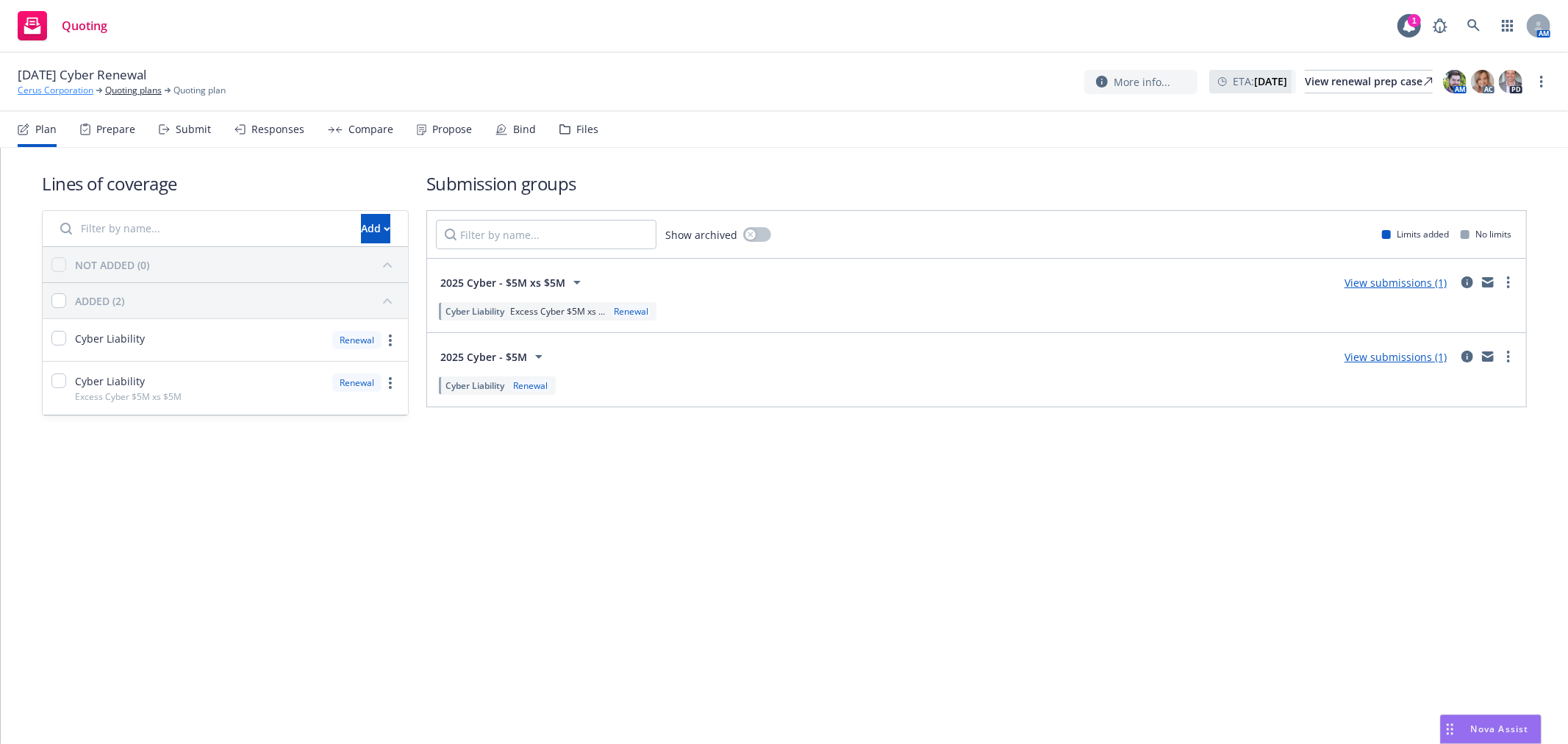
click at [66, 90] on link "Cerus Corporation" at bounding box center [56, 90] width 76 height 14
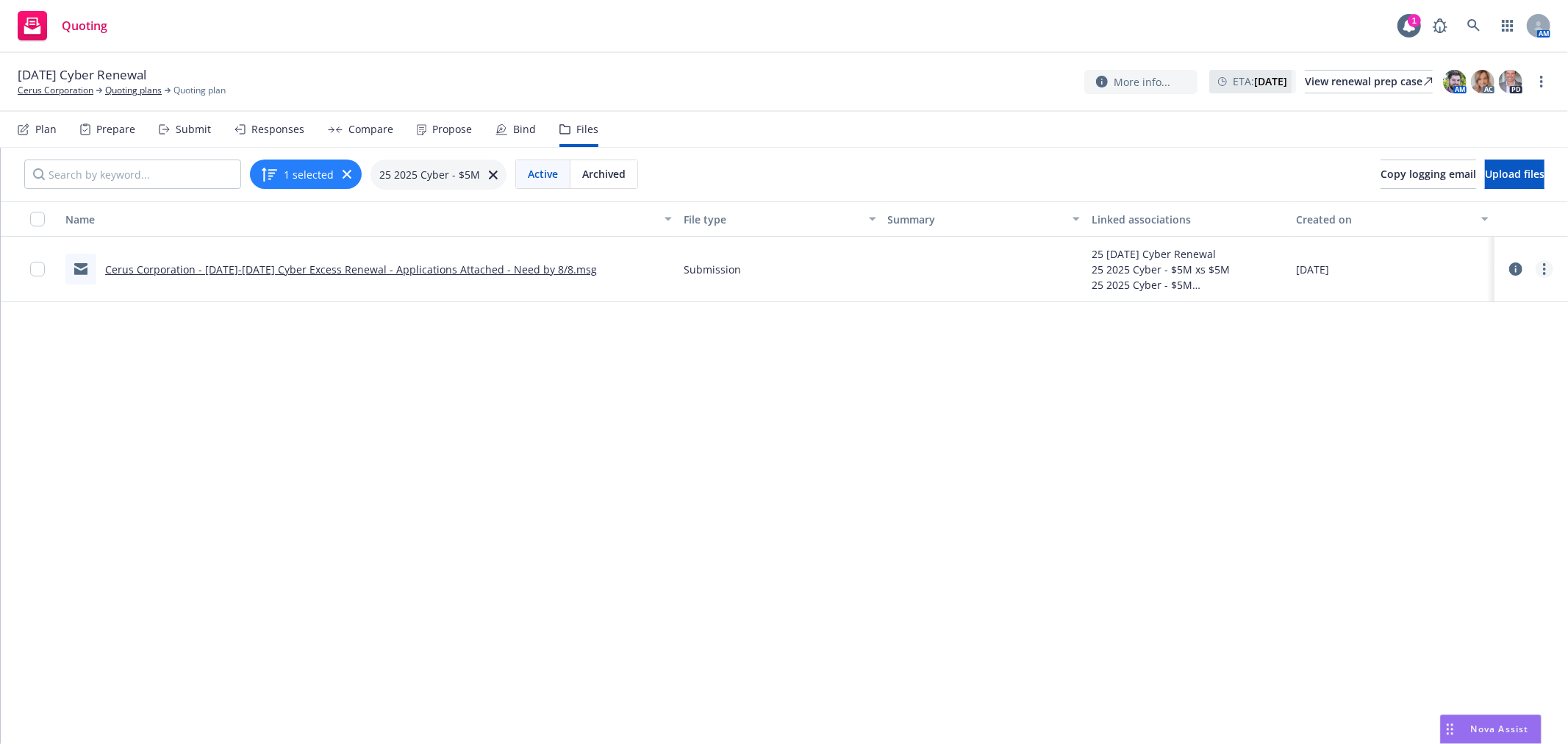
click at [1543, 269] on icon "more" at bounding box center [1544, 268] width 3 height 12
click at [1466, 353] on link "Edit" at bounding box center [1467, 358] width 146 height 30
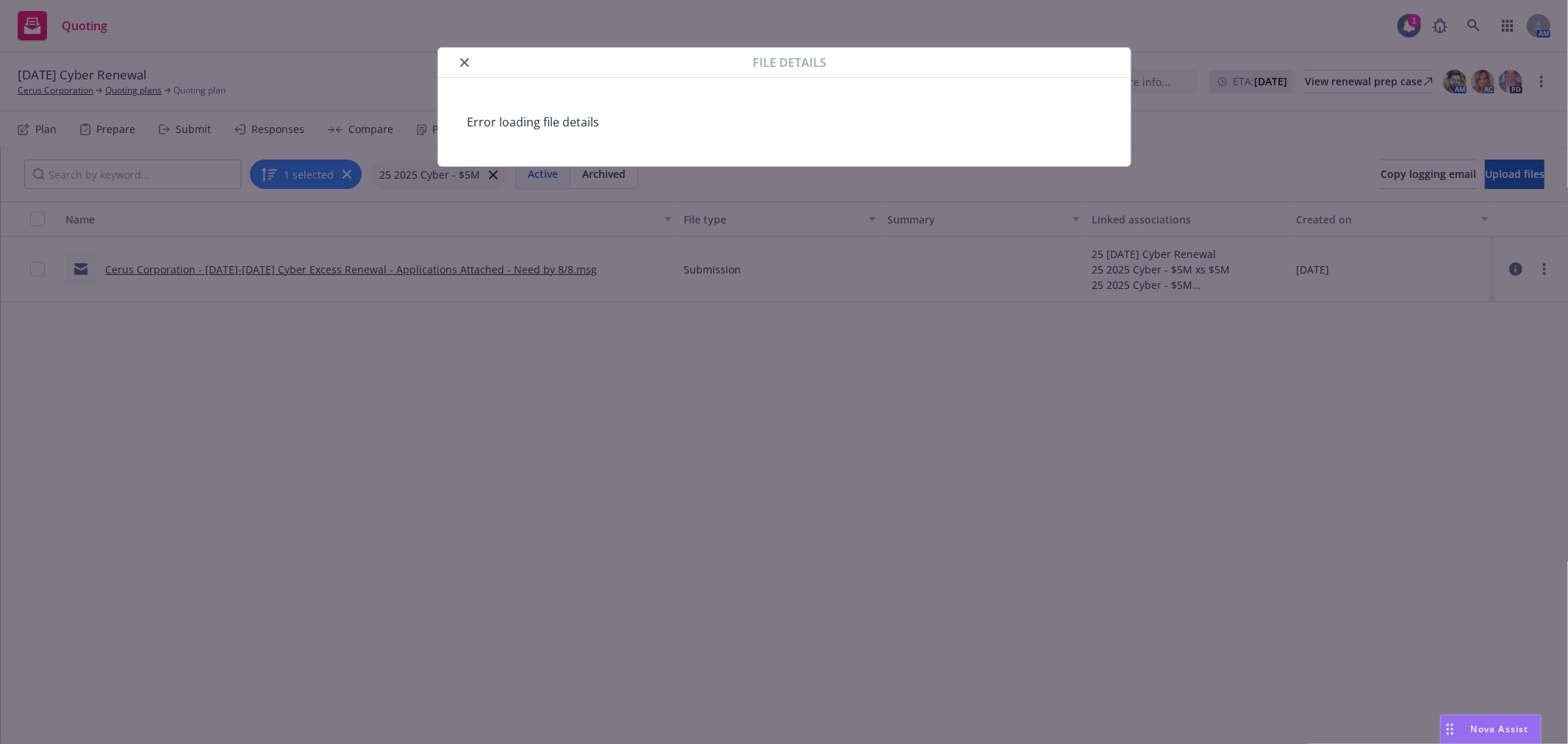
click at [465, 62] on icon "close" at bounding box center [465, 62] width 9 height 9
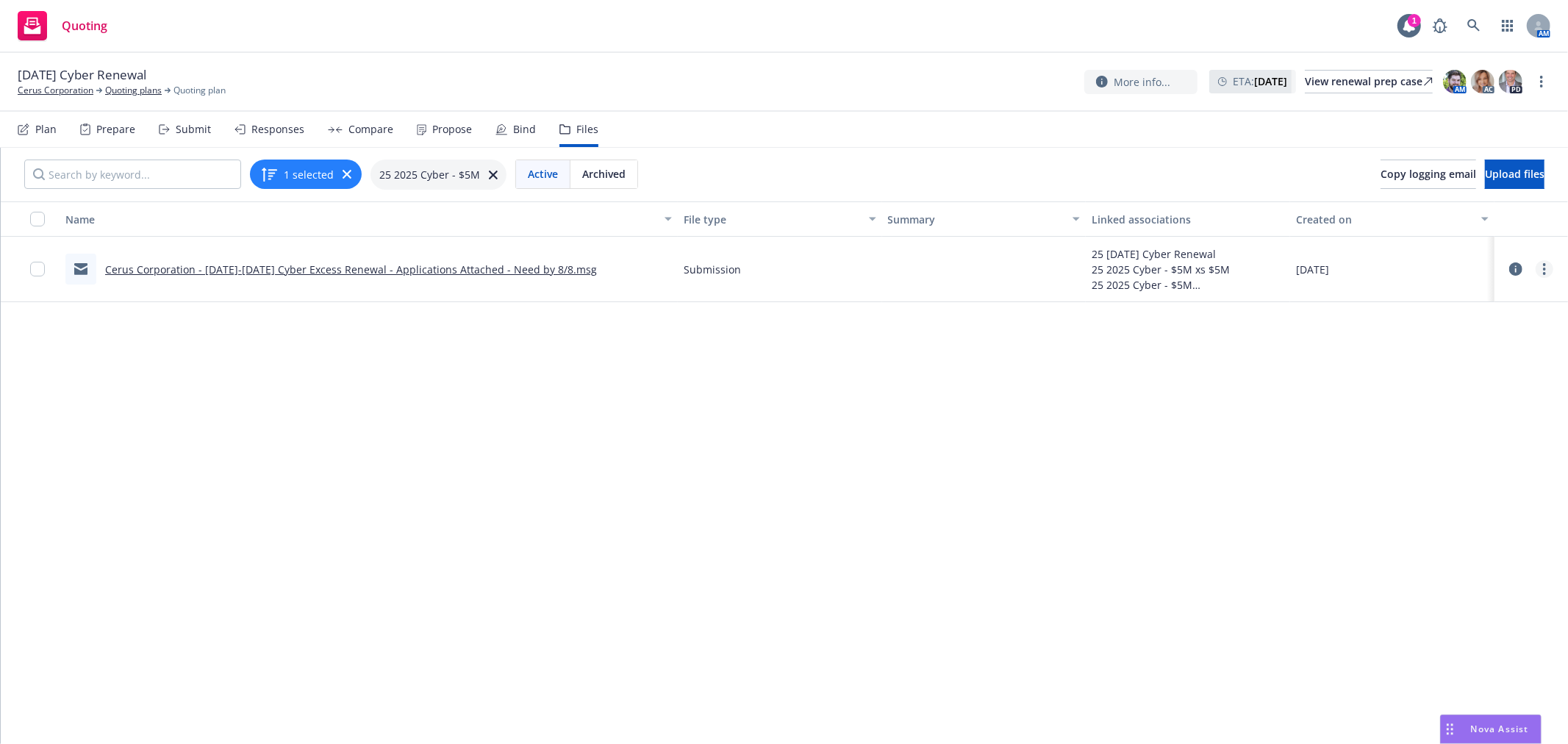
click at [1536, 272] on link "more" at bounding box center [1545, 269] width 18 height 18
click at [1497, 386] on link "Update associations" at bounding box center [1467, 387] width 146 height 30
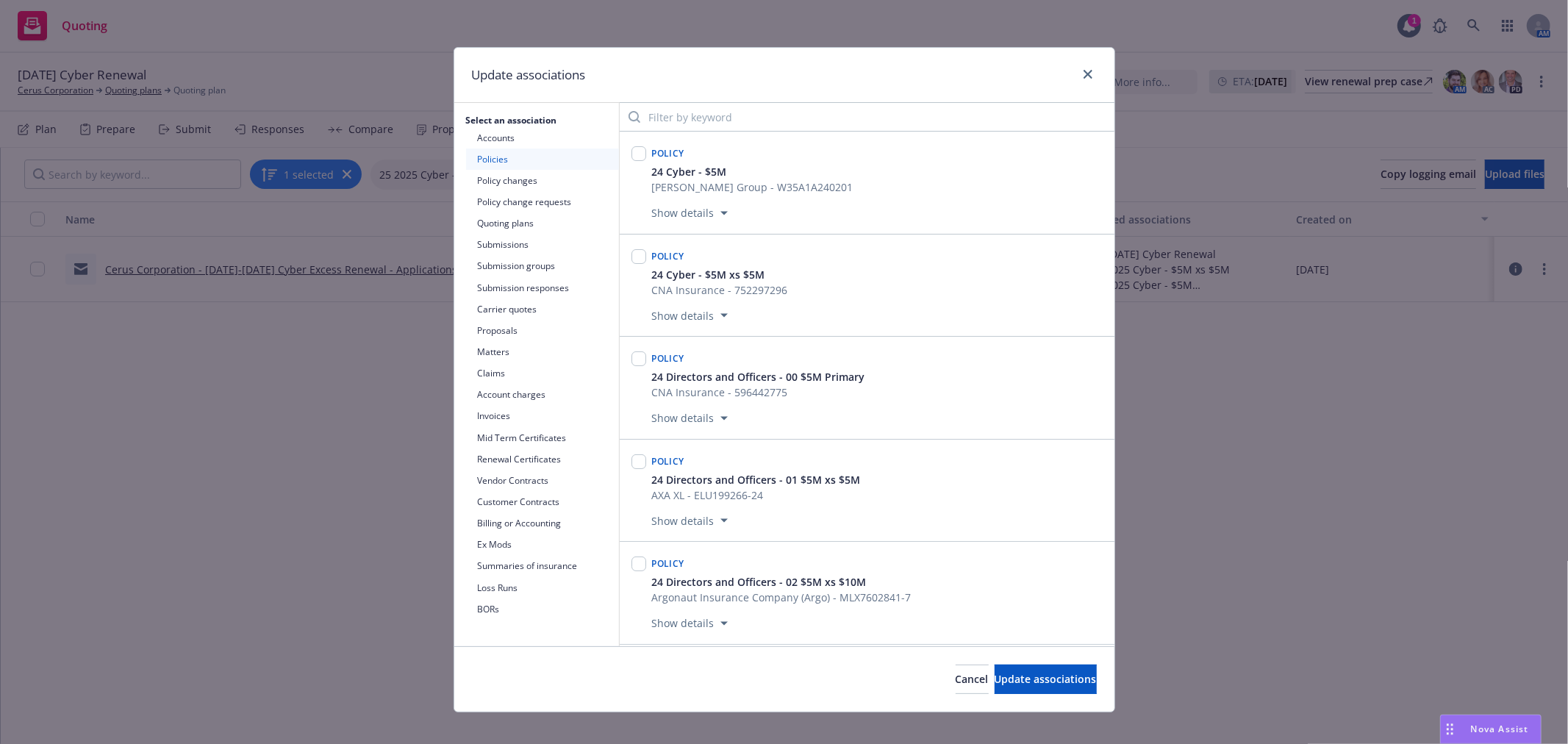
click at [513, 309] on button "Carrier quotes" at bounding box center [542, 309] width 153 height 22
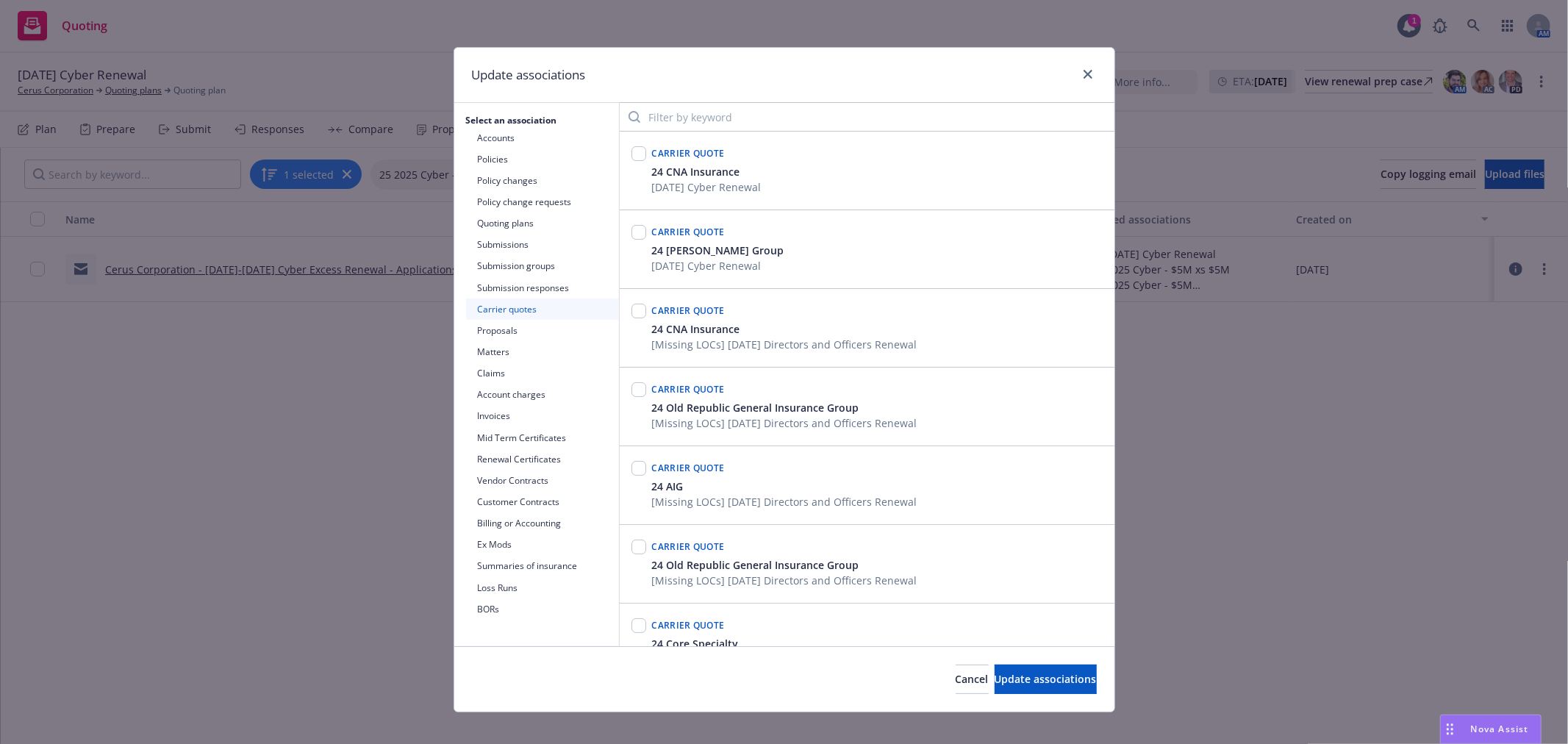
click at [521, 281] on button "Submission responses" at bounding box center [542, 288] width 153 height 22
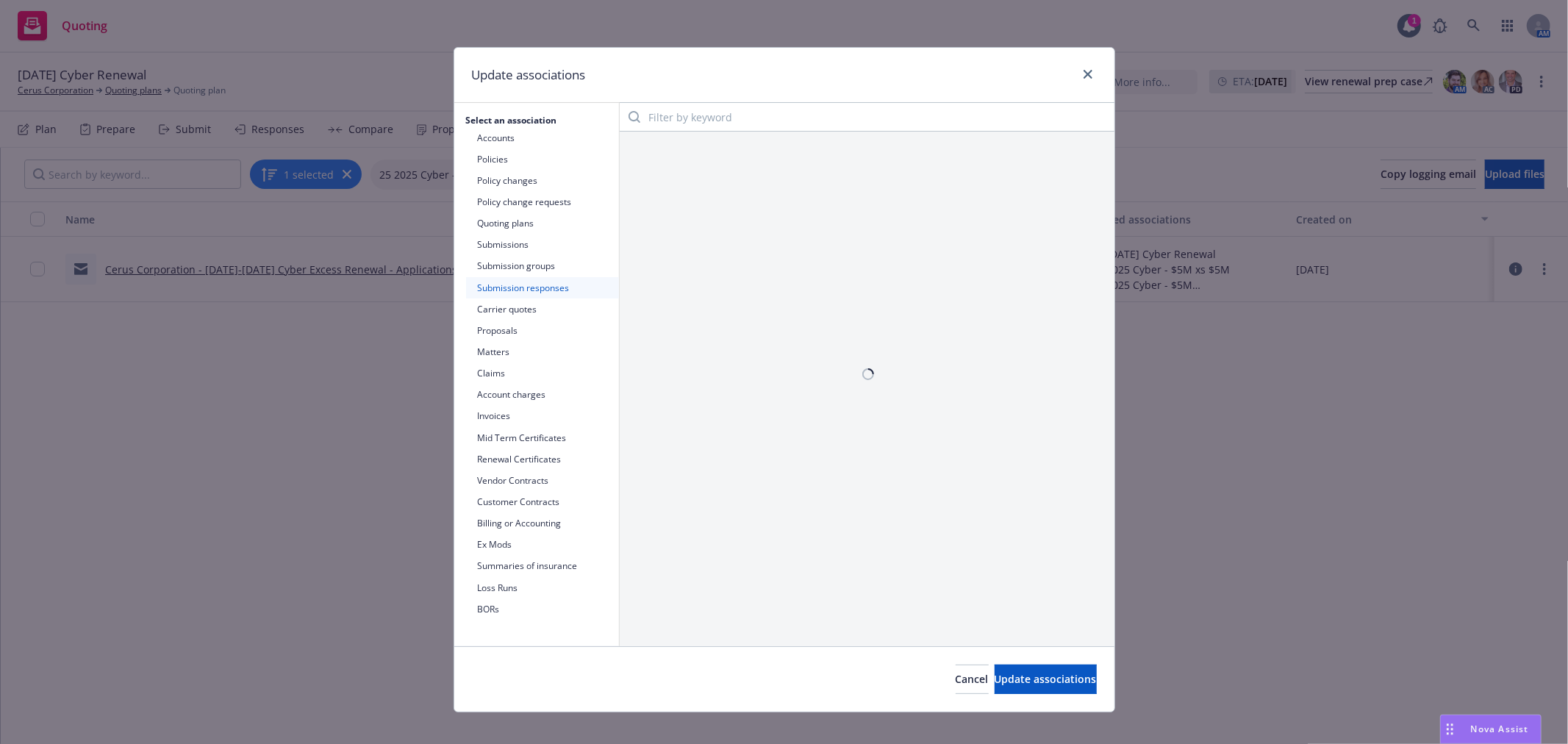
click at [524, 268] on button "Submission groups" at bounding box center [542, 266] width 153 height 22
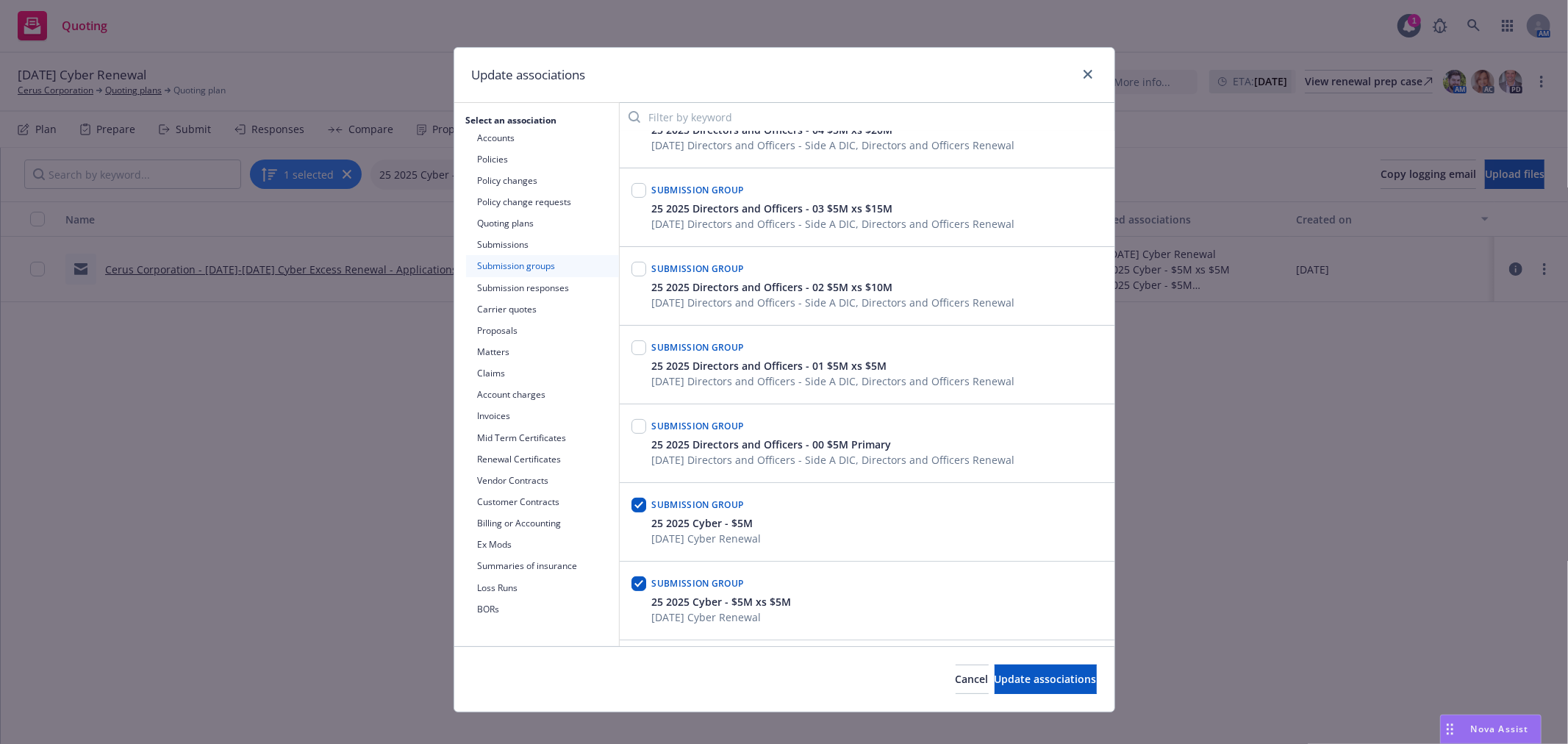
scroll to position [326, 0]
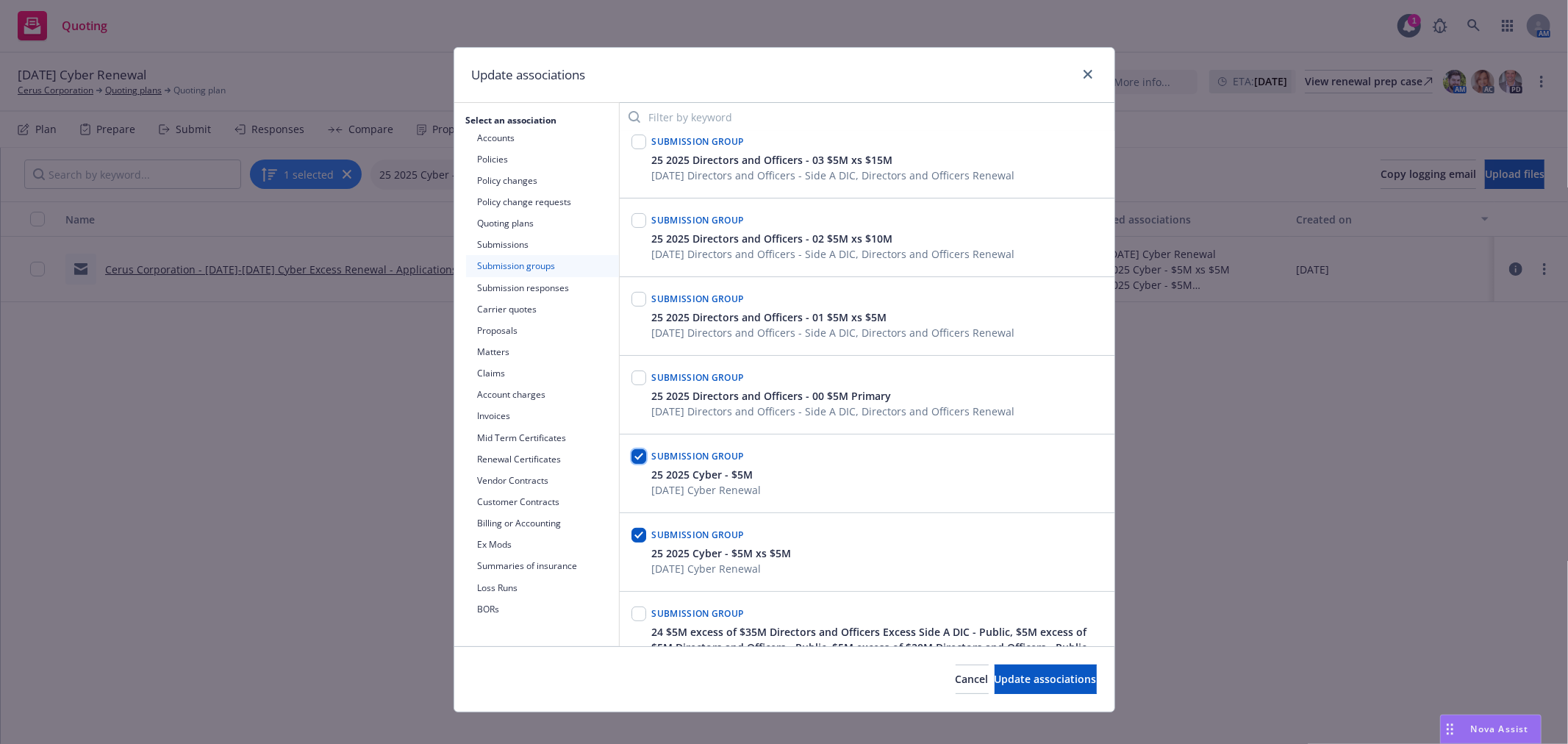
click at [632, 457] on input "checkbox" at bounding box center [639, 456] width 14 height 14
checkbox input "false"
click at [1016, 680] on span "Update associations" at bounding box center [1045, 679] width 102 height 14
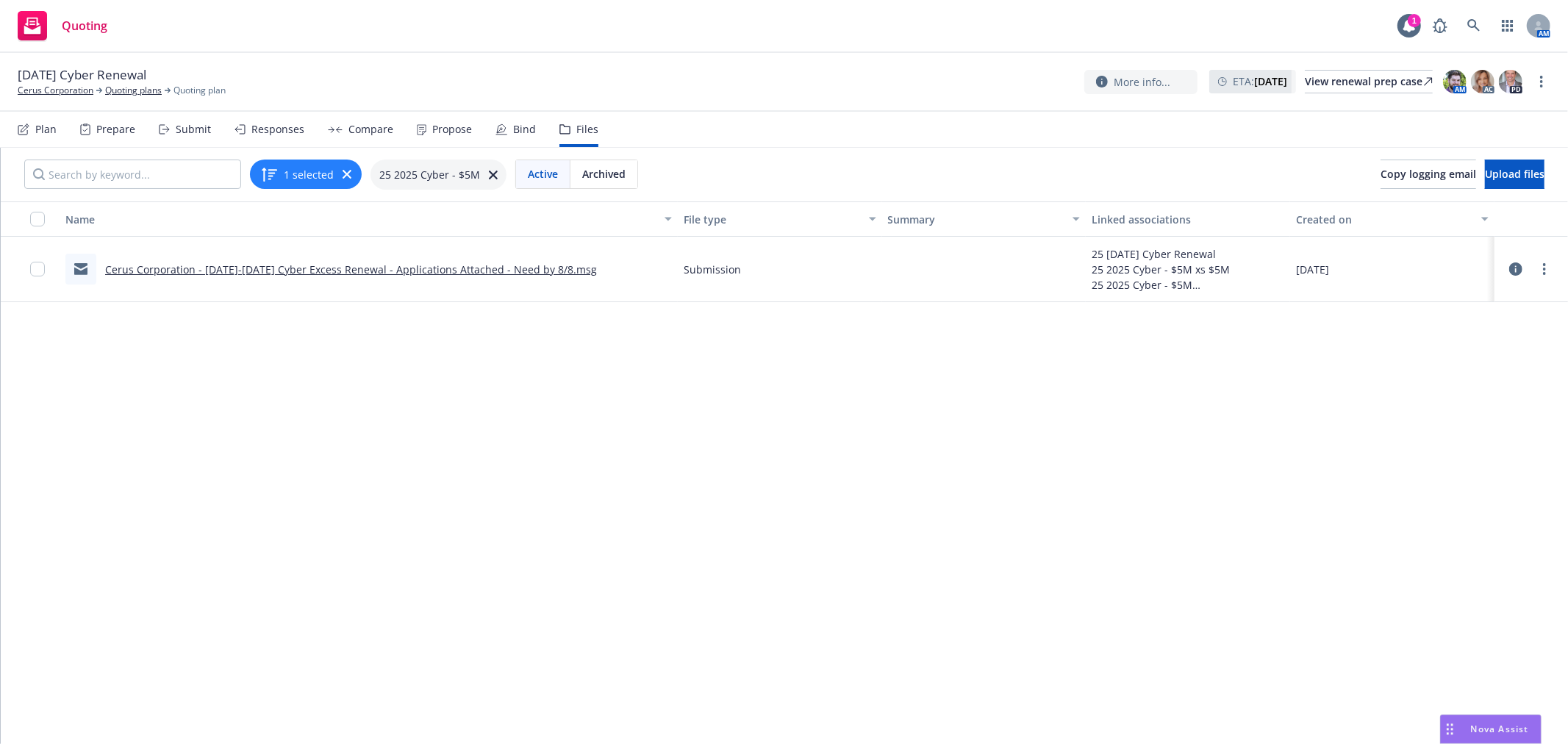
click at [1152, 479] on div "Name File type Summary Linked associations Created on Cerus Corporation - [DATE…" at bounding box center [784, 473] width 1567 height 543
click at [46, 132] on div "Plan" at bounding box center [46, 129] width 22 height 12
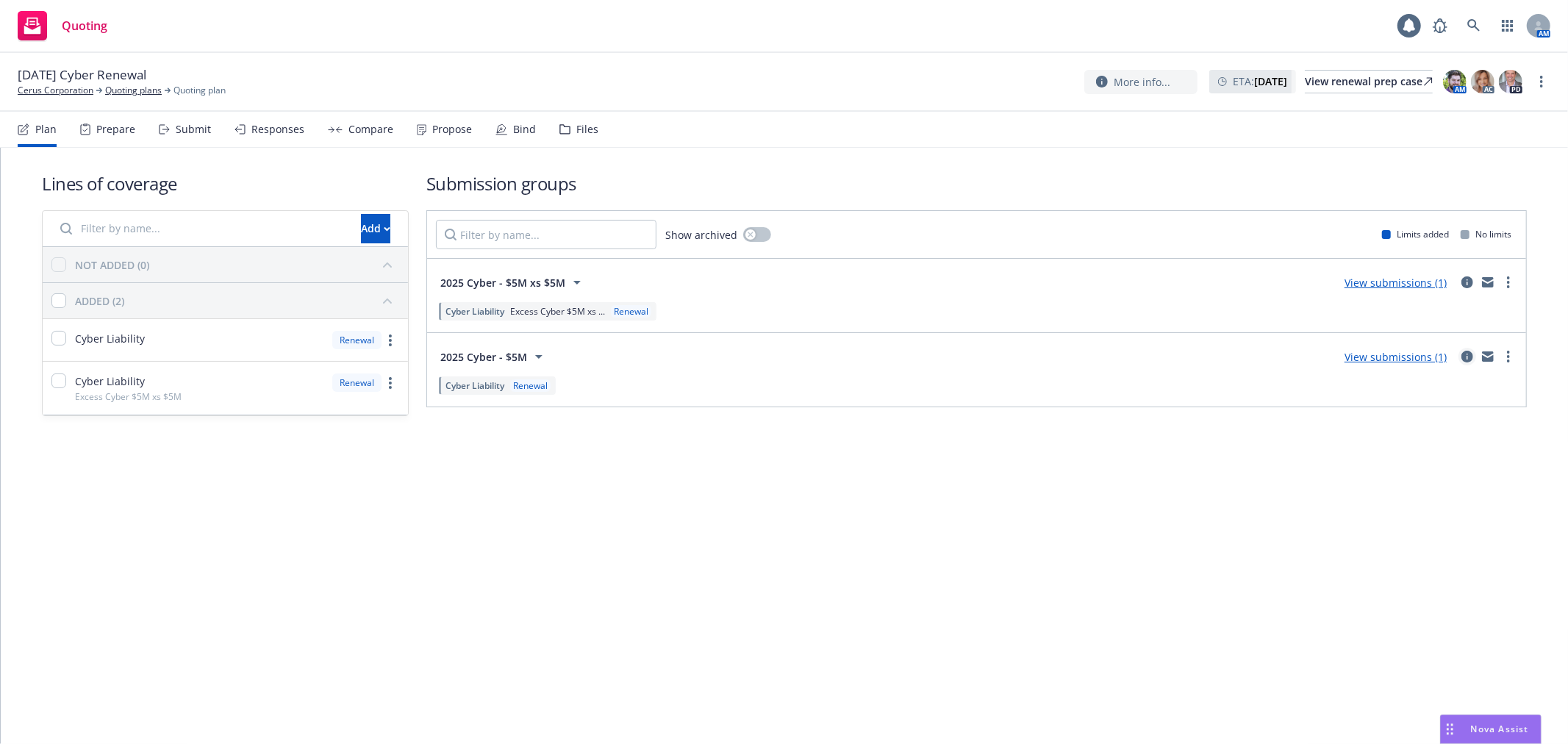
click at [1467, 353] on icon "circleInformation" at bounding box center [1467, 356] width 12 height 12
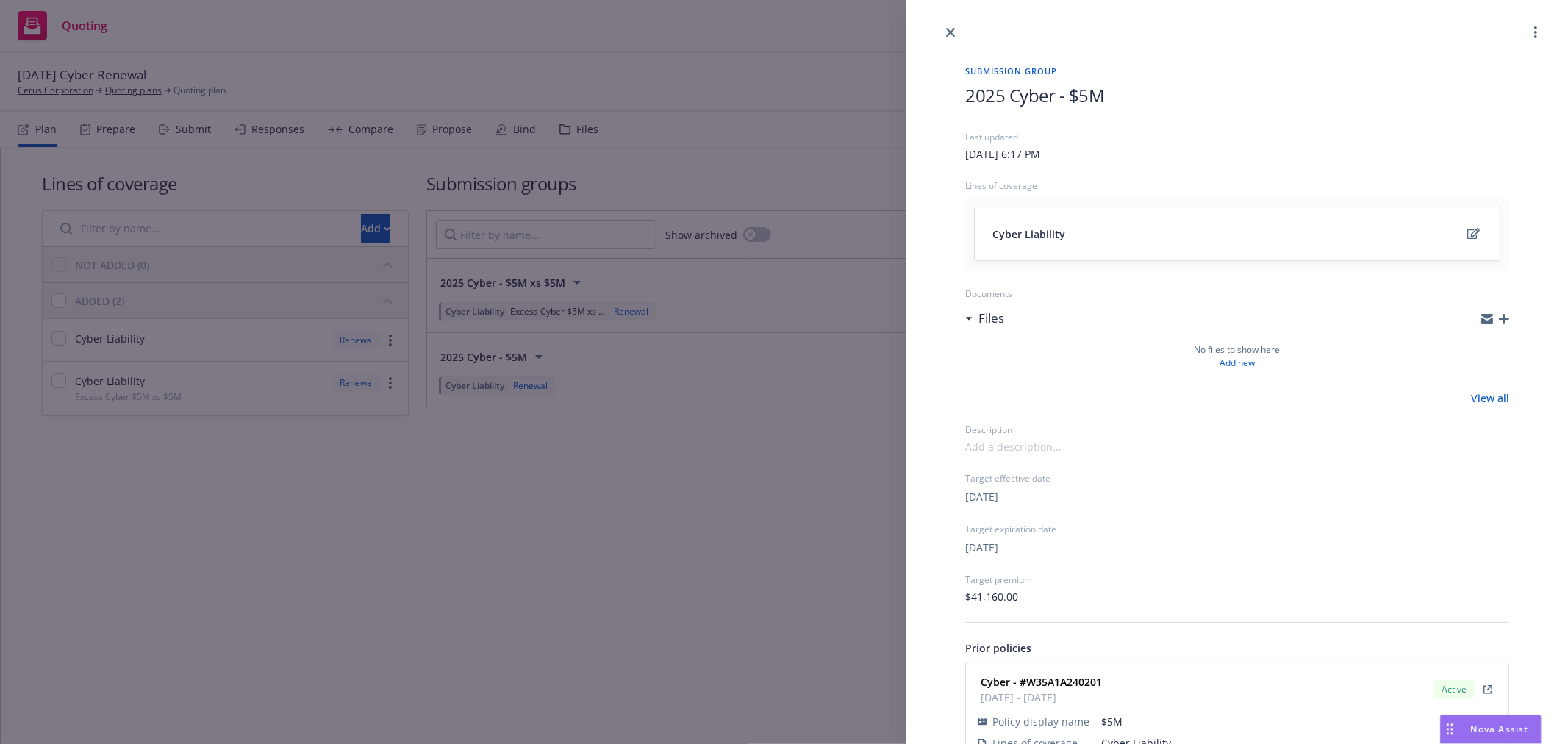
click at [829, 497] on div "Submission group 2025 Cyber - $5M Last updated [DATE] 6:17 PM Lines of coverage…" at bounding box center [784, 372] width 1568 height 744
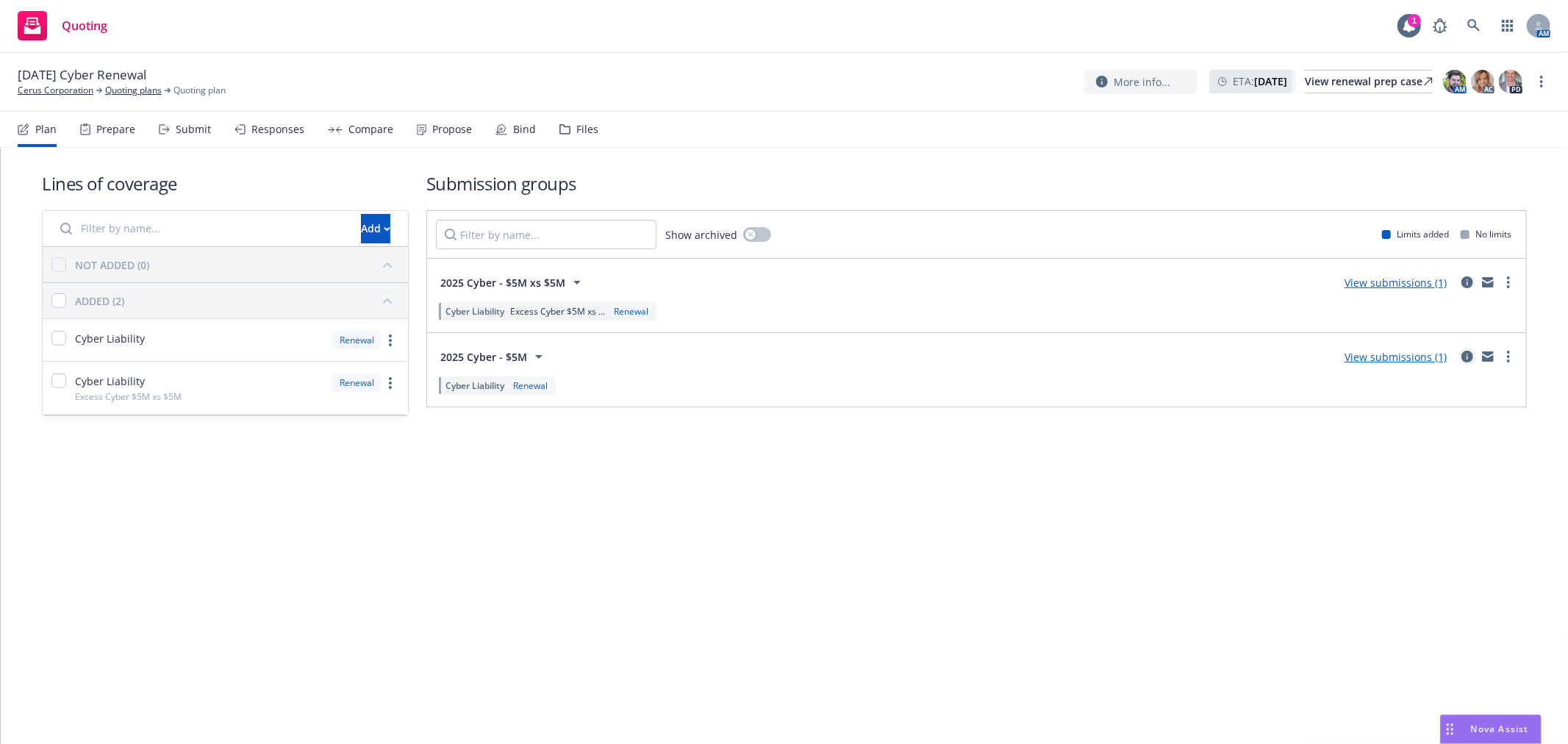
click at [1471, 357] on icon "circleInformation" at bounding box center [1467, 356] width 12 height 12
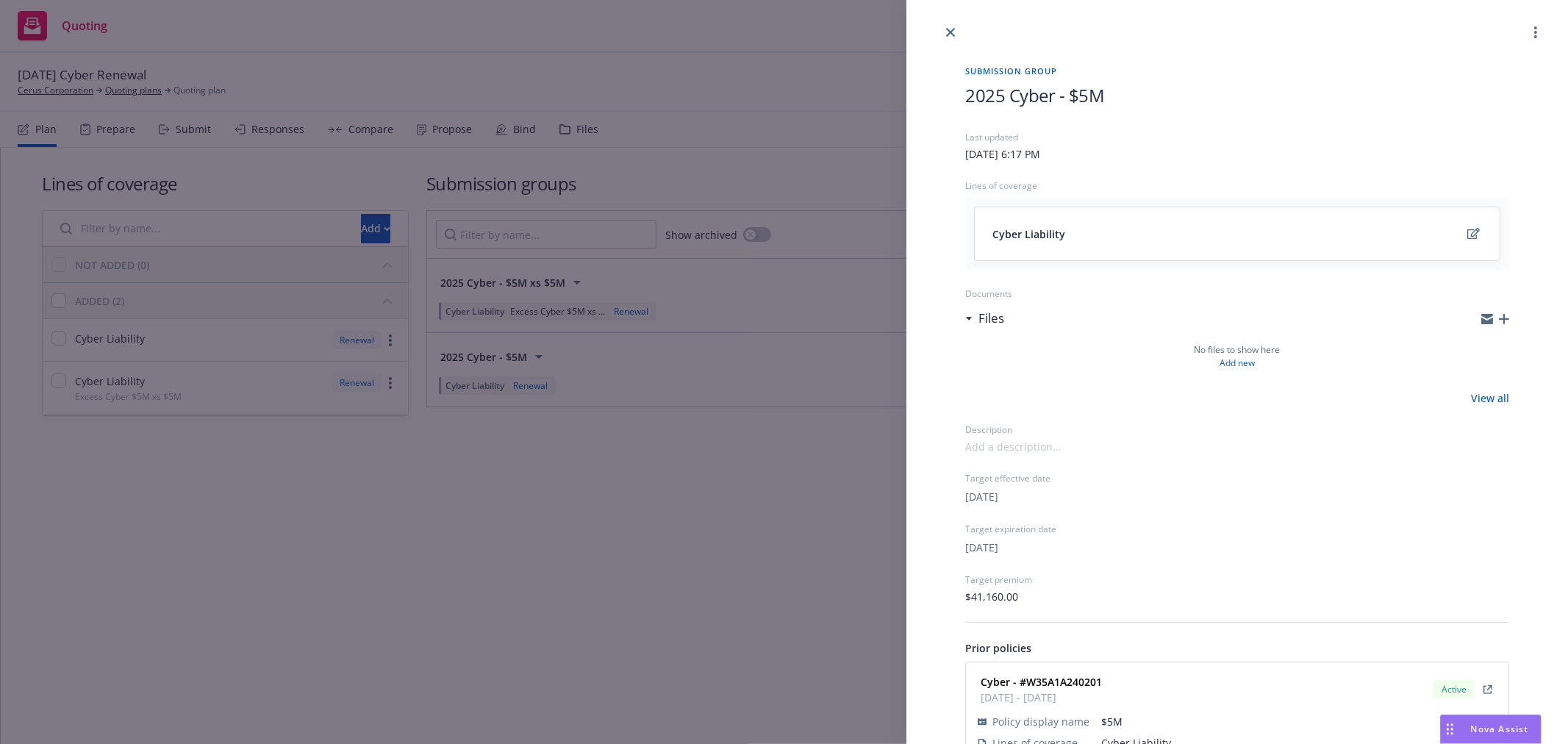
click at [1499, 322] on icon "button" at bounding box center [1503, 318] width 10 height 10
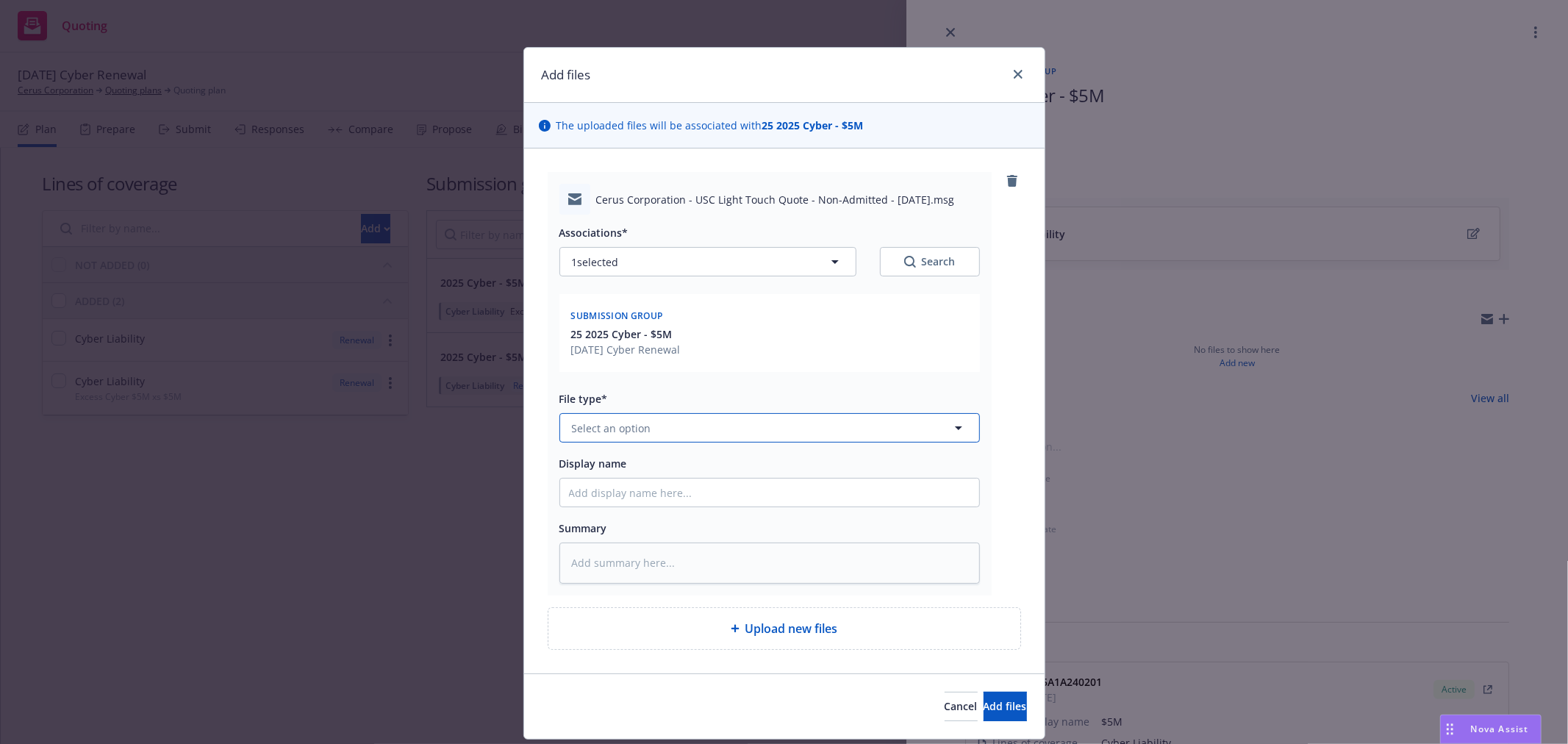
click at [662, 432] on button "Select an option" at bounding box center [770, 427] width 421 height 30
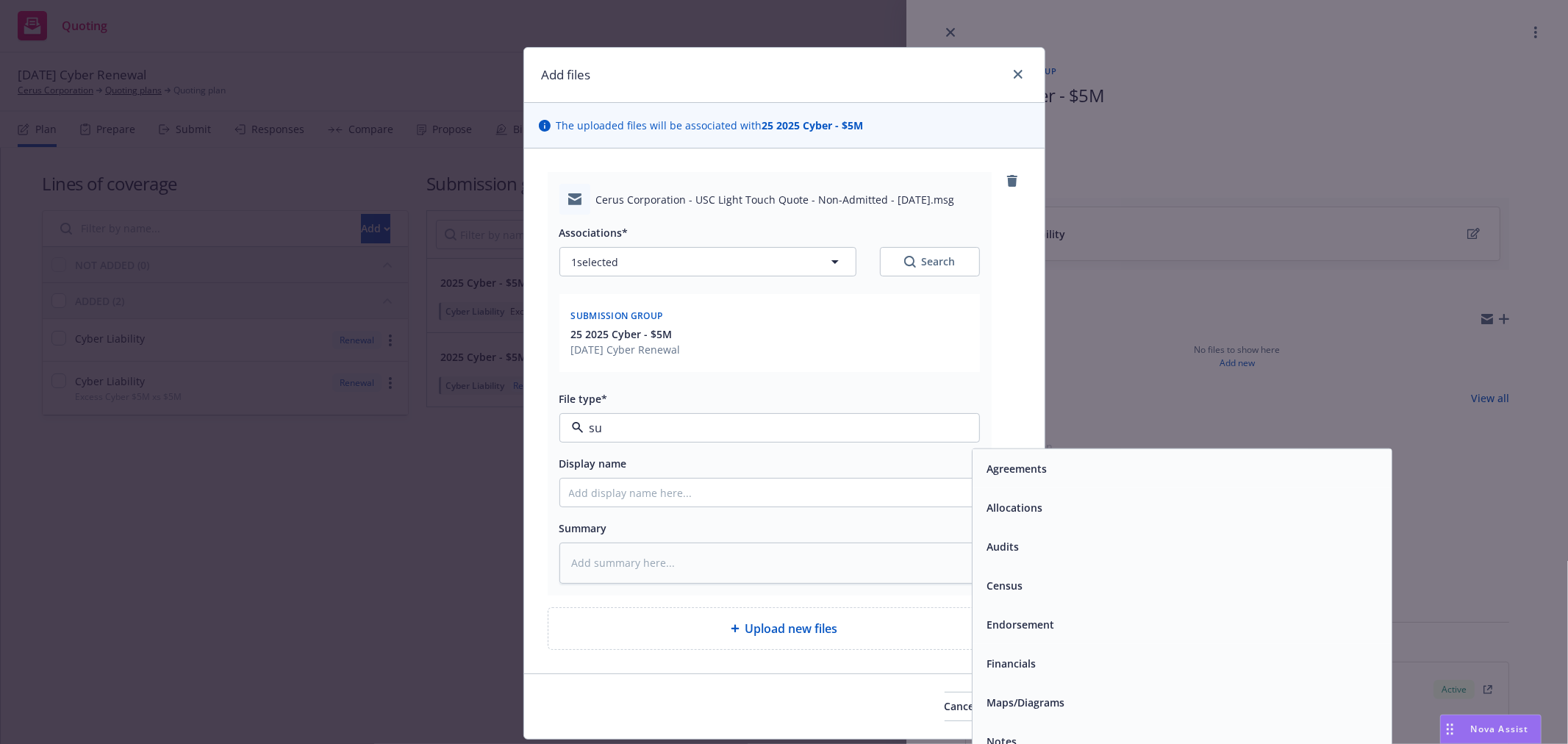
type input "sub"
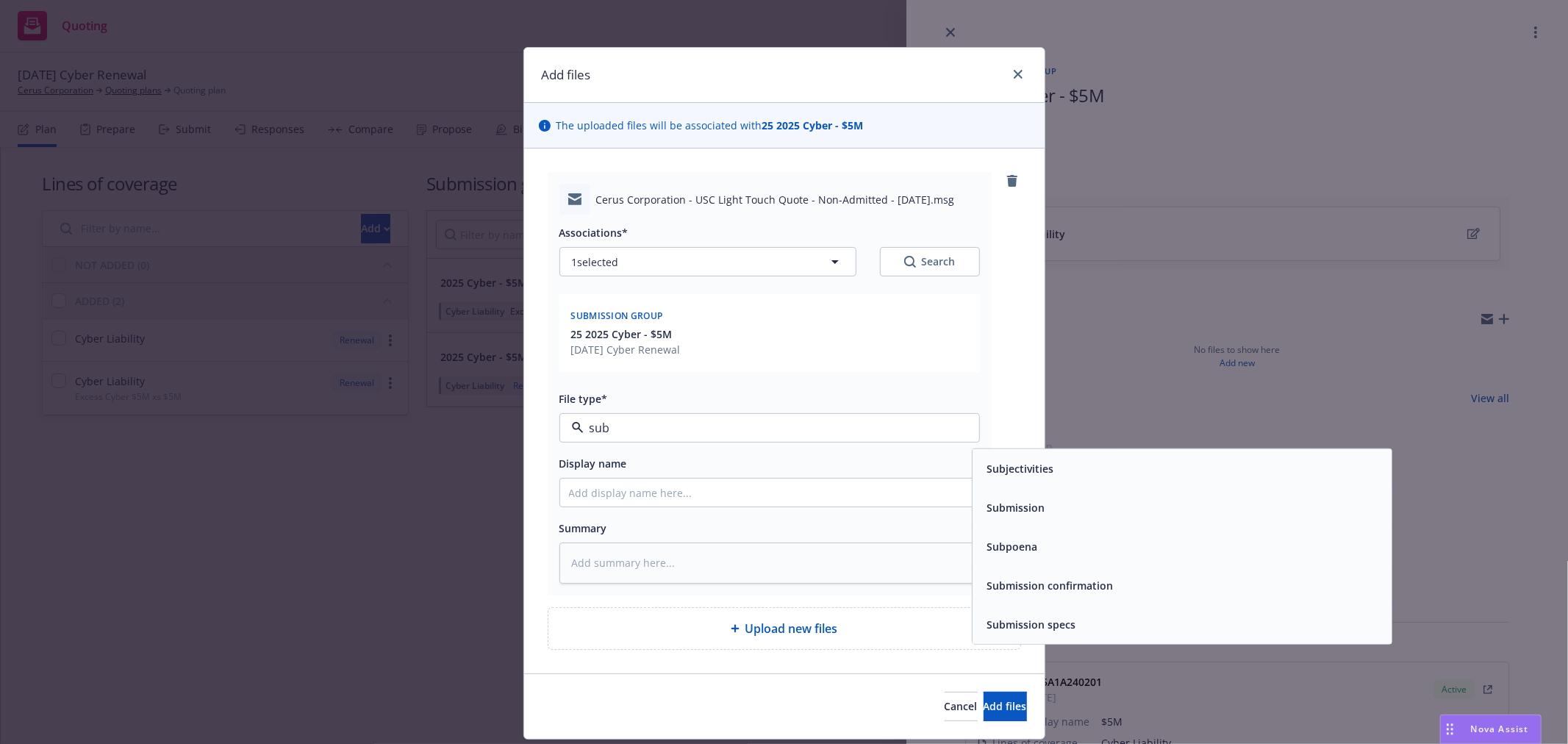
click at [1096, 510] on div "Submission" at bounding box center [1181, 507] width 401 height 22
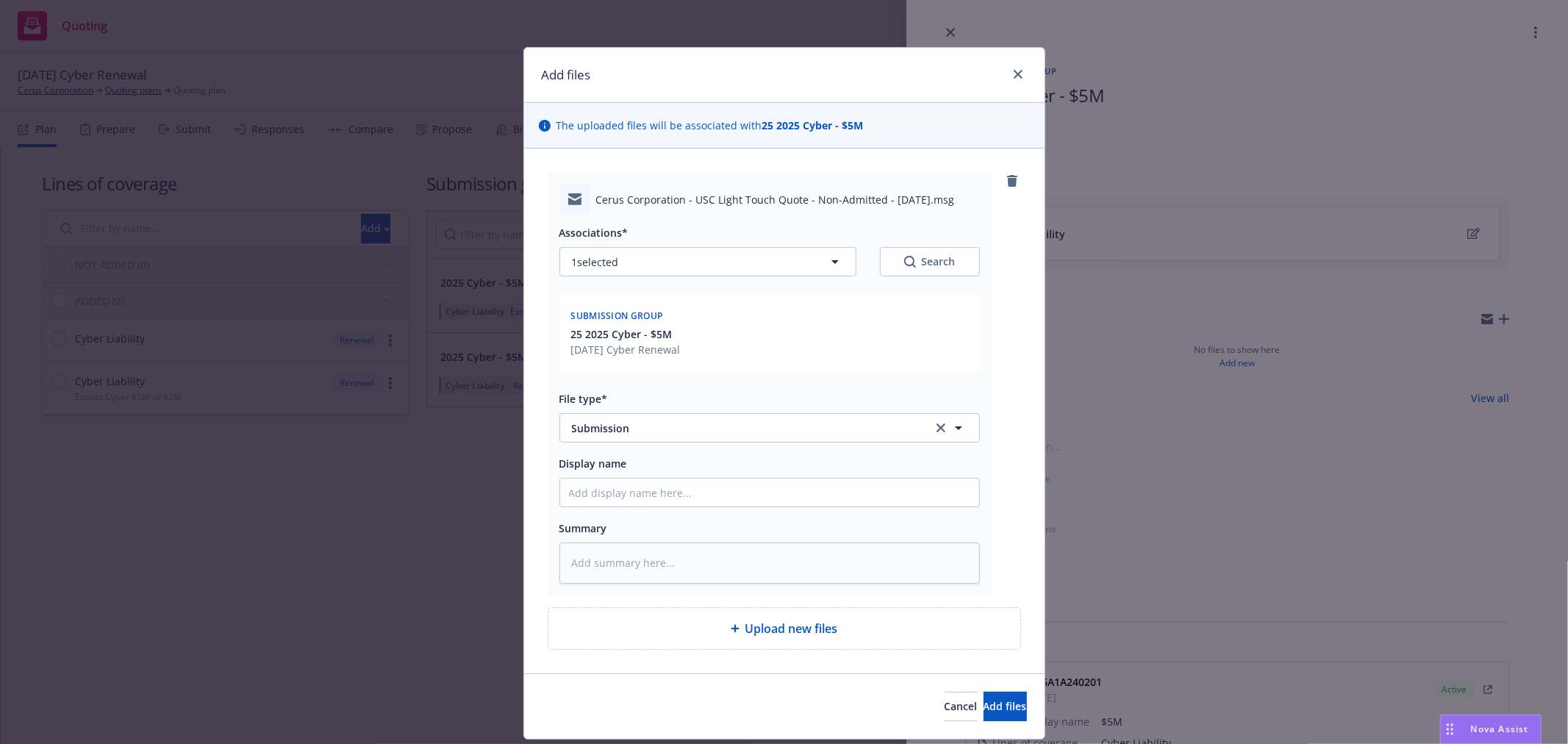
click at [691, 189] on div "Cerus Corporation - USC Light Touch Quote - Non-Admitted - [DATE].msg" at bounding box center [770, 199] width 421 height 31
click at [691, 194] on span "Cerus Corporation - USC Light Touch Quote - Non-Admitted - [DATE].msg" at bounding box center [776, 199] width 359 height 15
copy span "Cerus Corporation - USC Light Touch Quote - Non-Admitted - [DATE].msg"
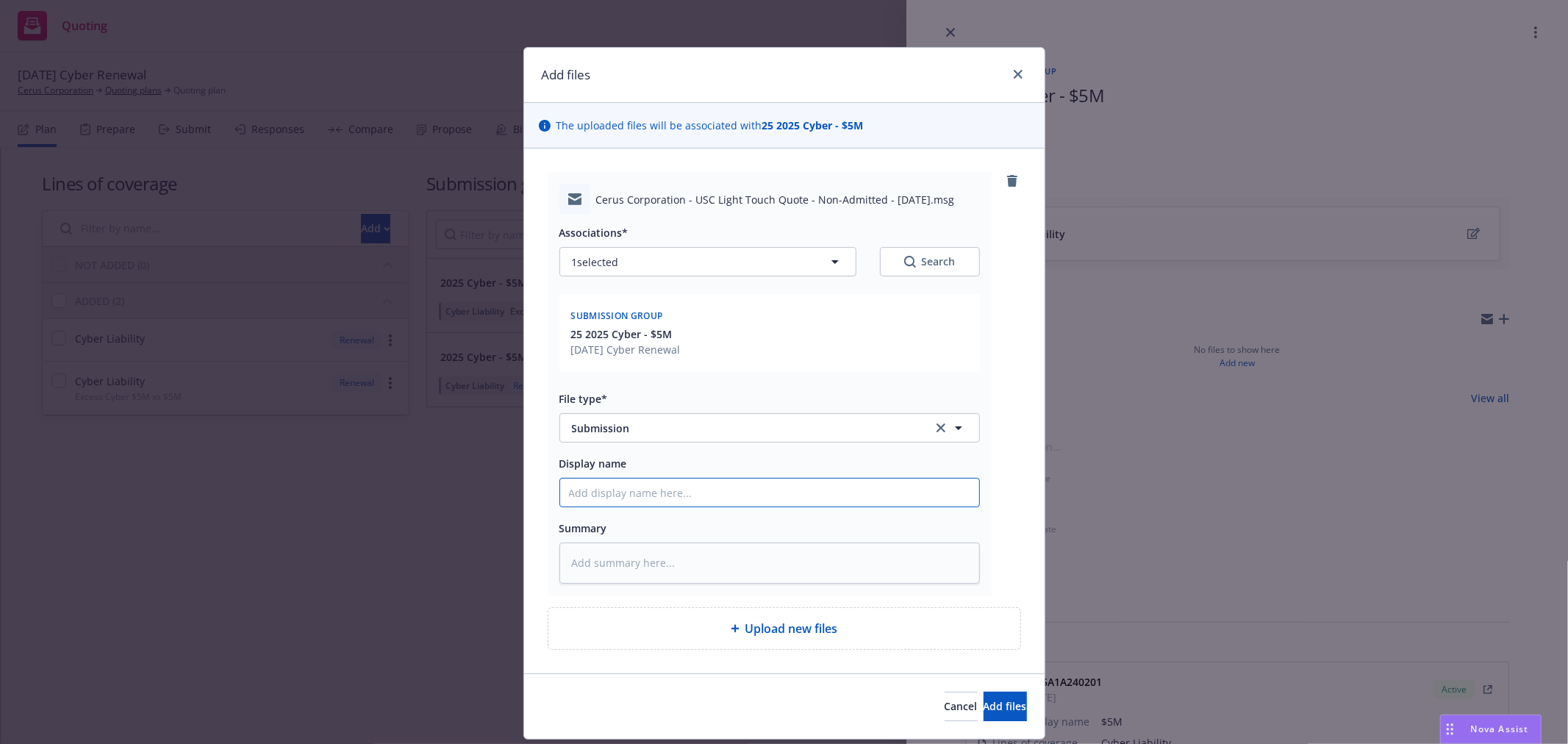
click at [674, 493] on input "Display name" at bounding box center [770, 492] width 419 height 28
paste input "Cerus Corporation - USC Light Touch Quote - Non-Admitted - [DATE].msg"
type textarea "x"
type input "Cerus Corporation - USC Light Touch Quote - Non-Admitted - [DATE].msg"
type textarea "x"
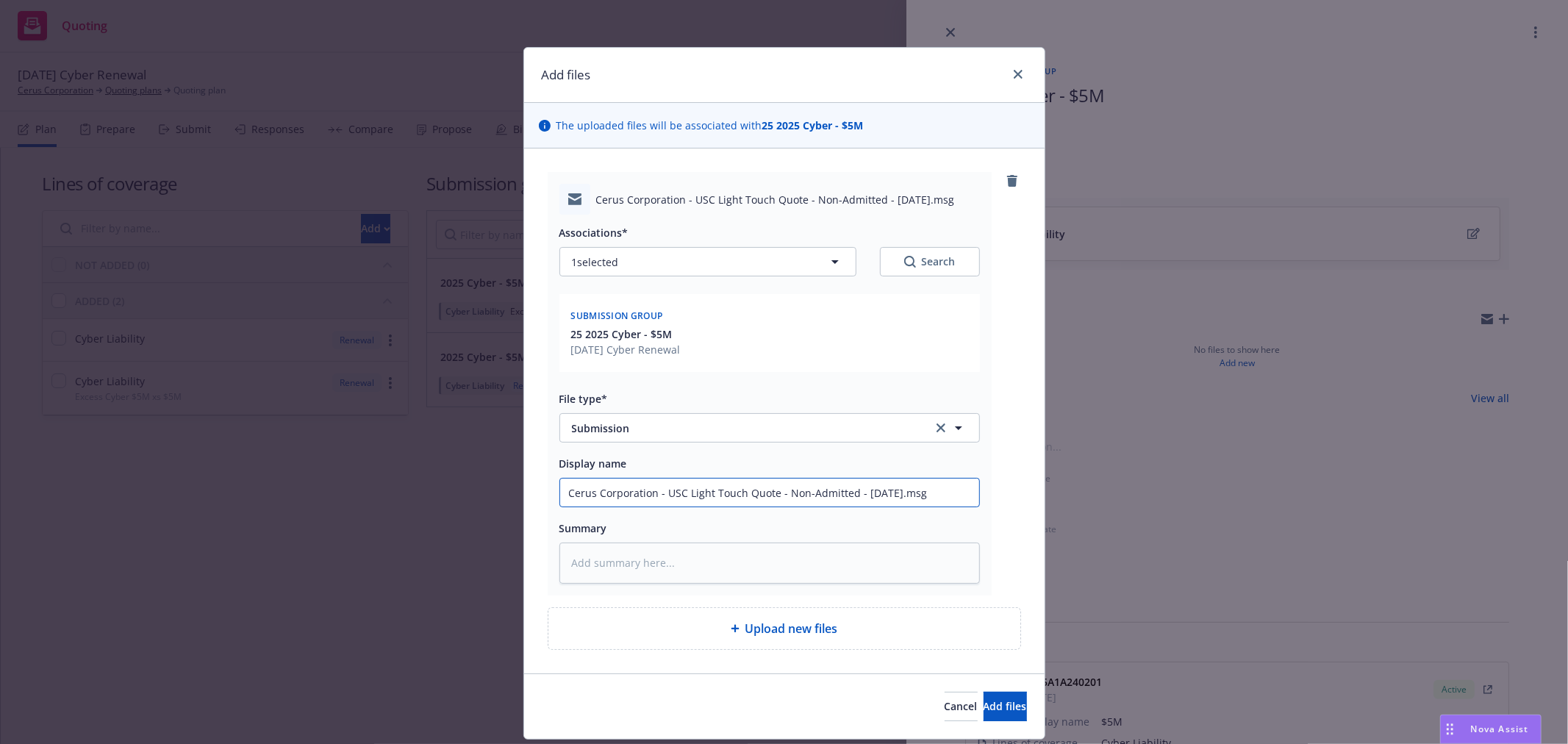
type input "Cerus Corporation - USC Light Touch Quote - Non-Admitted - [DATE][DOMAIN_NAME]"
type textarea "x"
type input "Cerus Corporation - USC Light Touch Quote - Non-Admitted - [DATE].m"
type textarea "x"
type input "Cerus Corporation - USC Light Touch Quote - Non-Admitted - [DATE]."
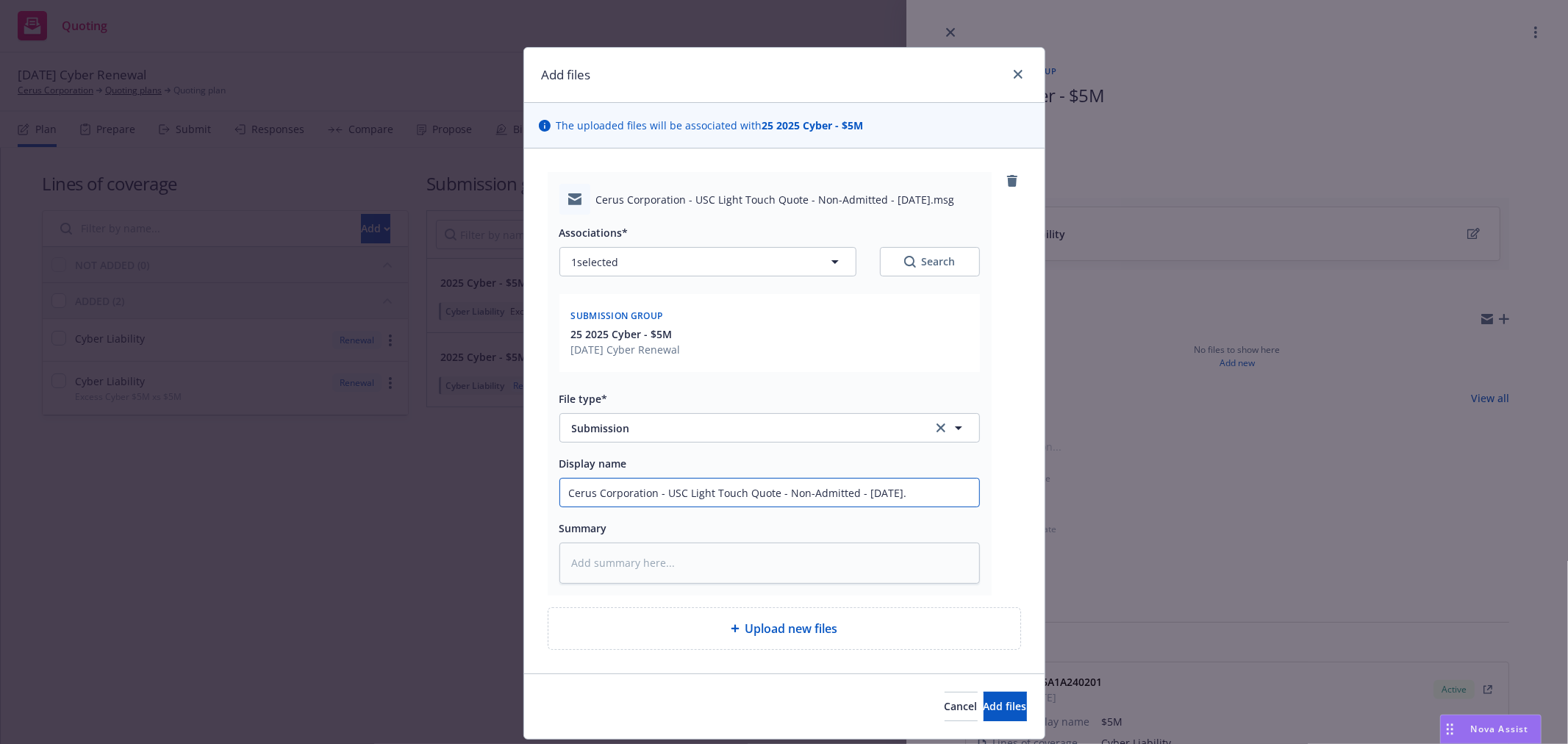
type textarea "x"
type input "Cerus Corporation - USC Light Touch Quote - Non-Admitted - [DATE]"
click at [986, 701] on span "Add files" at bounding box center [1006, 706] width 43 height 14
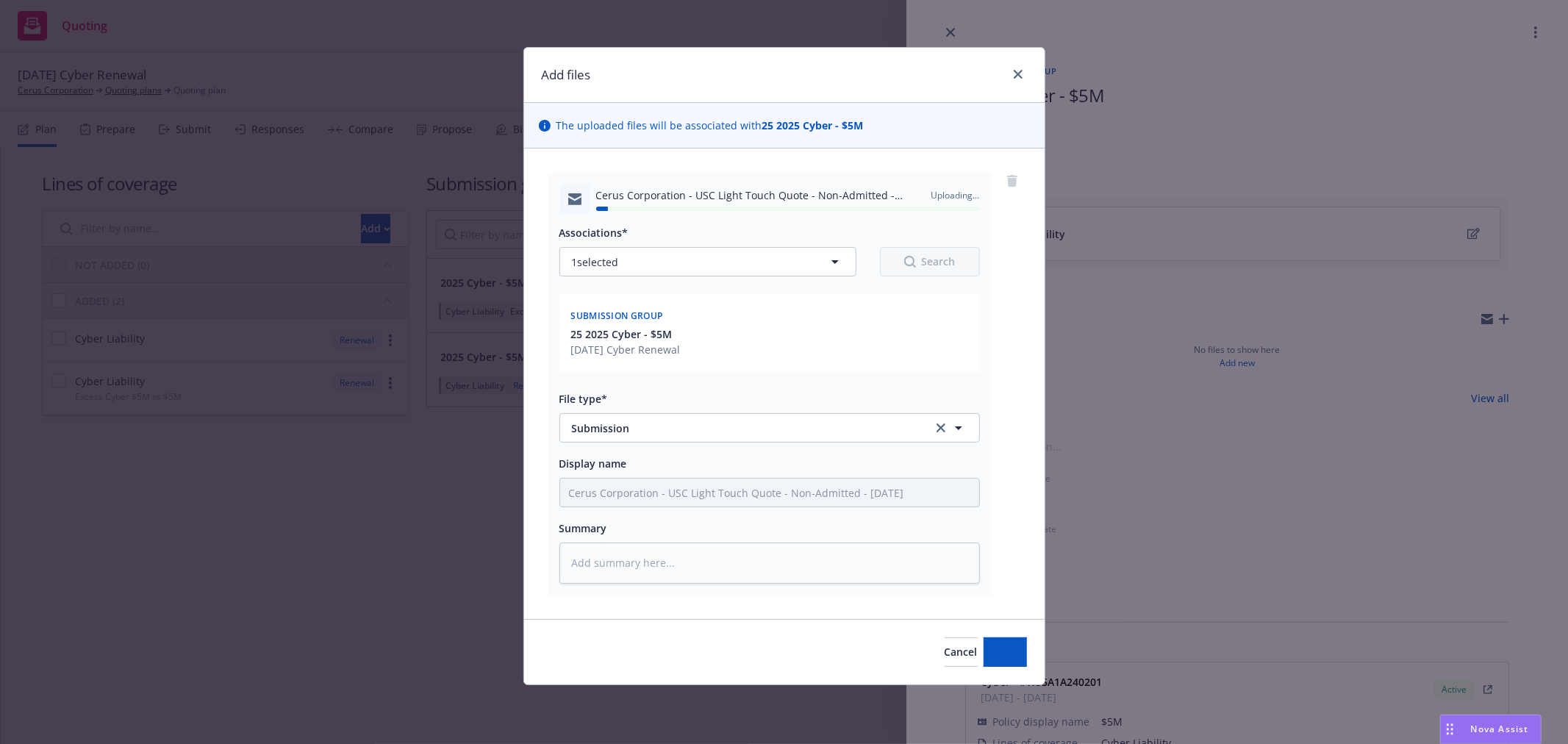
type textarea "x"
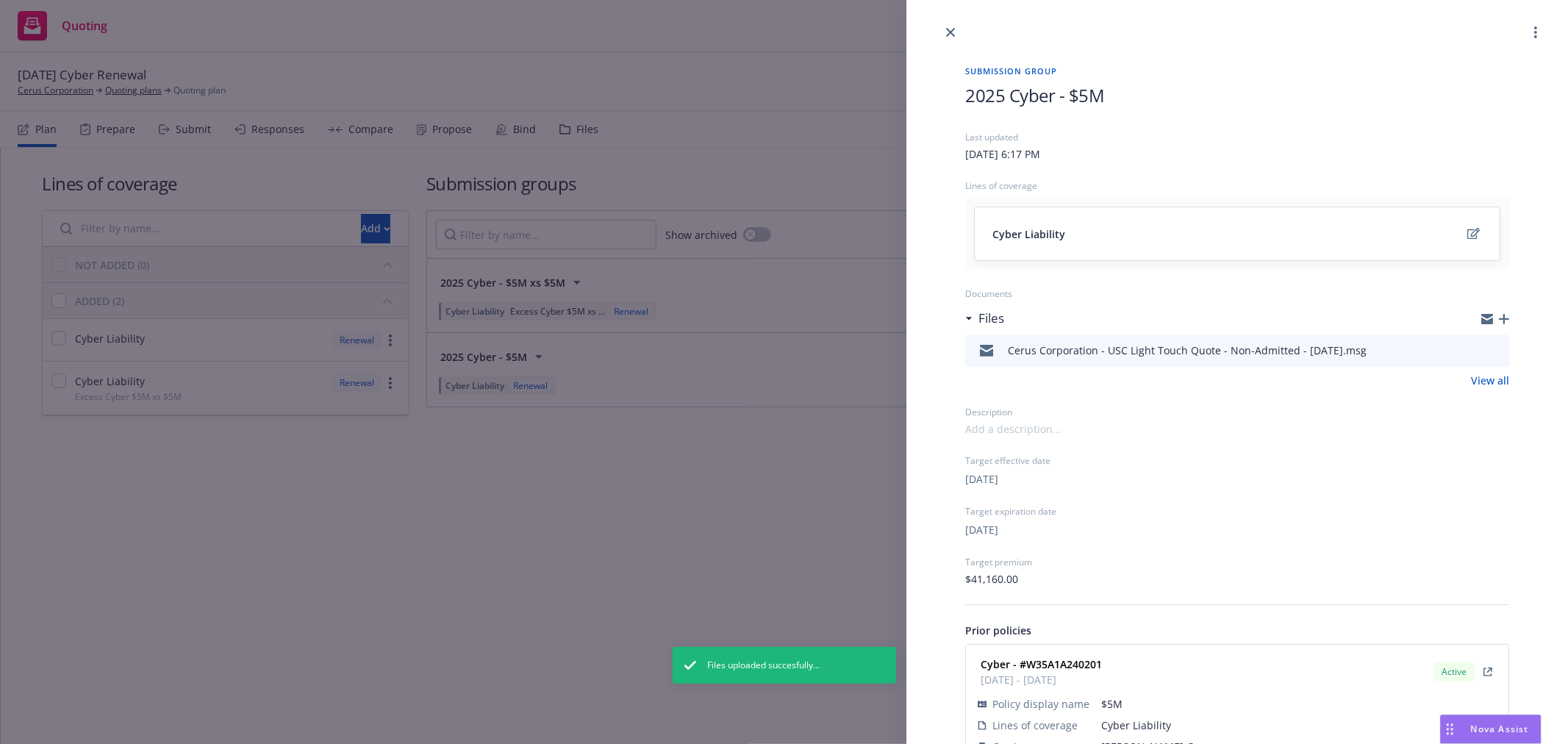
click at [695, 524] on div "Submission group 2025 Cyber - $5M Last updated [DATE] 6:17 PM Lines of coverage…" at bounding box center [784, 372] width 1568 height 744
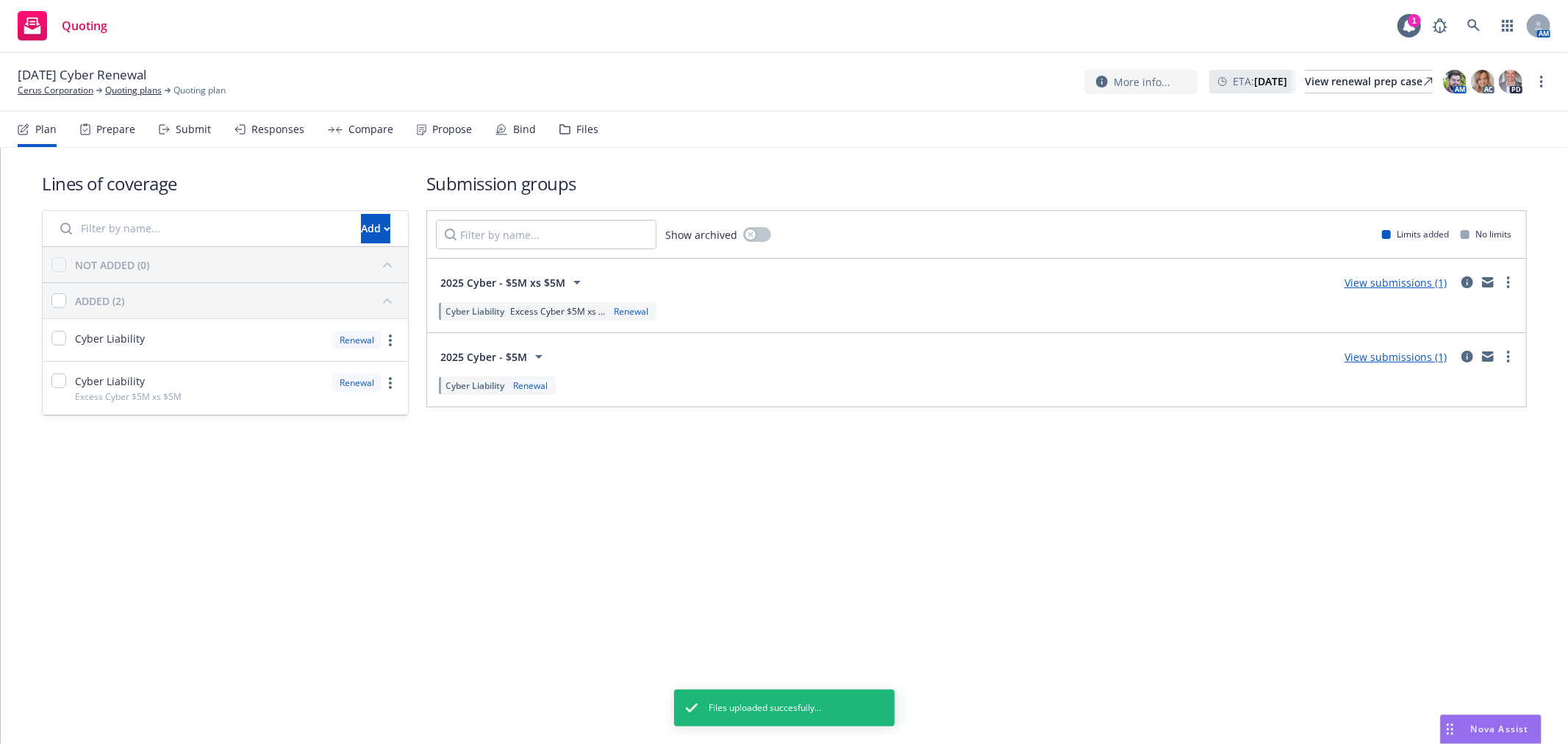
click at [105, 123] on div "Prepare" at bounding box center [115, 129] width 39 height 12
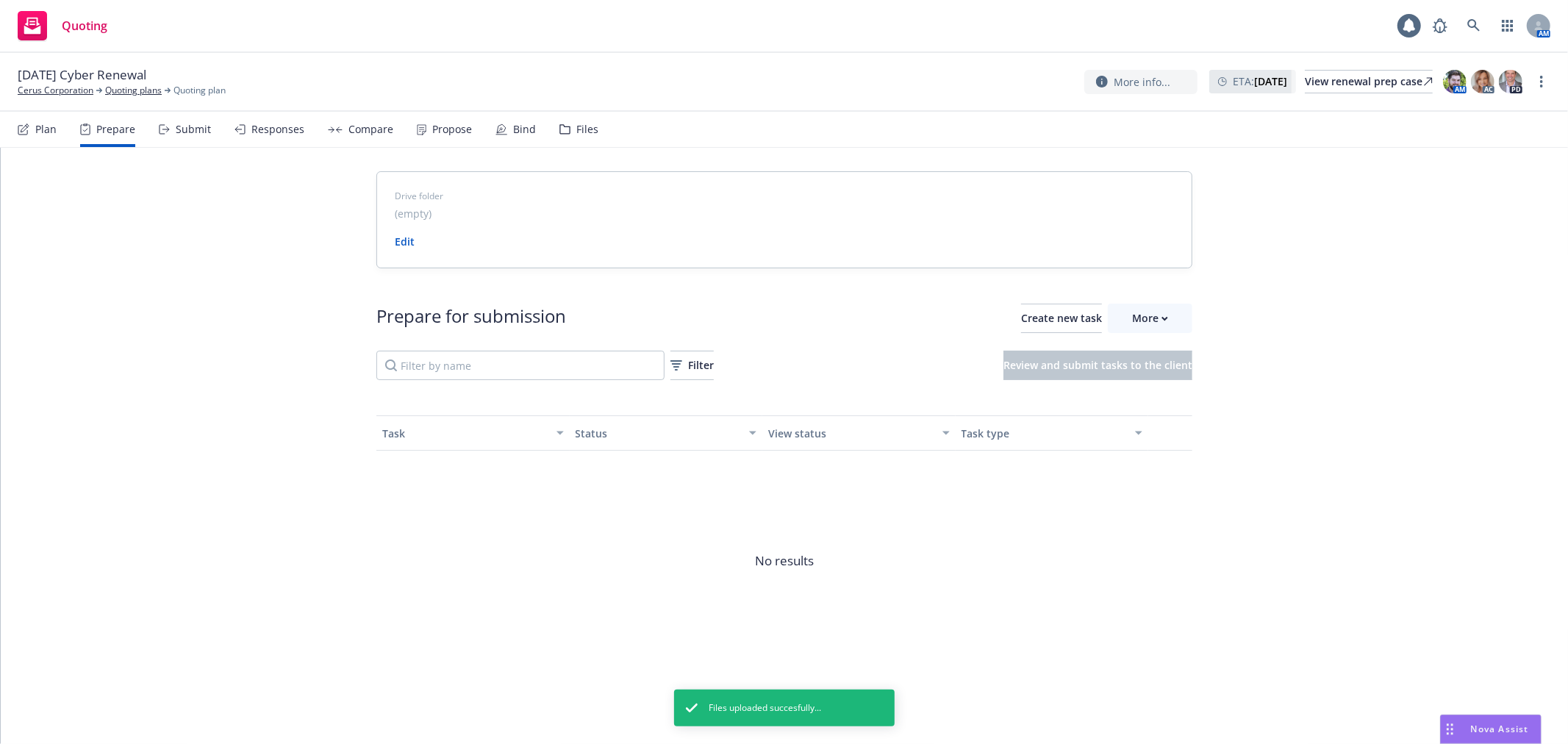
click at [179, 127] on div "Submit" at bounding box center [193, 129] width 35 height 12
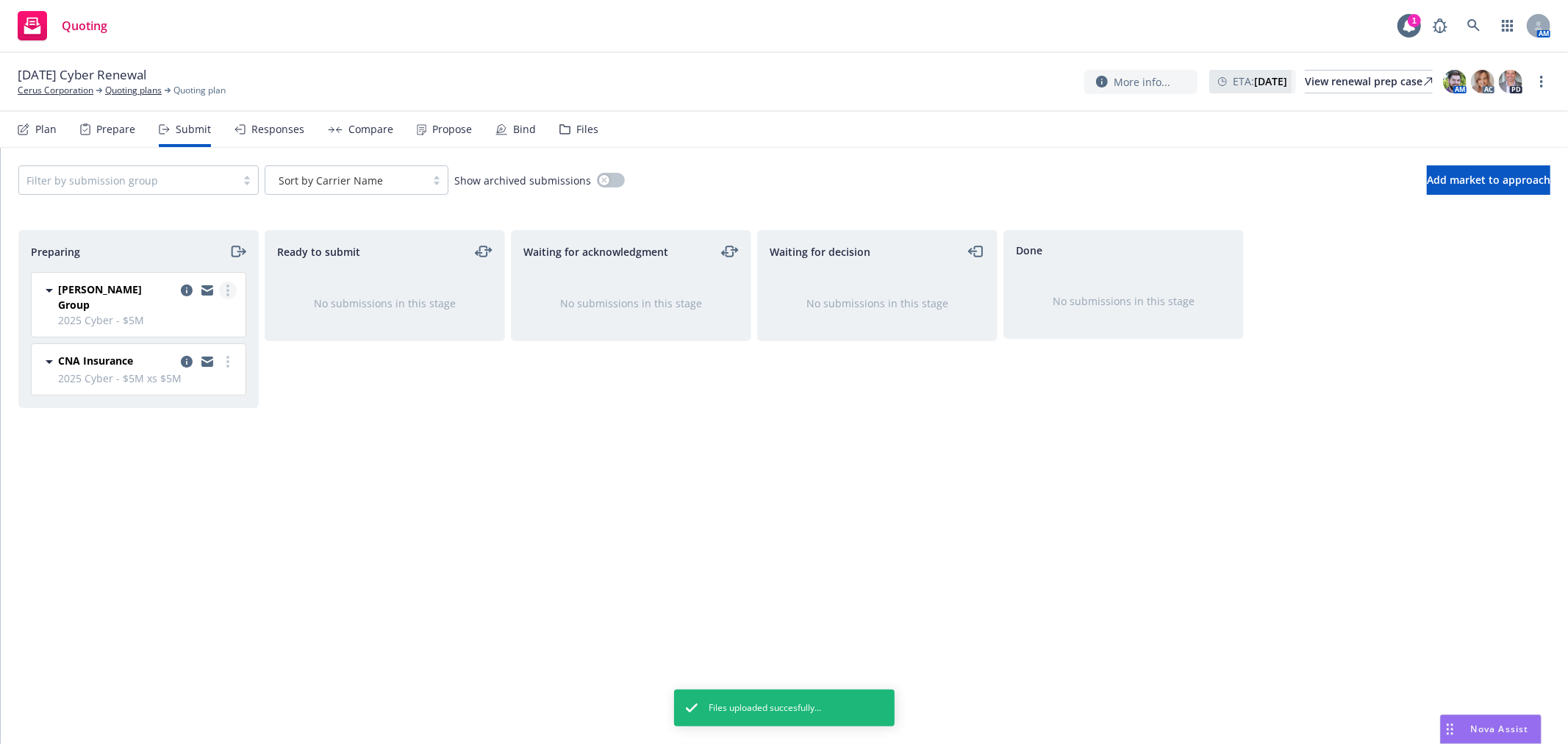
click at [232, 291] on link "more" at bounding box center [228, 290] width 18 height 18
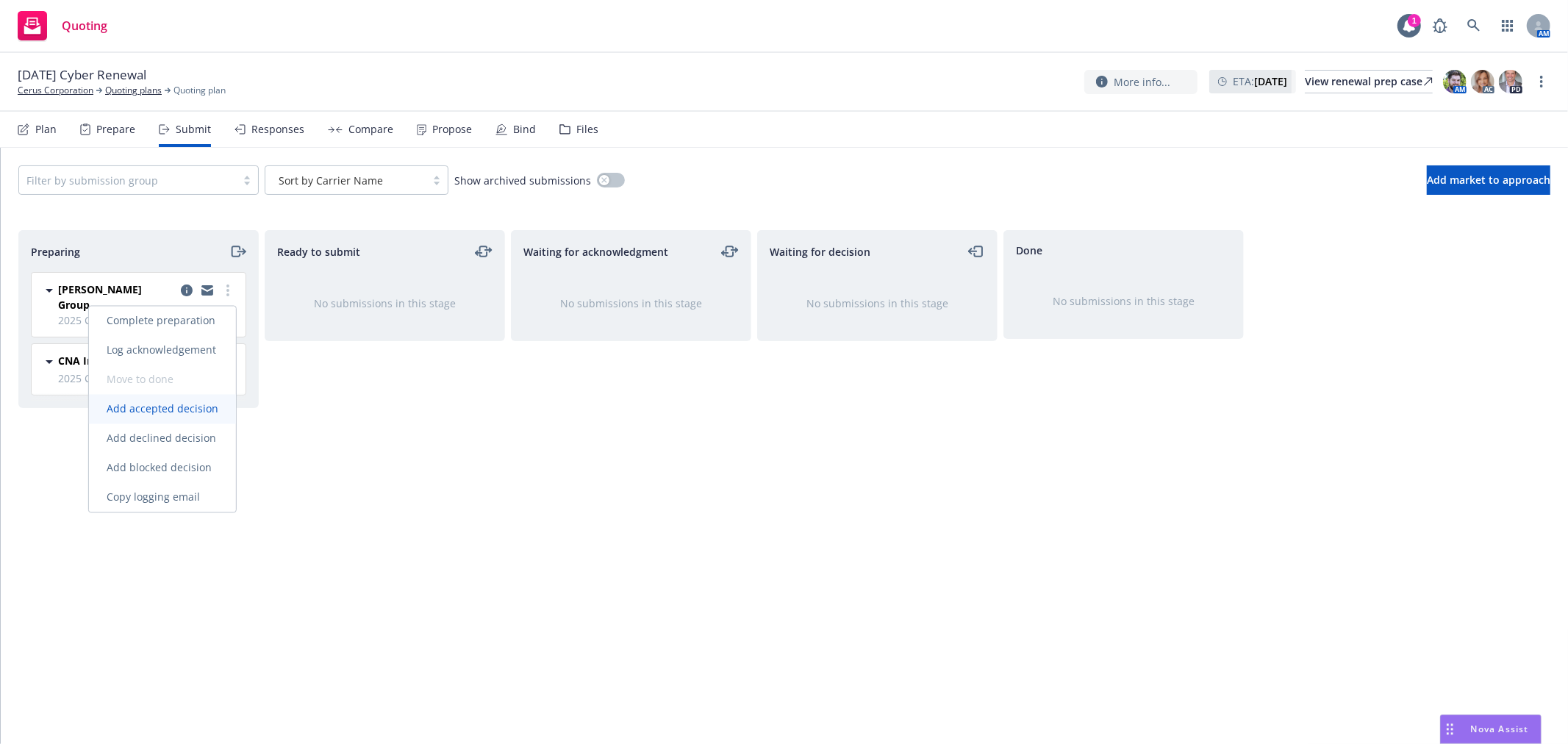
click at [199, 405] on span "Add accepted decision" at bounding box center [162, 409] width 147 height 14
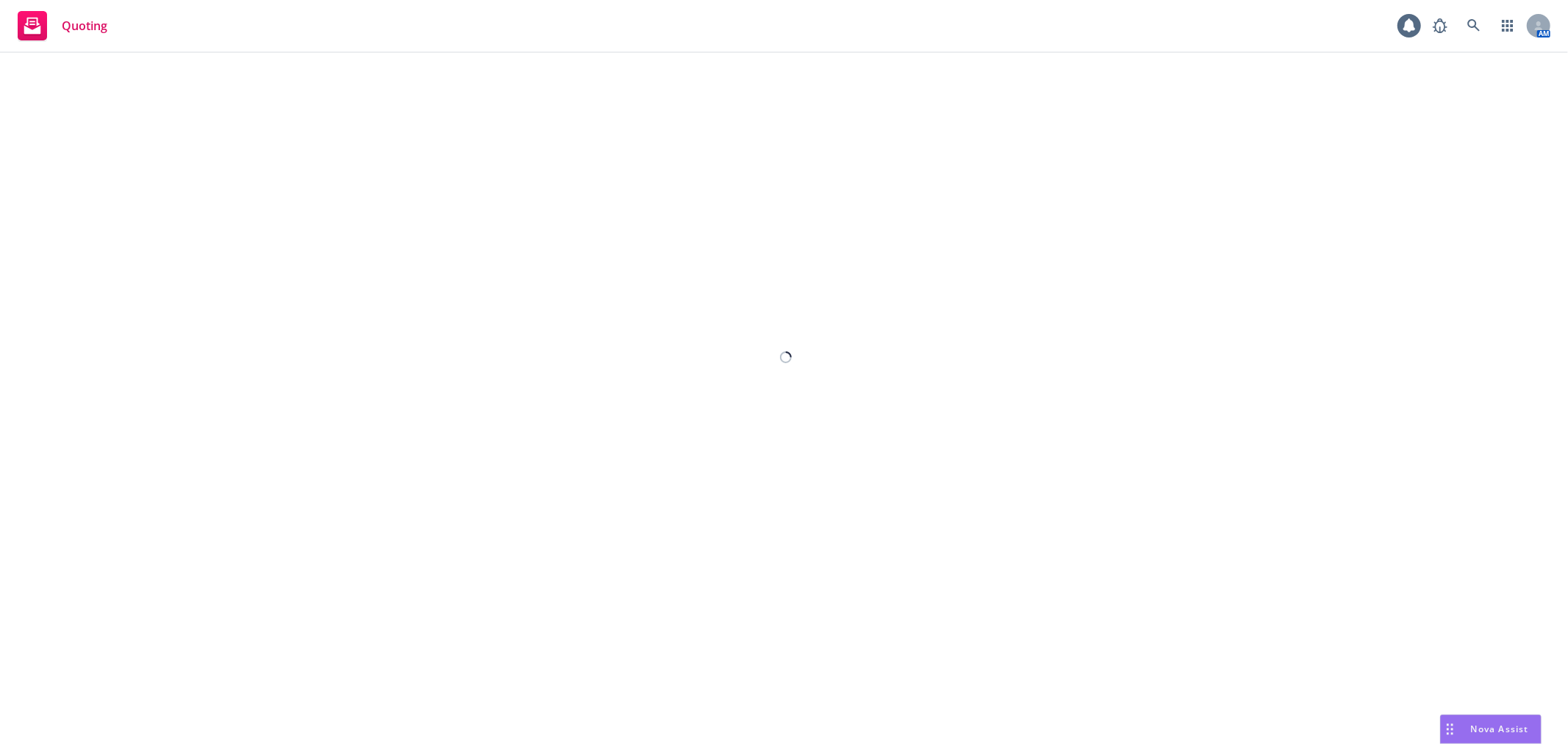
select select "12"
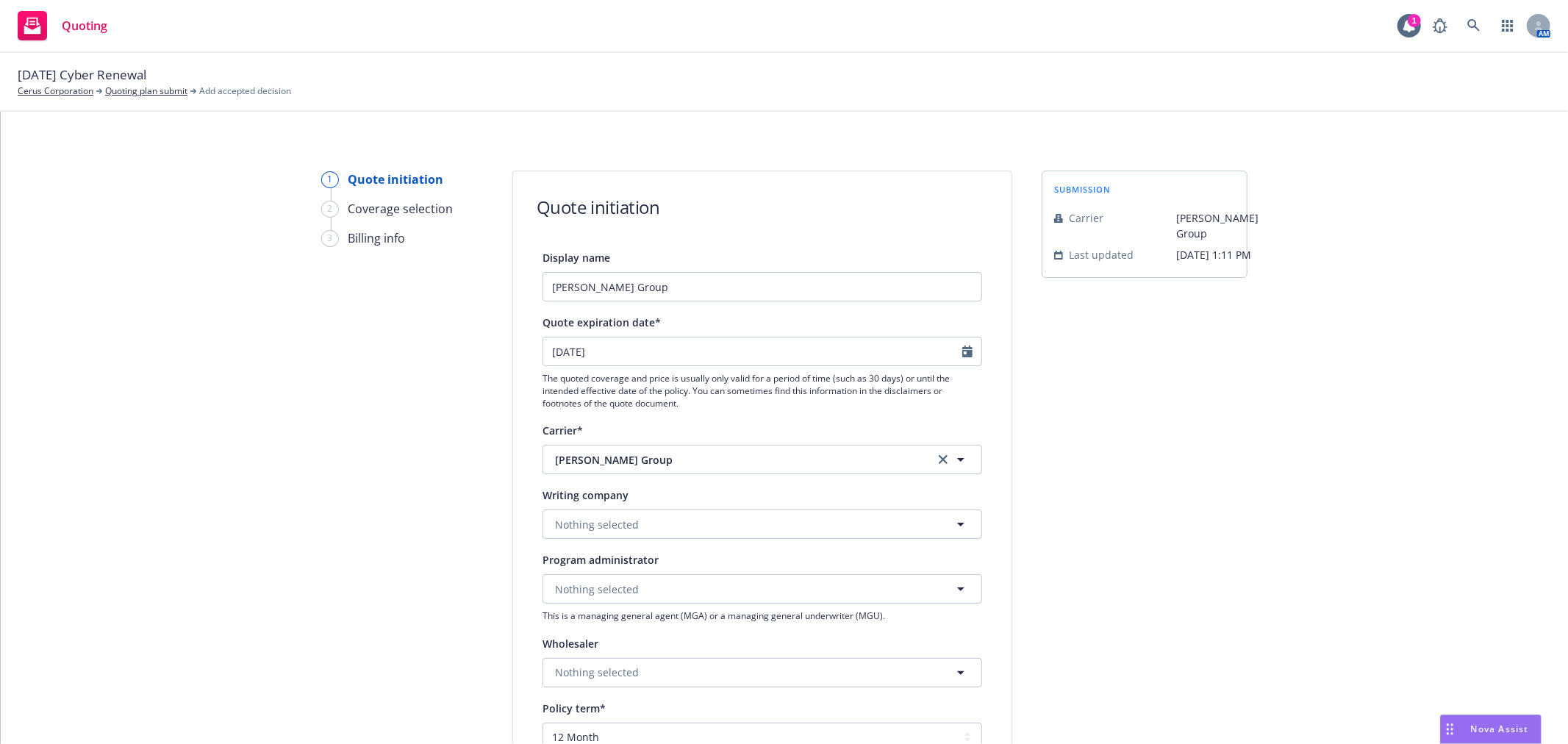
click at [1328, 513] on div "1 Quote initiation 2 Coverage selection 3 Billing info Quote initiation Display…" at bounding box center [784, 663] width 1532 height 985
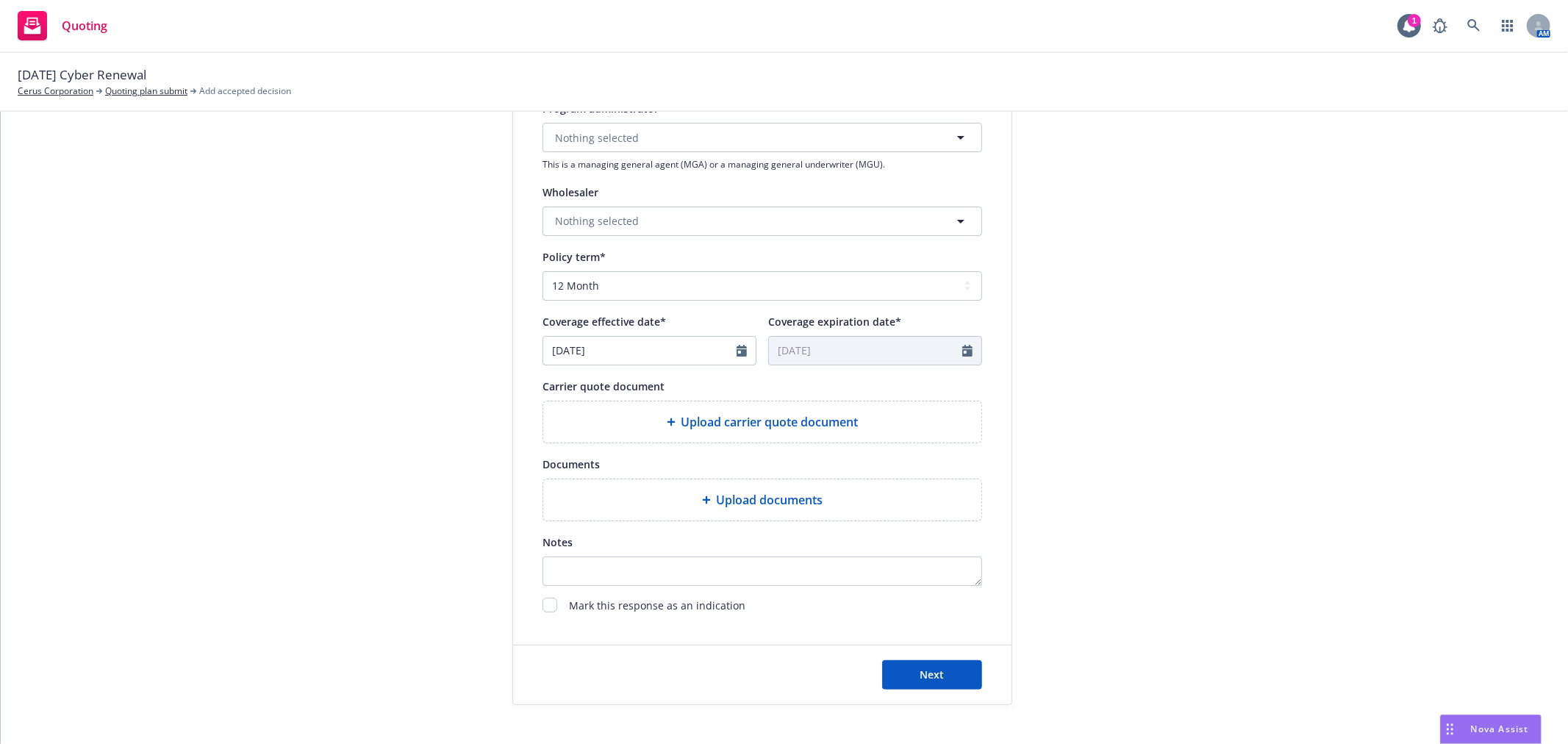
scroll to position [509, 0]
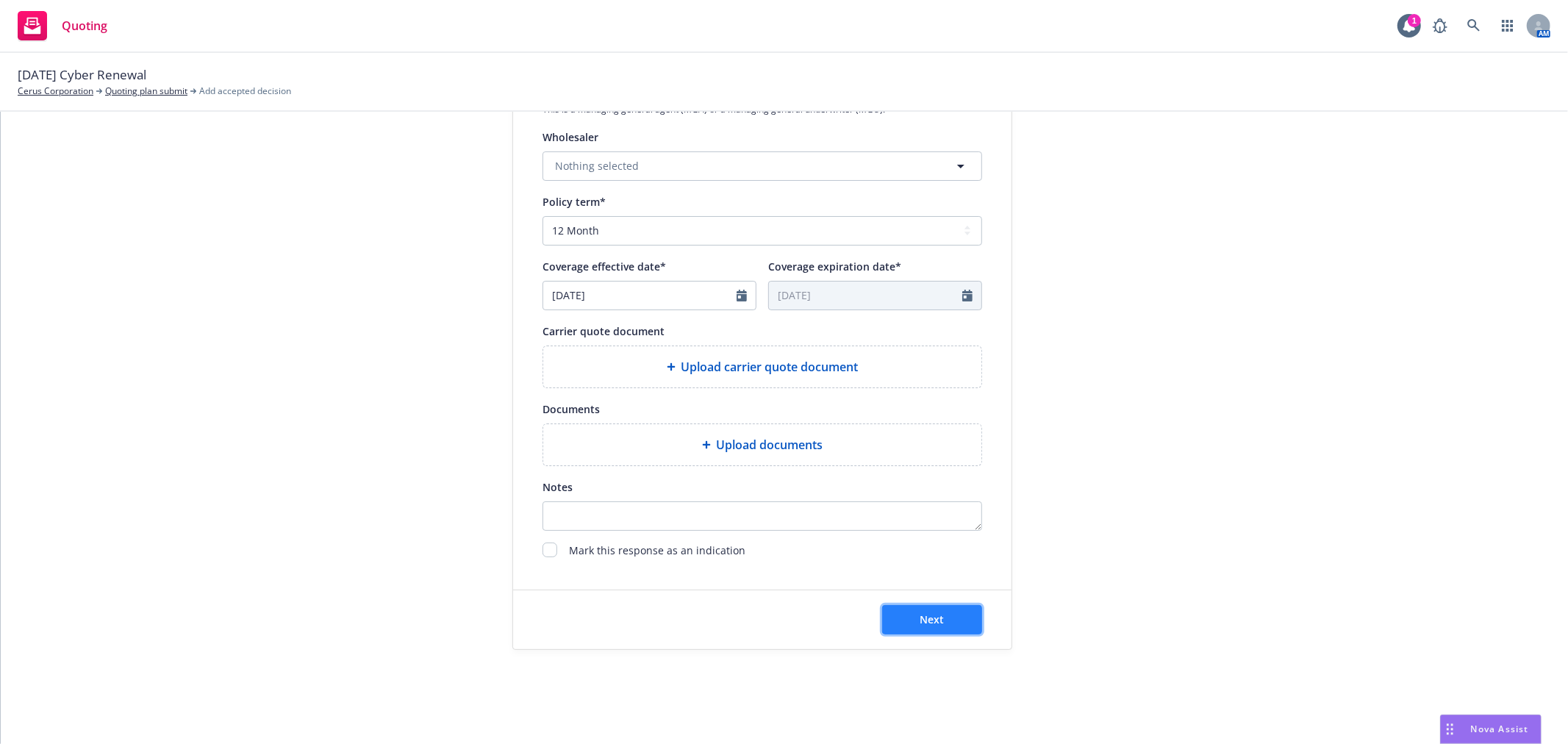
click at [928, 618] on span "Next" at bounding box center [932, 620] width 24 height 14
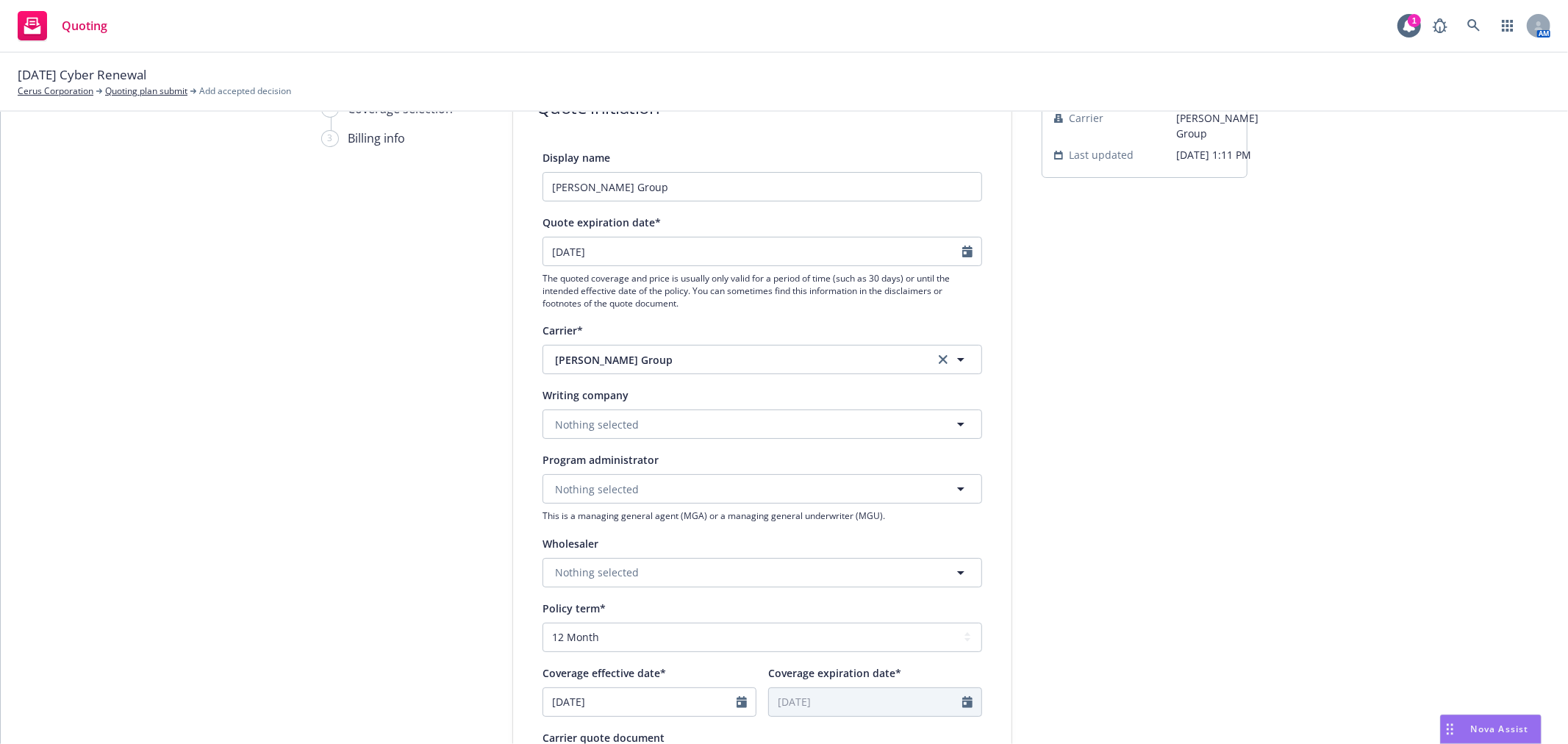
scroll to position [0, 0]
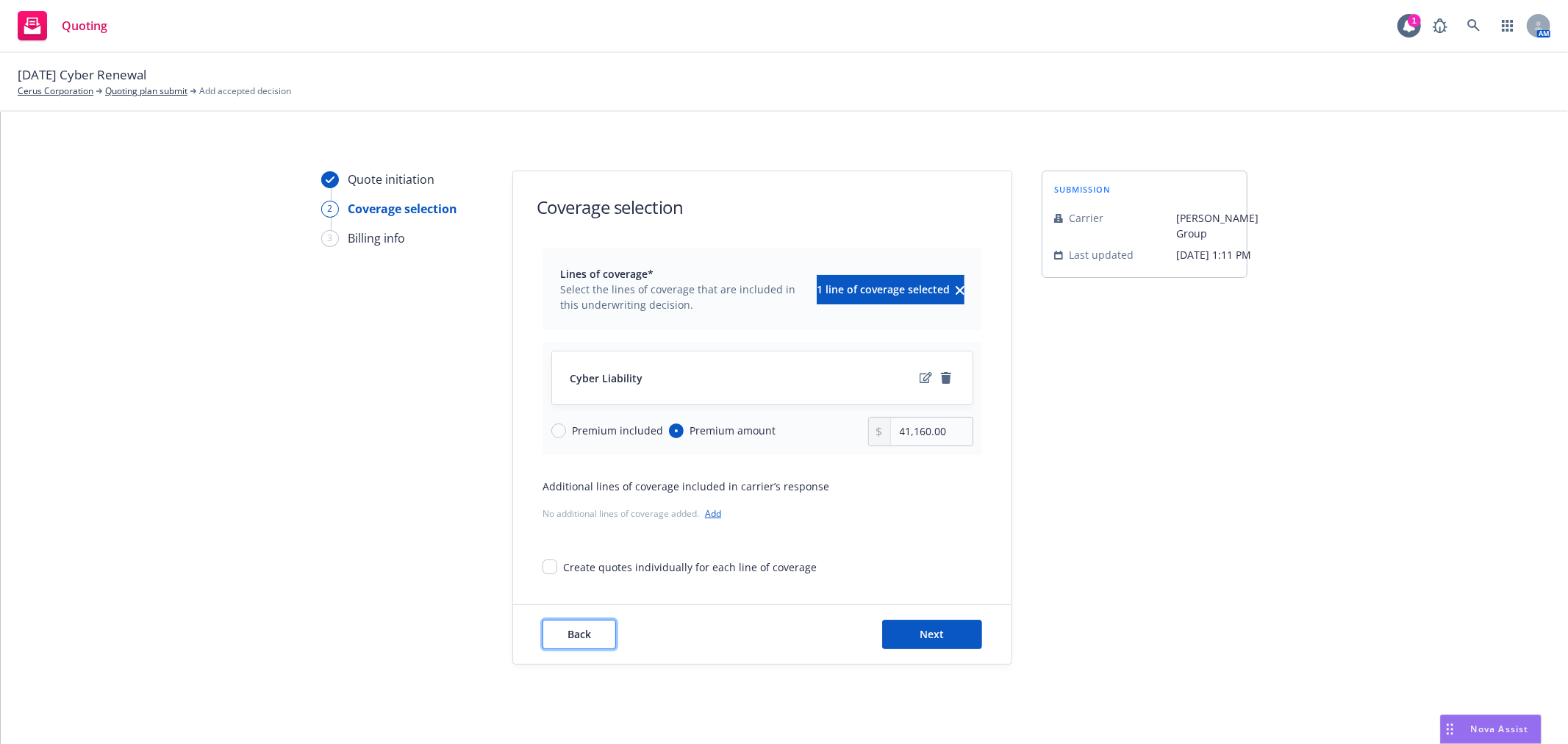
click at [544, 624] on button "Back" at bounding box center [579, 634] width 74 height 30
select select "12"
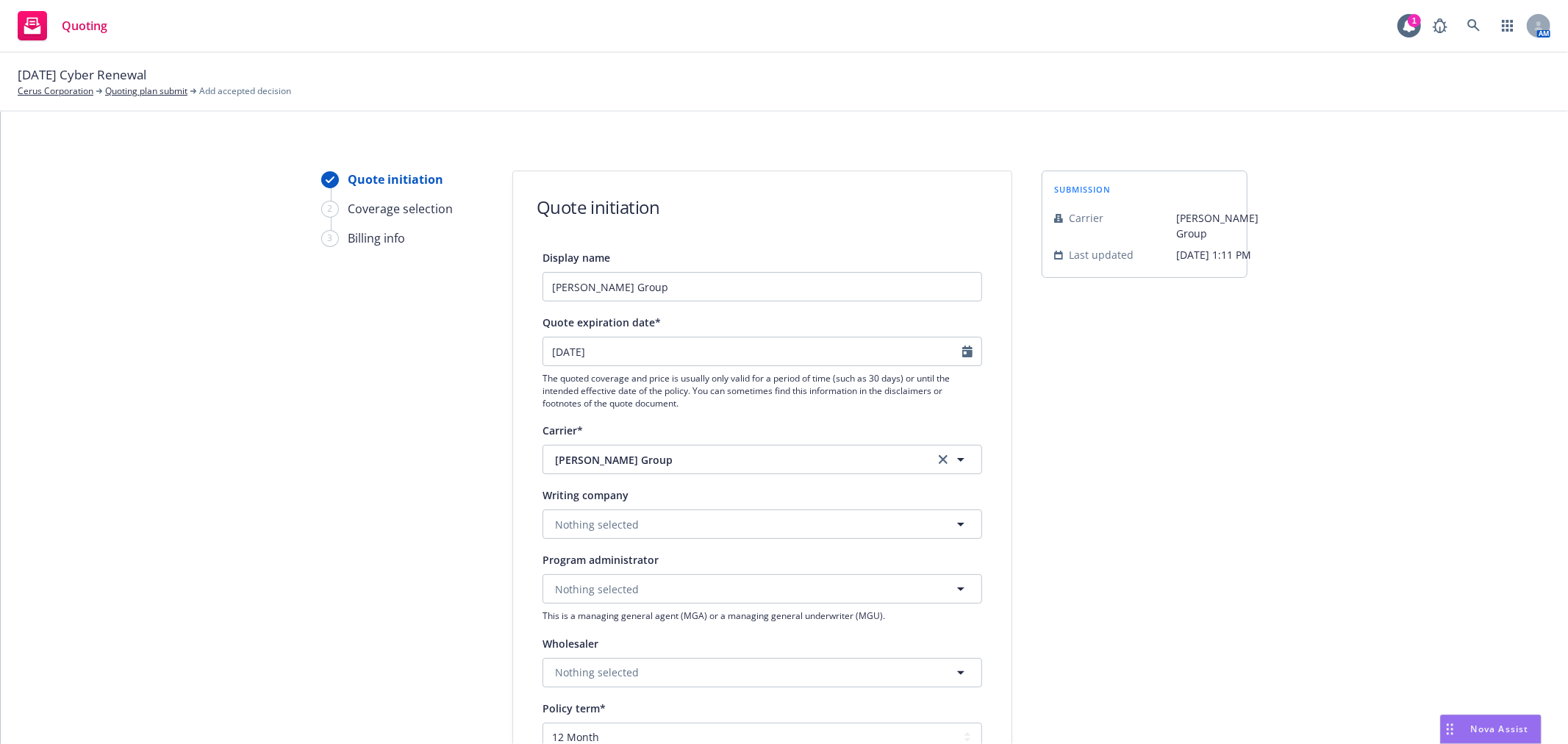
click at [1180, 534] on div "submission Carrier [PERSON_NAME] Group Last updated [DATE] 1:11 PM" at bounding box center [1144, 663] width 205 height 985
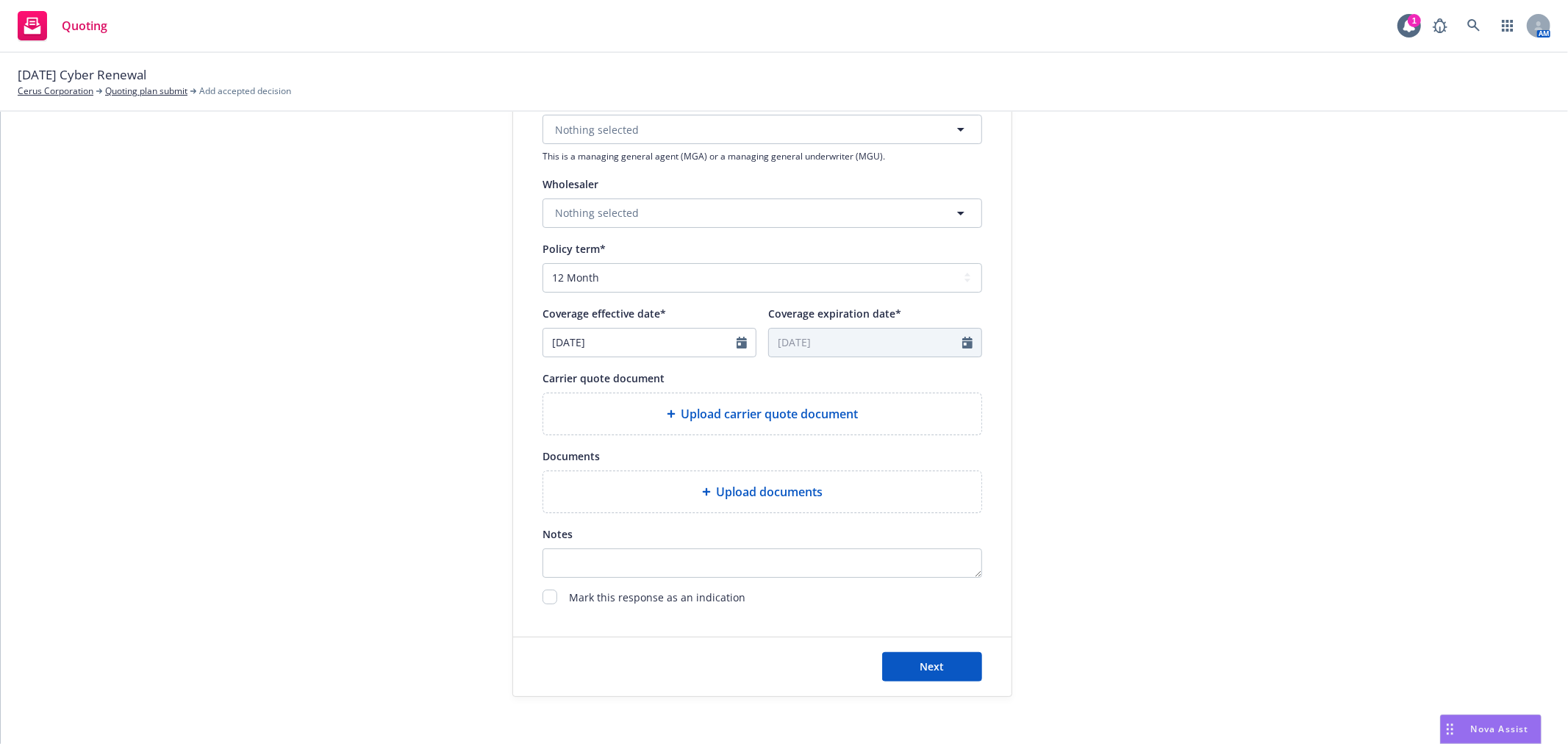
scroll to position [509, 0]
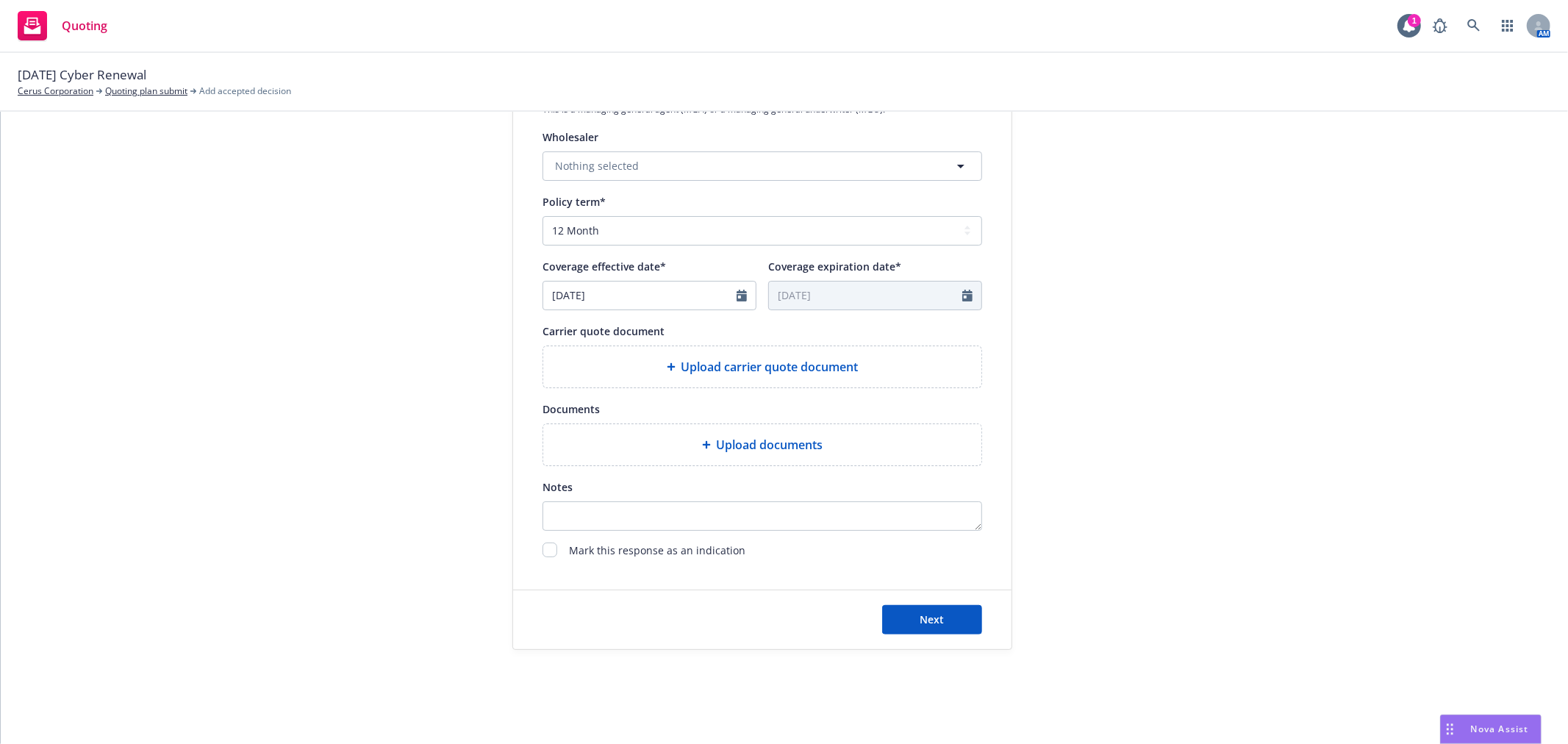
click at [335, 487] on div "Quote initiation 2 Coverage selection 3 Billing info" at bounding box center [402, 157] width 161 height 985
click at [130, 91] on link "Quoting plan submit" at bounding box center [146, 91] width 82 height 14
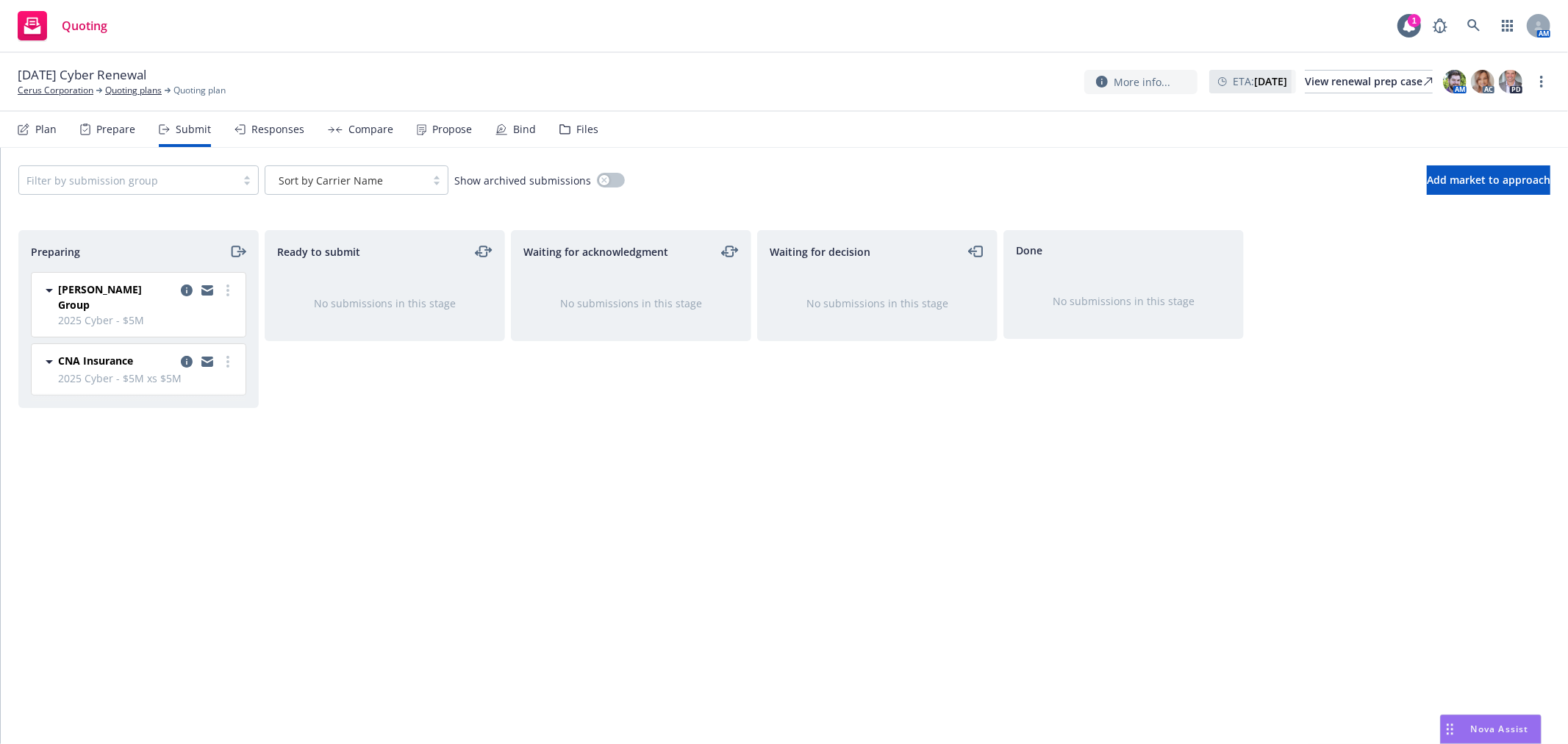
click at [258, 118] on div "Responses" at bounding box center [269, 129] width 70 height 35
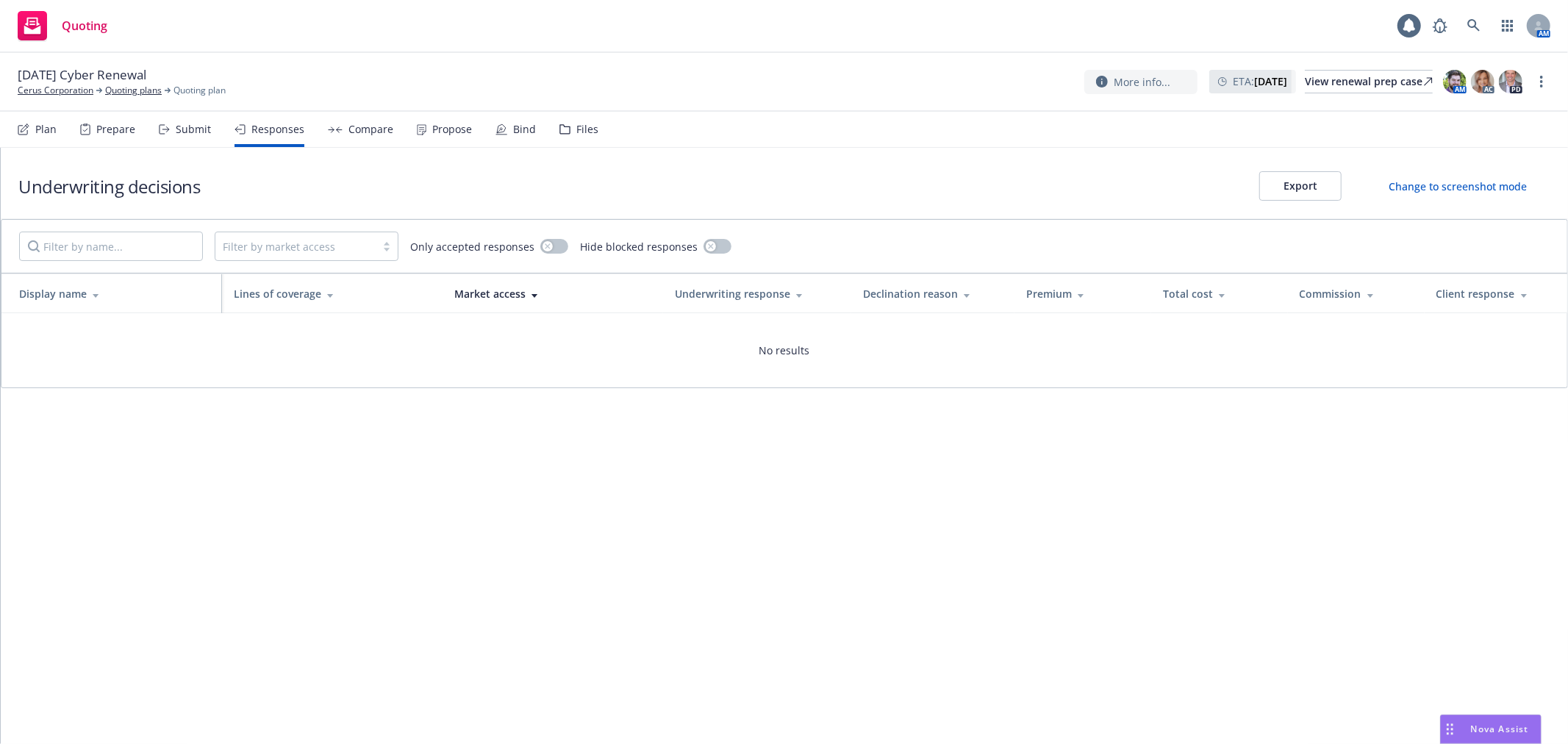
click at [361, 121] on div "Compare" at bounding box center [360, 129] width 66 height 35
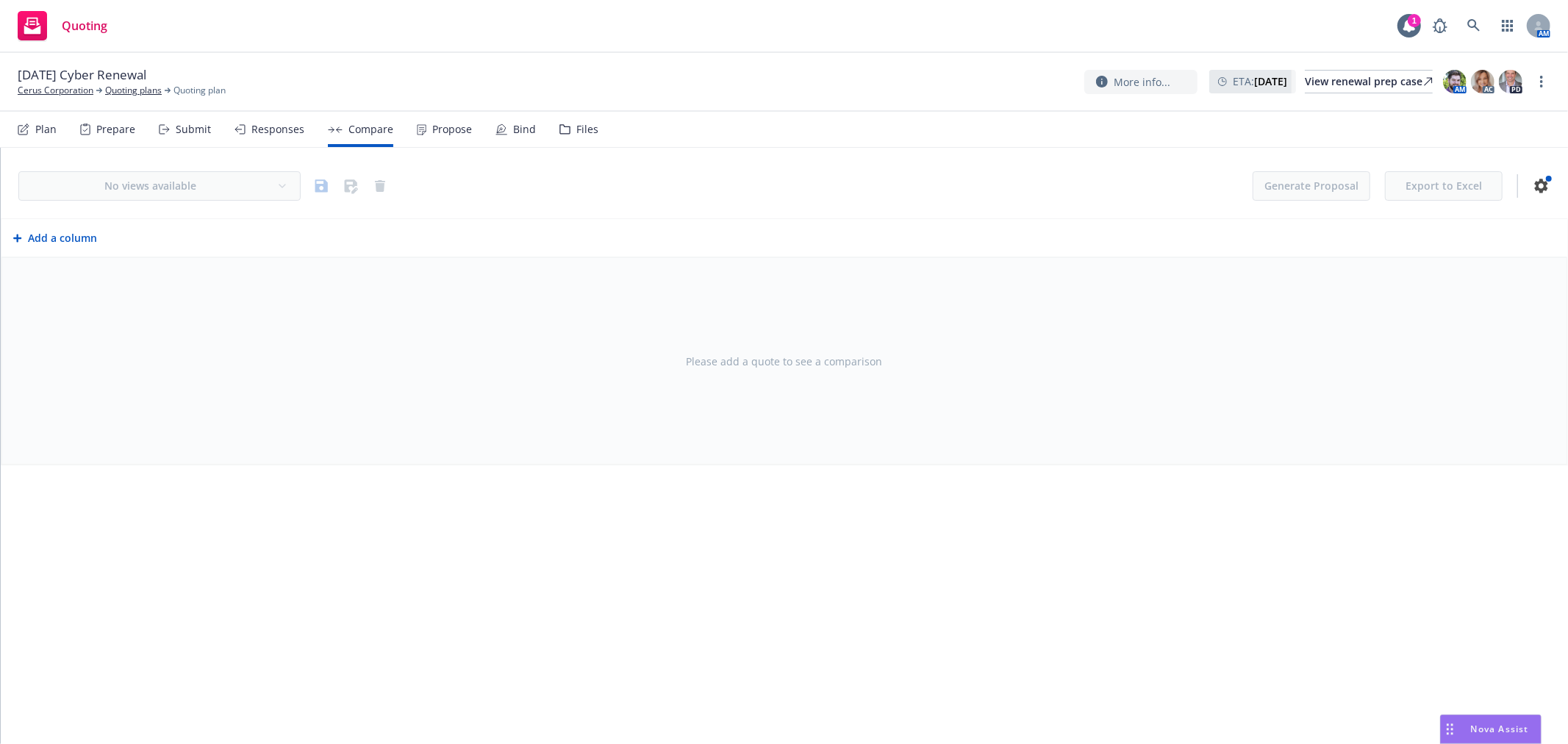
click at [433, 123] on div "Propose" at bounding box center [452, 129] width 40 height 12
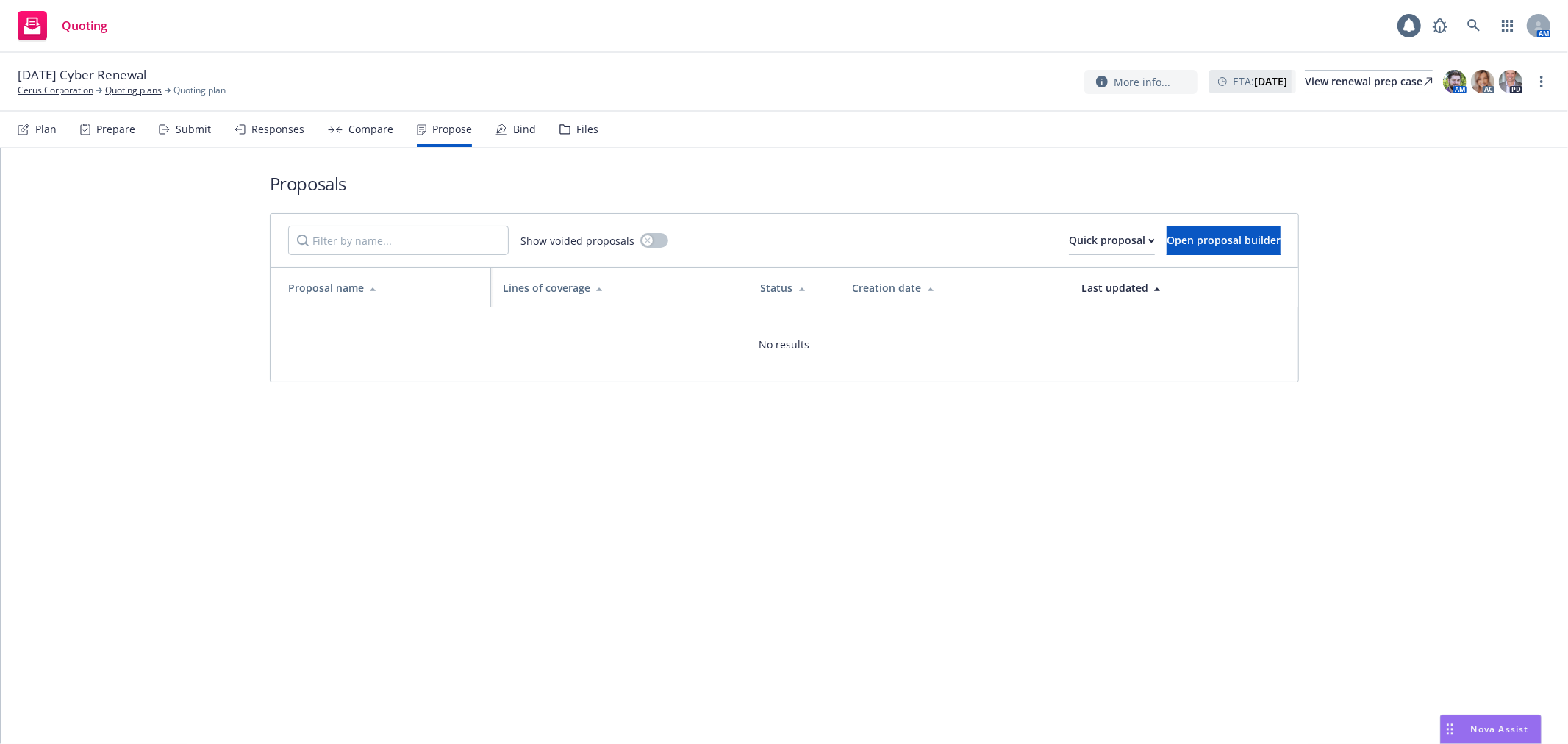
click at [503, 122] on div "Bind" at bounding box center [515, 129] width 41 height 35
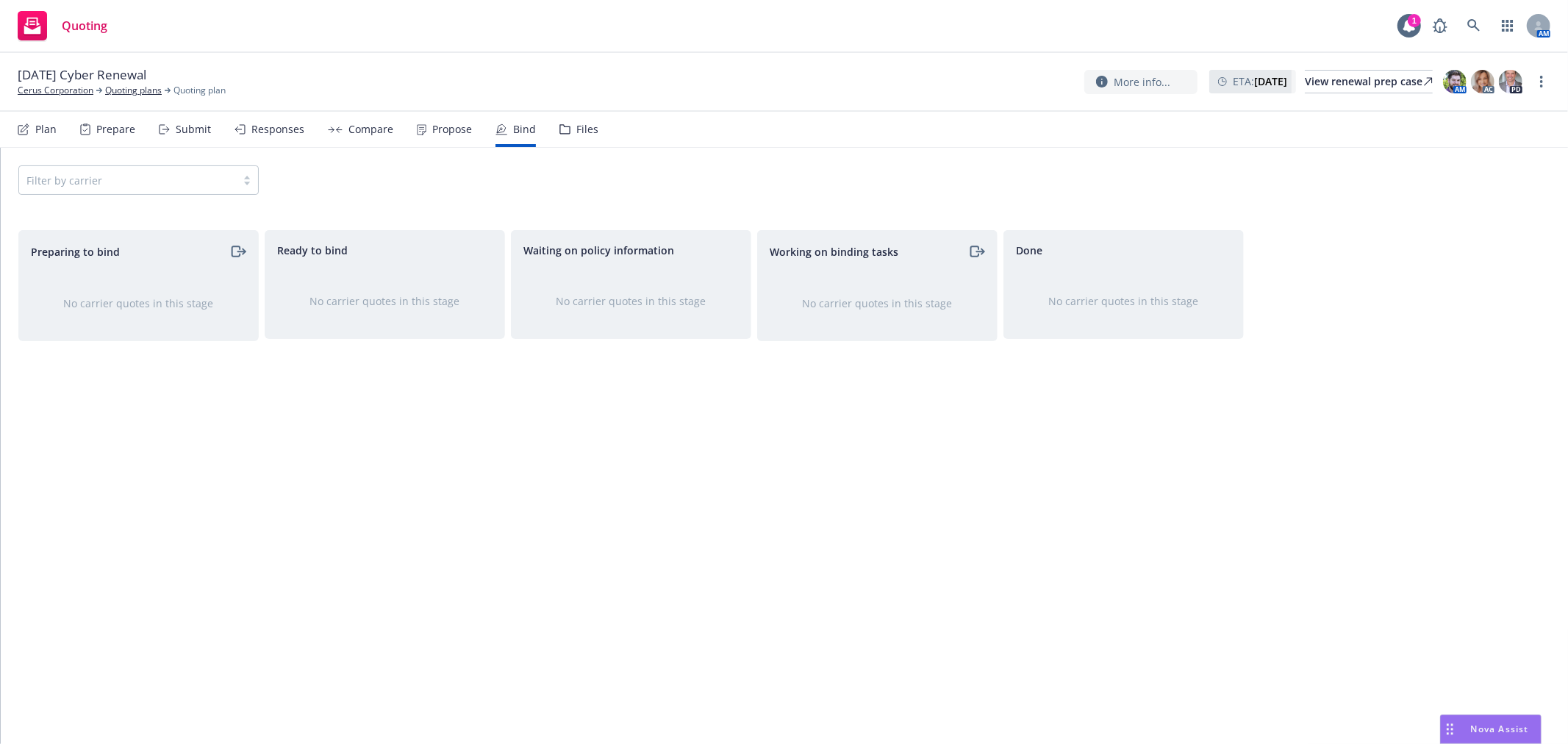
click at [577, 129] on div "Files" at bounding box center [588, 129] width 22 height 12
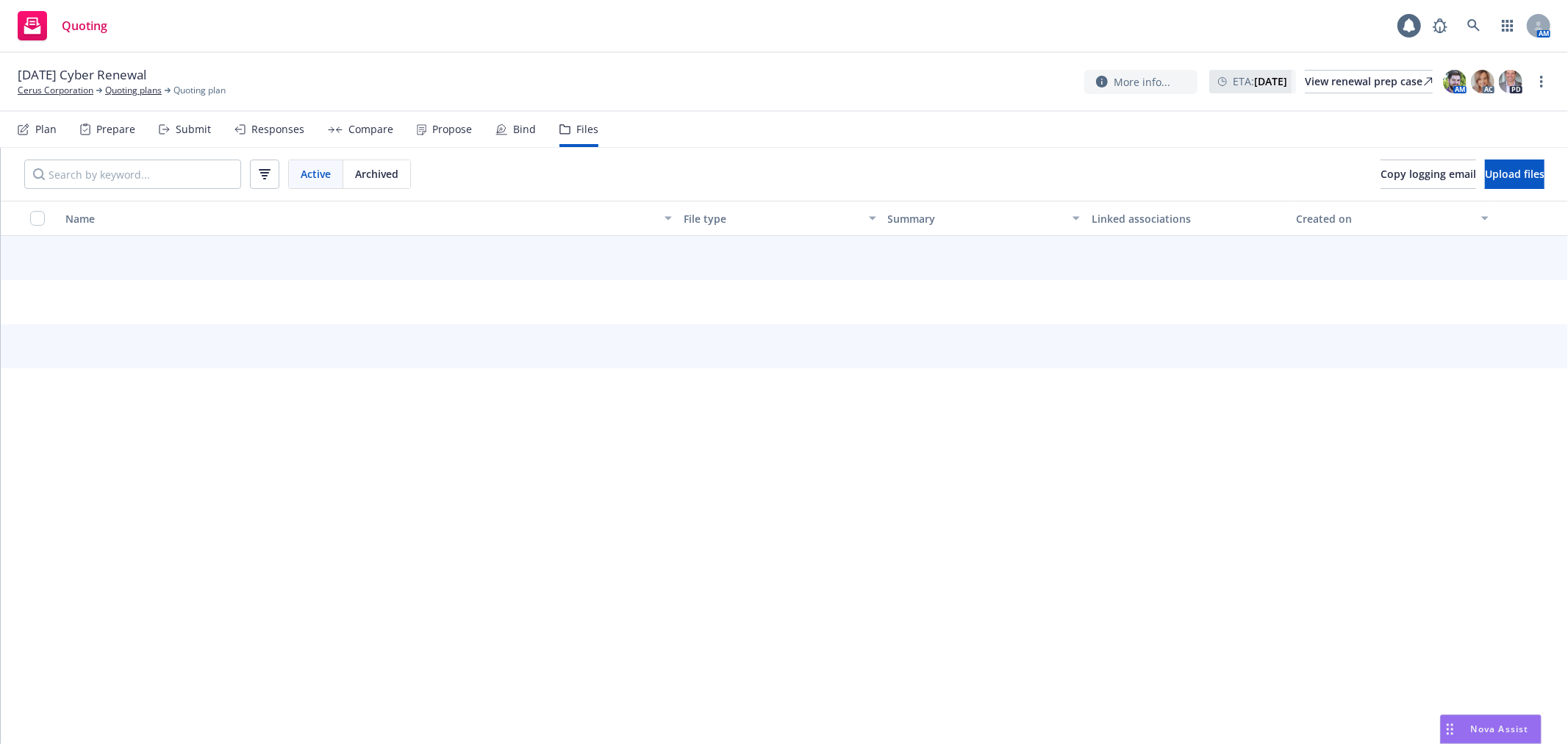
click at [41, 81] on span "[DATE] Cyber Renewal" at bounding box center [82, 75] width 129 height 18
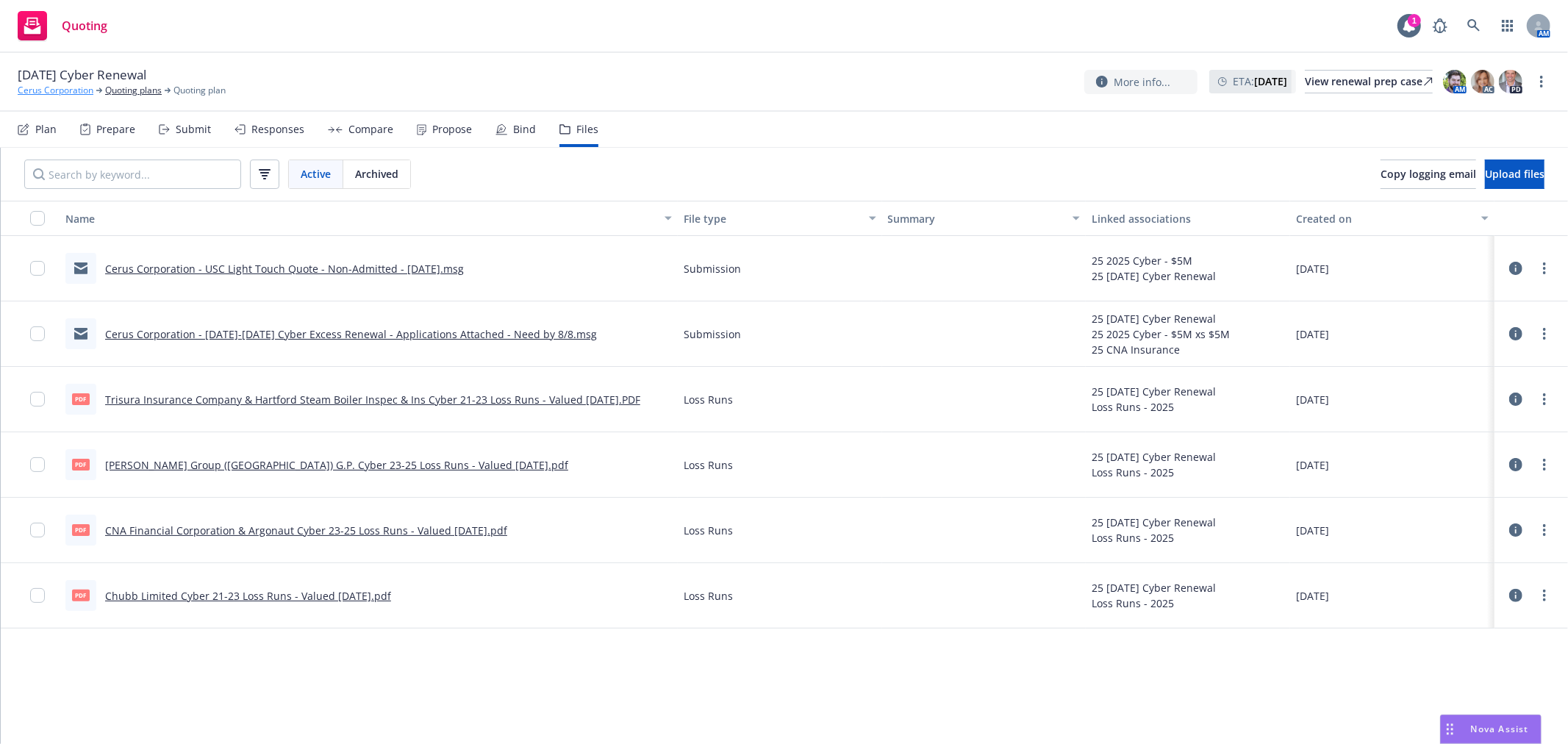
click at [82, 94] on link "Cerus Corporation" at bounding box center [56, 90] width 76 height 14
